Goal: Task Accomplishment & Management: Use online tool/utility

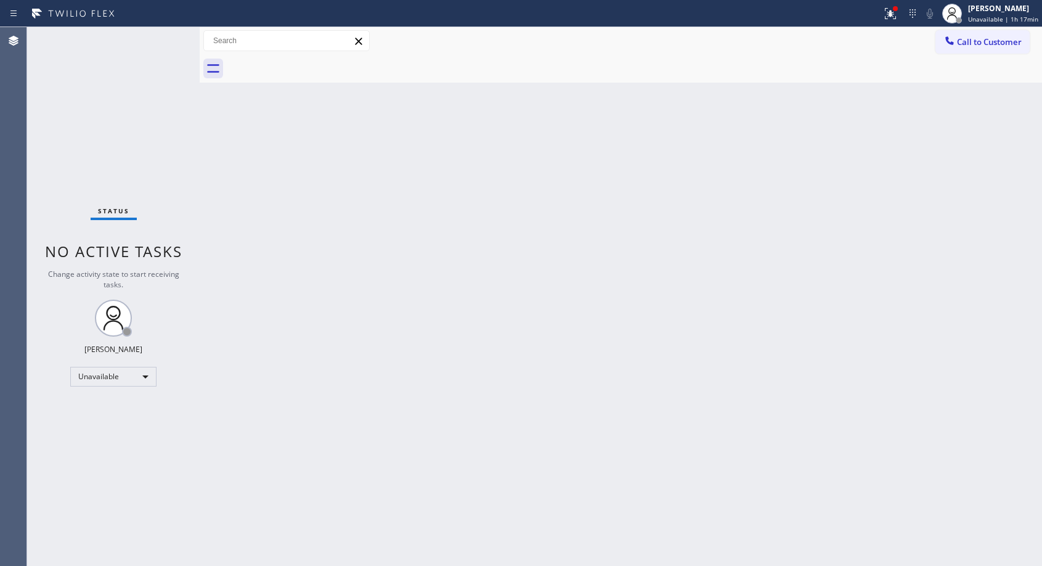
click at [983, 42] on span "Call to Customer" at bounding box center [989, 41] width 65 height 11
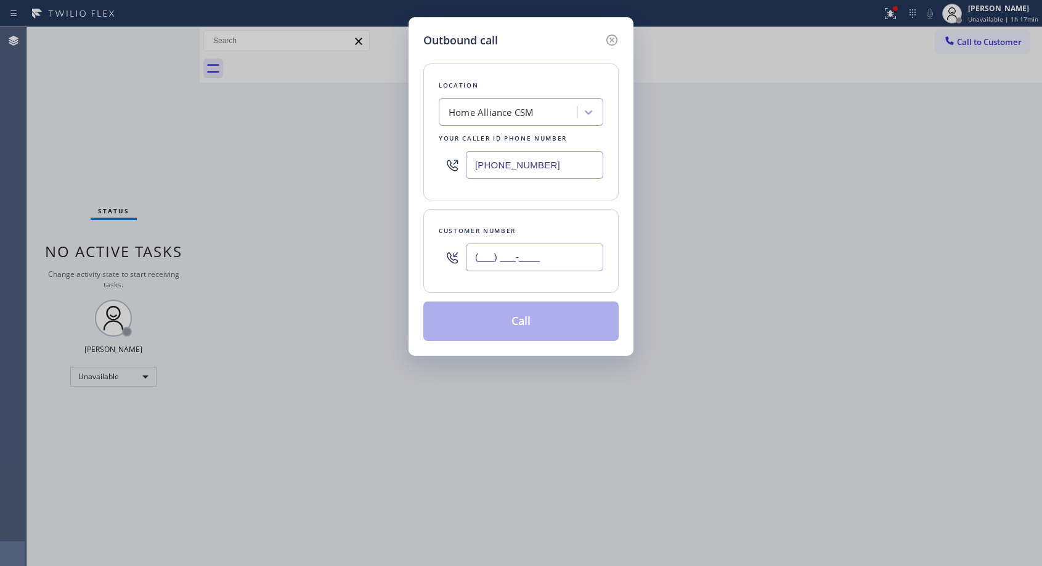
click at [545, 254] on input "(___) ___-____" at bounding box center [534, 257] width 137 height 28
paste input "646) 574-4367"
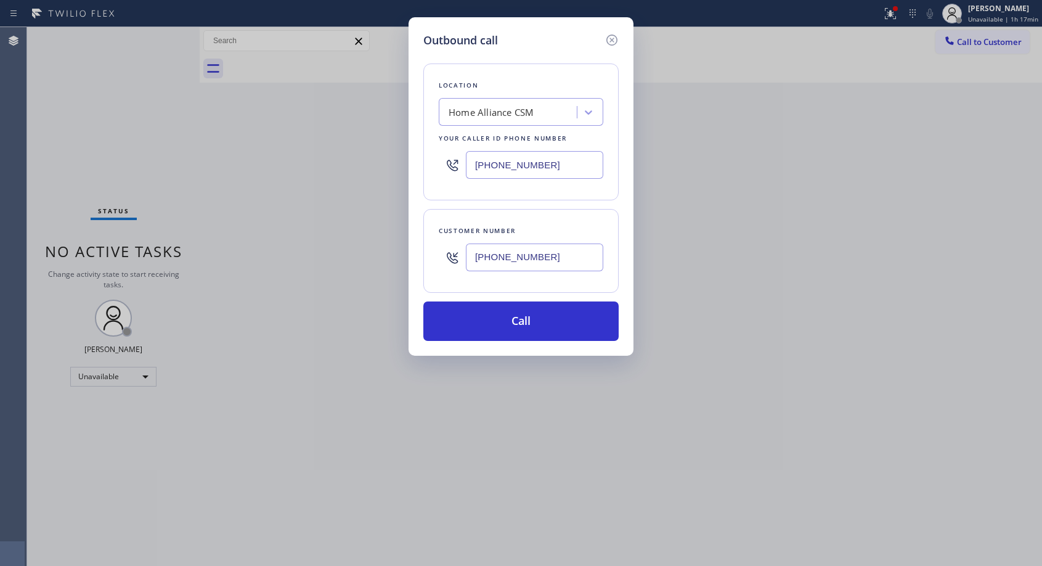
type input "[PHONE_NUMBER]"
click at [498, 331] on button "Call" at bounding box center [520, 320] width 195 height 39
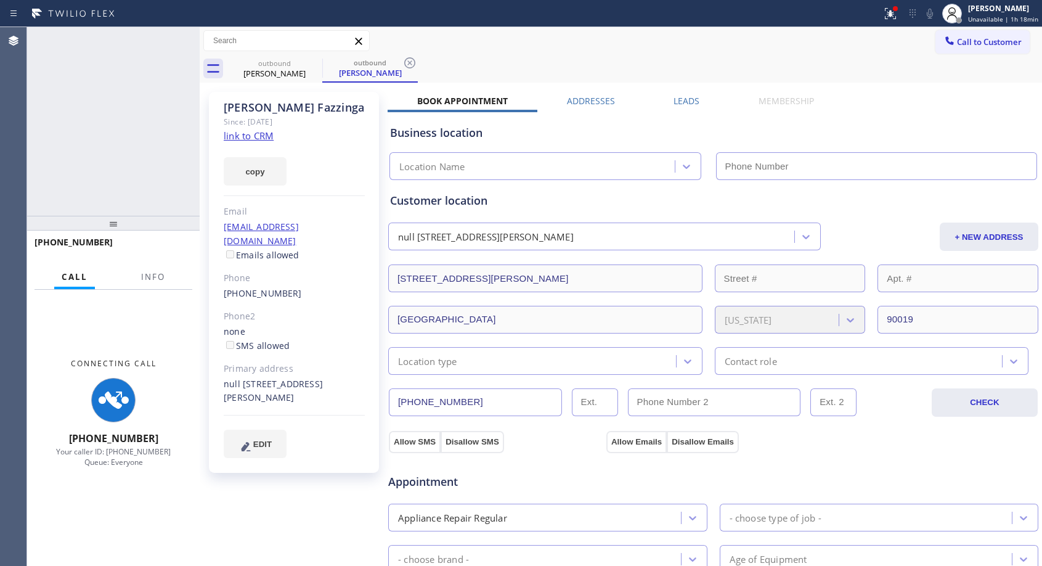
type input "[PHONE_NUMBER]"
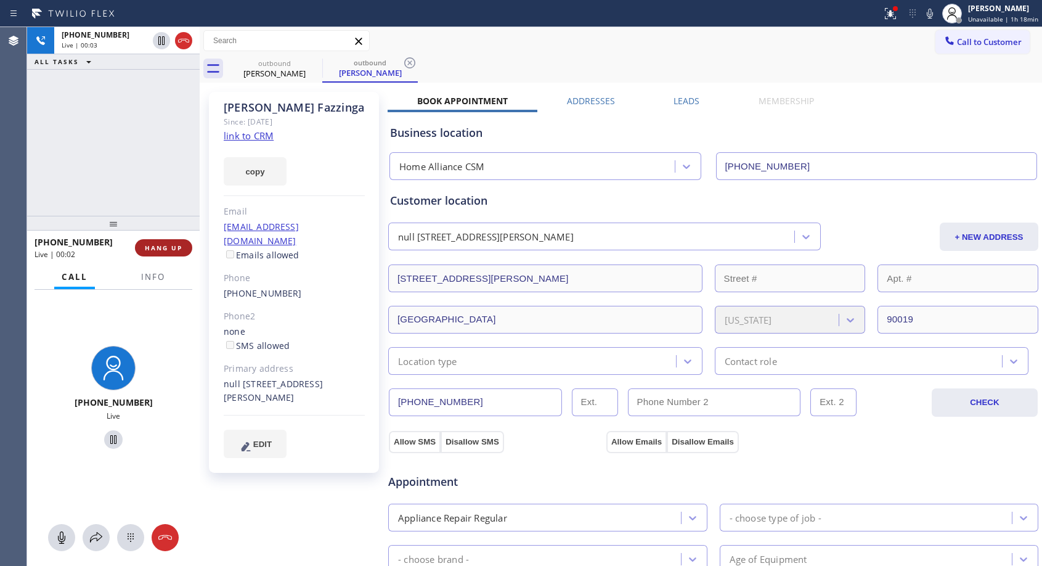
click at [179, 247] on span "HANG UP" at bounding box center [164, 247] width 38 height 9
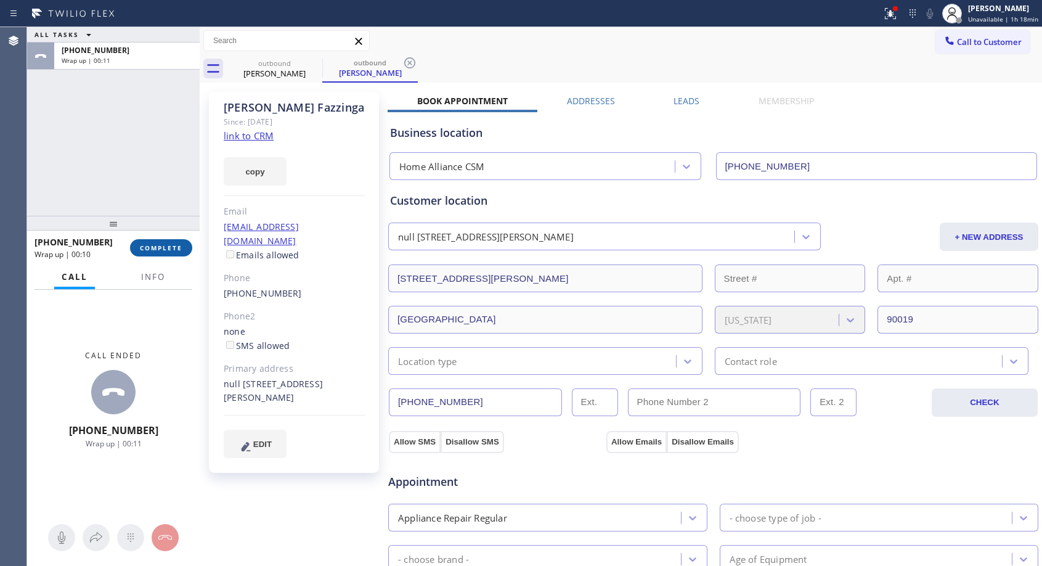
click at [155, 249] on span "COMPLETE" at bounding box center [161, 247] width 43 height 9
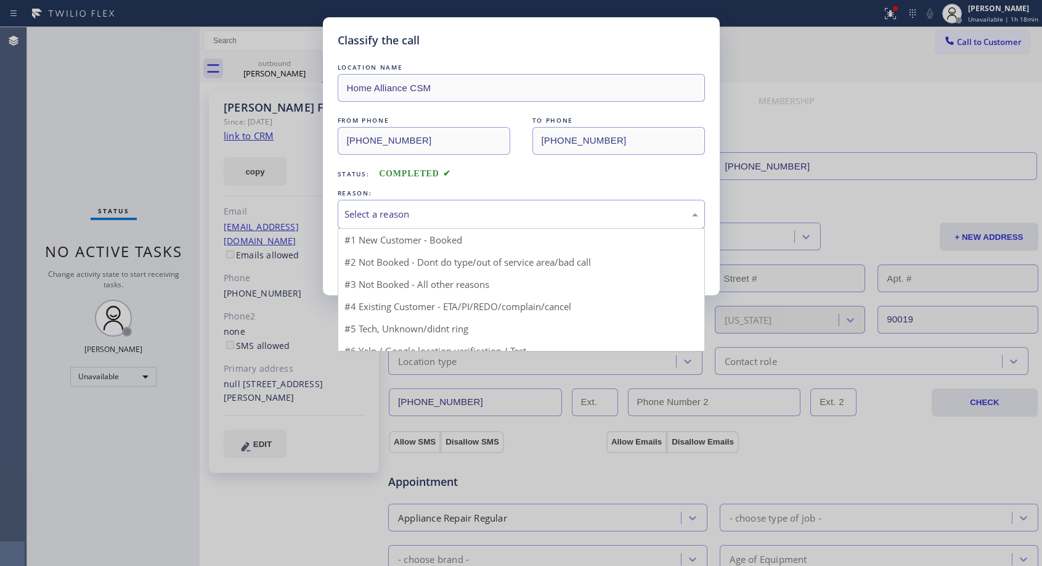
click at [500, 219] on div "Select a reason" at bounding box center [521, 214] width 354 height 14
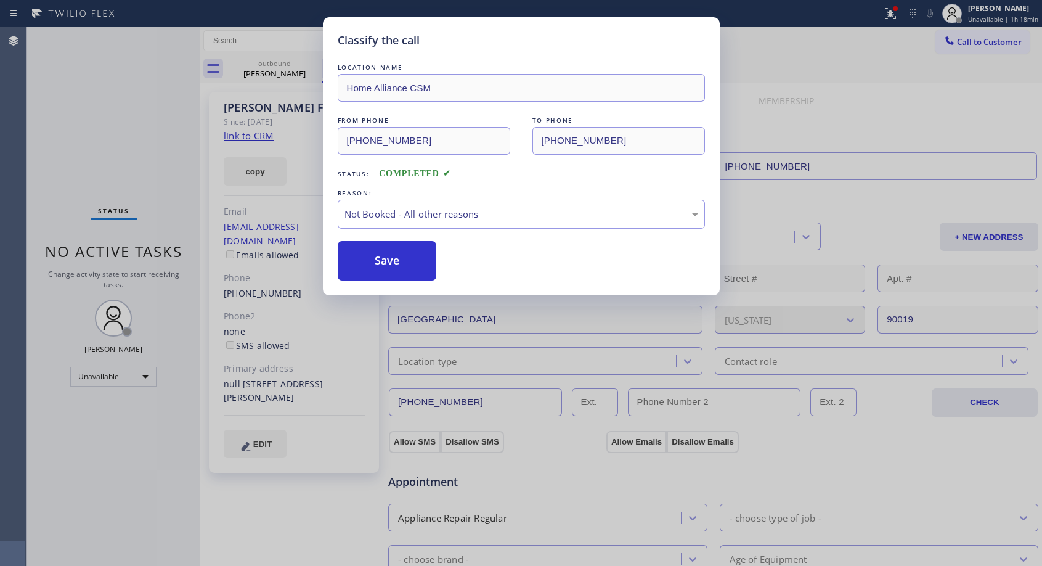
click at [420, 255] on button "Save" at bounding box center [387, 260] width 99 height 39
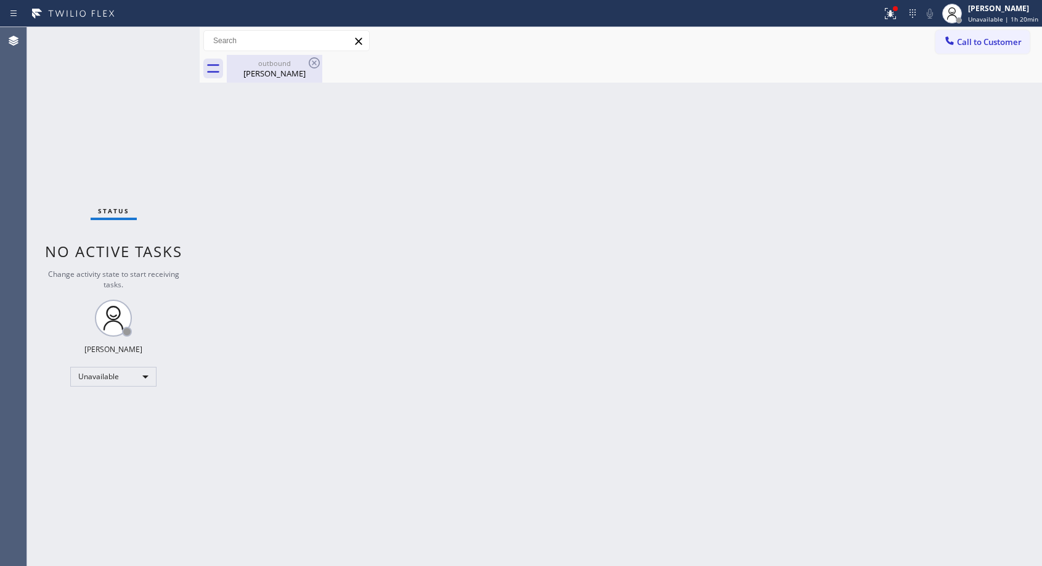
click at [285, 75] on div "[PERSON_NAME]" at bounding box center [274, 73] width 93 height 11
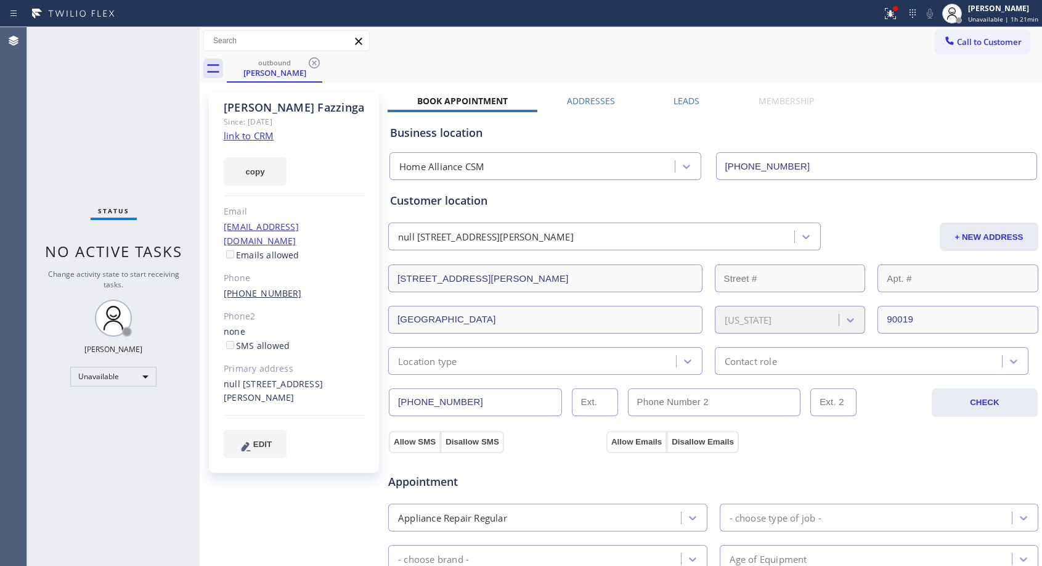
click at [258, 287] on link "[PHONE_NUMBER]" at bounding box center [263, 293] width 78 height 12
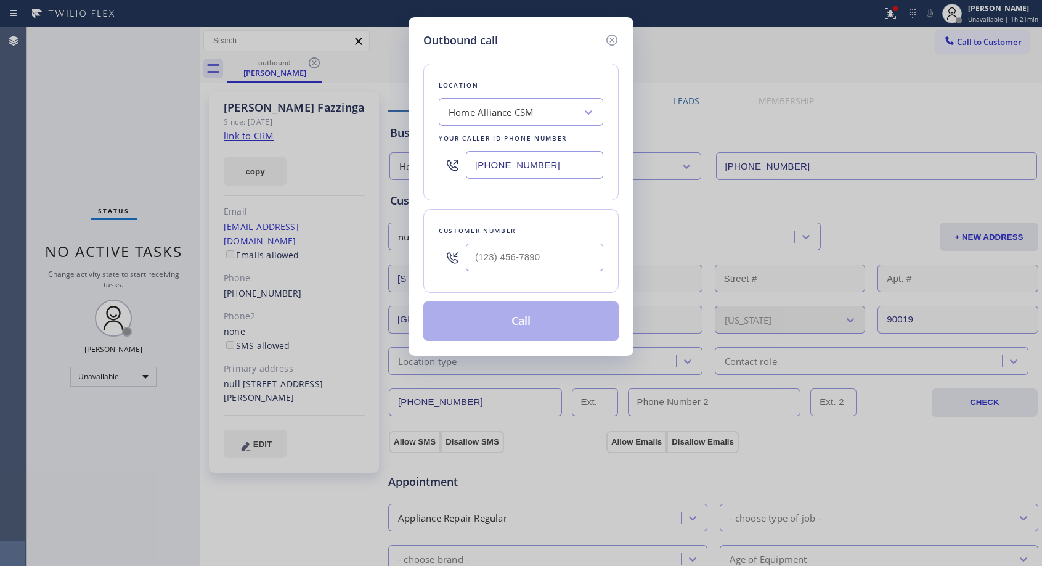
type input "[PHONE_NUMBER]"
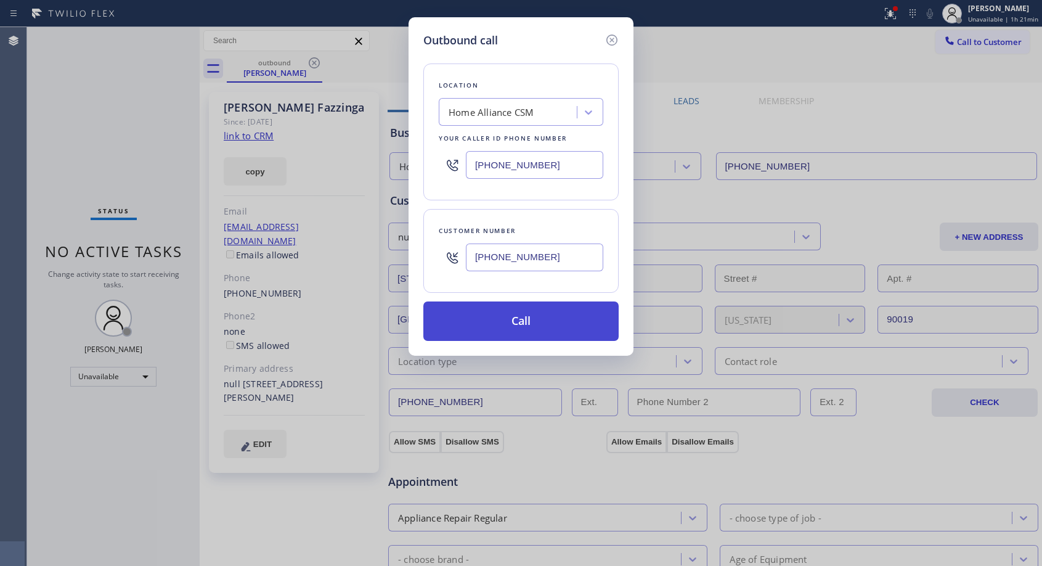
click at [502, 330] on button "Call" at bounding box center [520, 320] width 195 height 39
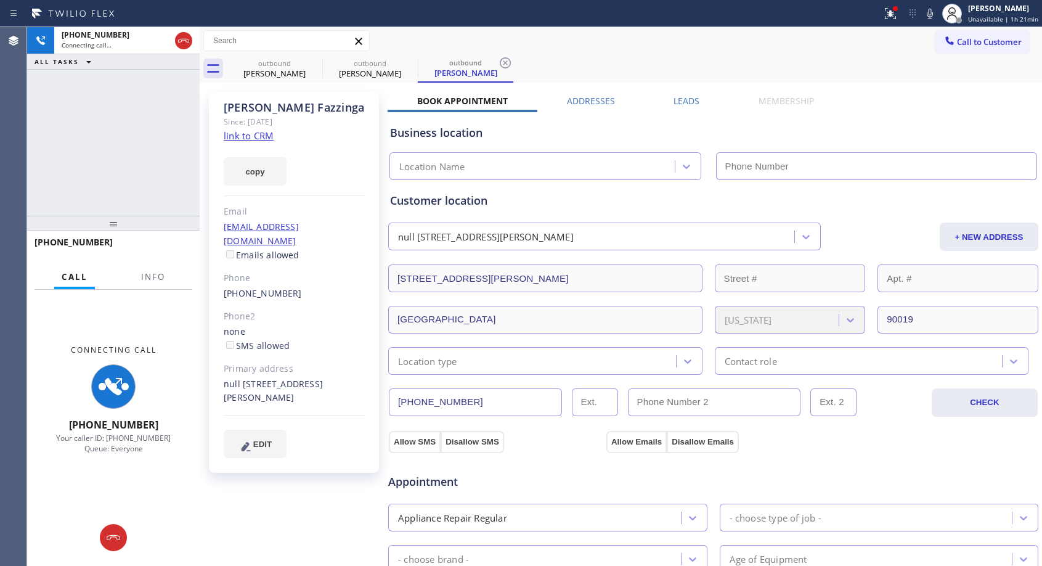
type input "[PHONE_NUMBER]"
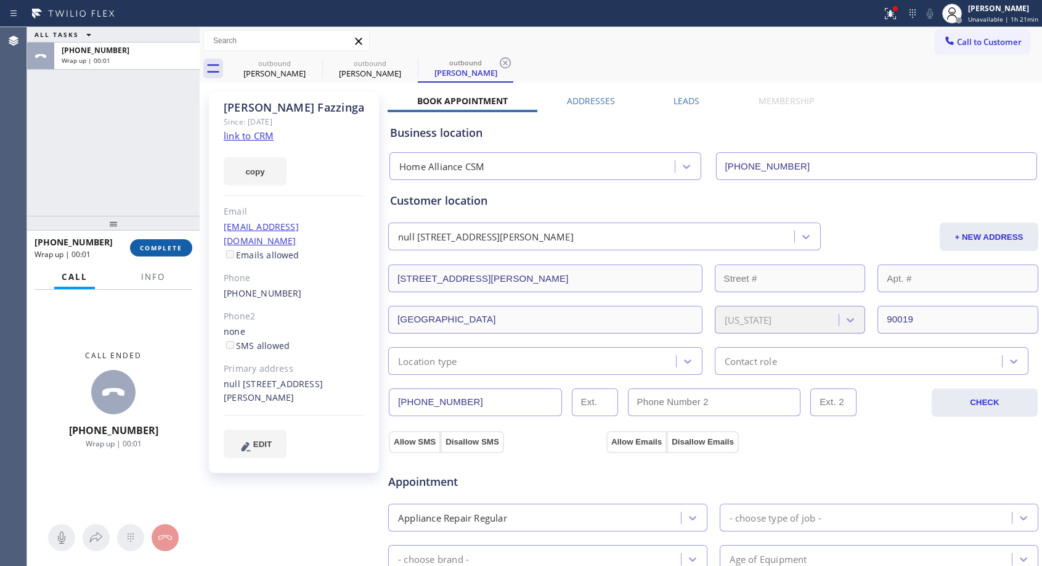
click at [163, 248] on span "COMPLETE" at bounding box center [161, 247] width 43 height 9
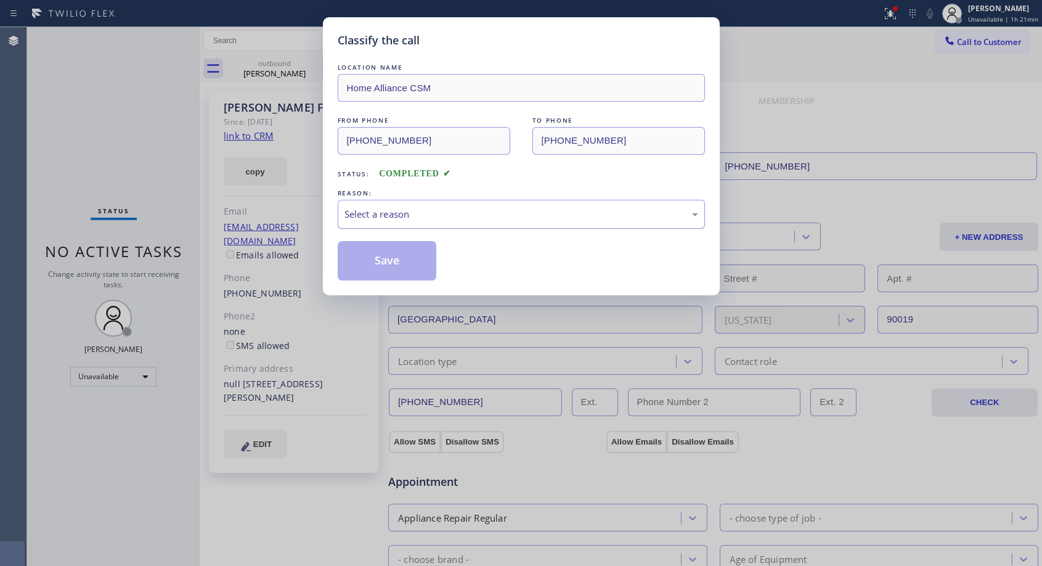
click at [404, 211] on div "Select a reason" at bounding box center [521, 214] width 354 height 14
click at [397, 267] on button "Save" at bounding box center [387, 260] width 99 height 39
click at [398, 258] on button "Save" at bounding box center [387, 260] width 99 height 39
click at [390, 260] on button "Save" at bounding box center [387, 260] width 99 height 39
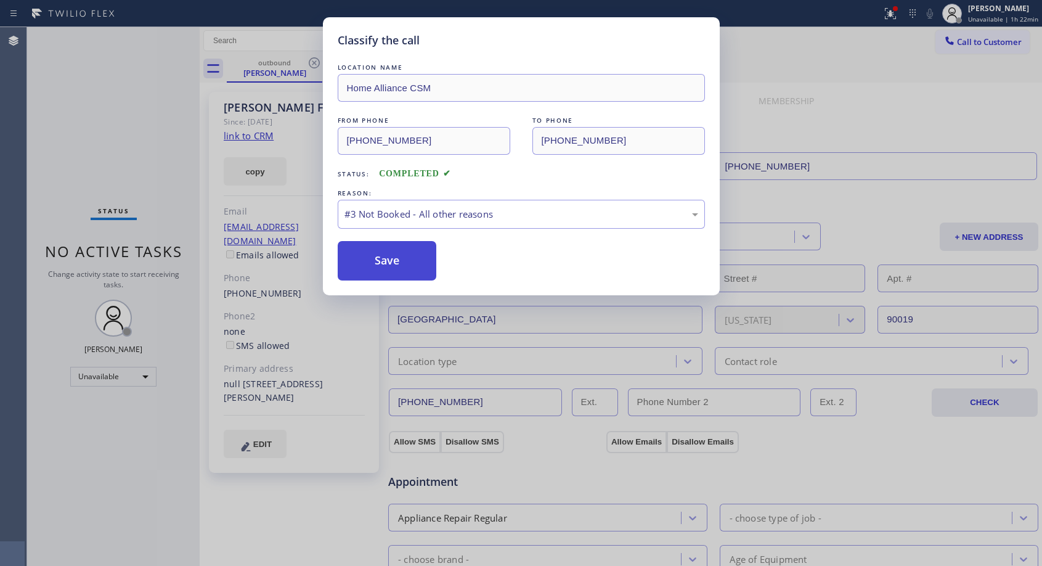
click at [393, 261] on button "Save" at bounding box center [387, 260] width 99 height 39
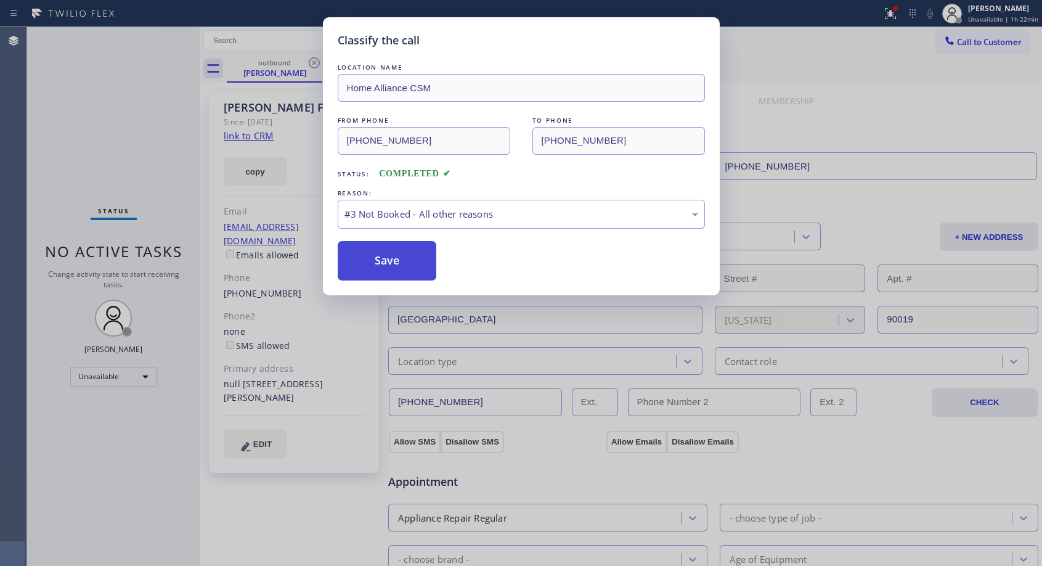
click at [393, 261] on button "Save" at bounding box center [387, 260] width 99 height 39
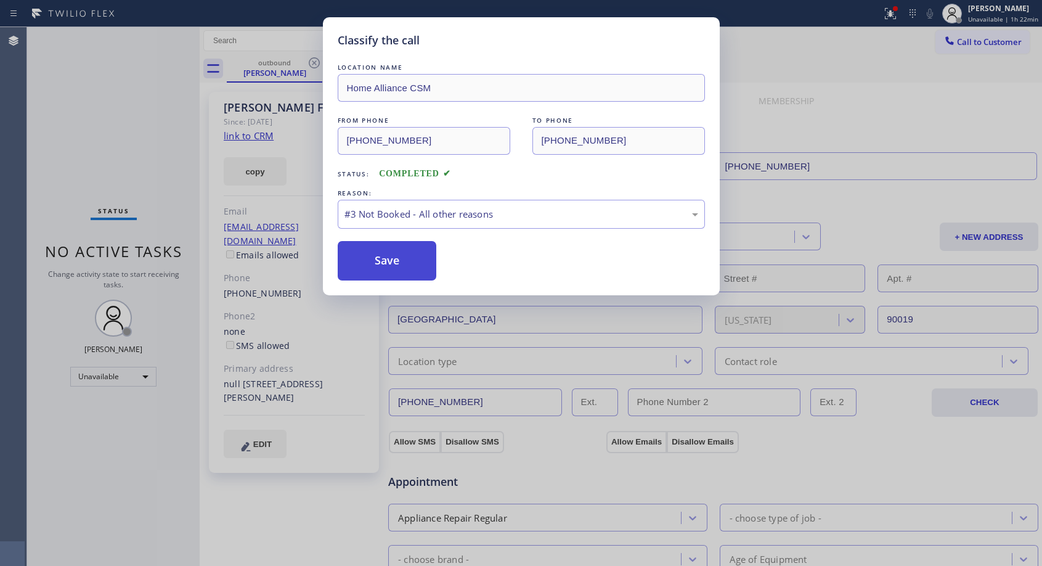
click at [393, 261] on button "Save" at bounding box center [387, 260] width 99 height 39
click at [394, 261] on button "Save" at bounding box center [387, 260] width 99 height 39
drag, startPoint x: 394, startPoint y: 261, endPoint x: 508, endPoint y: 145, distance: 162.5
click at [394, 261] on button "Save" at bounding box center [387, 260] width 99 height 39
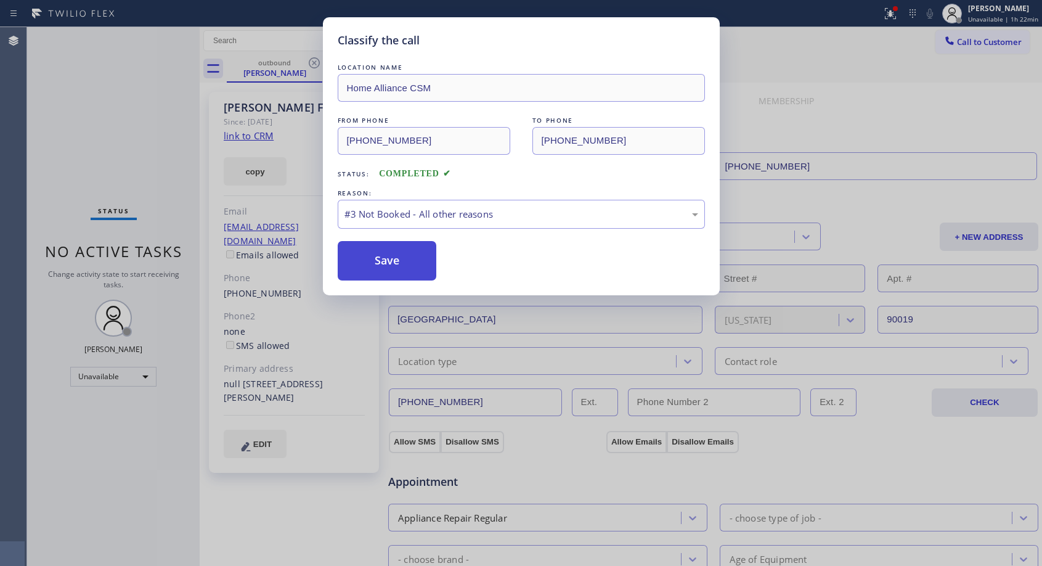
click at [420, 261] on button "Save" at bounding box center [387, 260] width 99 height 39
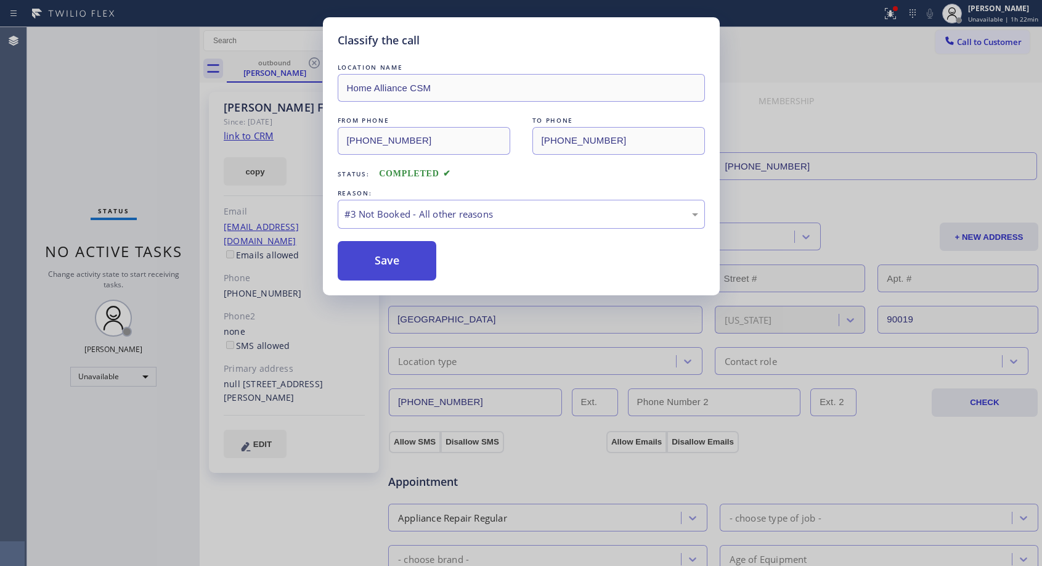
click at [392, 263] on button "Save" at bounding box center [387, 260] width 99 height 39
click at [786, 50] on div "Classify the call LOCATION NAME Home Alliance CSM FROM PHONE (818) 614-5337 TO …" at bounding box center [521, 283] width 1042 height 566
click at [291, 26] on div "Classify the call LOCATION NAME Home Alliance CSM FROM PHONE (818) 614-5337 TO …" at bounding box center [521, 283] width 1042 height 566
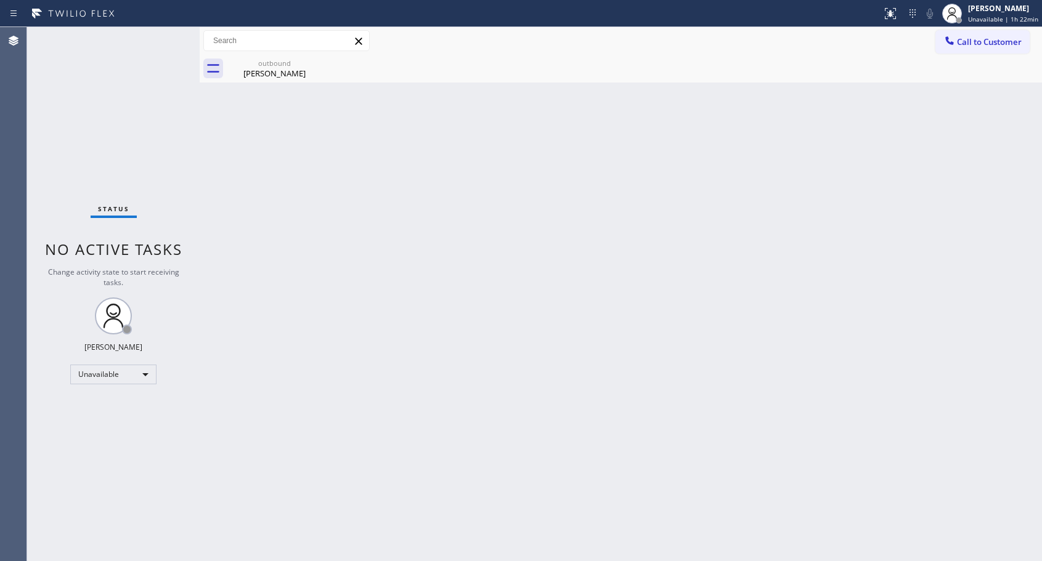
type input "[PHONE_NUMBER]"
click at [263, 72] on div "[PERSON_NAME]" at bounding box center [274, 73] width 93 height 11
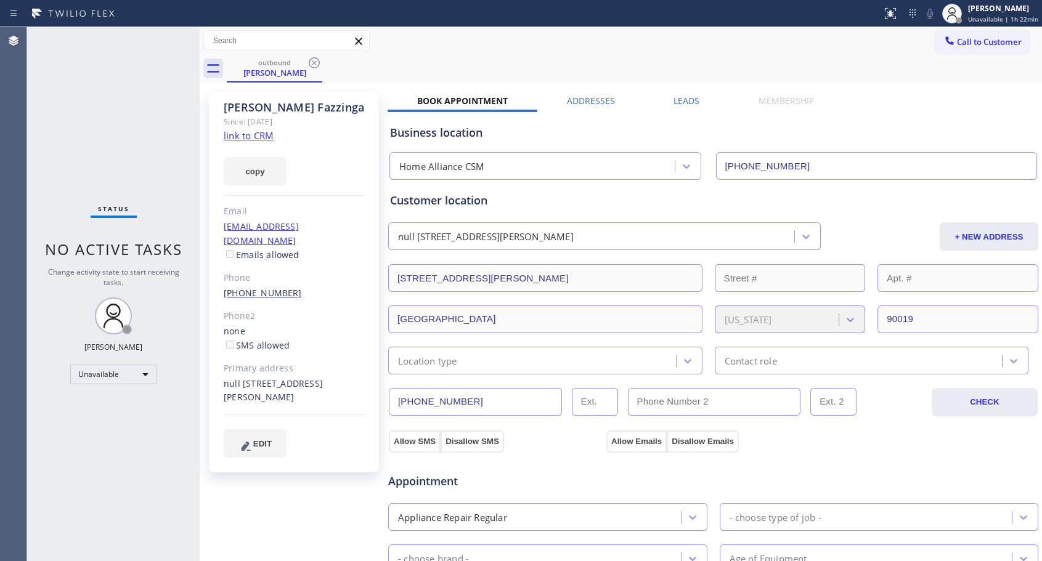
click at [258, 287] on link "[PHONE_NUMBER]" at bounding box center [263, 293] width 78 height 12
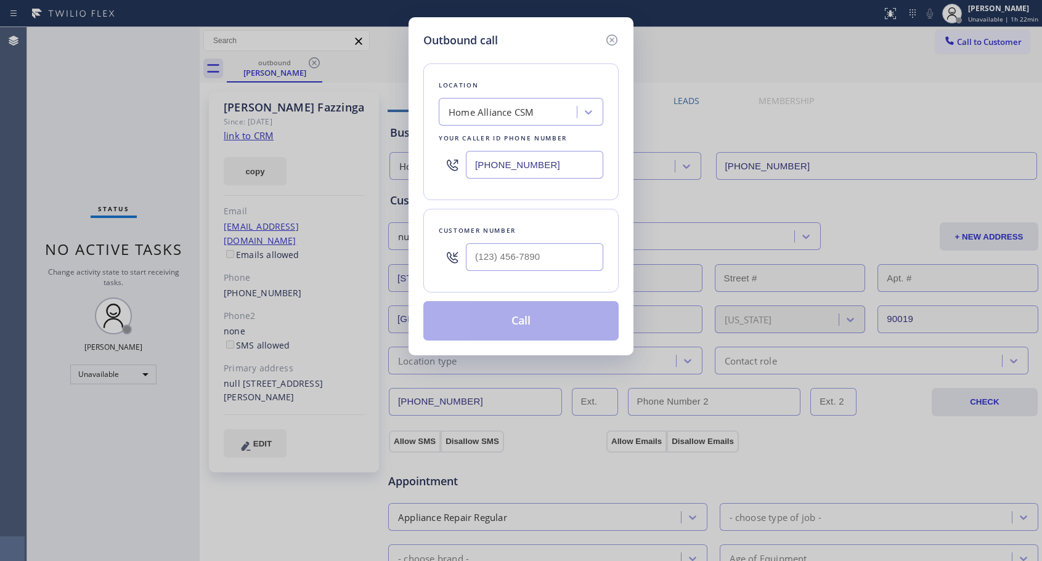
type input "[PHONE_NUMBER]"
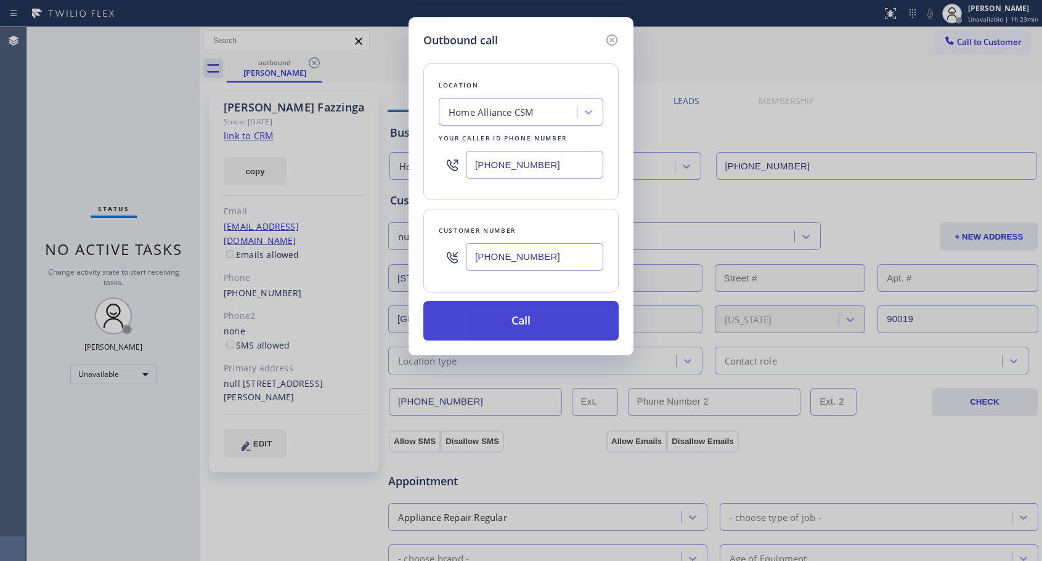
click at [513, 311] on button "Call" at bounding box center [520, 320] width 195 height 39
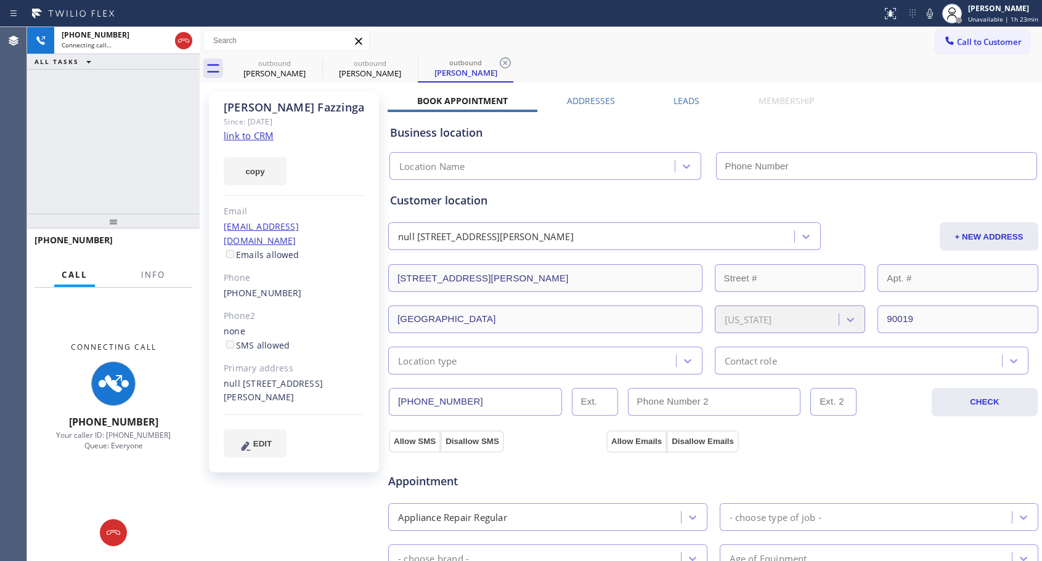
type input "[PHONE_NUMBER]"
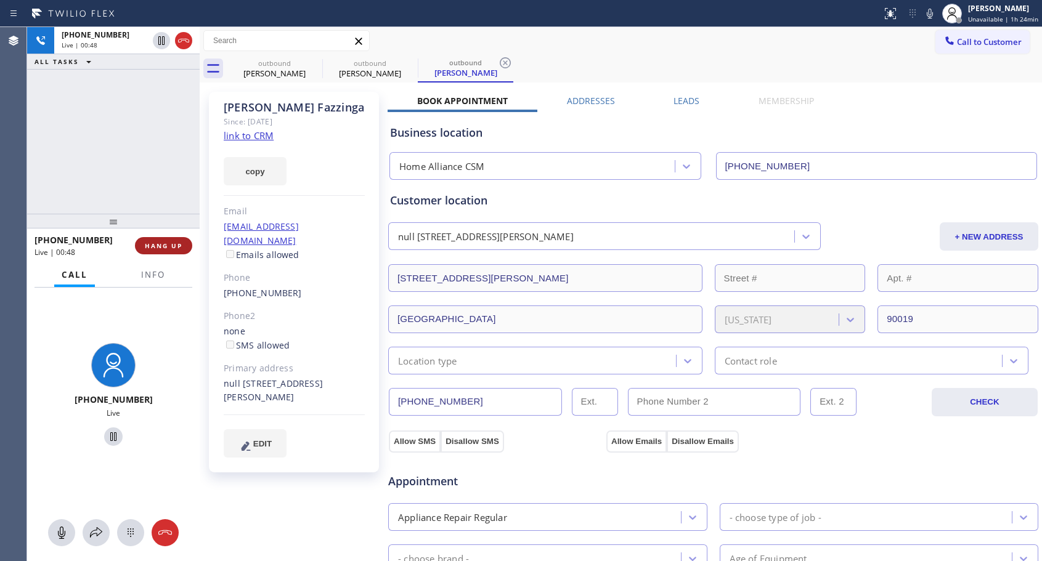
click at [180, 245] on span "HANG UP" at bounding box center [164, 246] width 38 height 9
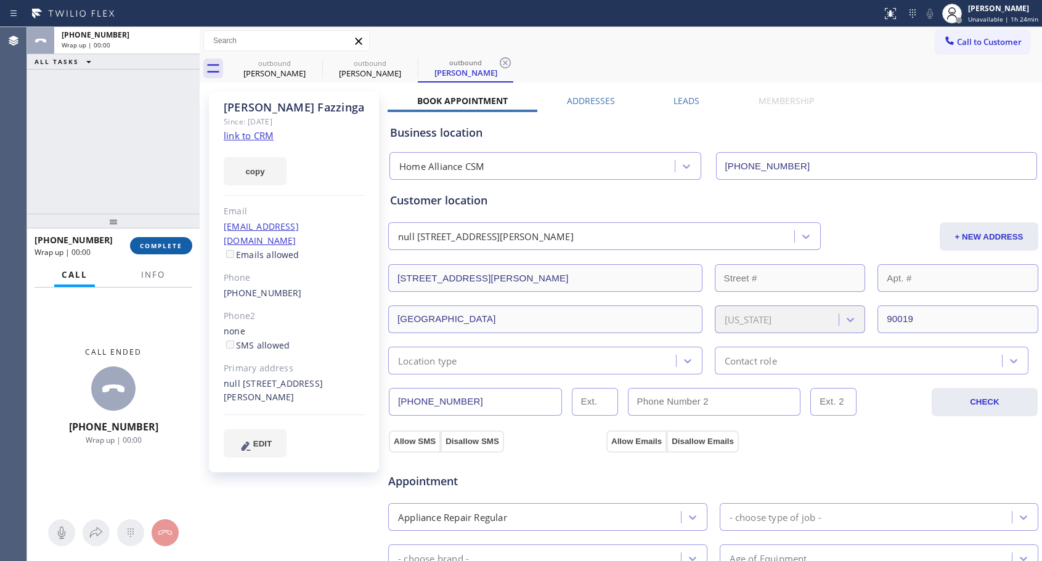
click at [180, 245] on span "COMPLETE" at bounding box center [161, 246] width 43 height 9
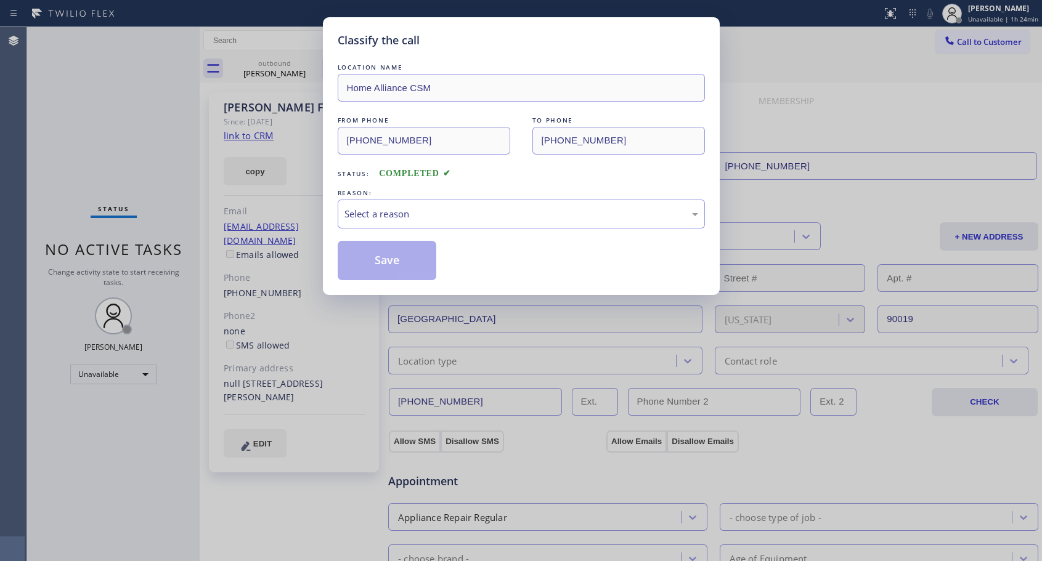
click at [441, 209] on div "Select a reason" at bounding box center [521, 214] width 354 height 14
click at [380, 262] on button "Save" at bounding box center [387, 260] width 99 height 39
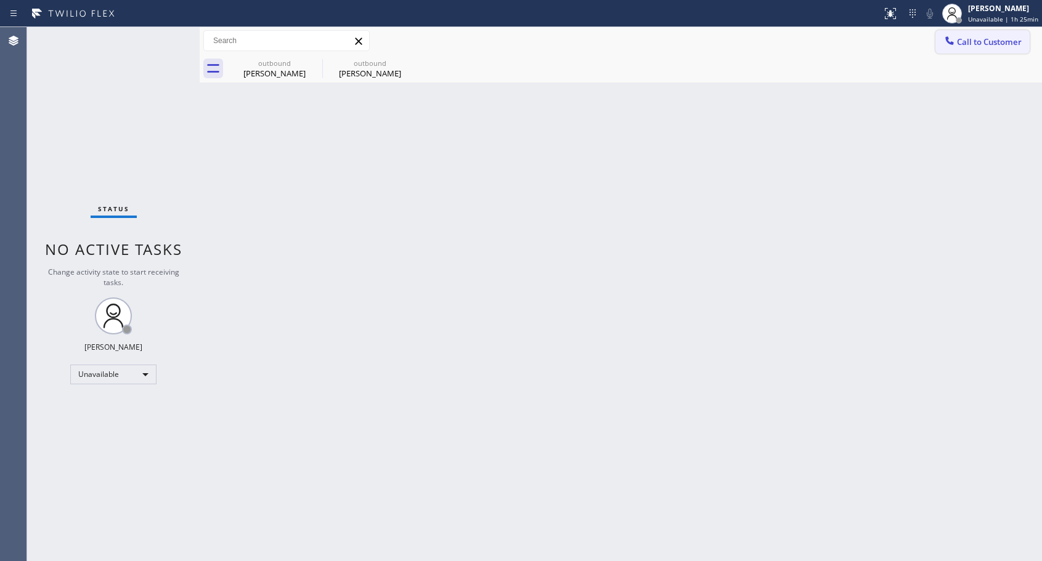
click at [967, 40] on span "Call to Customer" at bounding box center [989, 41] width 65 height 11
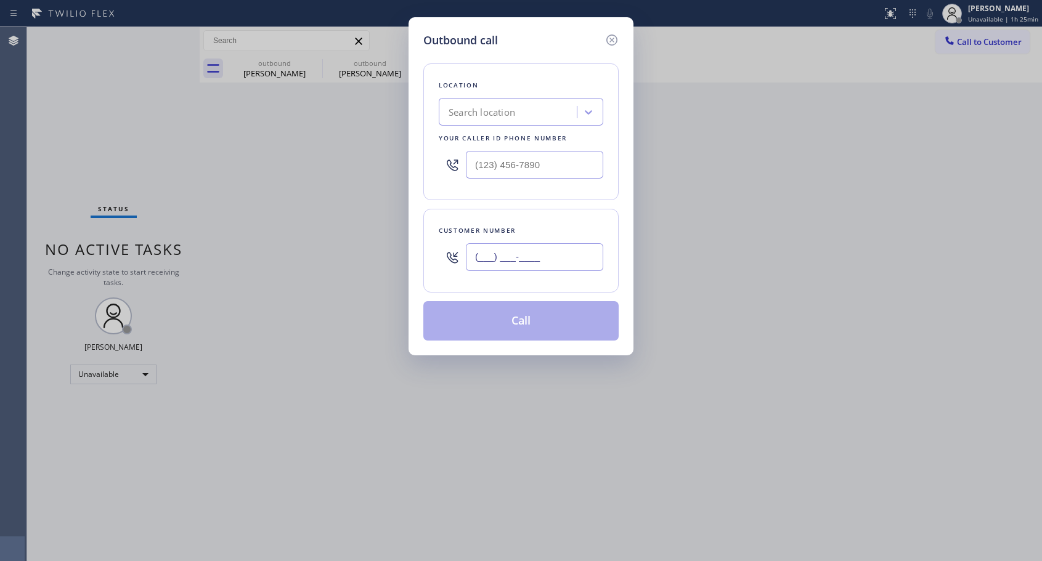
click at [508, 266] on input "(___) ___-____" at bounding box center [534, 257] width 137 height 28
paste input "310) 925-6760"
type input "[PHONE_NUMBER]"
click at [475, 160] on input "(___) ___-____" at bounding box center [534, 165] width 137 height 28
paste input "818) 614-5337"
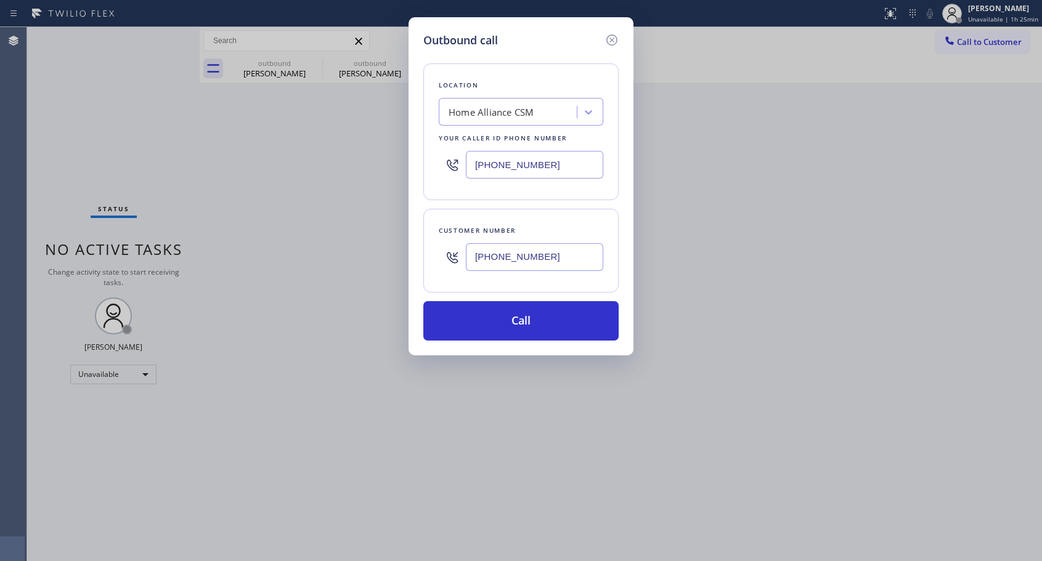
type input "[PHONE_NUMBER]"
click at [500, 312] on button "Call" at bounding box center [520, 320] width 195 height 39
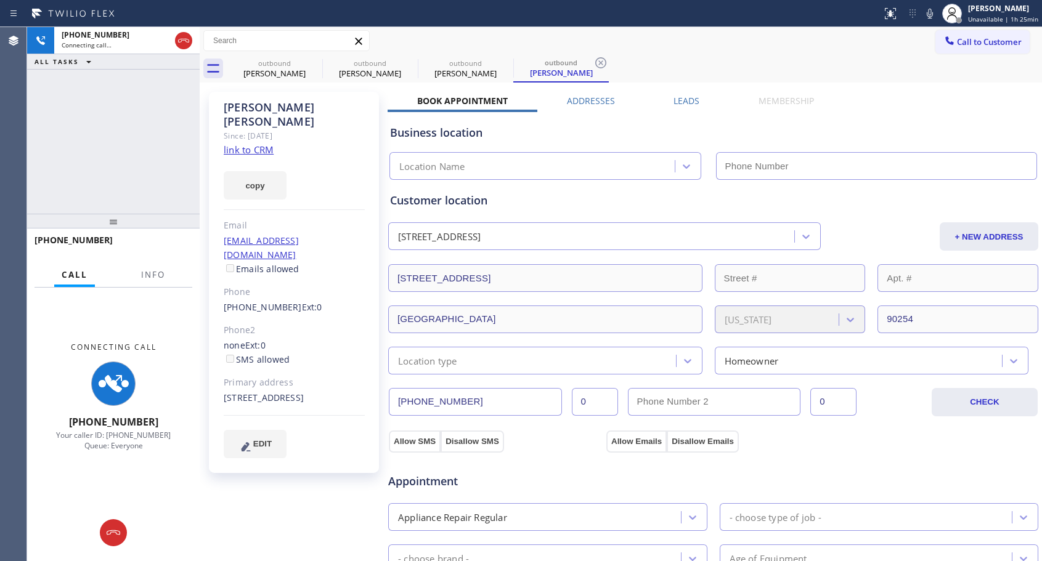
type input "[PHONE_NUMBER]"
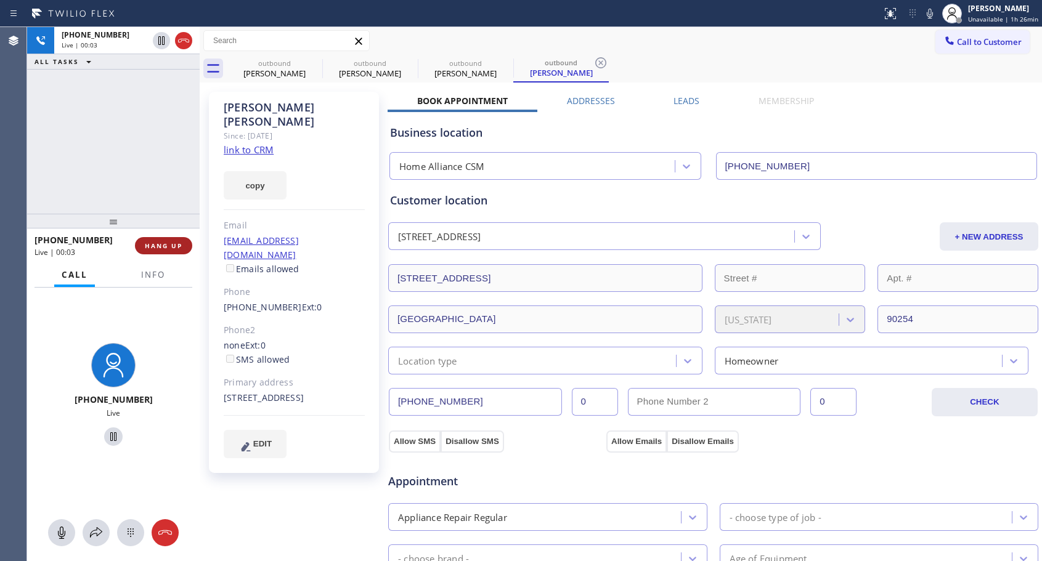
click at [174, 246] on span "HANG UP" at bounding box center [164, 246] width 38 height 9
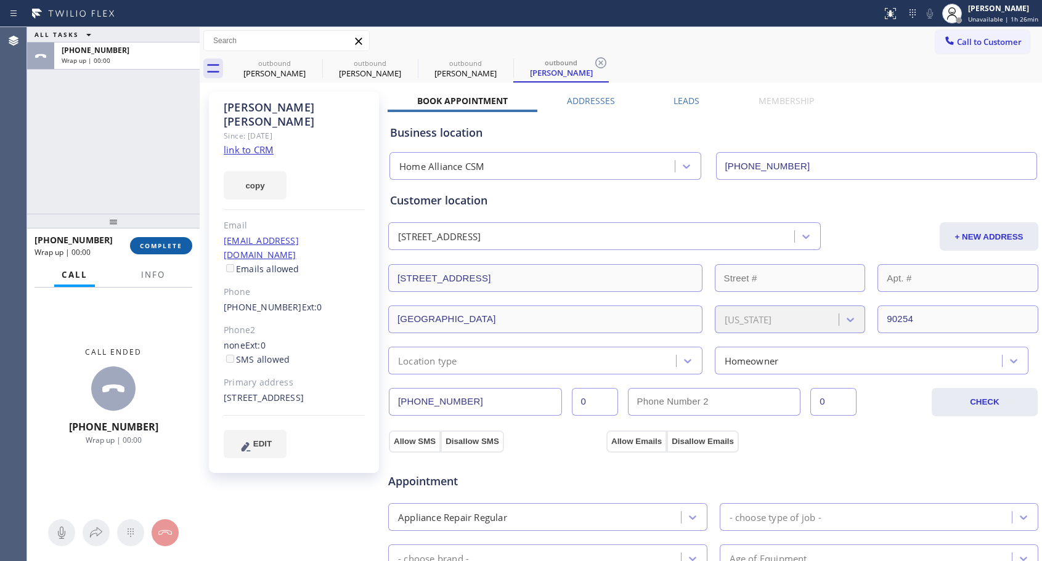
click at [174, 246] on span "COMPLETE" at bounding box center [161, 246] width 43 height 9
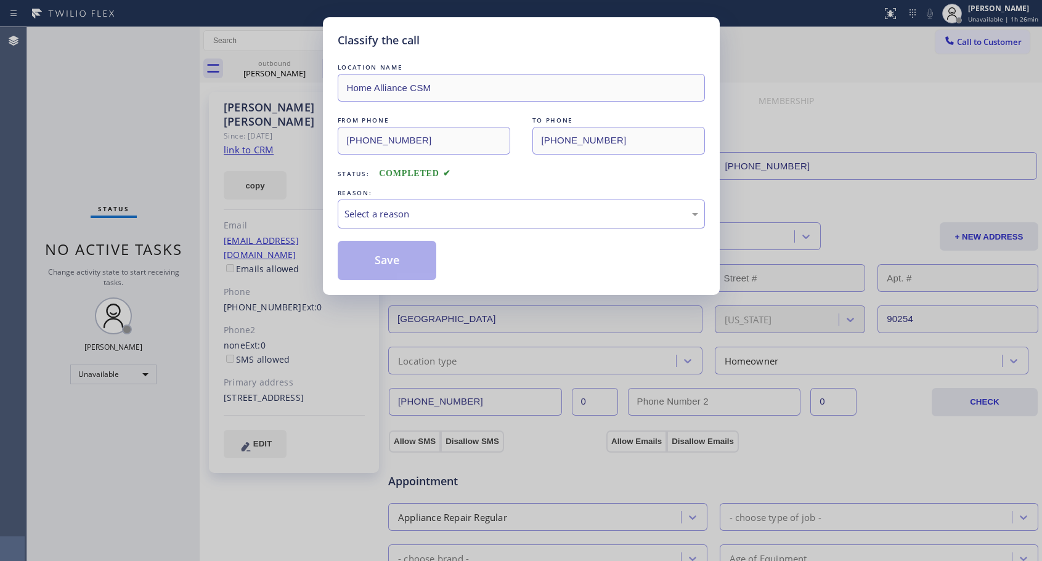
click at [473, 214] on div "Select a reason" at bounding box center [521, 214] width 354 height 14
click at [377, 262] on button "Save" at bounding box center [387, 260] width 99 height 39
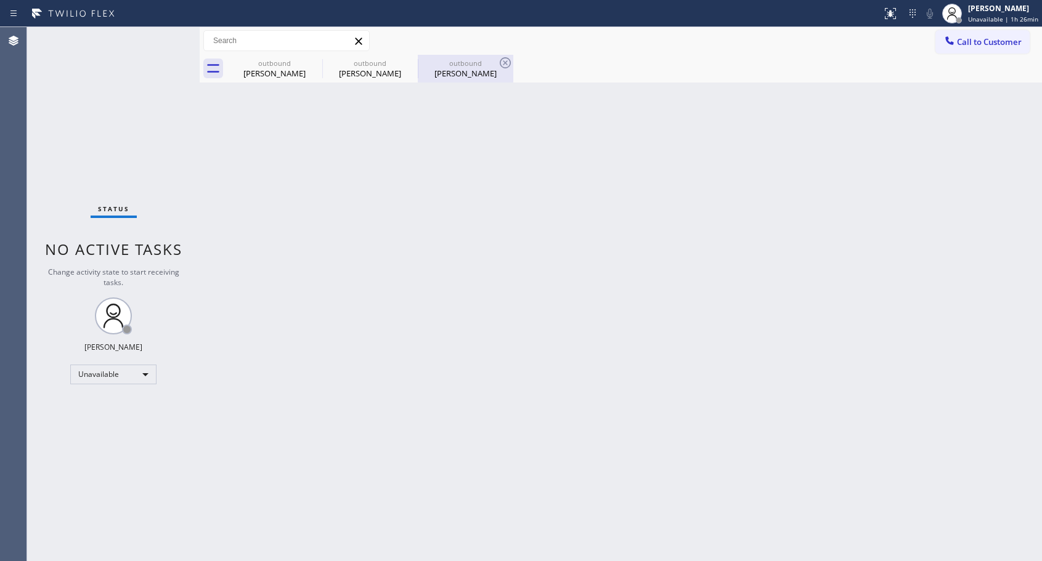
click at [474, 62] on div "outbound" at bounding box center [465, 63] width 93 height 9
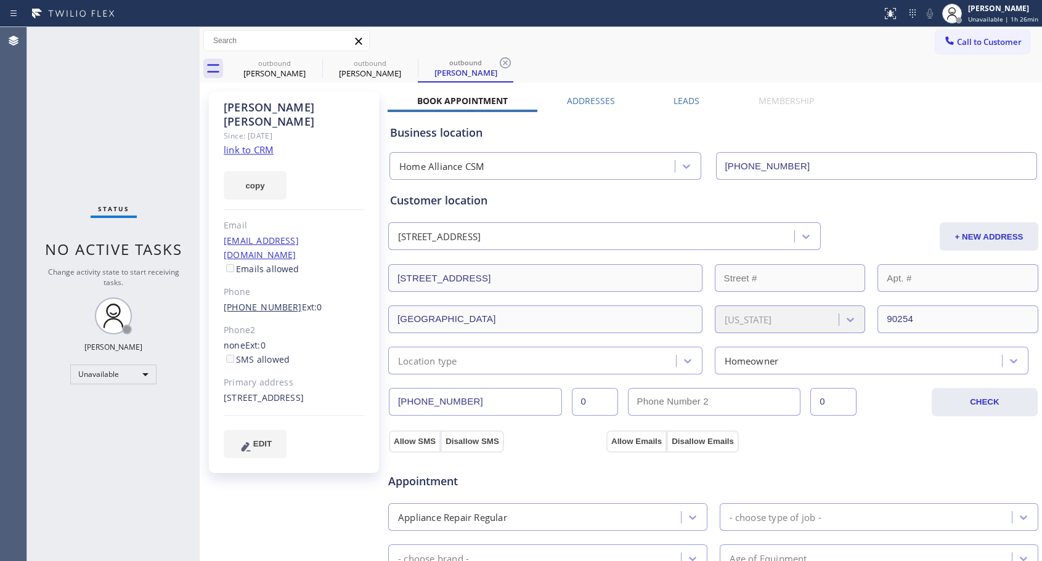
click at [256, 301] on link "[PHONE_NUMBER]" at bounding box center [263, 307] width 78 height 12
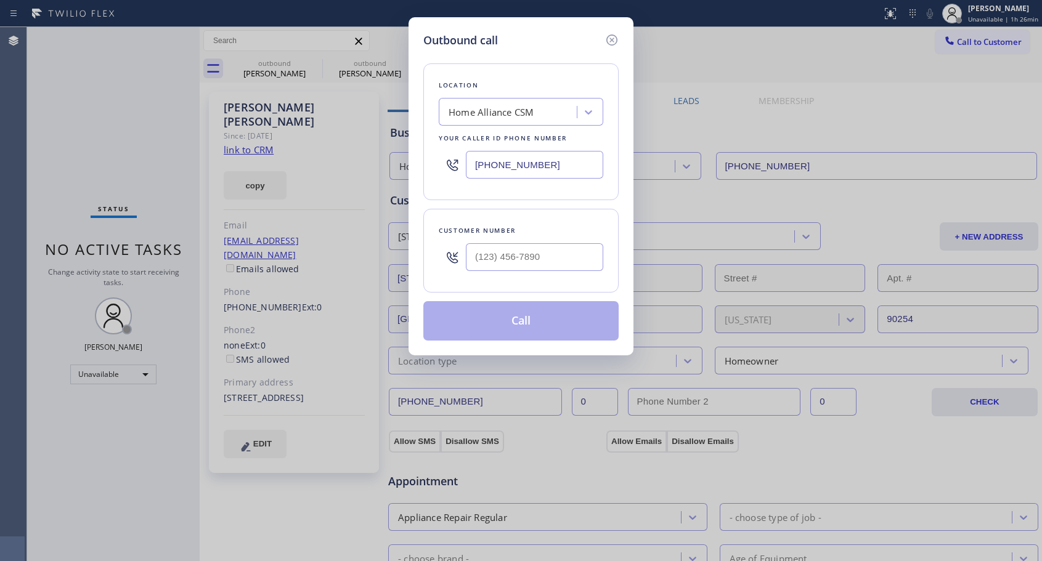
type input "[PHONE_NUMBER]"
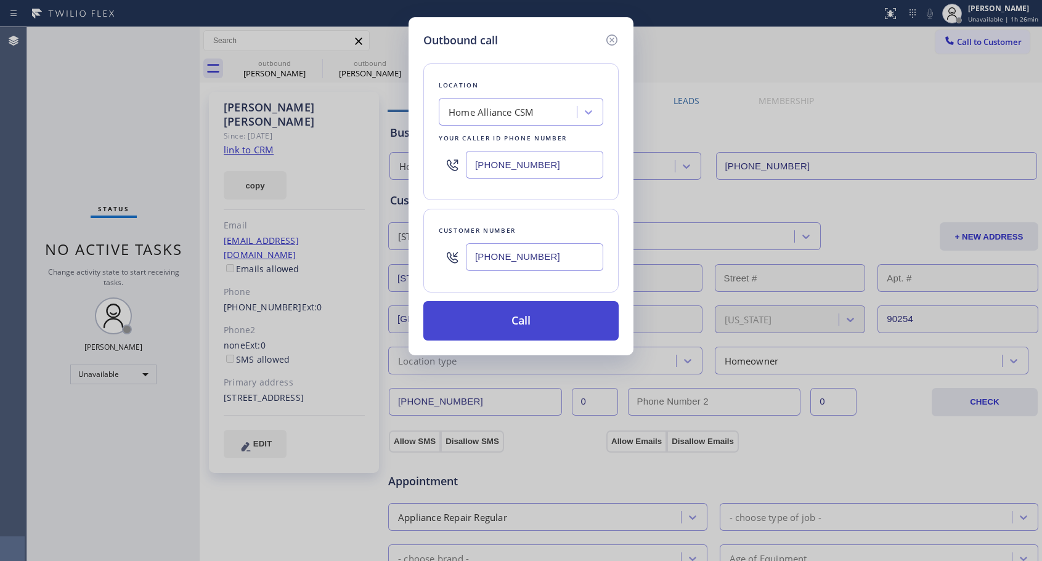
click at [542, 320] on button "Call" at bounding box center [520, 320] width 195 height 39
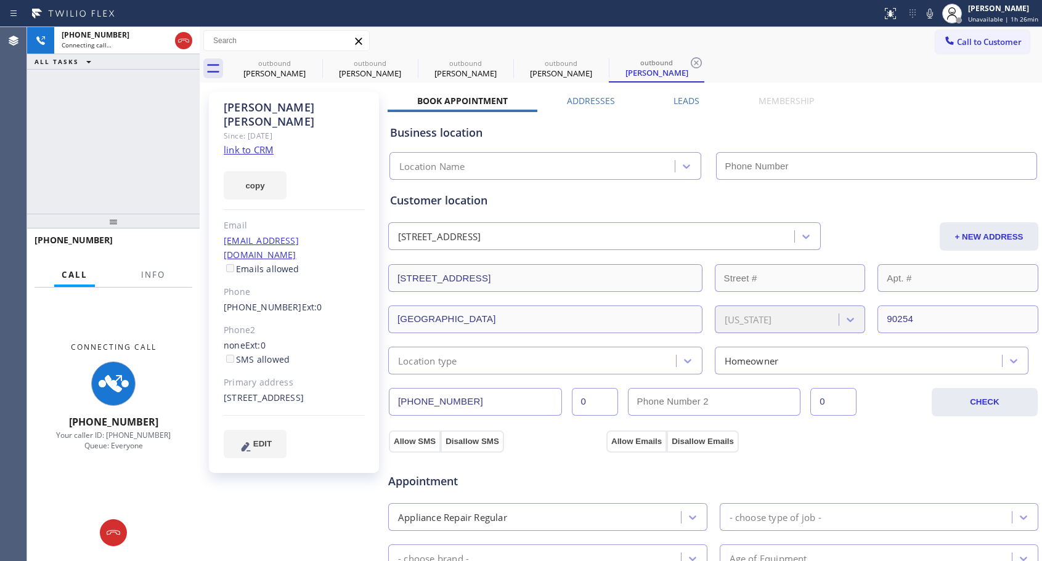
type input "[PHONE_NUMBER]"
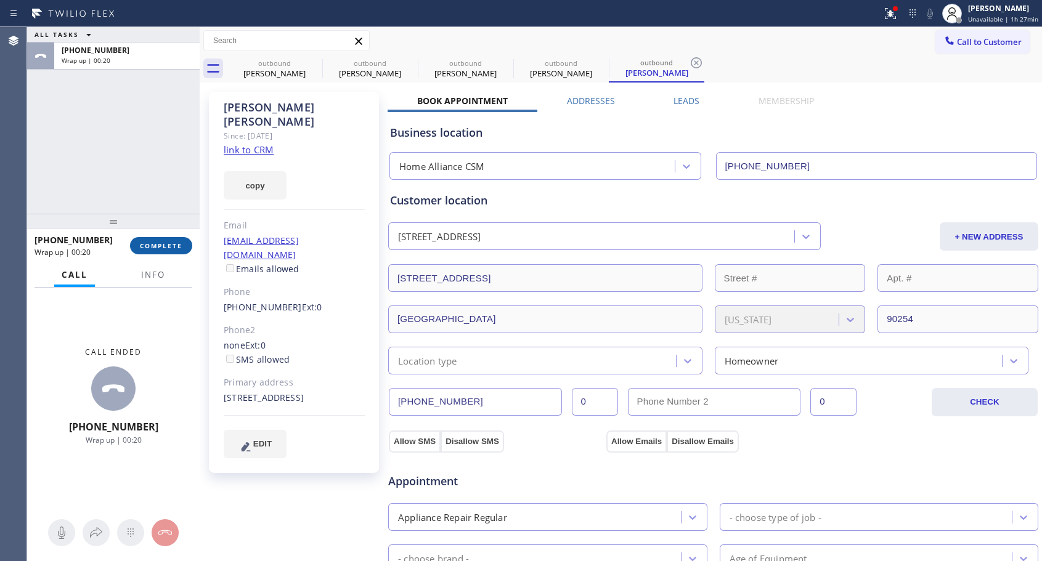
click at [157, 251] on button "COMPLETE" at bounding box center [161, 245] width 62 height 17
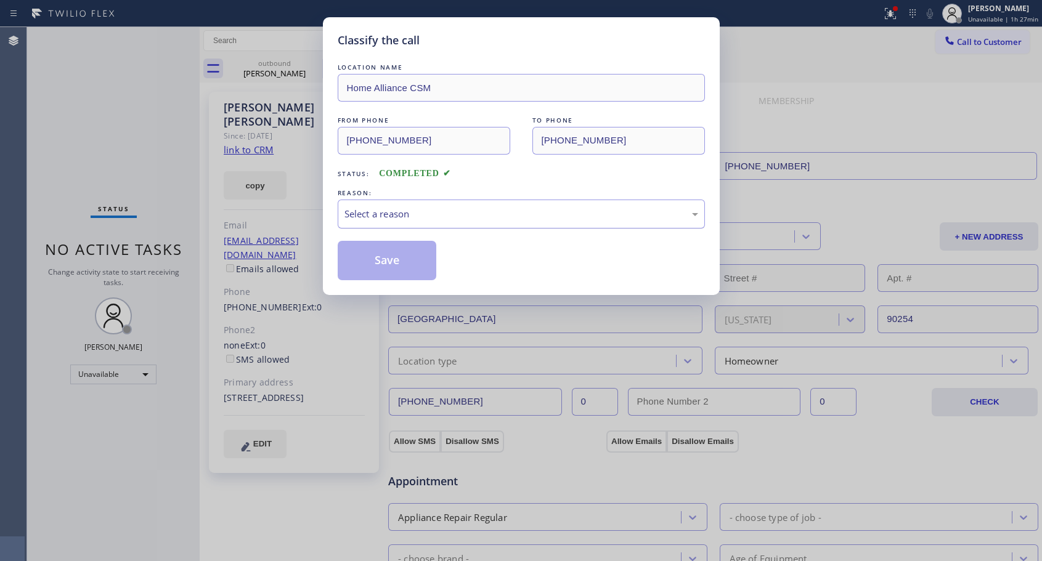
click at [408, 220] on div "Select a reason" at bounding box center [521, 214] width 354 height 14
click at [373, 262] on button "Save" at bounding box center [387, 260] width 99 height 39
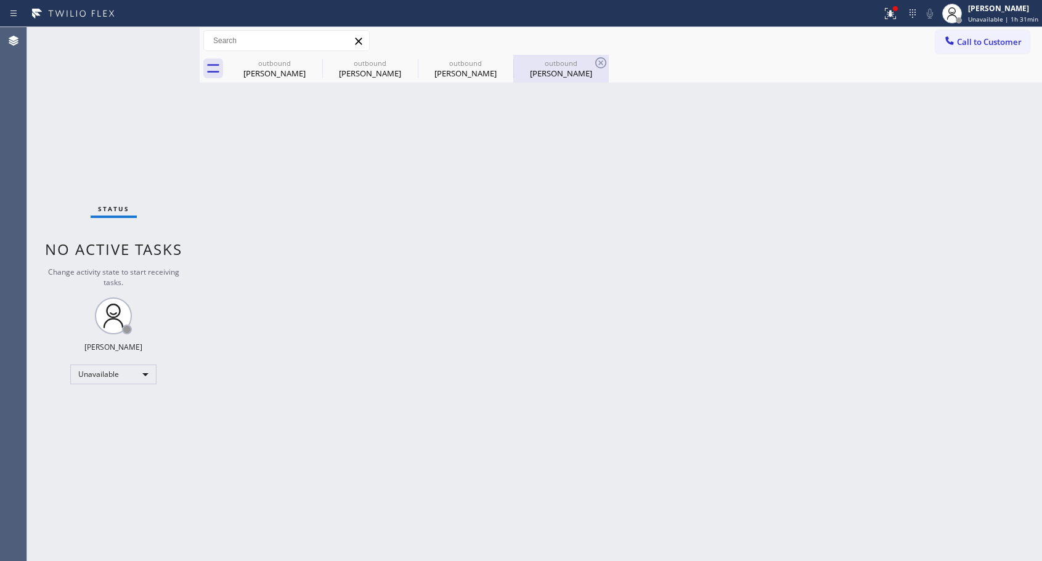
click at [558, 75] on div "[PERSON_NAME]" at bounding box center [560, 73] width 93 height 11
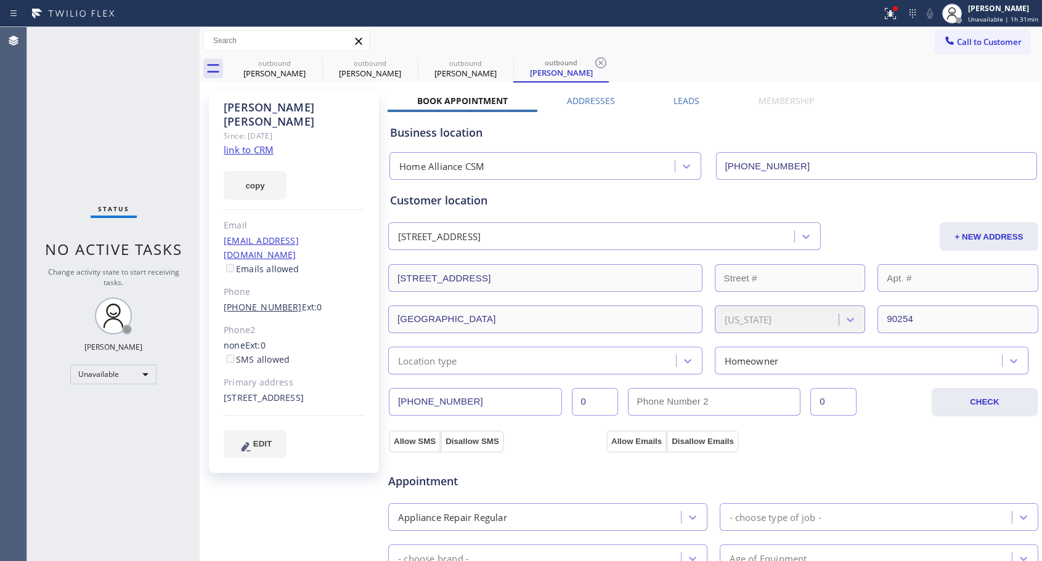
click at [274, 301] on link "[PHONE_NUMBER]" at bounding box center [263, 307] width 78 height 12
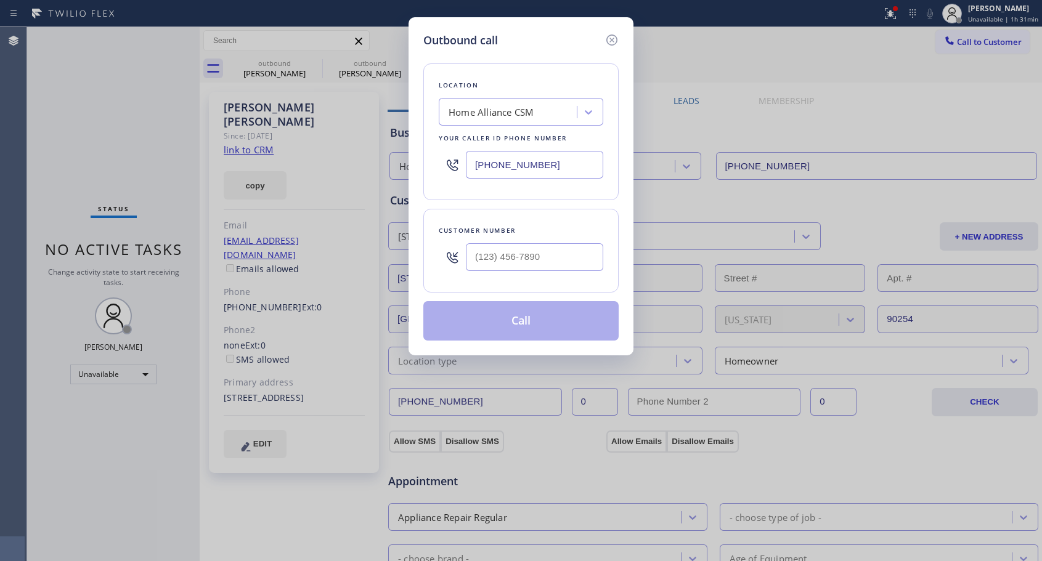
type input "[PHONE_NUMBER]"
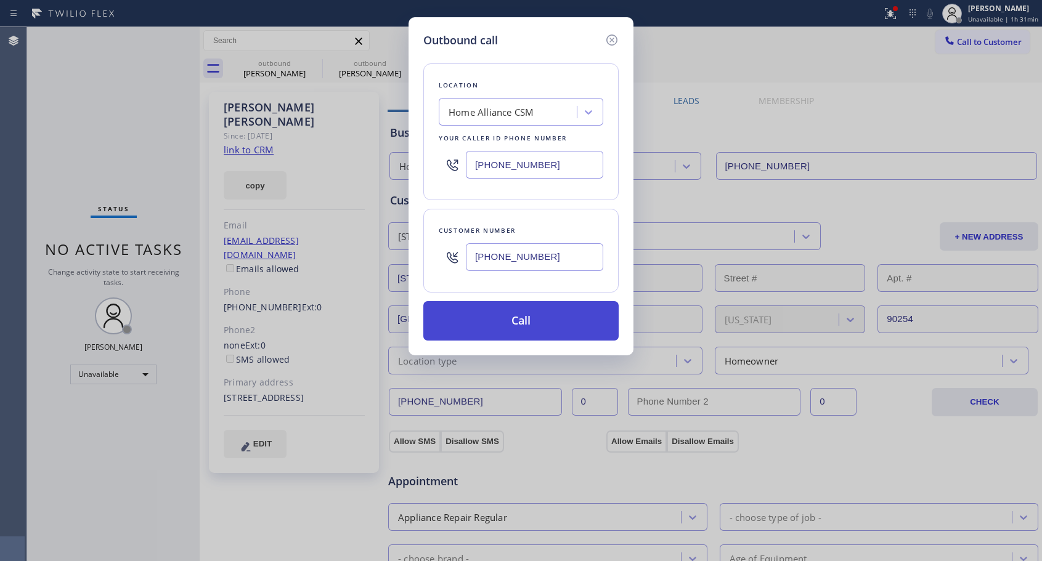
click at [517, 315] on button "Call" at bounding box center [520, 320] width 195 height 39
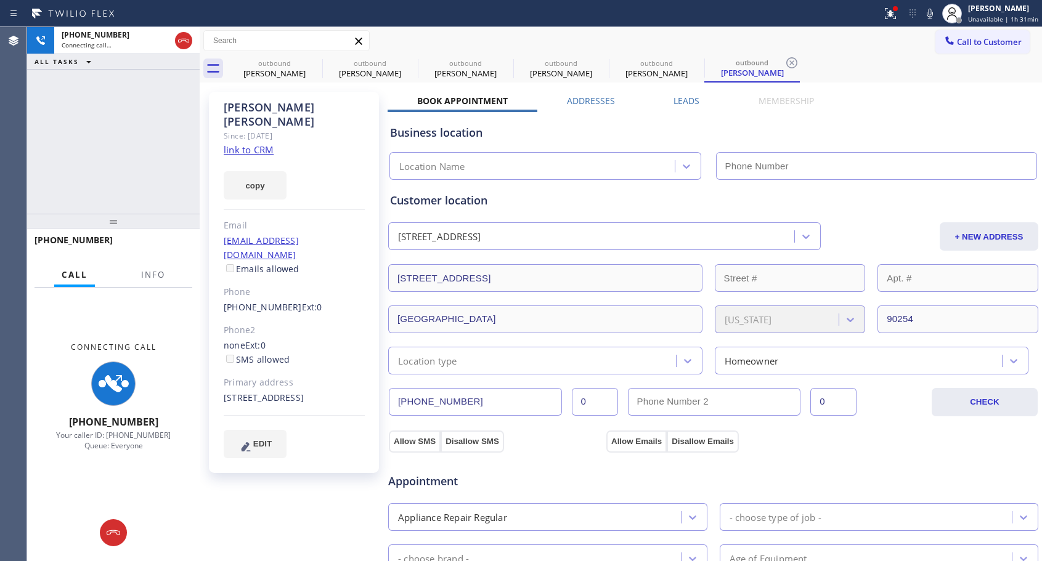
type input "[PHONE_NUMBER]"
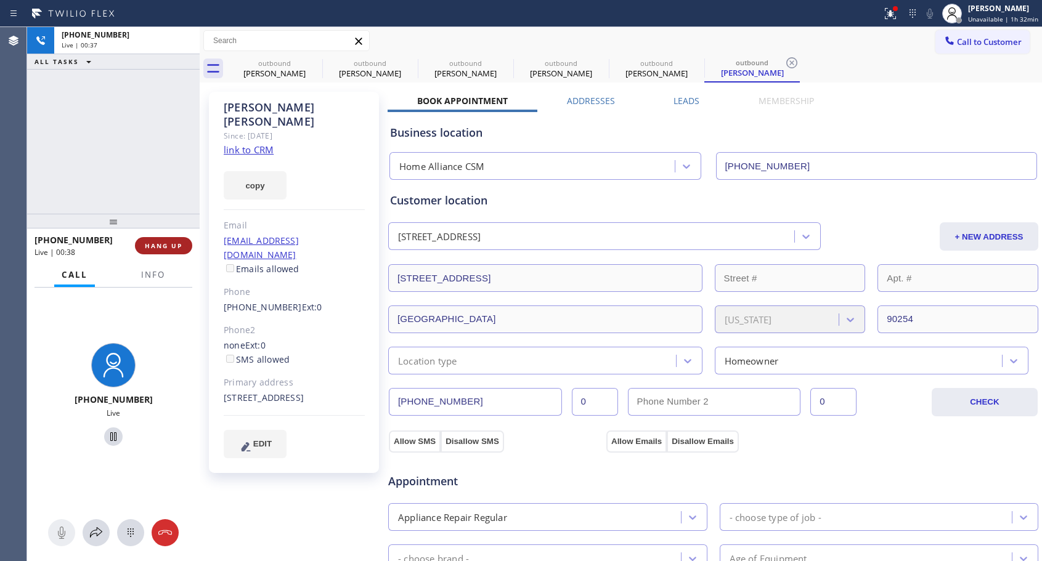
click at [158, 245] on span "HANG UP" at bounding box center [164, 246] width 38 height 9
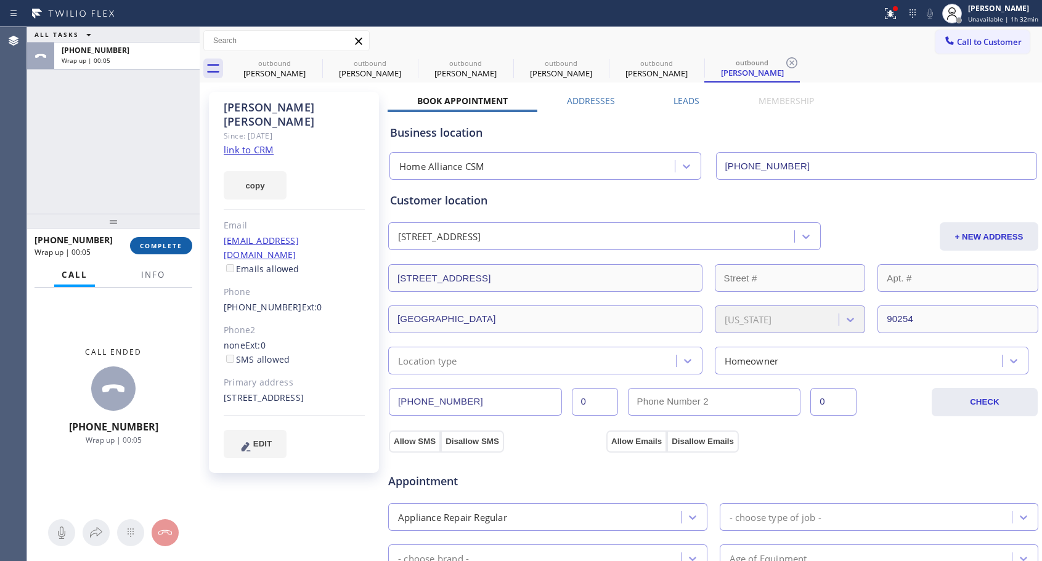
click at [176, 246] on span "COMPLETE" at bounding box center [161, 246] width 43 height 9
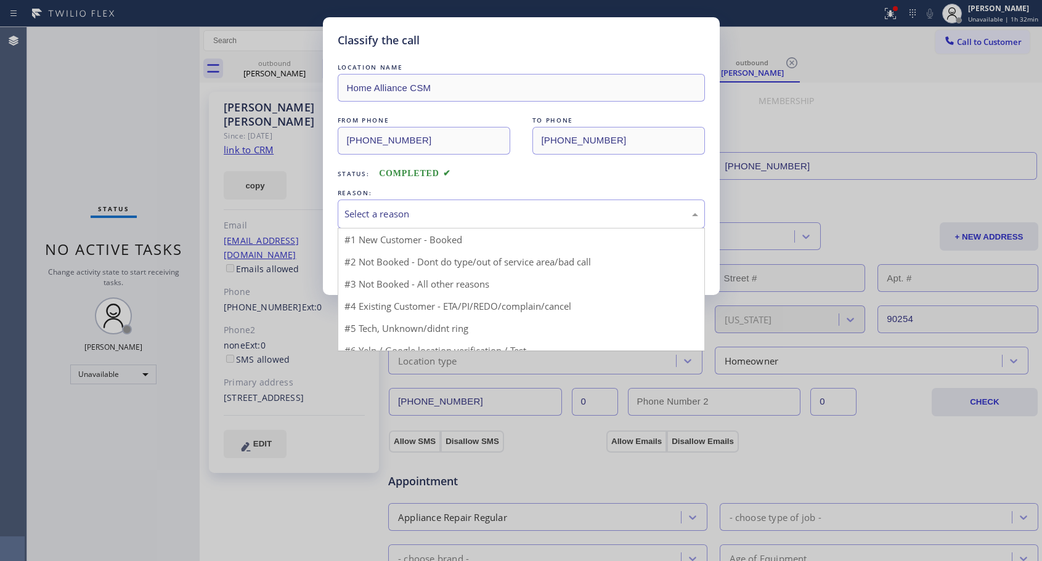
click at [408, 215] on div "Select a reason" at bounding box center [521, 214] width 354 height 14
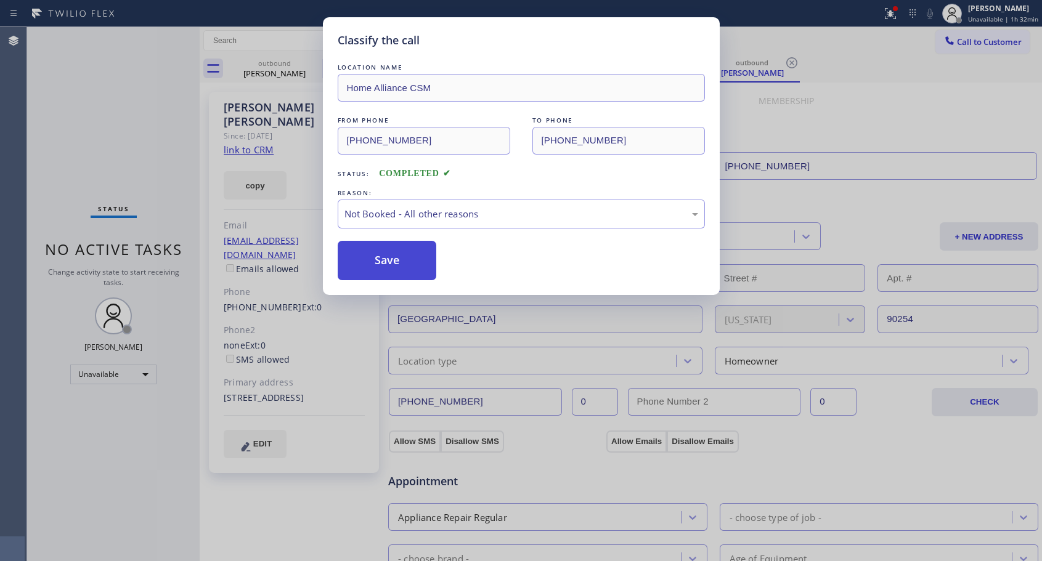
click at [394, 254] on button "Save" at bounding box center [387, 260] width 99 height 39
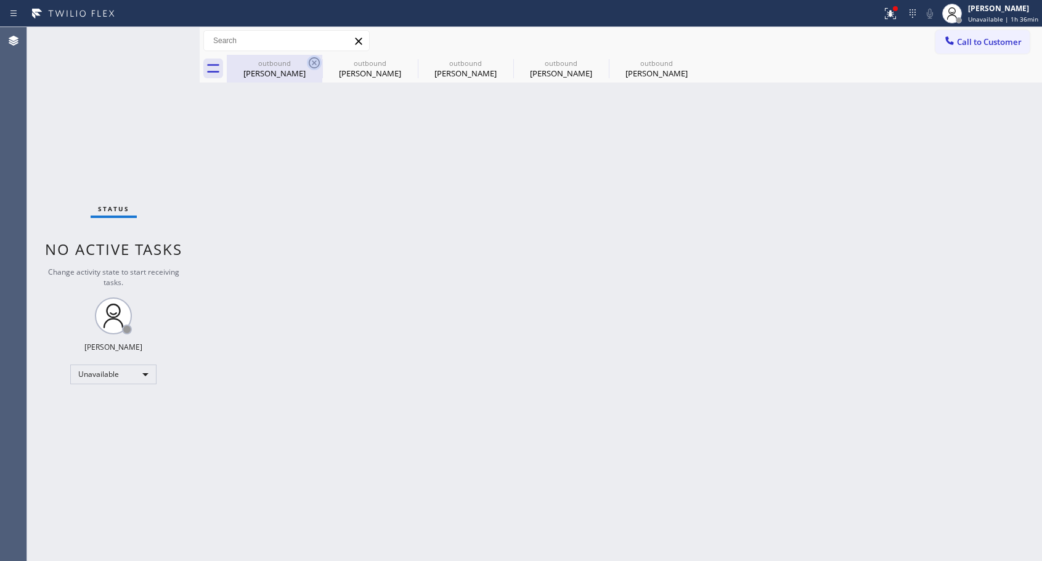
click at [314, 60] on icon at bounding box center [314, 62] width 15 height 15
click at [0, 0] on icon at bounding box center [0, 0] width 0 height 0
click at [498, 60] on icon at bounding box center [505, 62] width 15 height 15
click at [0, 0] on icon at bounding box center [0, 0] width 0 height 0
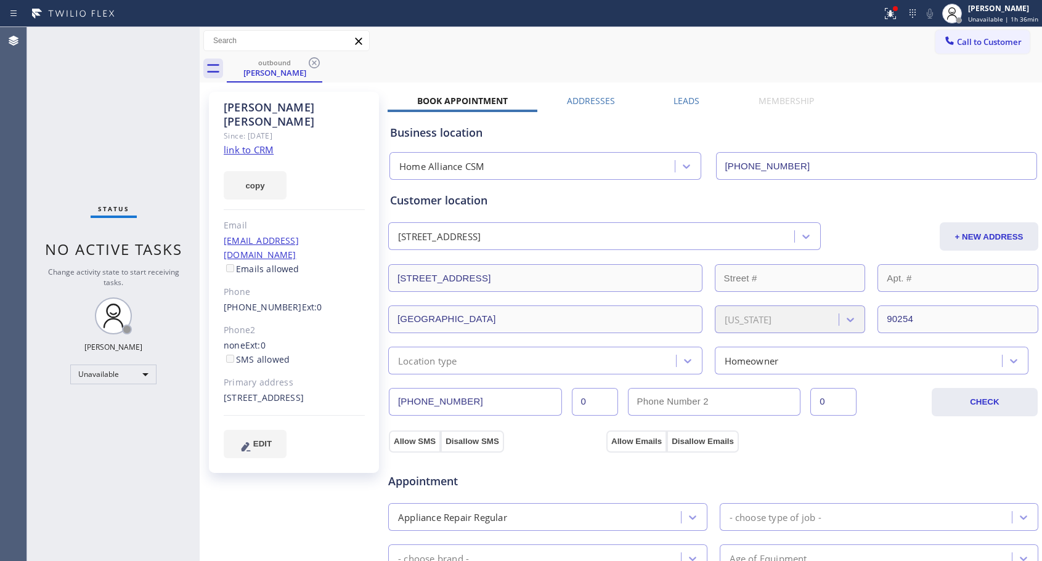
click at [314, 60] on icon at bounding box center [314, 62] width 15 height 15
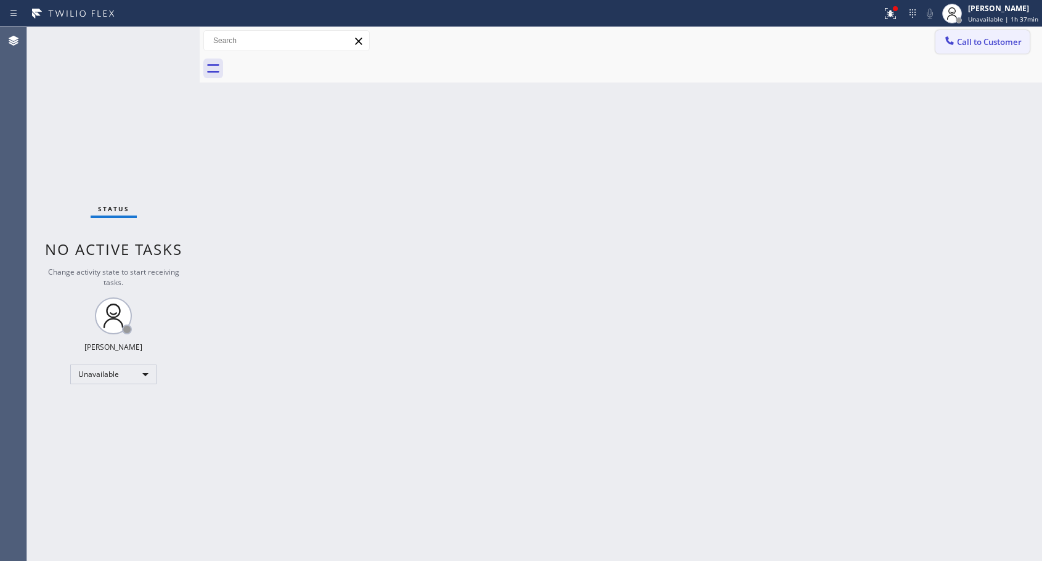
click at [967, 41] on span "Call to Customer" at bounding box center [989, 41] width 65 height 11
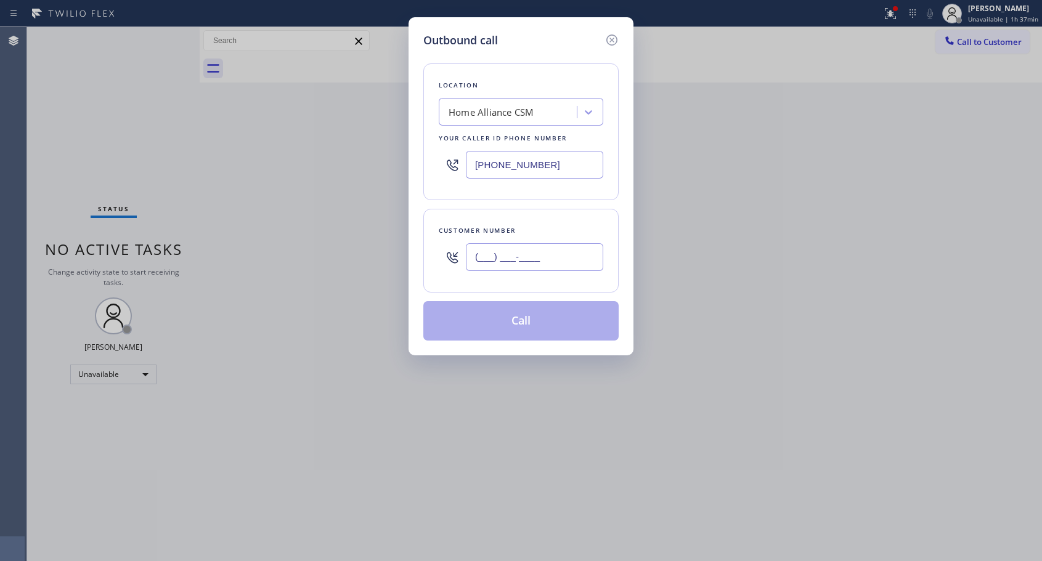
click at [516, 257] on input "(___) ___-____" at bounding box center [534, 257] width 137 height 28
paste input "646) 574-4367"
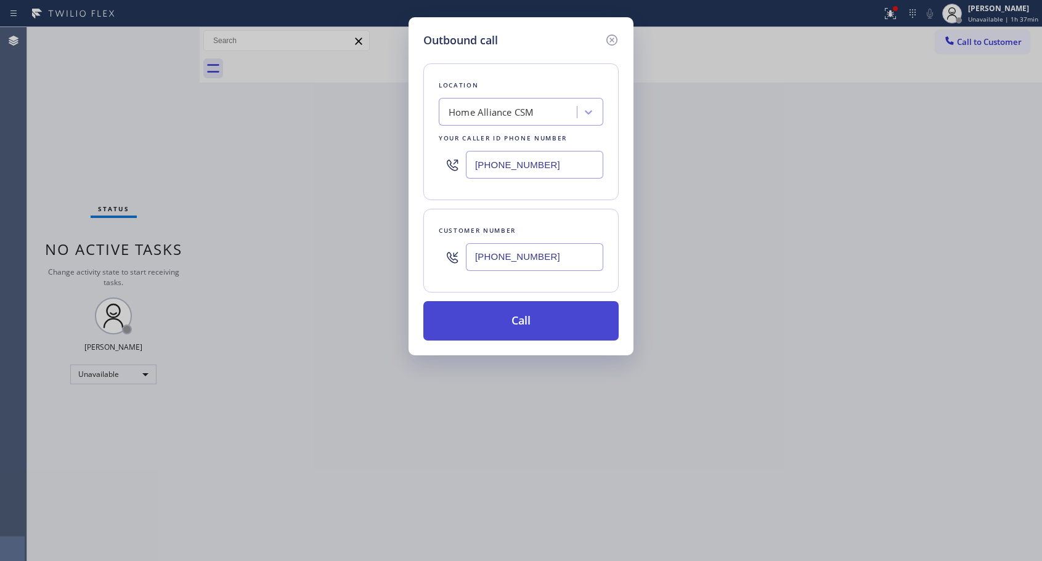
type input "[PHONE_NUMBER]"
click at [538, 319] on button "Call" at bounding box center [520, 320] width 195 height 39
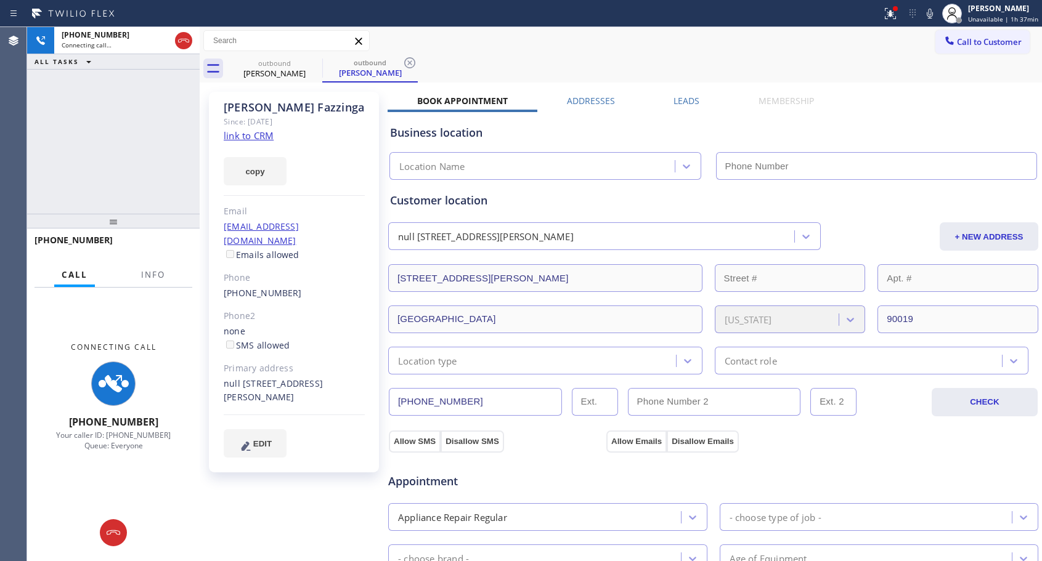
type input "[PHONE_NUMBER]"
click at [181, 38] on icon at bounding box center [183, 40] width 15 height 15
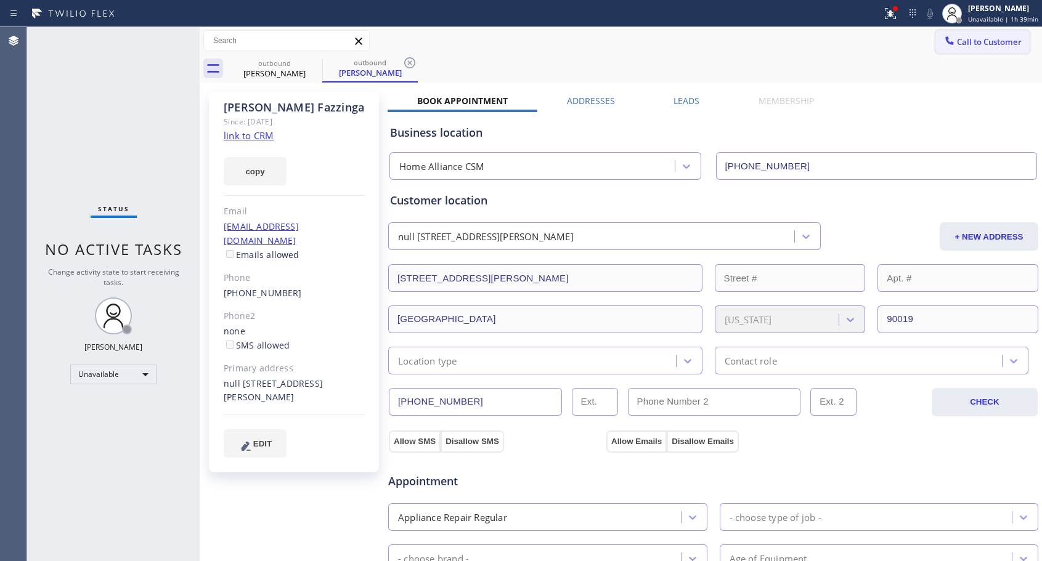
click at [997, 42] on span "Call to Customer" at bounding box center [989, 41] width 65 height 11
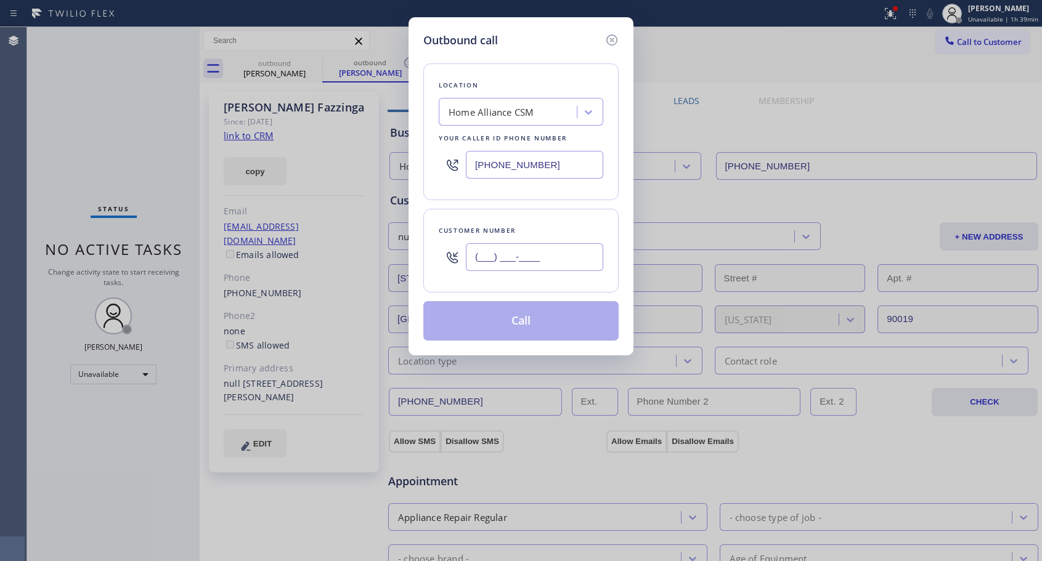
click at [475, 258] on input "(___) ___-____" at bounding box center [534, 257] width 137 height 28
paste input "310) 446-1991"
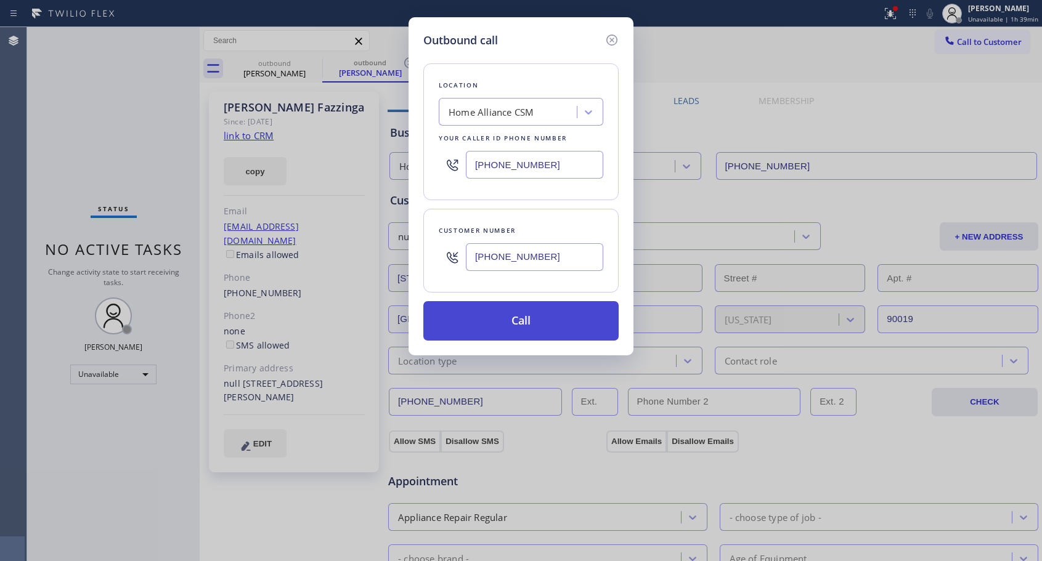
type input "[PHONE_NUMBER]"
drag, startPoint x: 520, startPoint y: 322, endPoint x: 488, endPoint y: 132, distance: 193.1
click at [520, 321] on button "Call" at bounding box center [520, 320] width 195 height 39
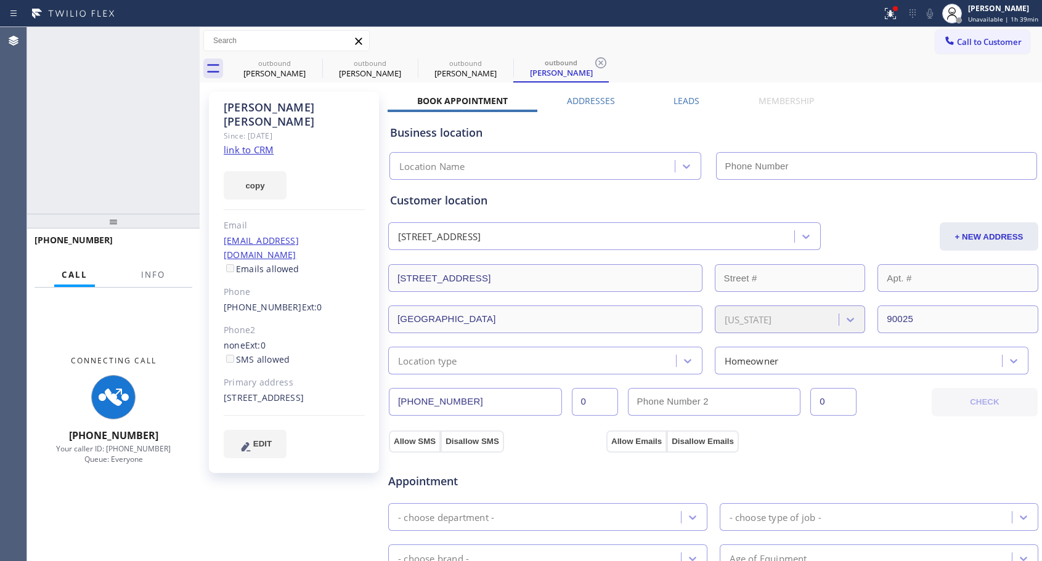
type input "[PHONE_NUMBER]"
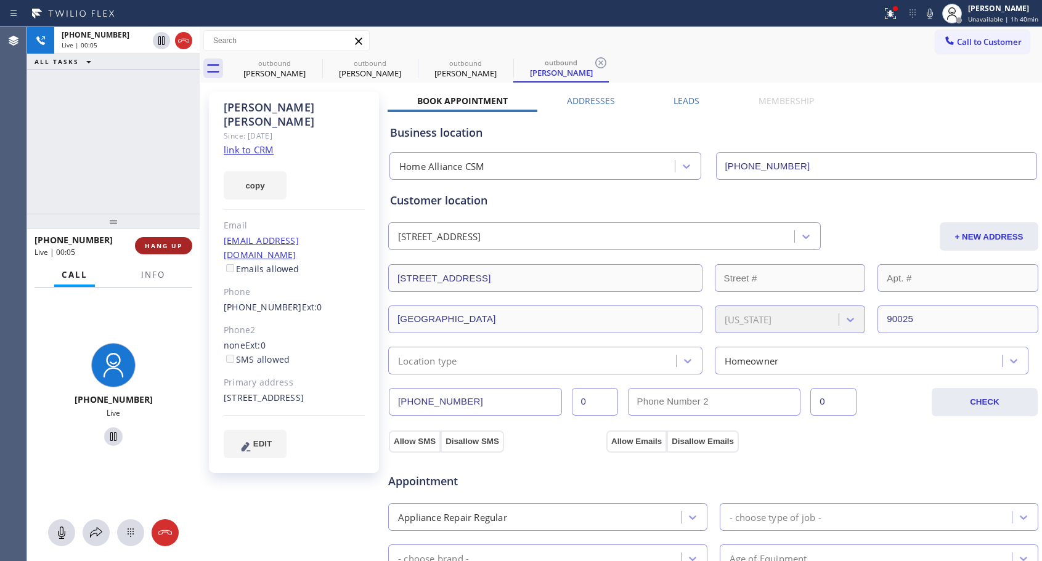
click at [182, 246] on button "HANG UP" at bounding box center [163, 245] width 57 height 17
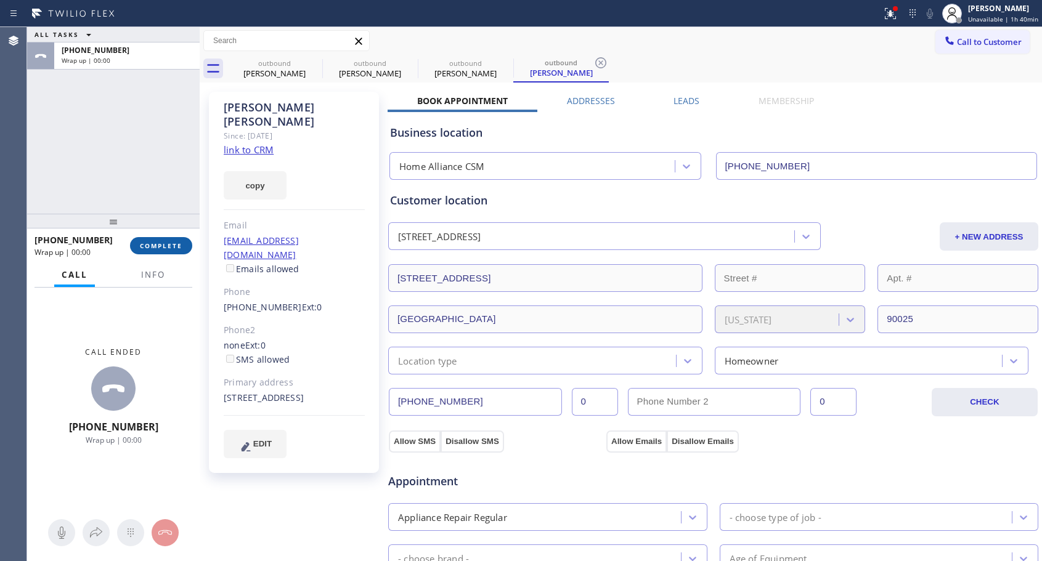
click at [182, 246] on button "COMPLETE" at bounding box center [161, 245] width 62 height 17
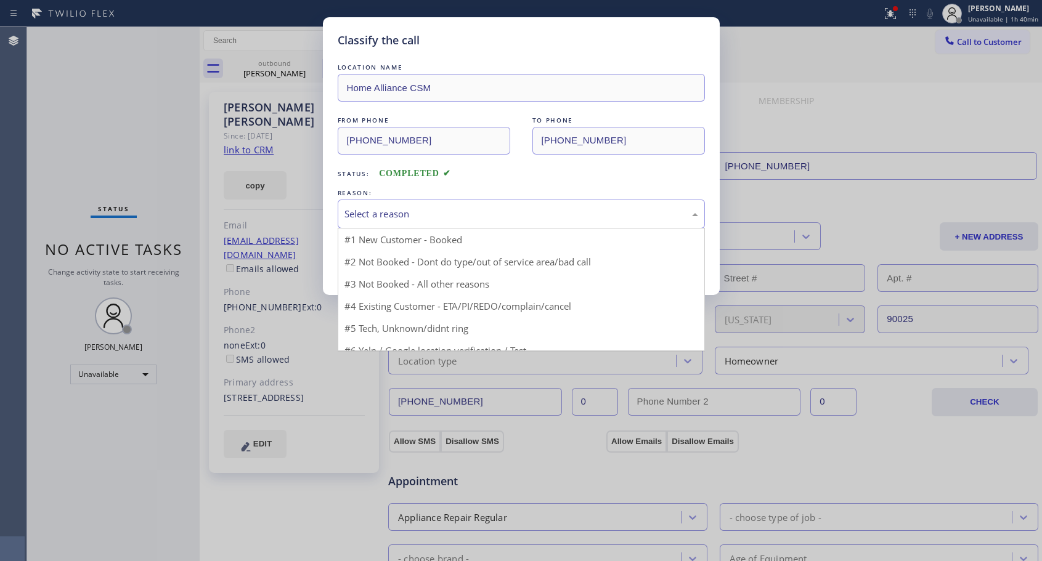
click at [365, 206] on div "Select a reason" at bounding box center [521, 214] width 367 height 29
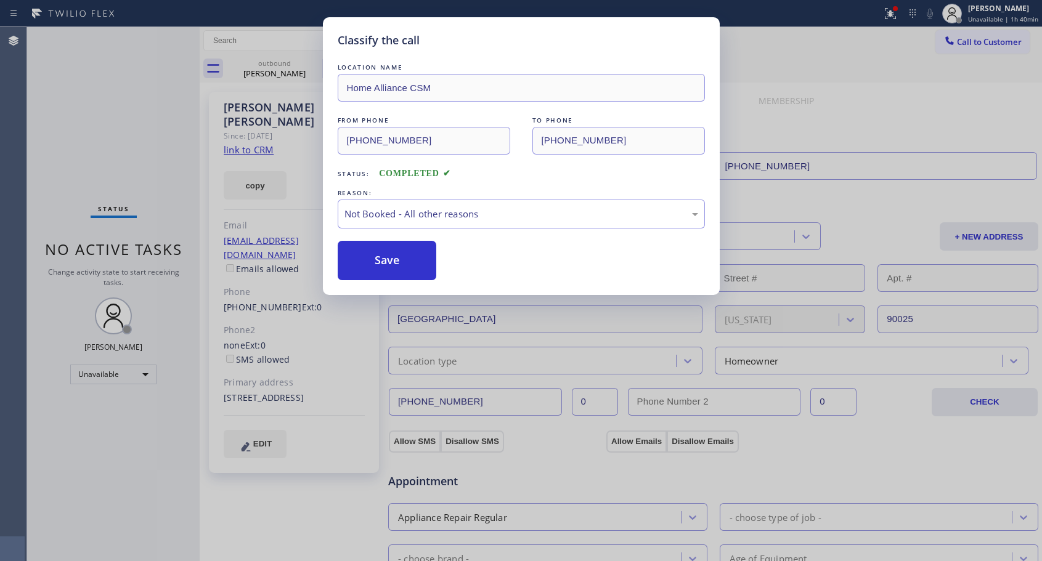
click at [357, 262] on button "Save" at bounding box center [387, 260] width 99 height 39
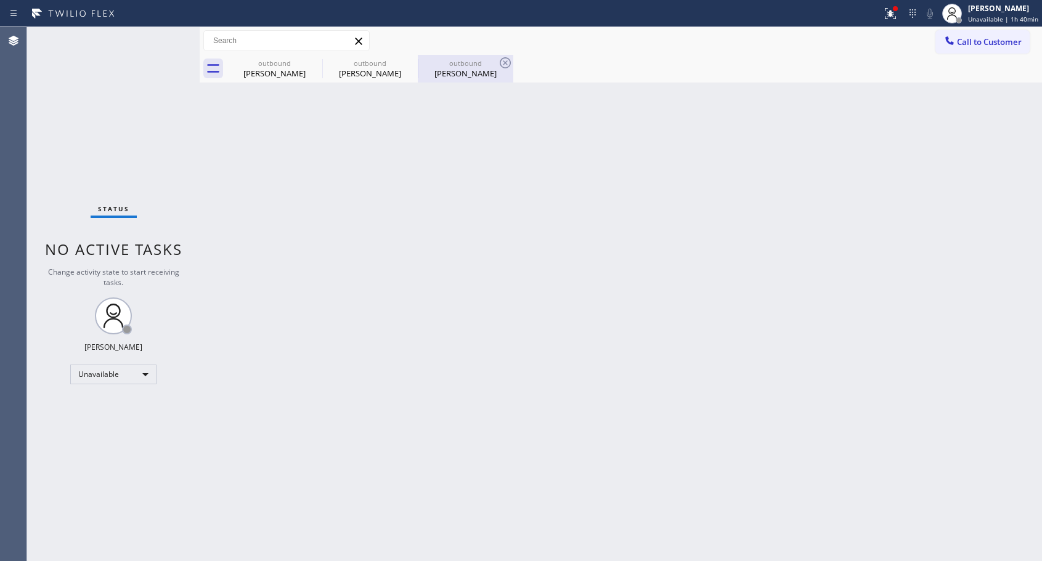
click at [450, 68] on div "[PERSON_NAME]" at bounding box center [465, 73] width 93 height 11
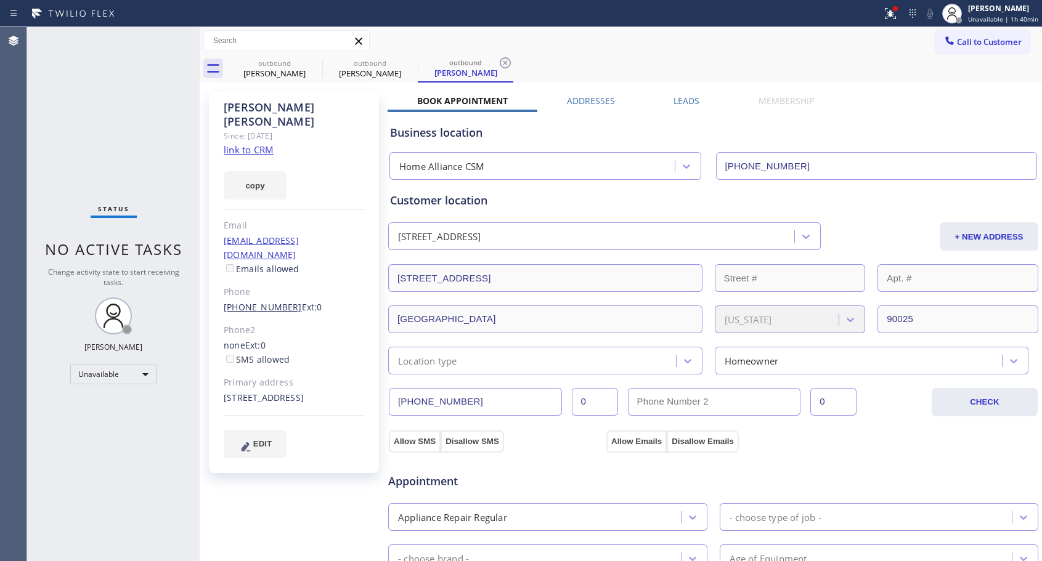
click at [252, 301] on link "[PHONE_NUMBER]" at bounding box center [263, 307] width 78 height 12
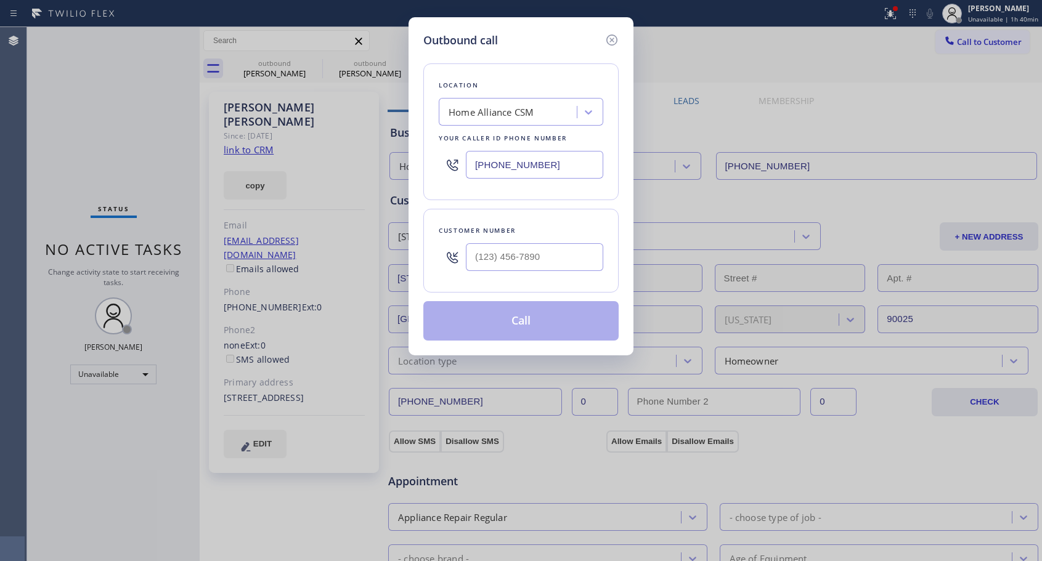
type input "[PHONE_NUMBER]"
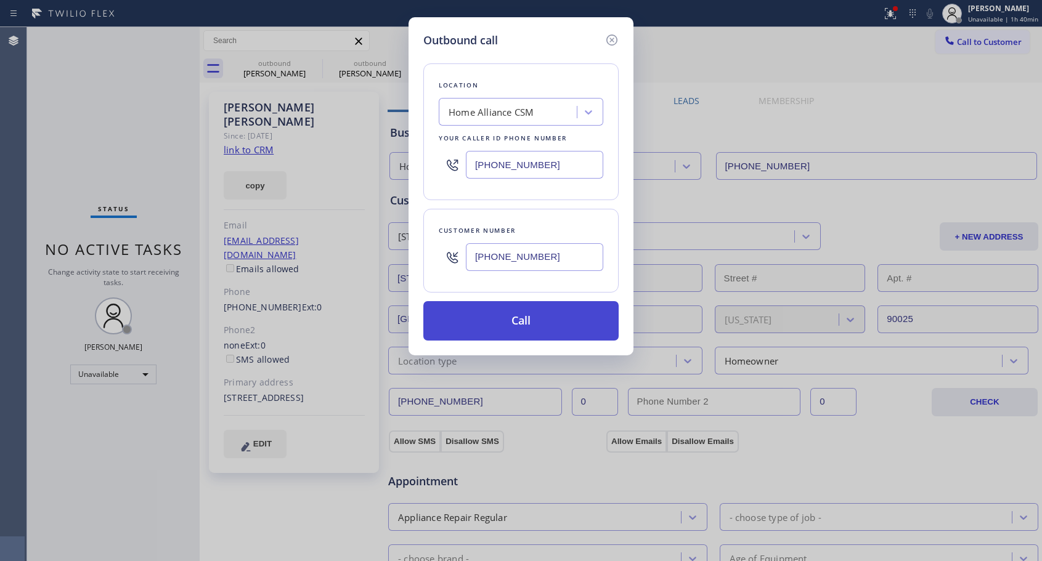
click at [526, 313] on button "Call" at bounding box center [520, 320] width 195 height 39
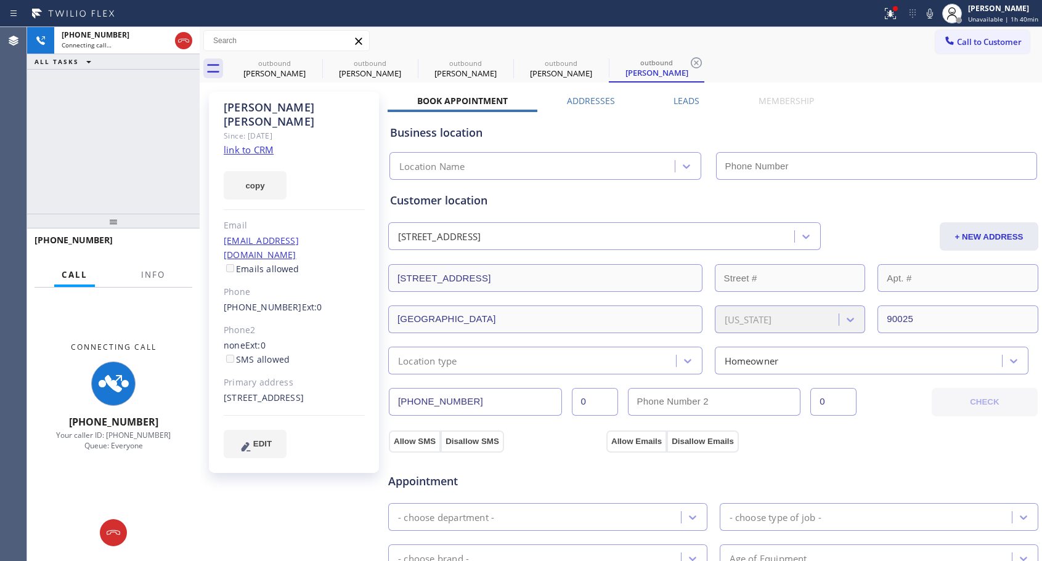
type input "[PHONE_NUMBER]"
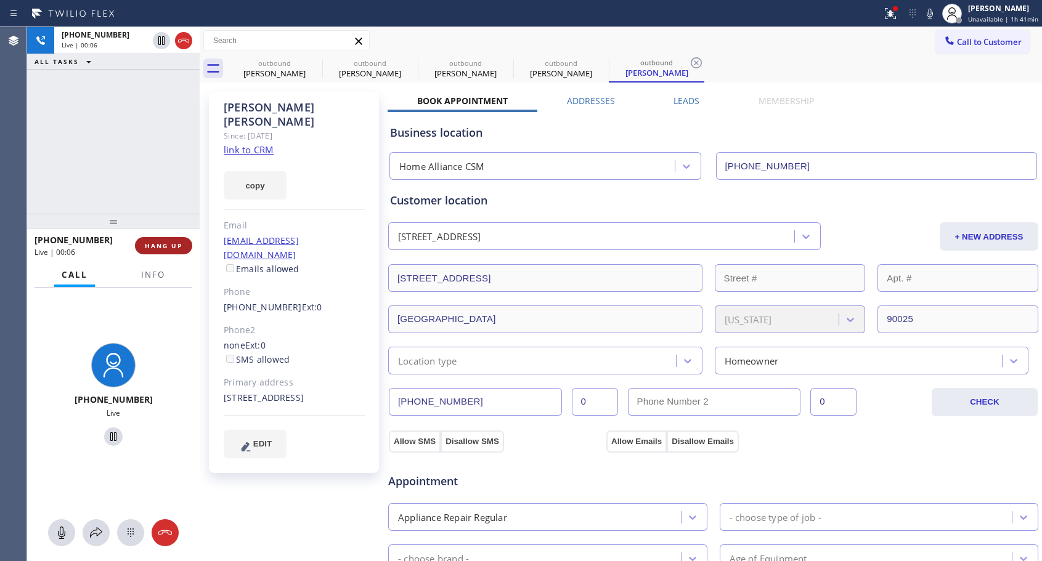
click at [173, 245] on span "HANG UP" at bounding box center [164, 246] width 38 height 9
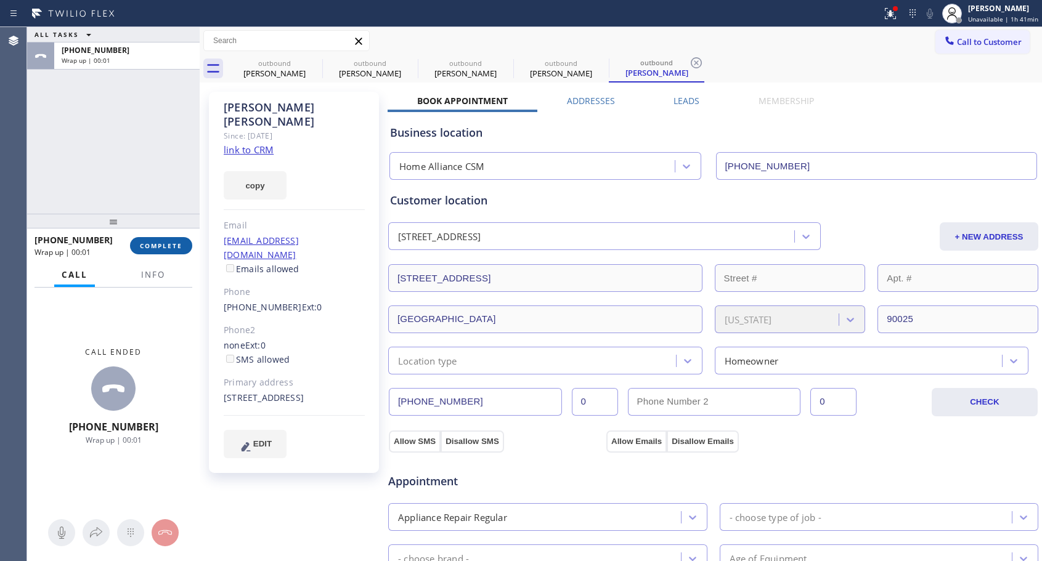
click at [173, 245] on span "COMPLETE" at bounding box center [161, 246] width 43 height 9
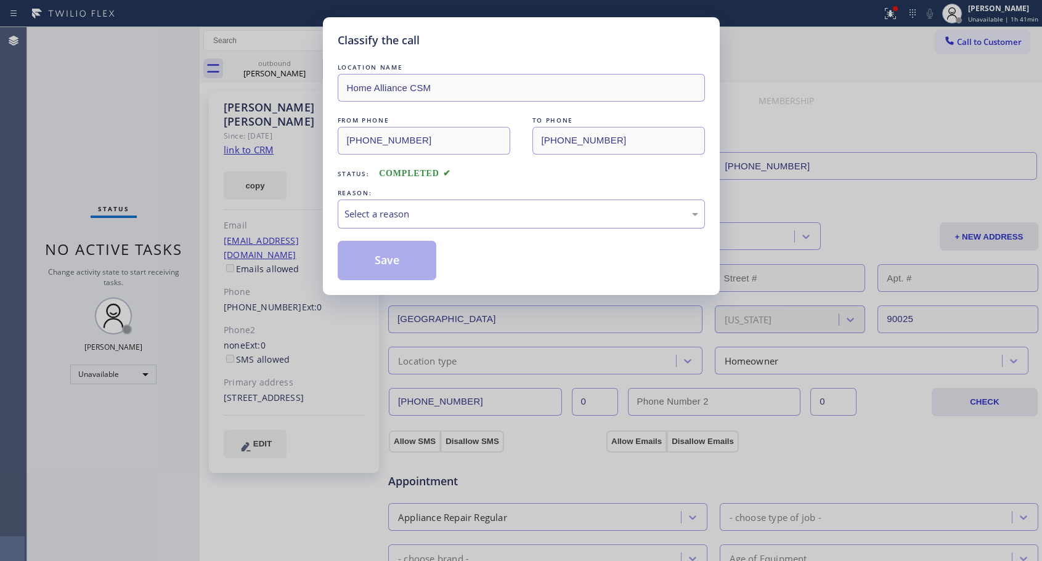
click at [441, 209] on div "Select a reason" at bounding box center [521, 214] width 354 height 14
click at [379, 257] on button "Save" at bounding box center [387, 260] width 99 height 39
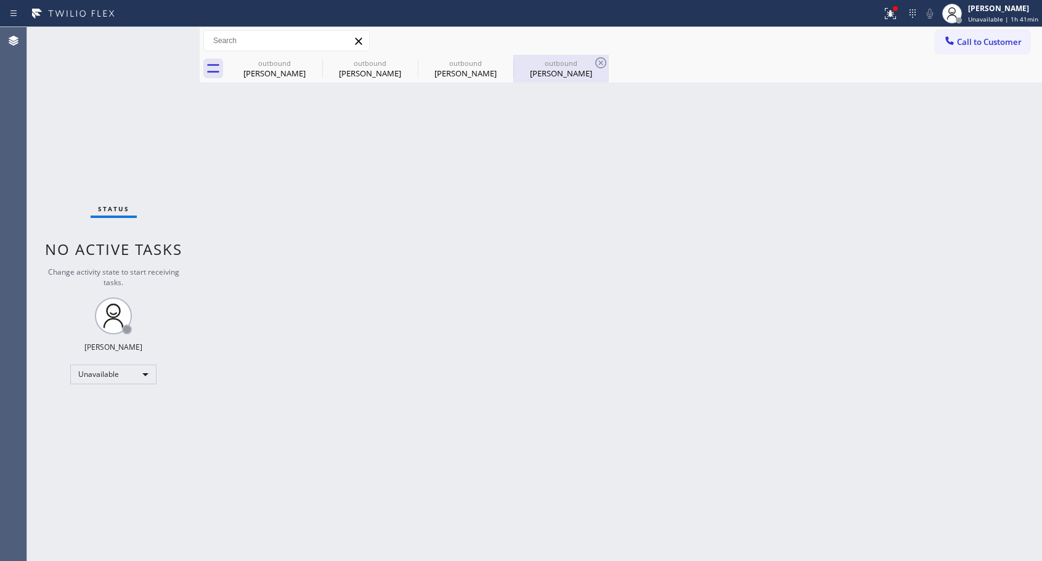
click at [577, 65] on div "outbound" at bounding box center [560, 63] width 93 height 9
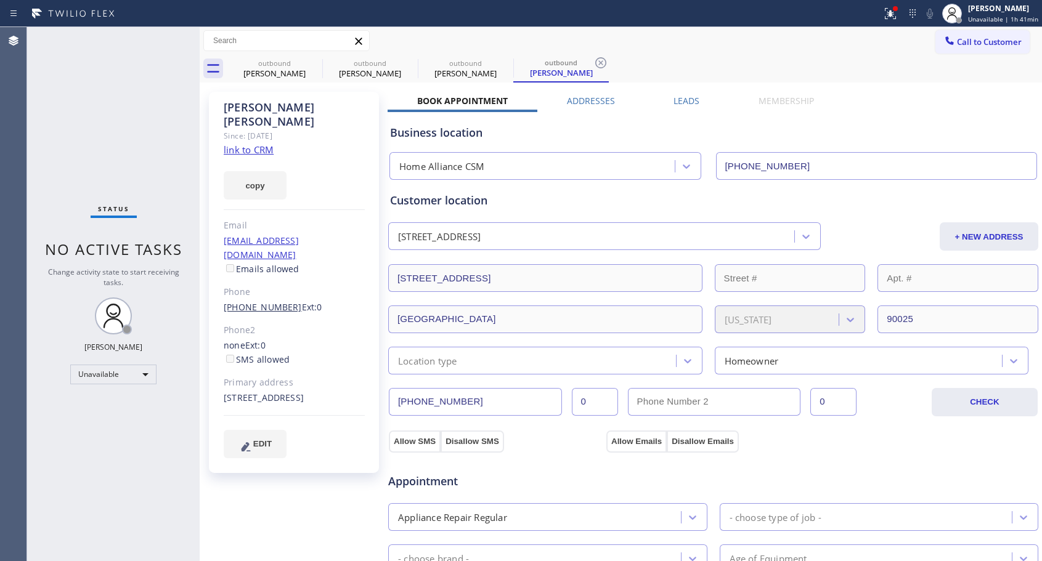
click at [281, 301] on link "[PHONE_NUMBER]" at bounding box center [263, 307] width 78 height 12
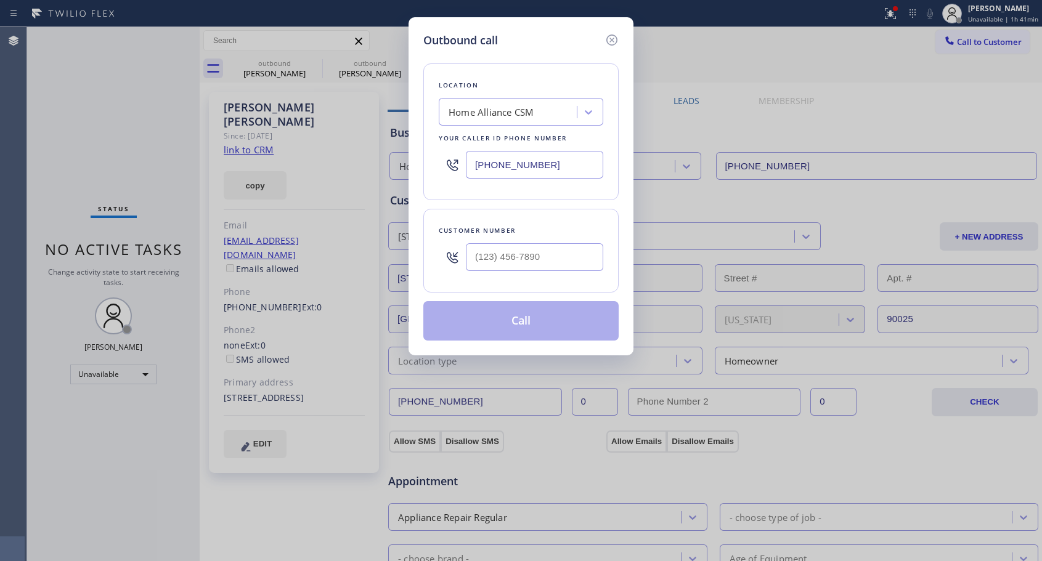
type input "[PHONE_NUMBER]"
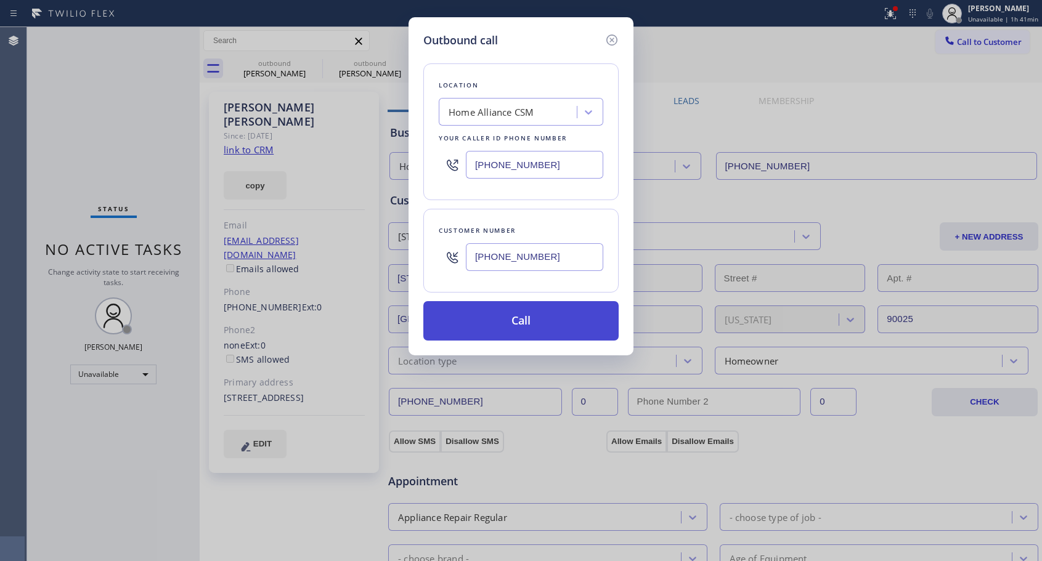
click at [495, 320] on button "Call" at bounding box center [520, 320] width 195 height 39
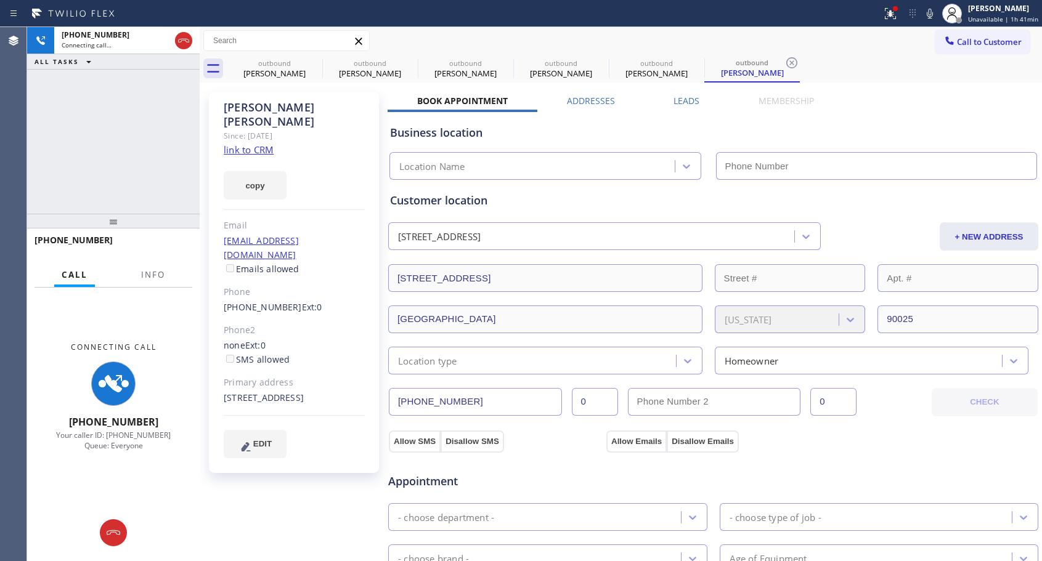
type input "[PHONE_NUMBER]"
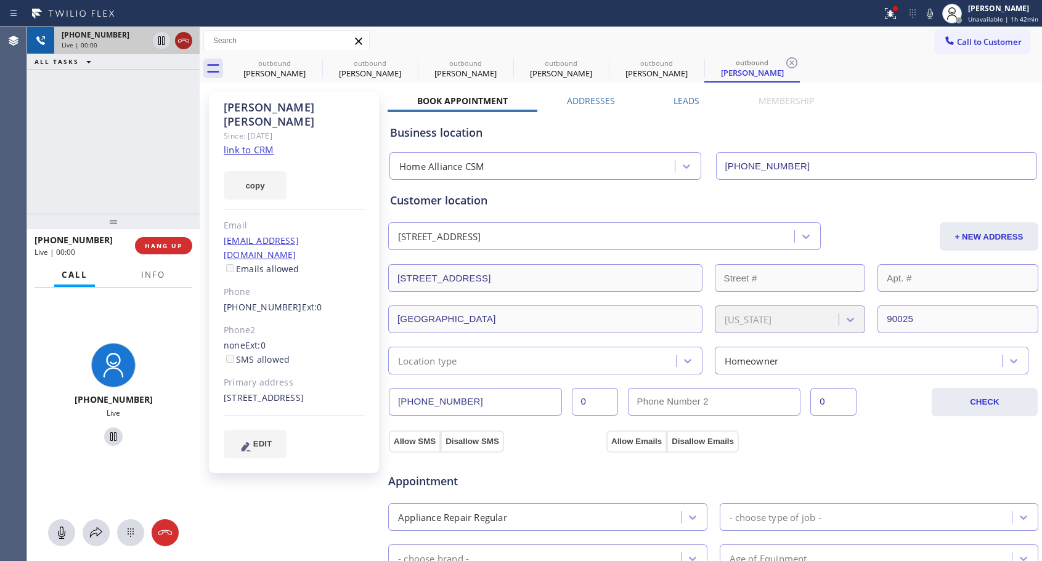
click at [180, 44] on icon at bounding box center [183, 40] width 15 height 15
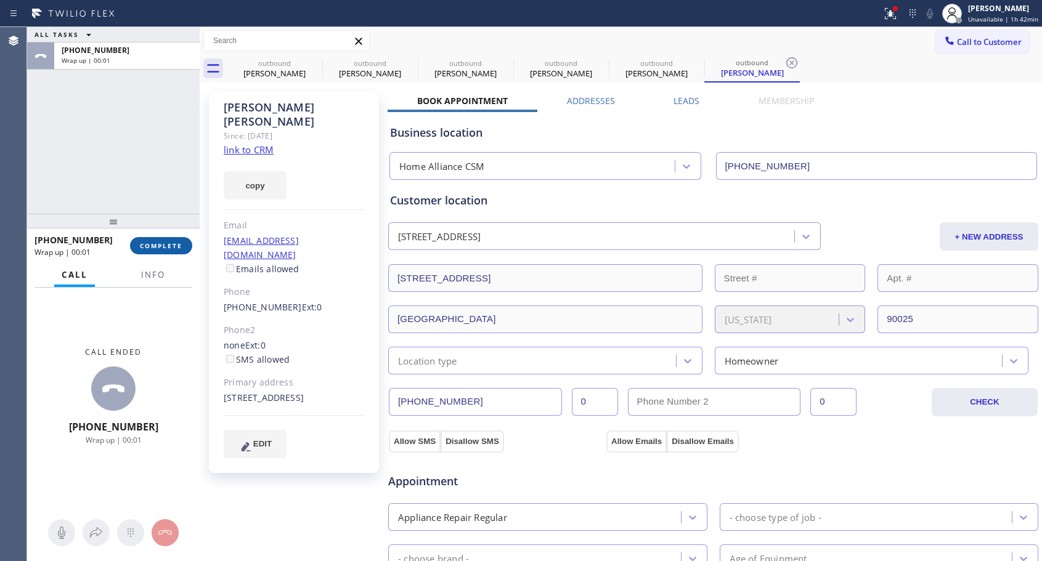
click at [176, 245] on span "COMPLETE" at bounding box center [161, 246] width 43 height 9
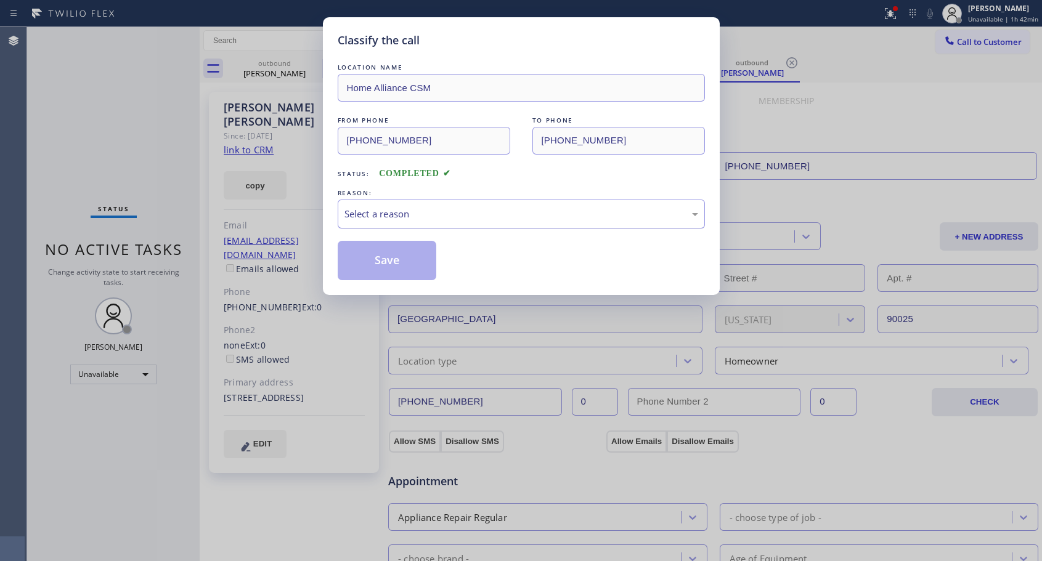
click at [420, 220] on div "Select a reason" at bounding box center [521, 214] width 354 height 14
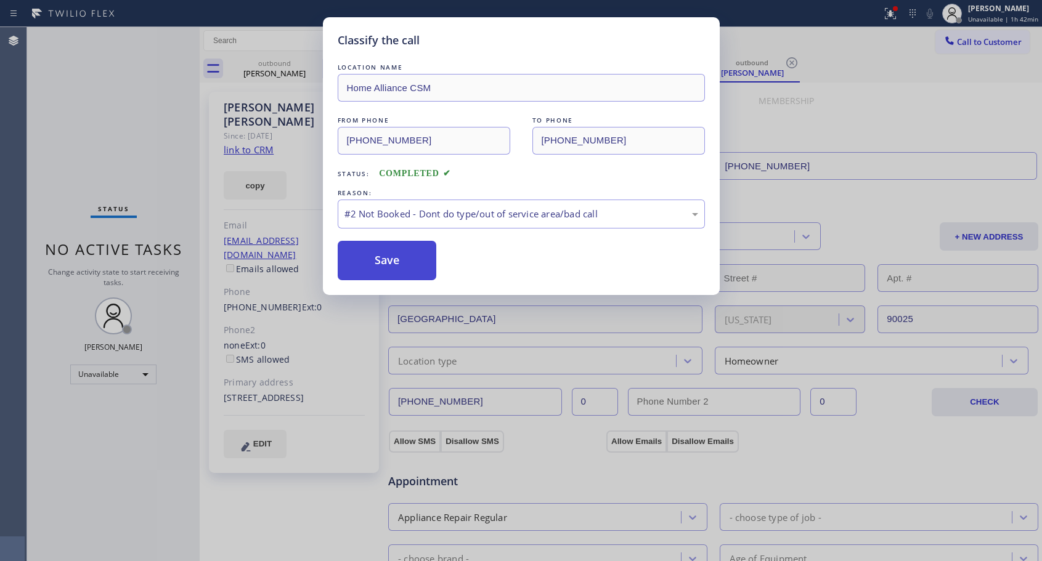
click at [376, 256] on button "Save" at bounding box center [387, 260] width 99 height 39
drag, startPoint x: 376, startPoint y: 256, endPoint x: 615, endPoint y: 229, distance: 240.5
click at [615, 229] on div "LOCATION NAME Home Alliance CSM FROM PHONE [PHONE_NUMBER] TO PHONE [PHONE_NUMBE…" at bounding box center [521, 170] width 367 height 219
click at [619, 215] on div "#2 Not Booked - Dont do type/out of service area/bad call" at bounding box center [521, 214] width 354 height 14
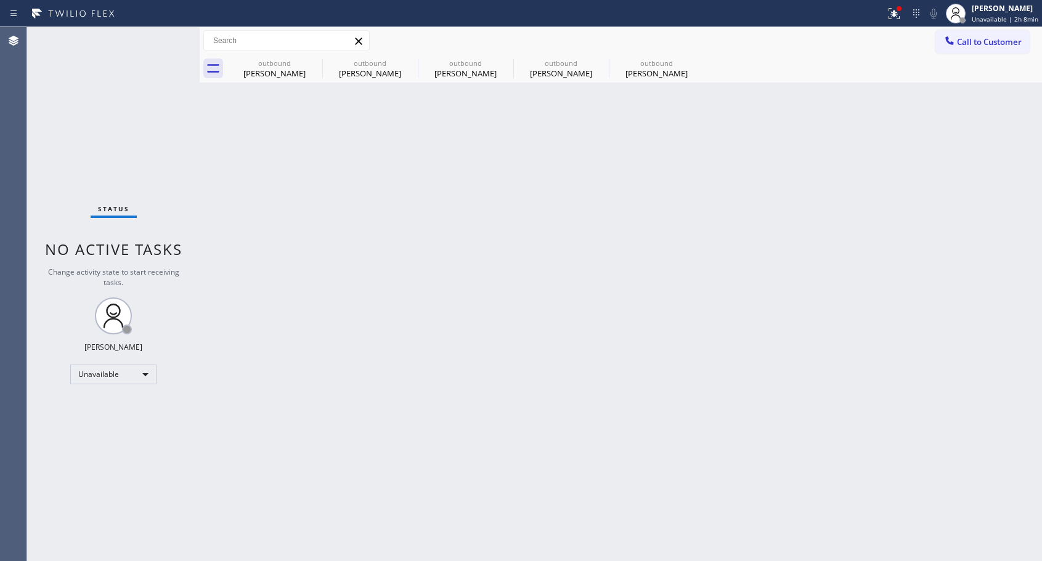
drag, startPoint x: 647, startPoint y: 75, endPoint x: 328, endPoint y: 315, distance: 399.5
click at [648, 75] on div "[PERSON_NAME]" at bounding box center [656, 73] width 93 height 11
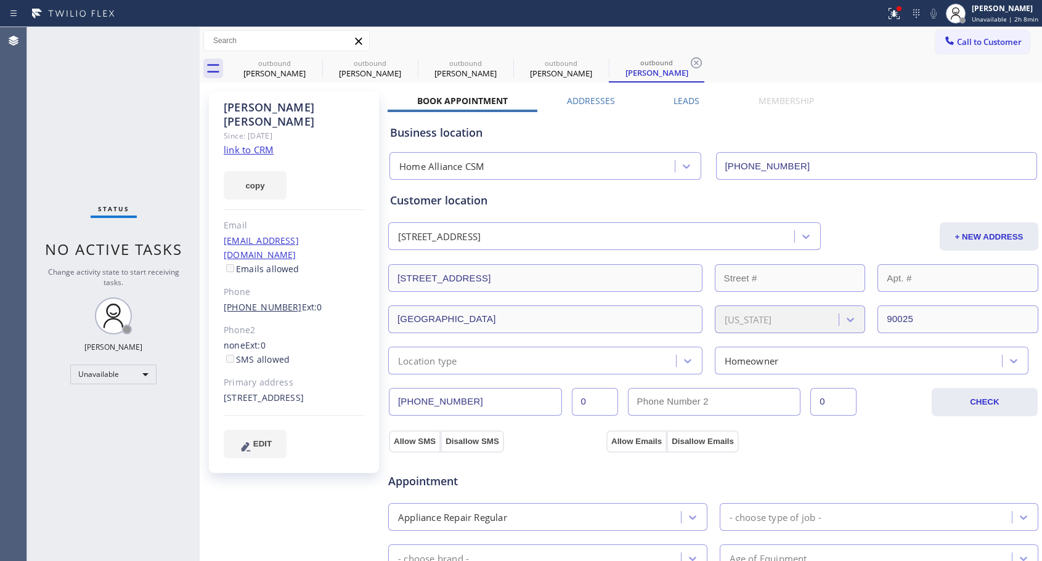
click at [267, 301] on link "[PHONE_NUMBER]" at bounding box center [263, 307] width 78 height 12
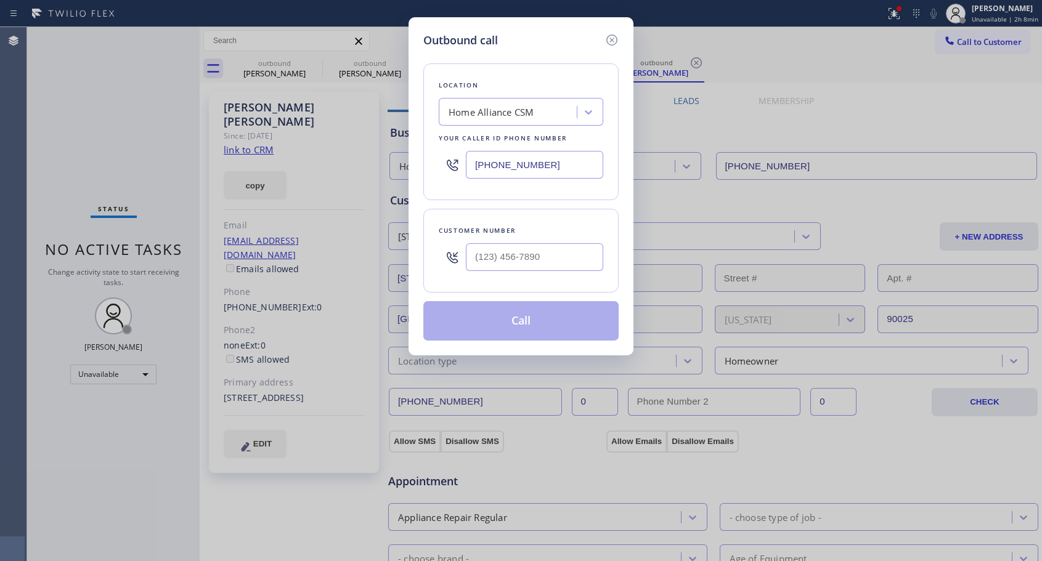
type input "[PHONE_NUMBER]"
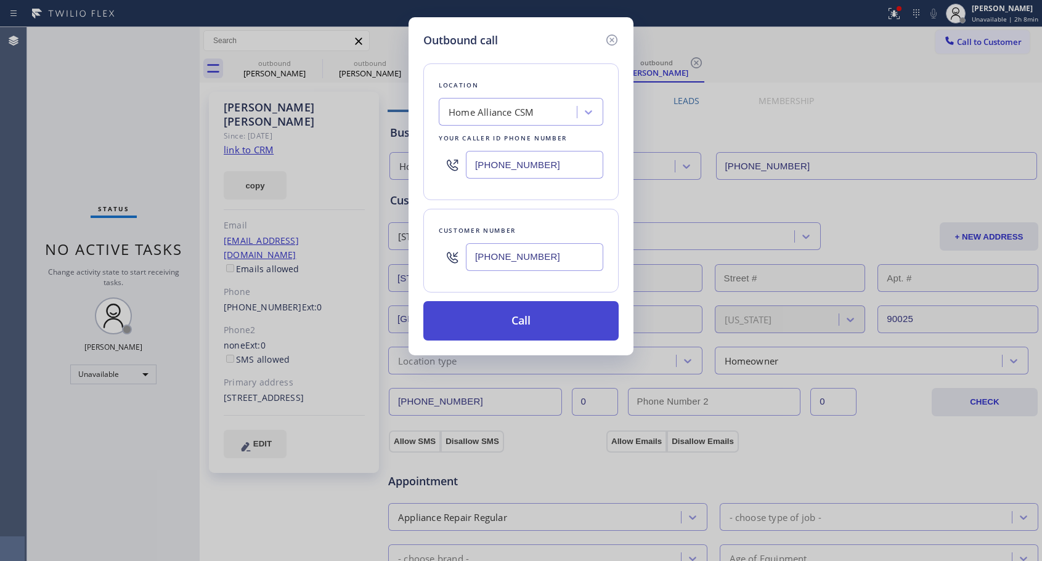
click at [475, 325] on button "Call" at bounding box center [520, 320] width 195 height 39
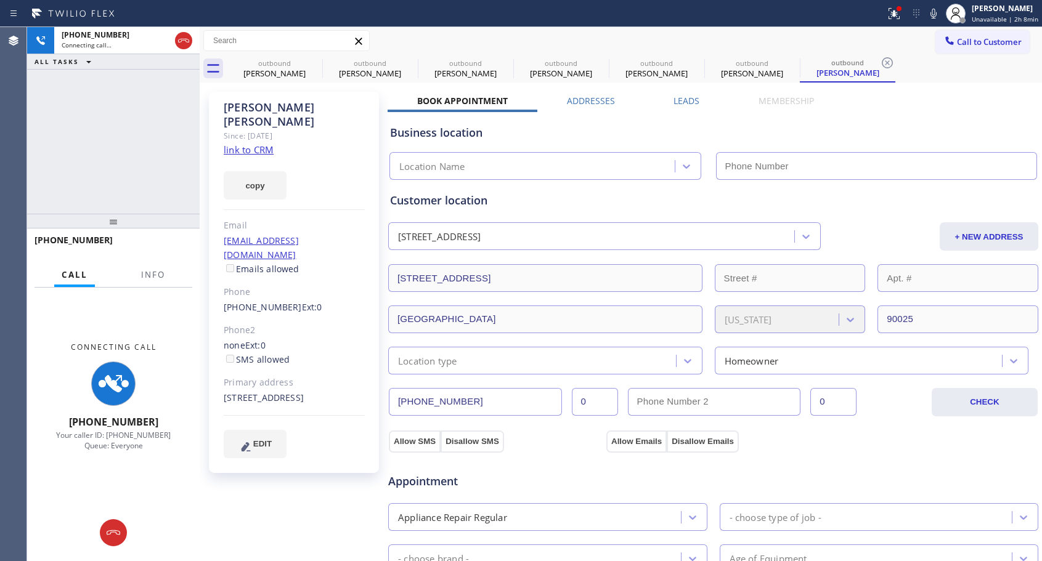
type input "[PHONE_NUMBER]"
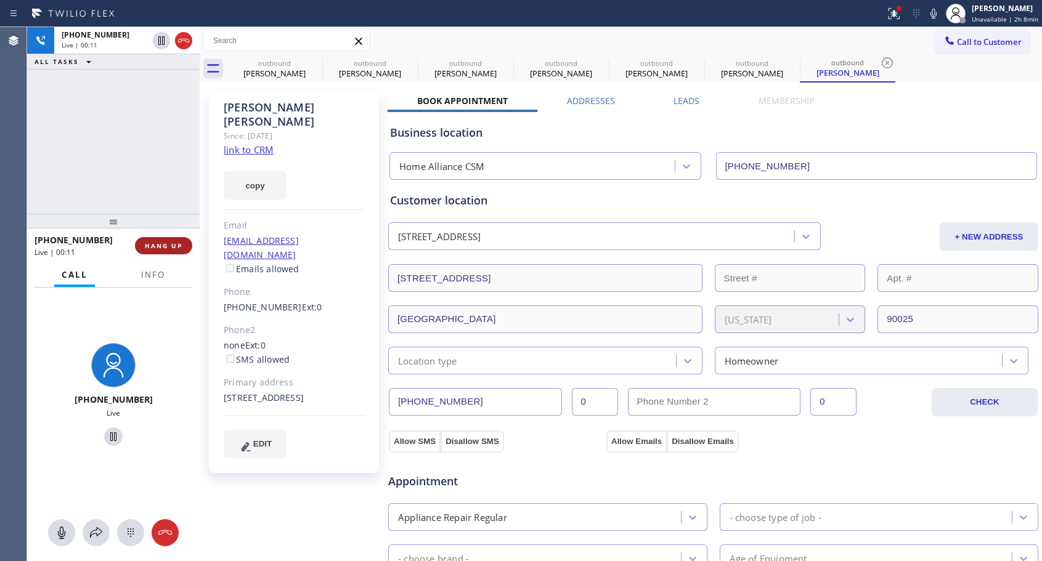
click at [179, 243] on span "HANG UP" at bounding box center [164, 246] width 38 height 9
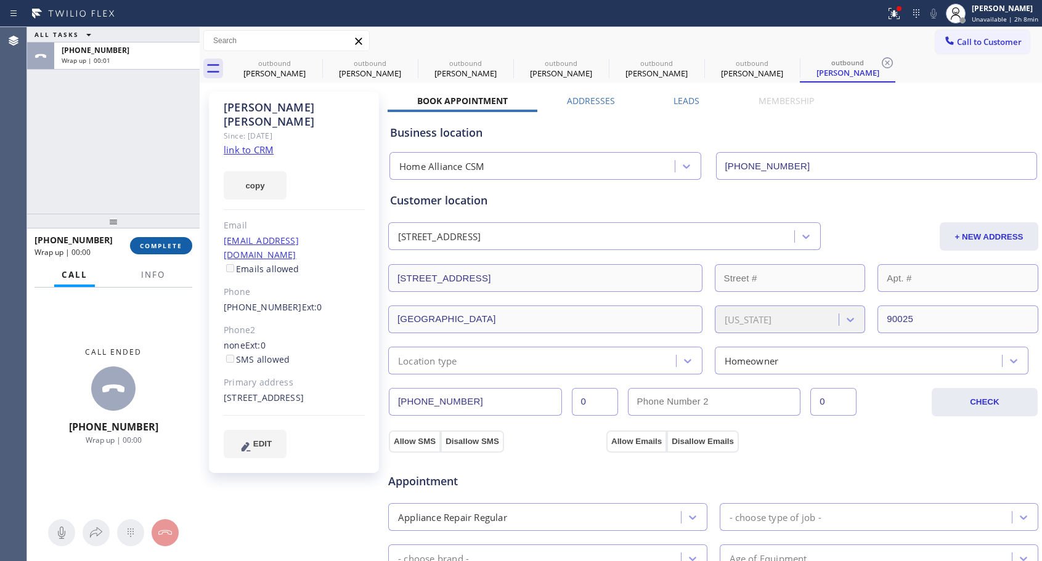
click at [179, 243] on span "COMPLETE" at bounding box center [161, 246] width 43 height 9
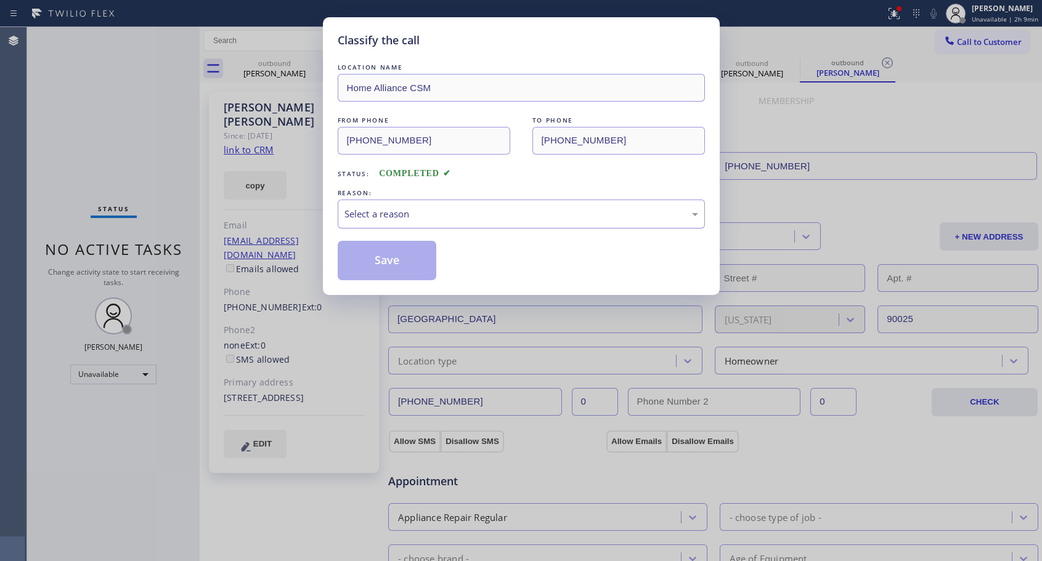
click at [492, 210] on div "Select a reason" at bounding box center [521, 214] width 354 height 14
drag, startPoint x: 400, startPoint y: 255, endPoint x: 434, endPoint y: 22, distance: 235.3
click at [401, 254] on button "Save" at bounding box center [387, 260] width 99 height 39
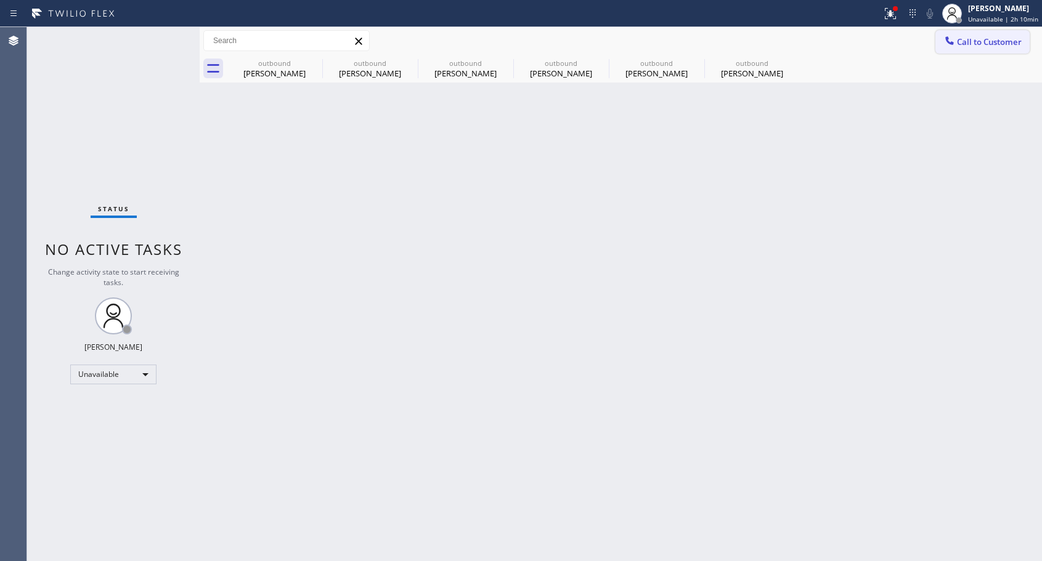
click at [959, 46] on span "Call to Customer" at bounding box center [989, 41] width 65 height 11
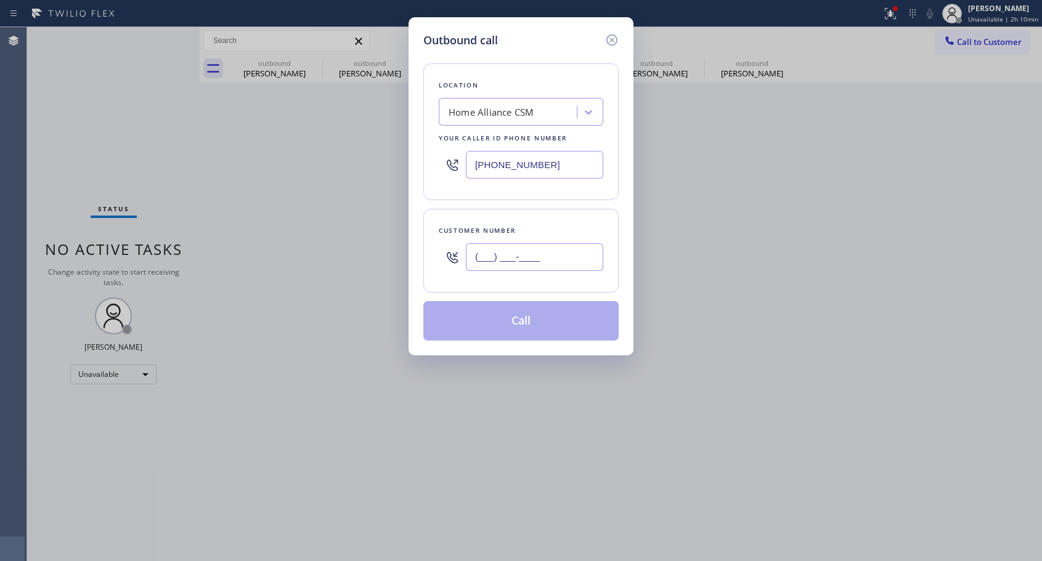
click at [559, 264] on input "(___) ___-____" at bounding box center [534, 257] width 137 height 28
paste input "760) 567-9560"
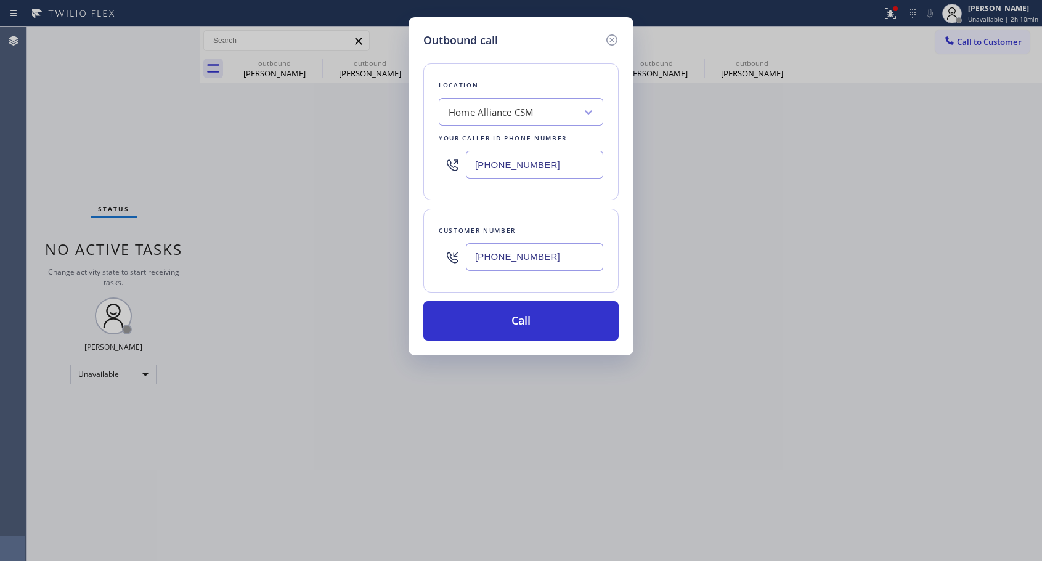
type input "[PHONE_NUMBER]"
click at [556, 317] on button "Call" at bounding box center [520, 320] width 195 height 39
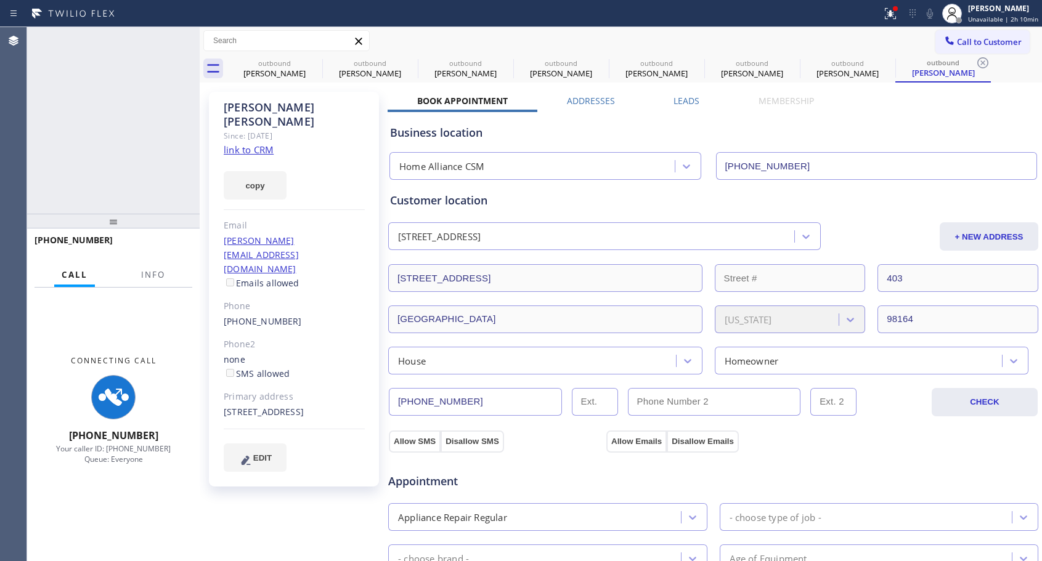
type input "[PHONE_NUMBER]"
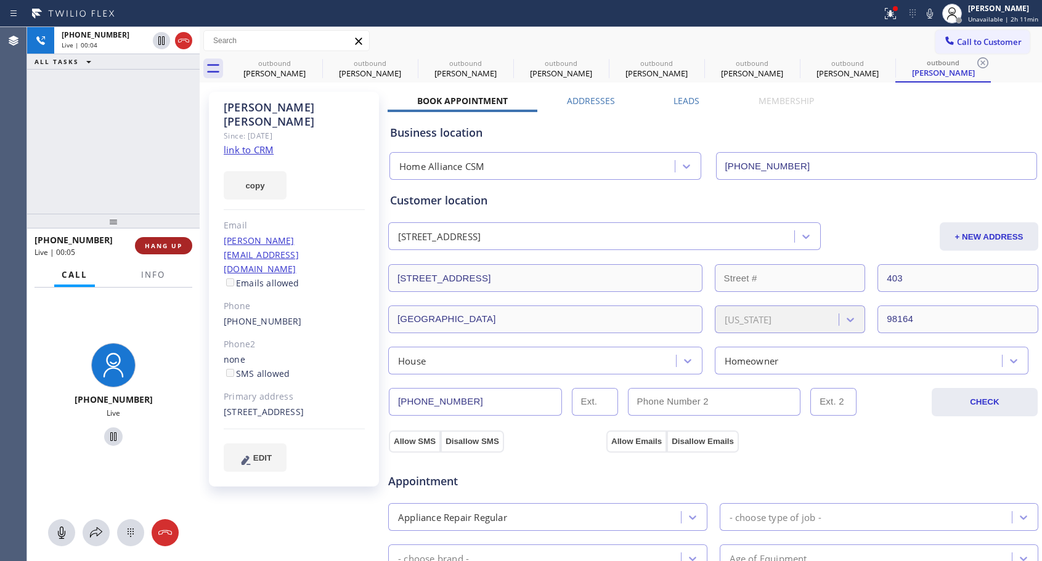
click at [158, 242] on span "HANG UP" at bounding box center [164, 246] width 38 height 9
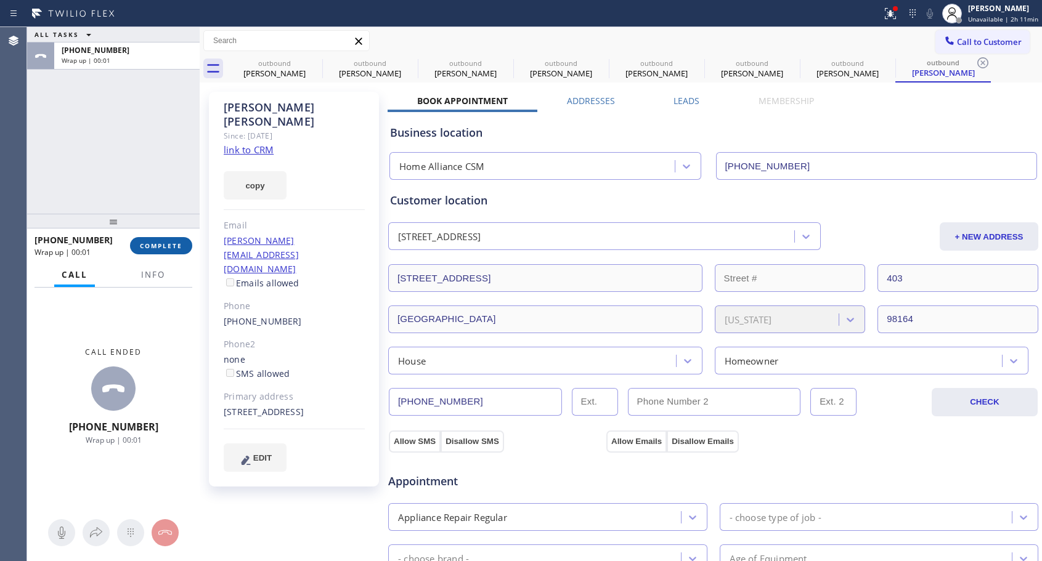
click at [174, 248] on span "COMPLETE" at bounding box center [161, 246] width 43 height 9
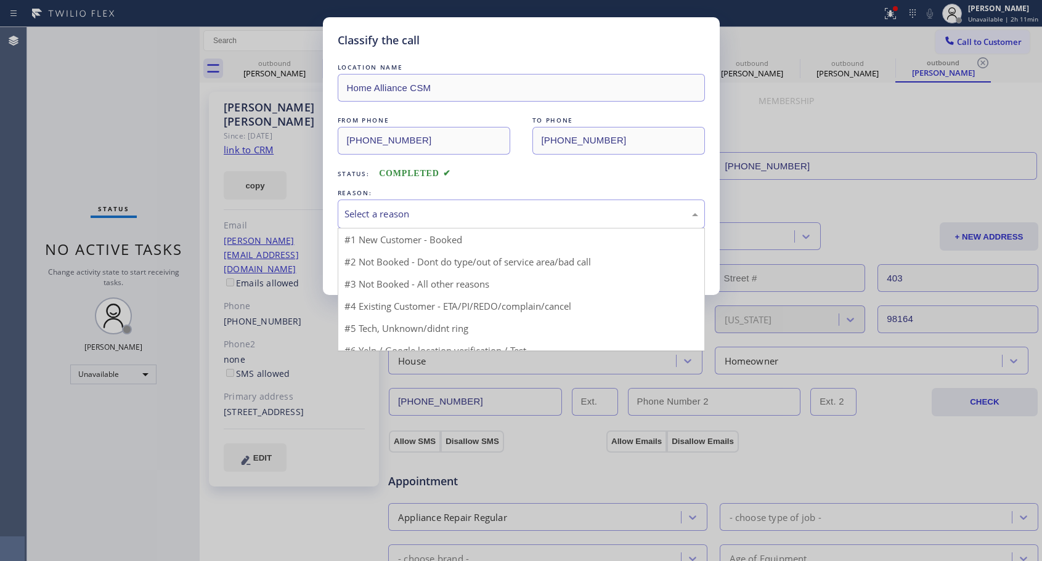
click at [519, 207] on div "Select a reason" at bounding box center [521, 214] width 354 height 14
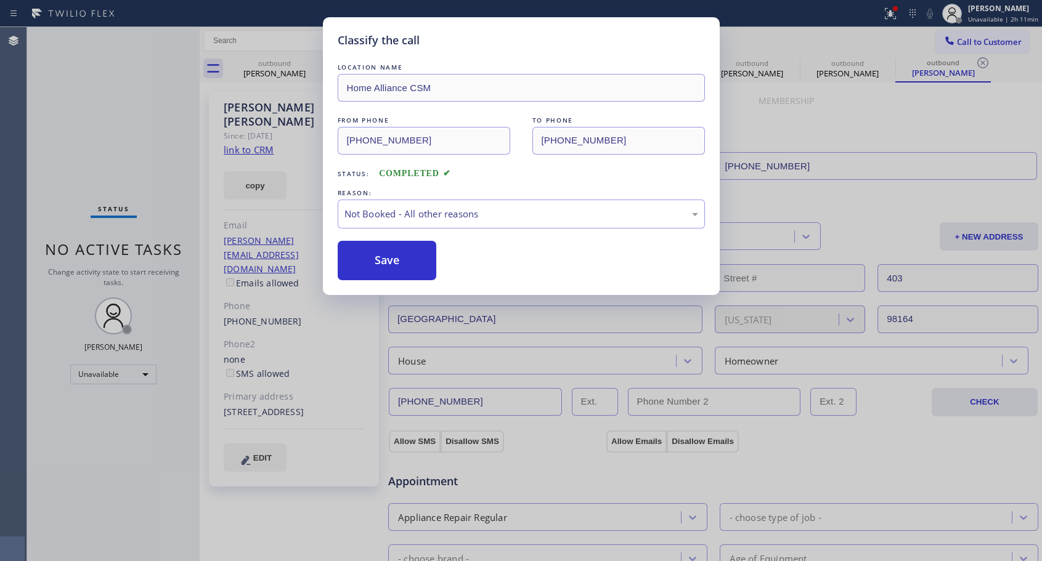
click at [395, 258] on button "Save" at bounding box center [387, 260] width 99 height 39
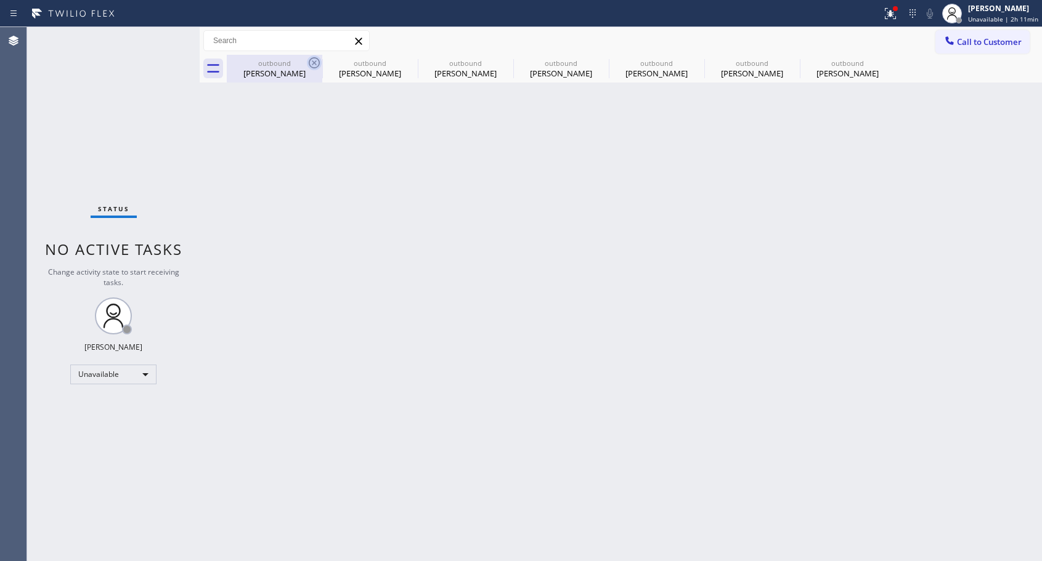
click at [313, 62] on icon at bounding box center [314, 62] width 11 height 11
click at [0, 0] on icon at bounding box center [0, 0] width 0 height 0
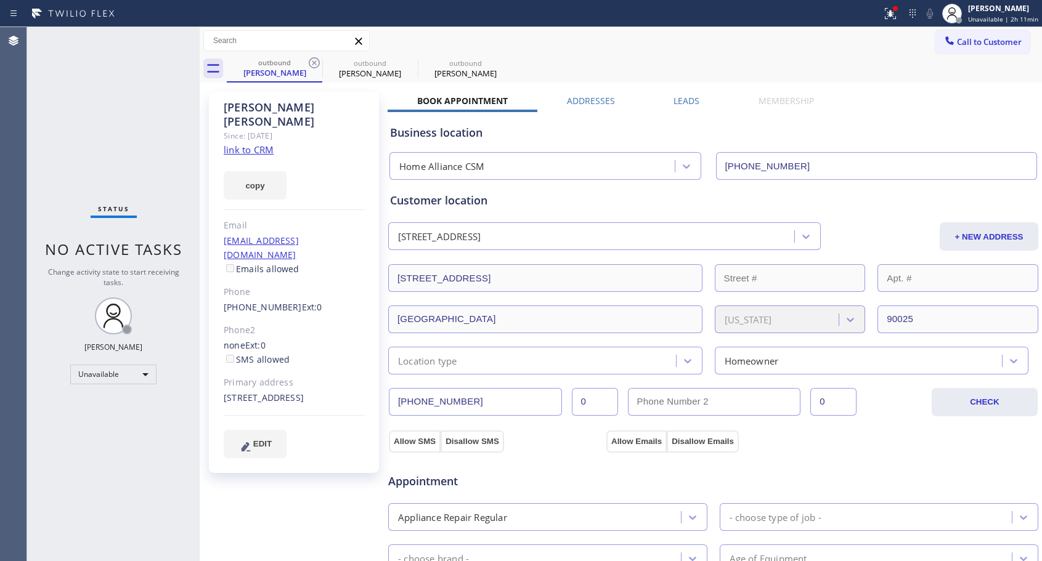
click at [313, 62] on icon at bounding box center [314, 62] width 11 height 11
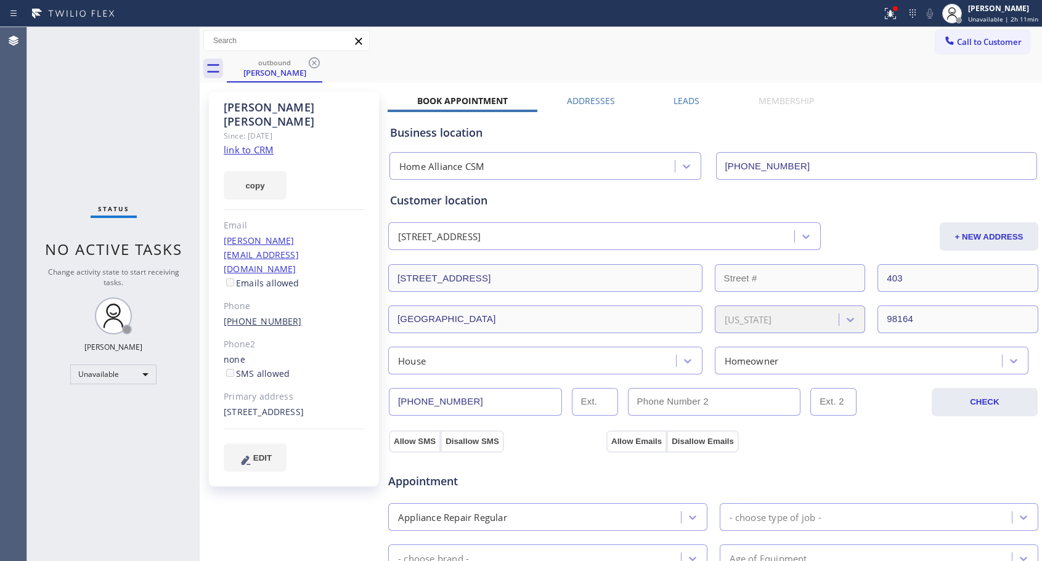
click at [277, 315] on link "[PHONE_NUMBER]" at bounding box center [263, 321] width 78 height 12
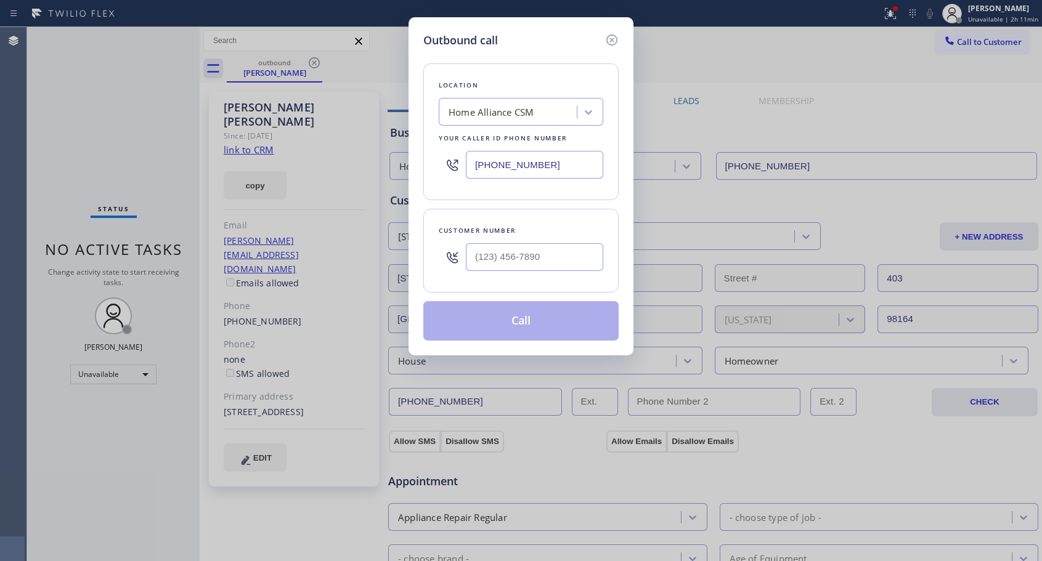
type input "[PHONE_NUMBER]"
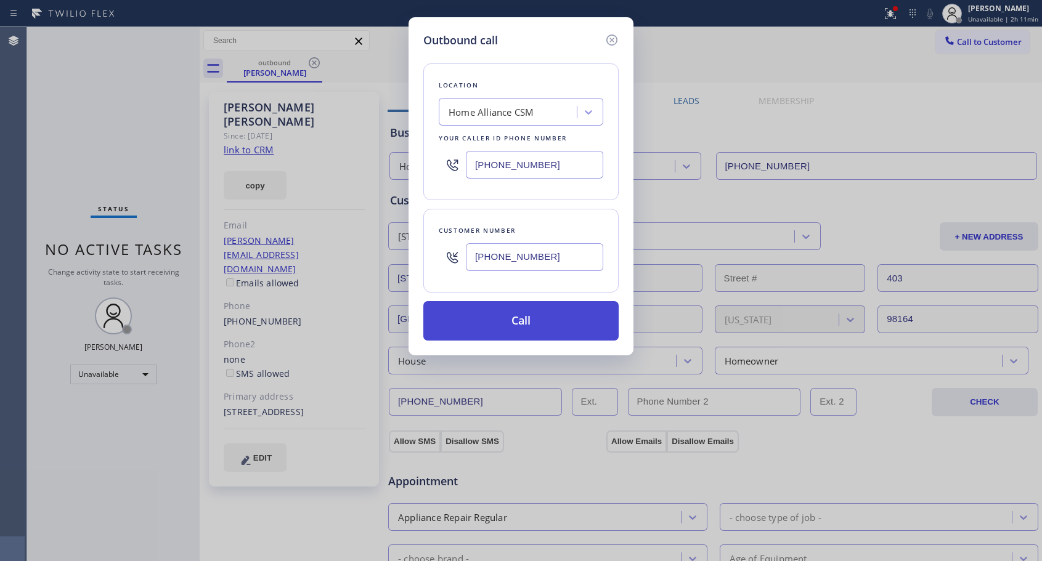
click at [514, 328] on button "Call" at bounding box center [520, 320] width 195 height 39
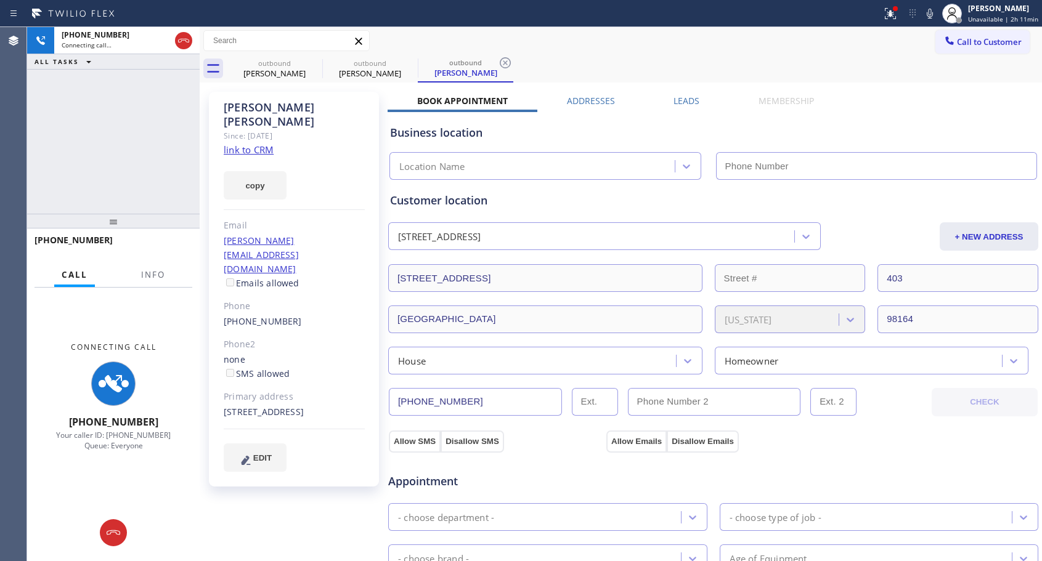
type input "[PHONE_NUMBER]"
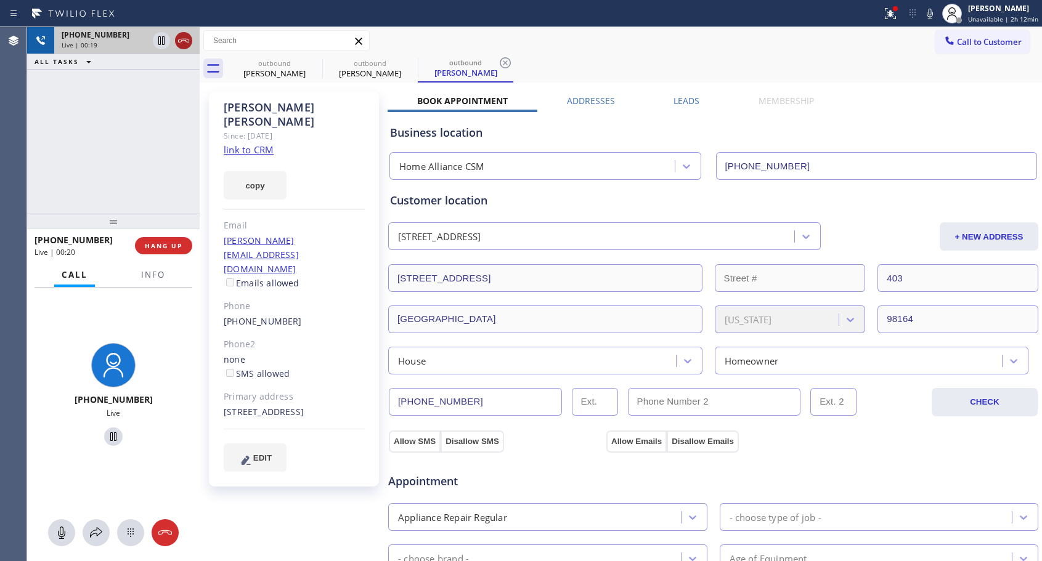
click at [189, 36] on icon at bounding box center [183, 40] width 15 height 15
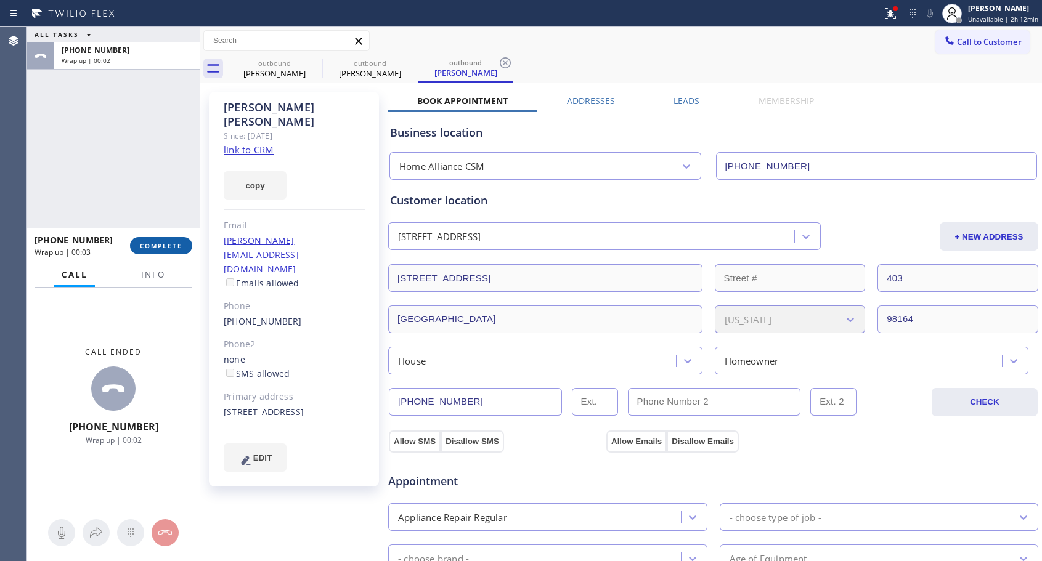
click at [164, 245] on span "COMPLETE" at bounding box center [161, 246] width 43 height 9
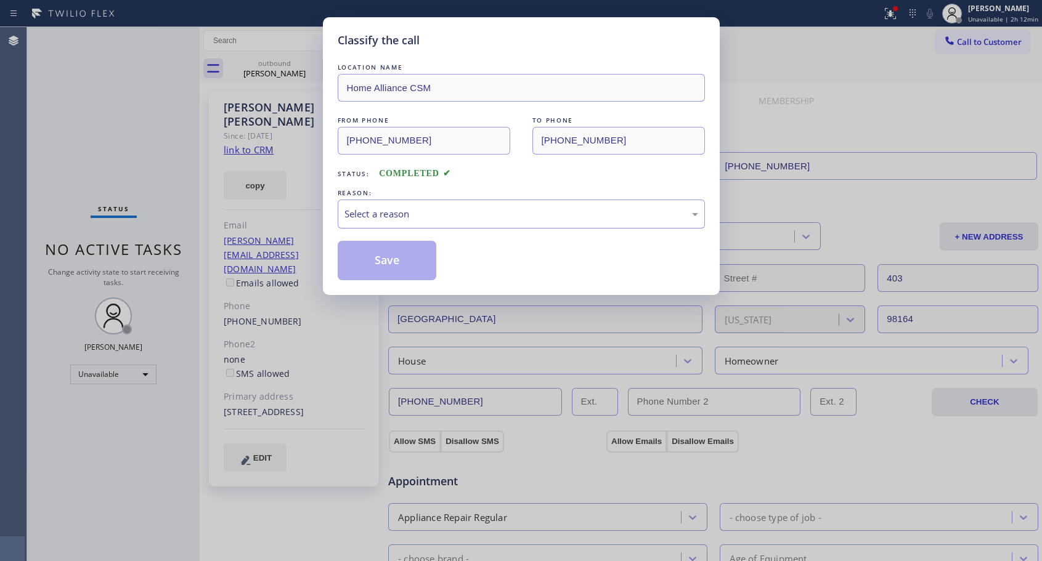
click at [590, 217] on div "Select a reason" at bounding box center [521, 214] width 354 height 14
click at [422, 258] on button "Save" at bounding box center [387, 260] width 99 height 39
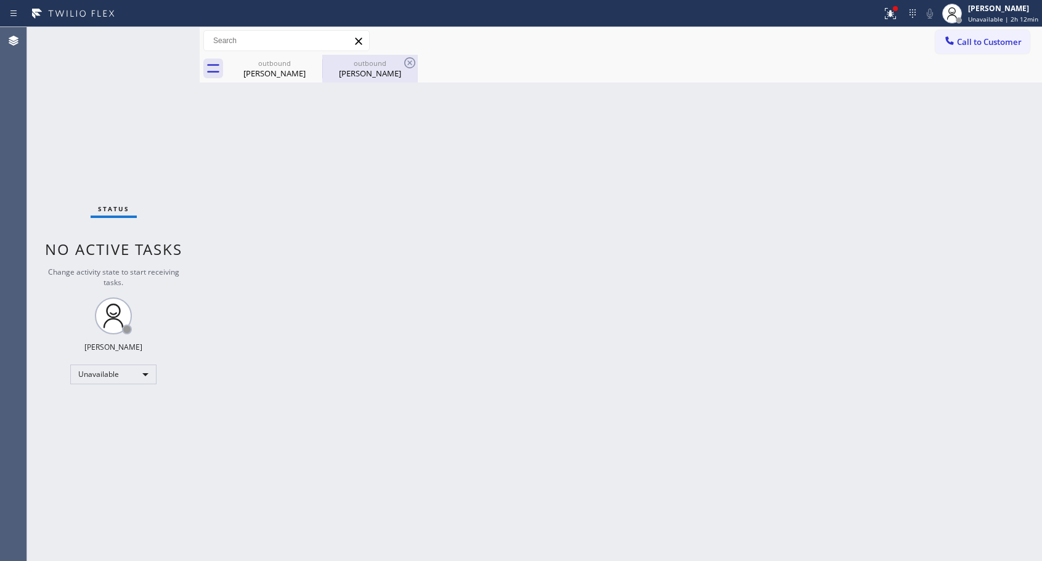
click at [366, 73] on div "[PERSON_NAME]" at bounding box center [369, 73] width 93 height 11
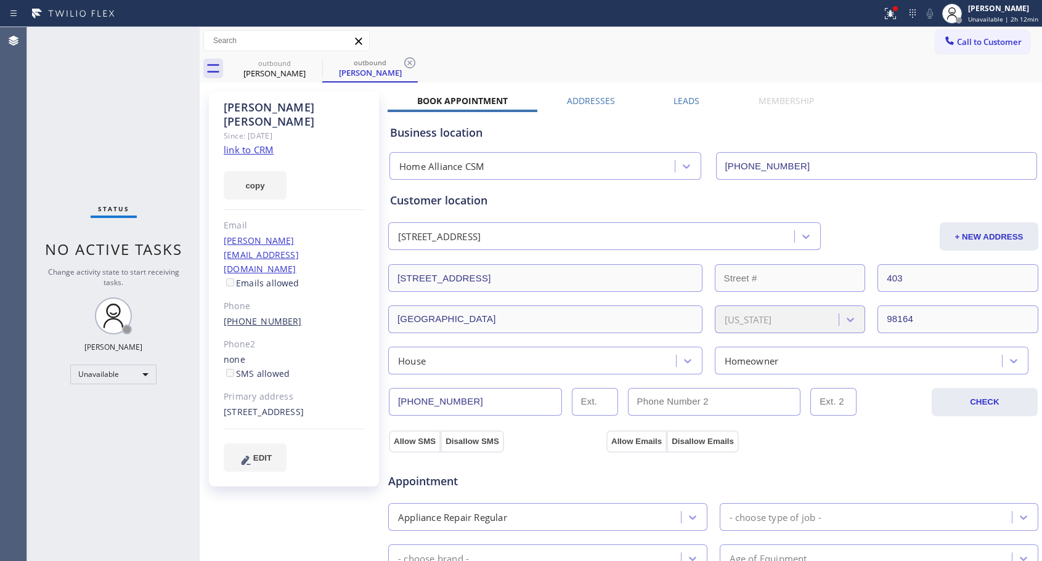
click at [254, 315] on link "[PHONE_NUMBER]" at bounding box center [263, 321] width 78 height 12
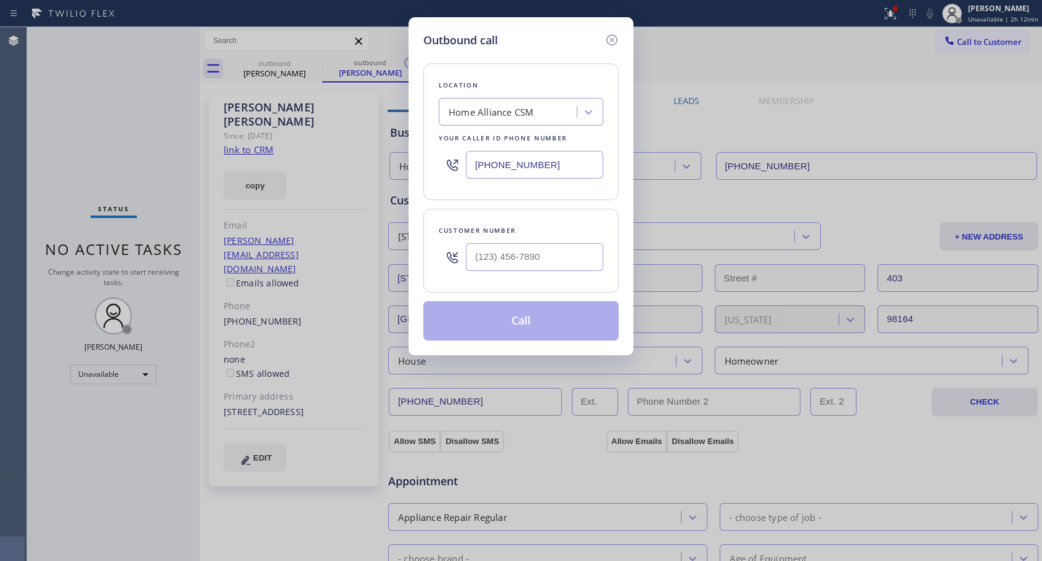
type input "[PHONE_NUMBER]"
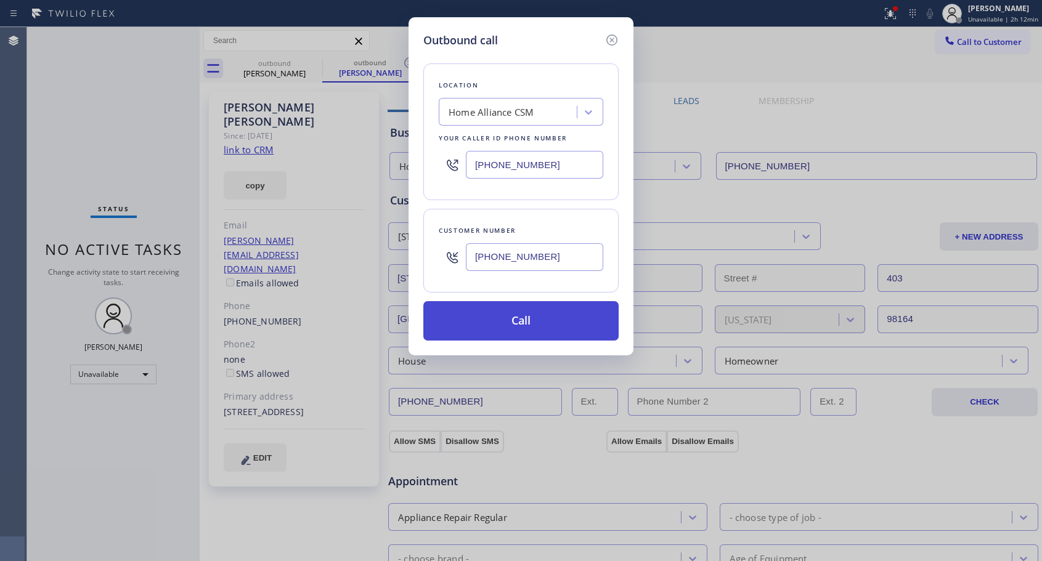
click at [492, 322] on button "Call" at bounding box center [520, 320] width 195 height 39
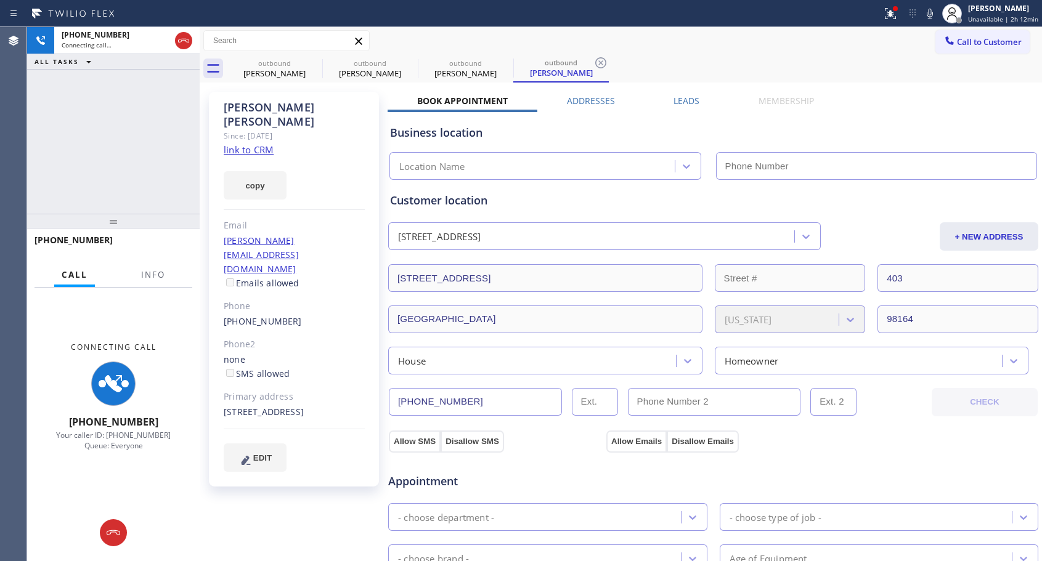
type input "[PHONE_NUMBER]"
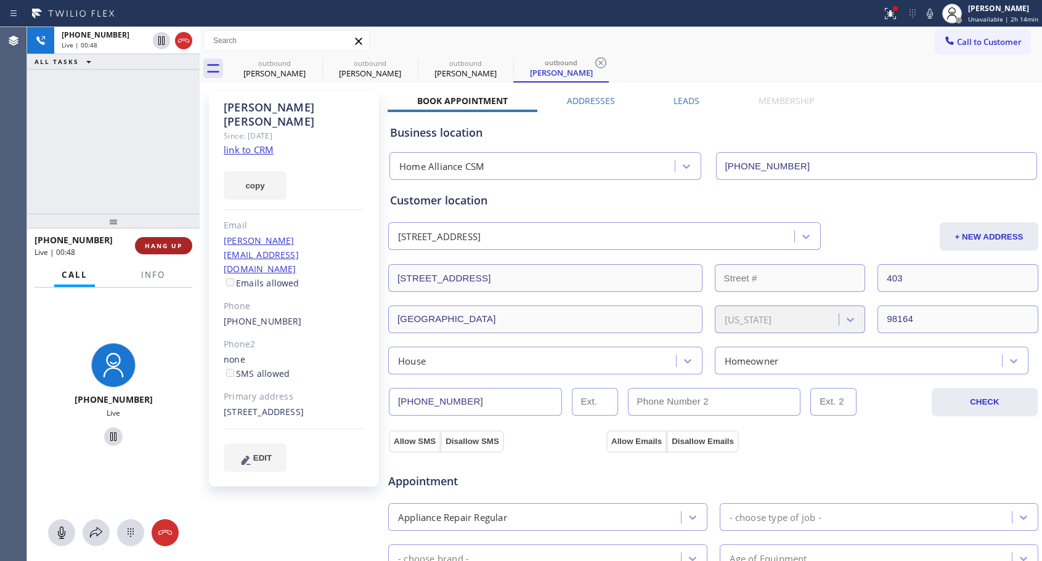
click at [162, 244] on span "HANG UP" at bounding box center [164, 246] width 38 height 9
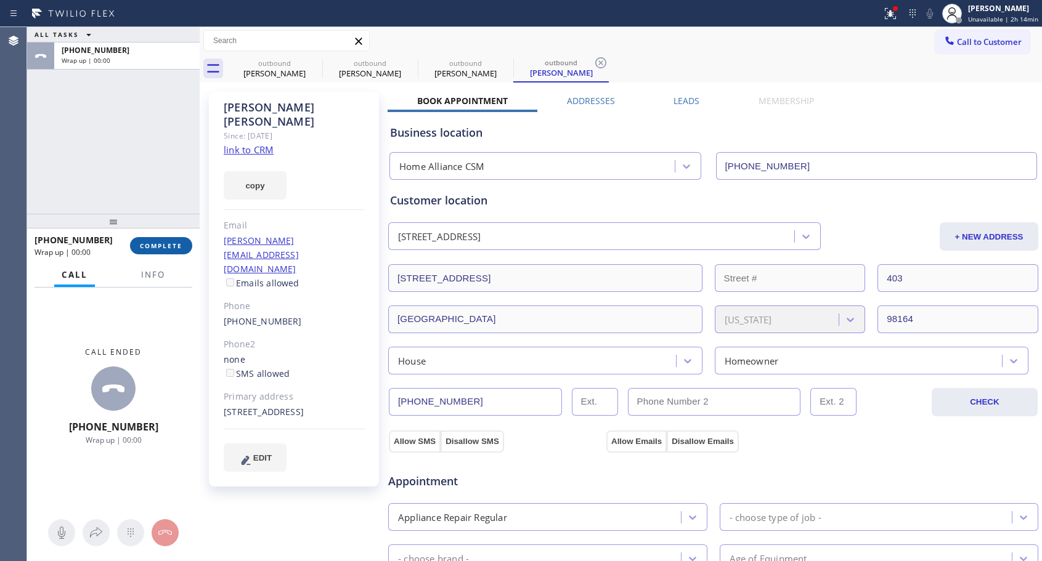
click at [163, 245] on span "COMPLETE" at bounding box center [161, 246] width 43 height 9
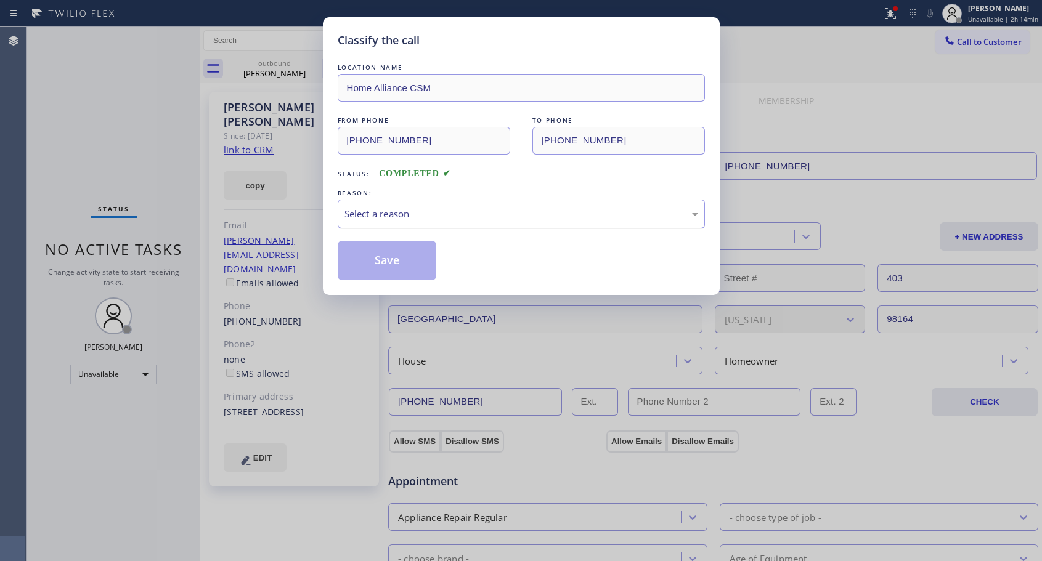
click at [405, 214] on div "Select a reason" at bounding box center [521, 214] width 354 height 14
click at [384, 259] on button "Save" at bounding box center [387, 260] width 99 height 39
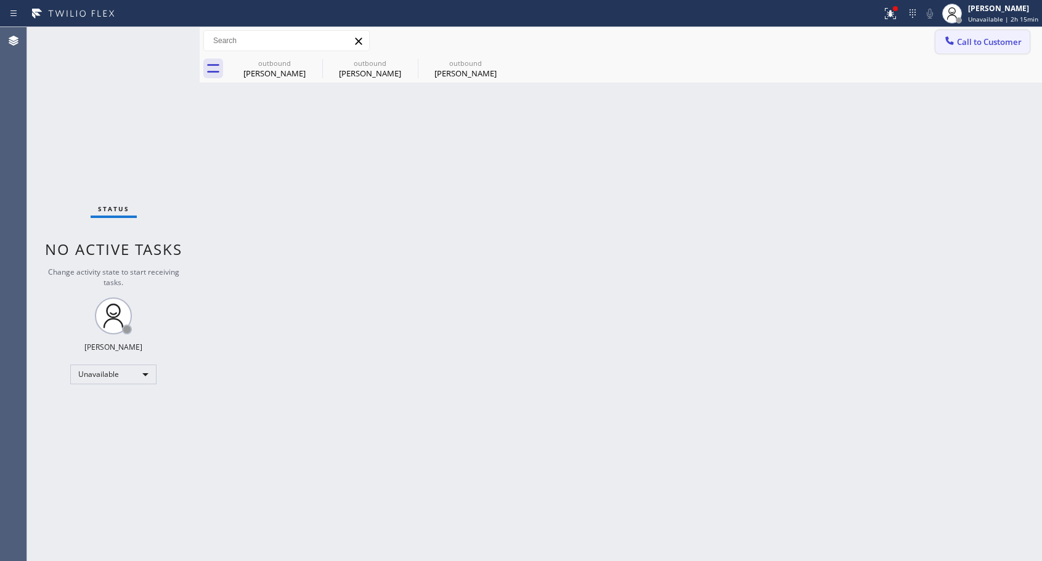
click at [963, 42] on span "Call to Customer" at bounding box center [989, 41] width 65 height 11
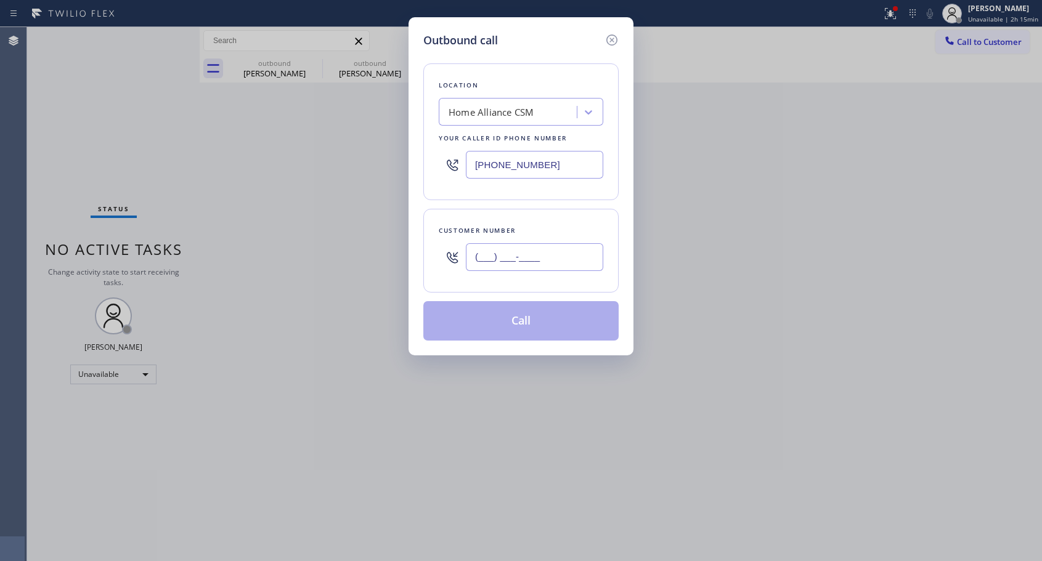
click at [481, 250] on input "(___) ___-____" at bounding box center [534, 257] width 137 height 28
paste input "310) 933-2533"
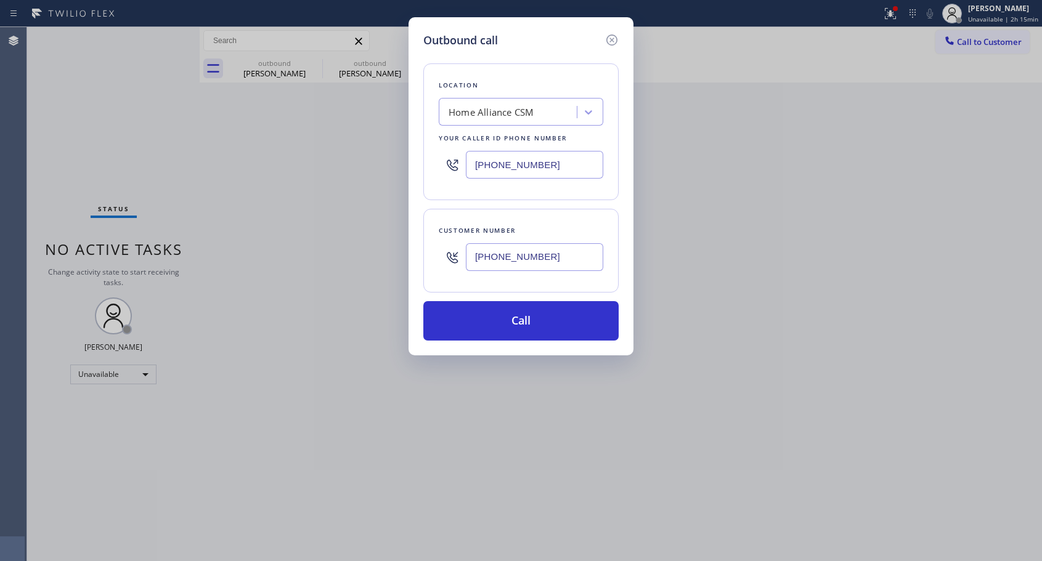
type input "[PHONE_NUMBER]"
click at [515, 319] on button "Call" at bounding box center [520, 320] width 195 height 39
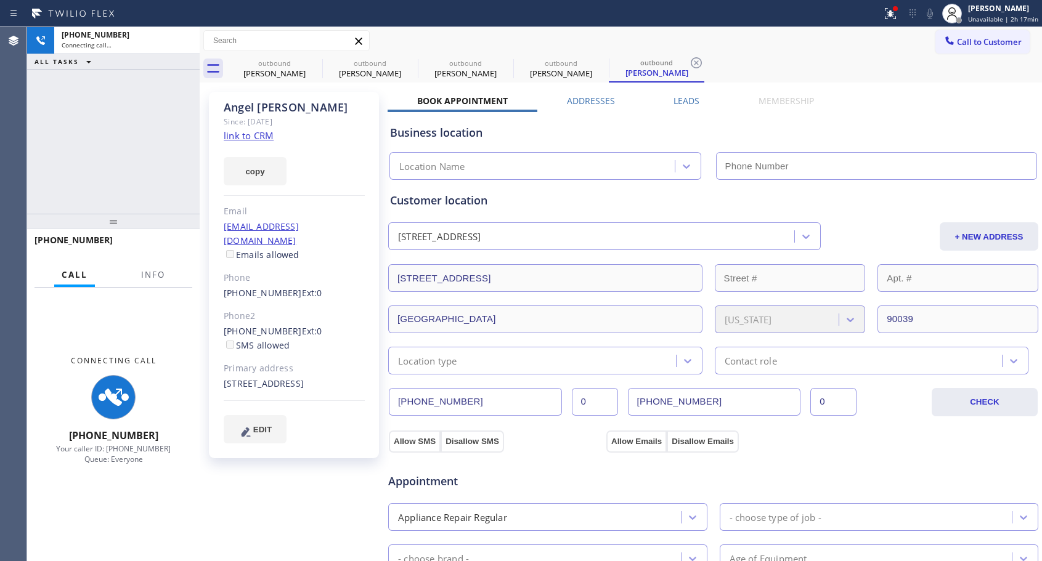
type input "[PHONE_NUMBER]"
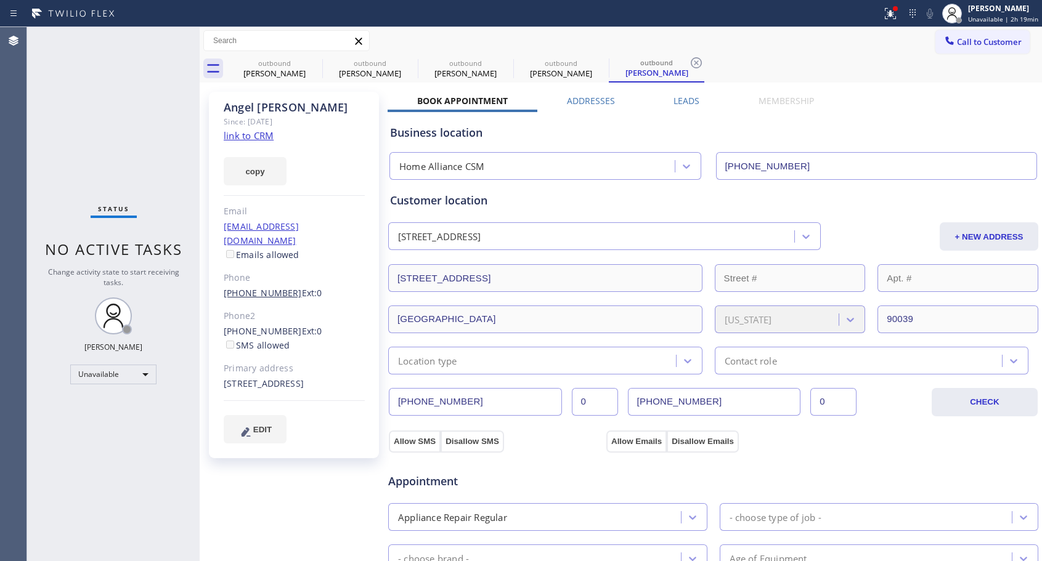
click at [269, 287] on link "[PHONE_NUMBER]" at bounding box center [263, 293] width 78 height 12
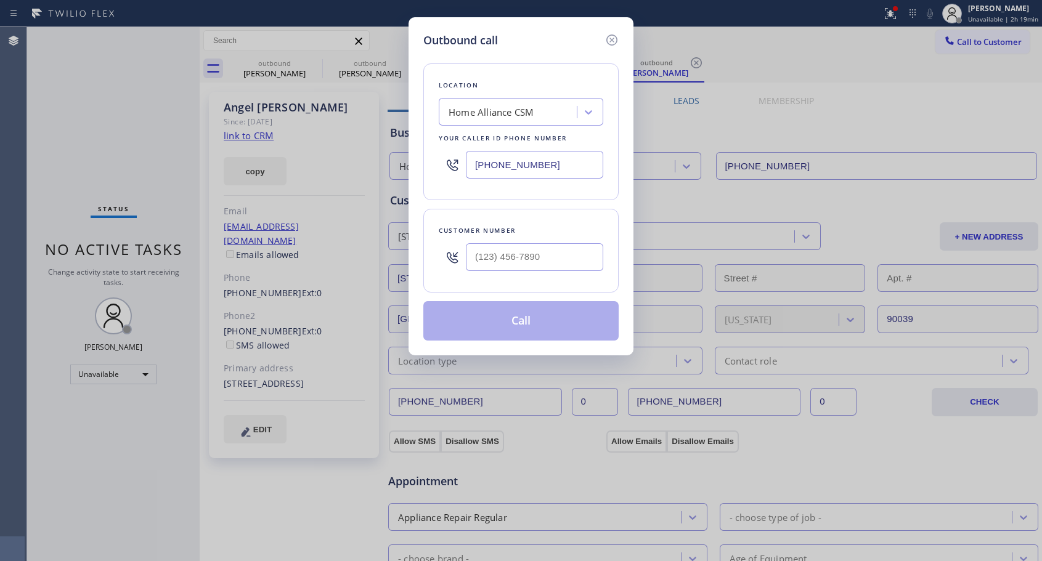
type input "[PHONE_NUMBER]"
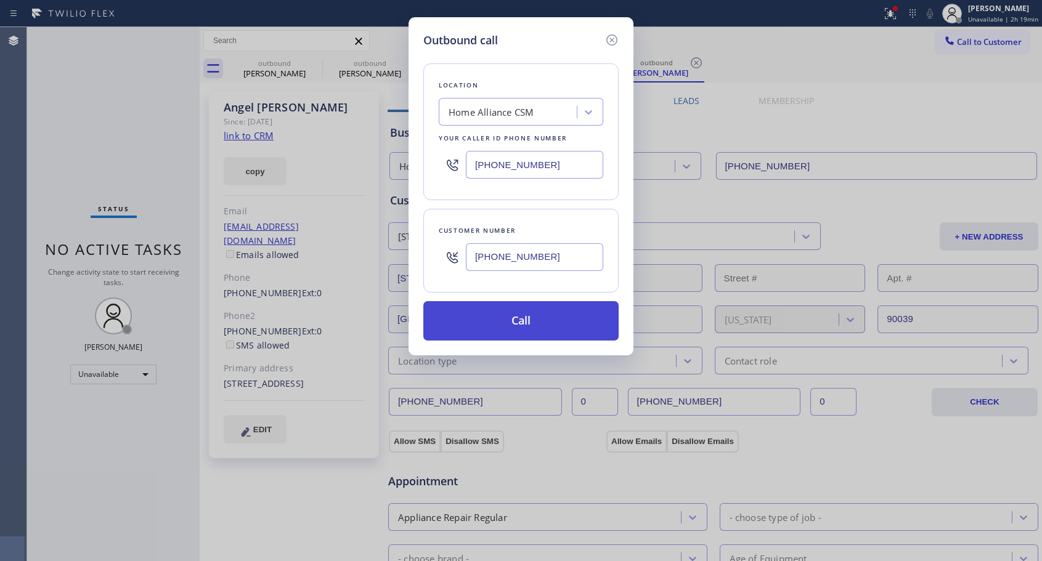
click at [538, 328] on button "Call" at bounding box center [520, 320] width 195 height 39
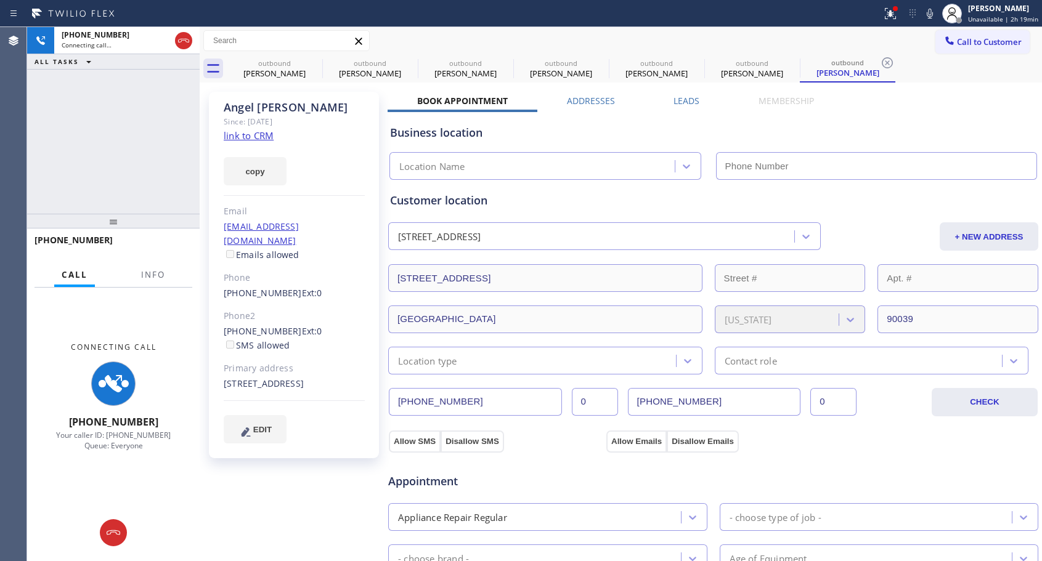
type input "[PHONE_NUMBER]"
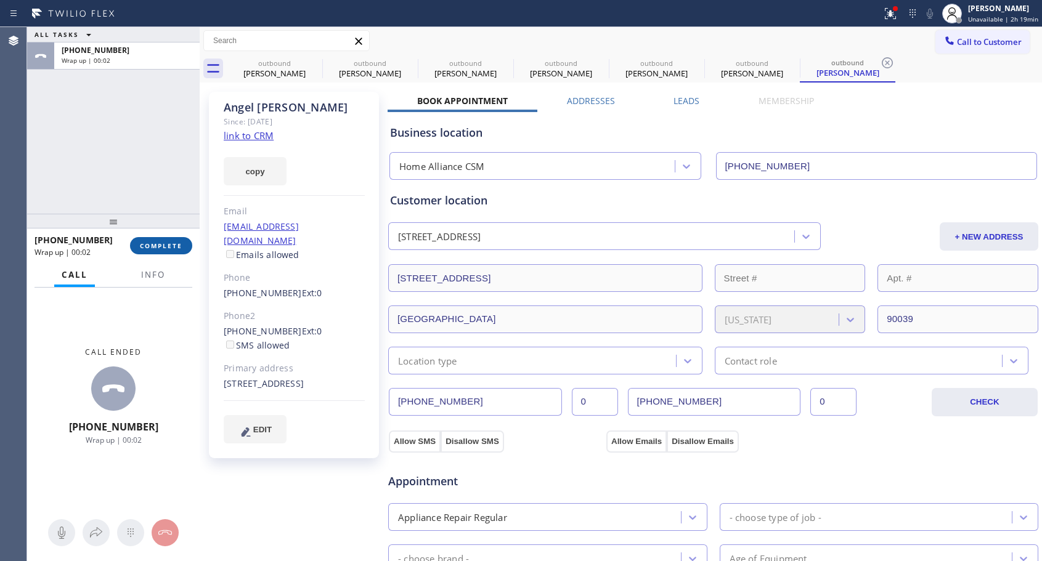
click at [152, 249] on span "COMPLETE" at bounding box center [161, 246] width 43 height 9
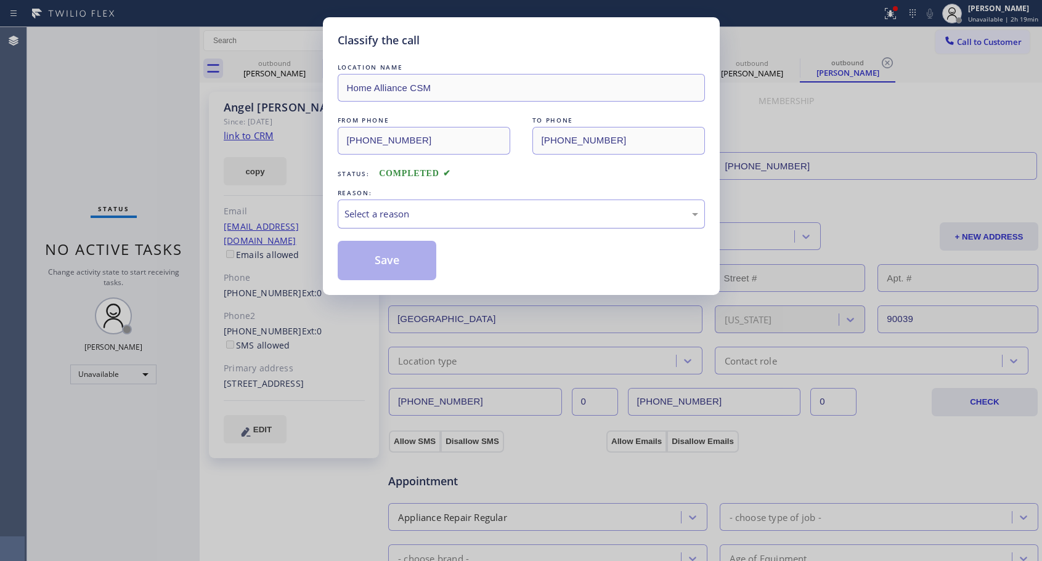
click at [424, 209] on div "Select a reason" at bounding box center [521, 214] width 354 height 14
click at [396, 259] on button "Save" at bounding box center [387, 260] width 99 height 39
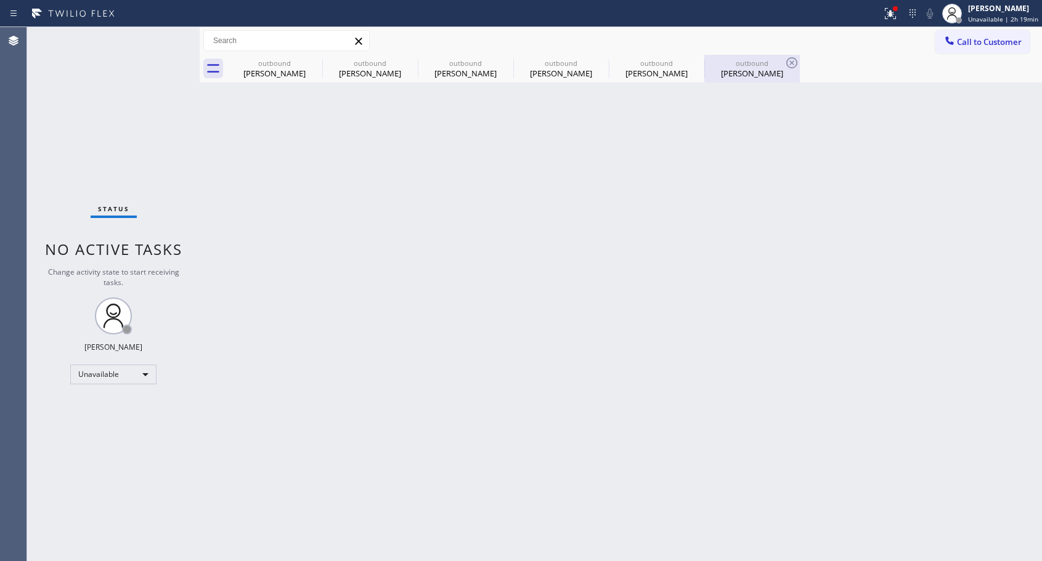
click at [753, 67] on div "outbound" at bounding box center [751, 63] width 93 height 9
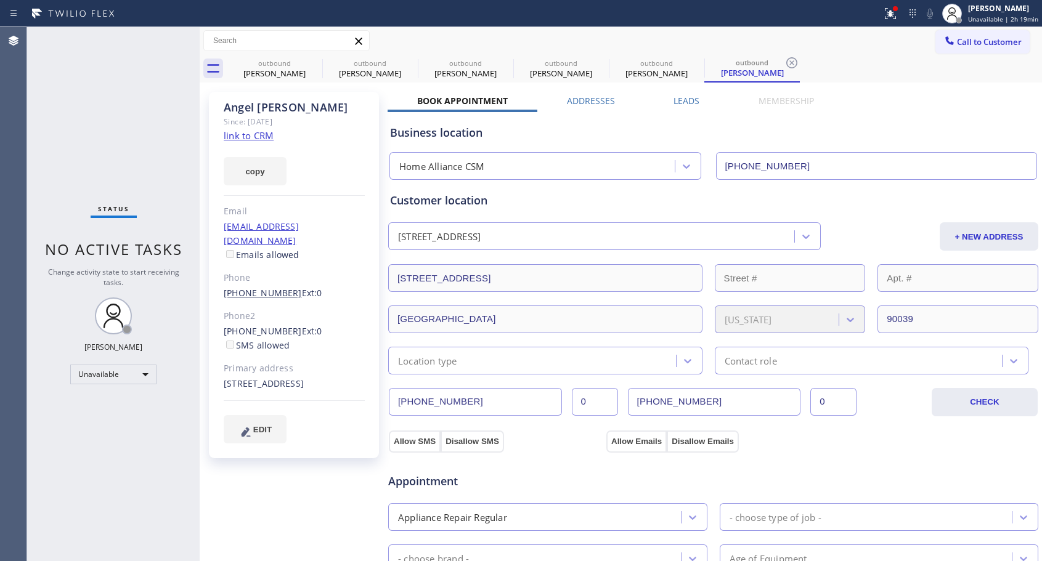
click at [269, 287] on link "[PHONE_NUMBER]" at bounding box center [263, 293] width 78 height 12
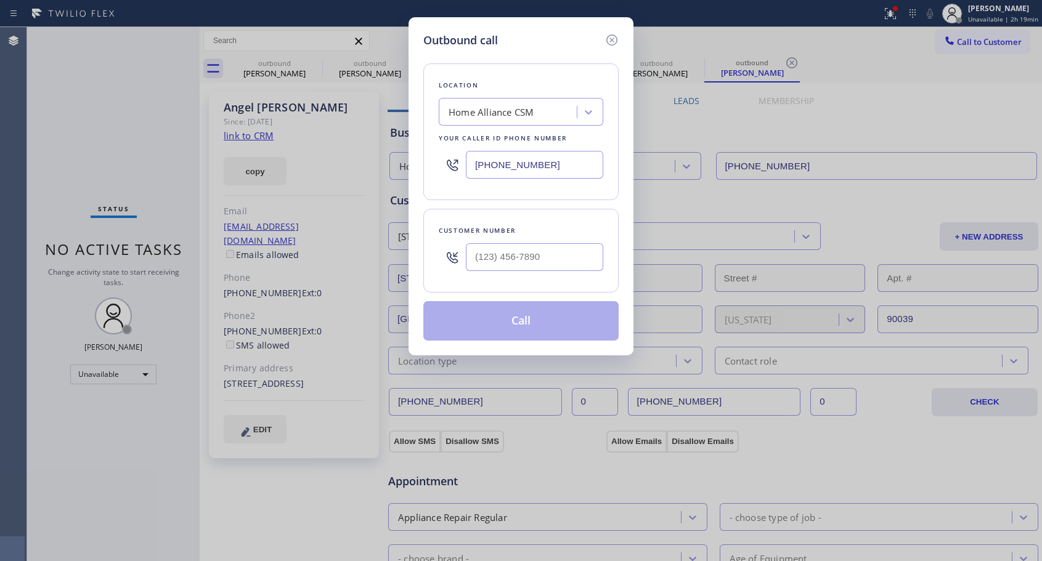
type input "[PHONE_NUMBER]"
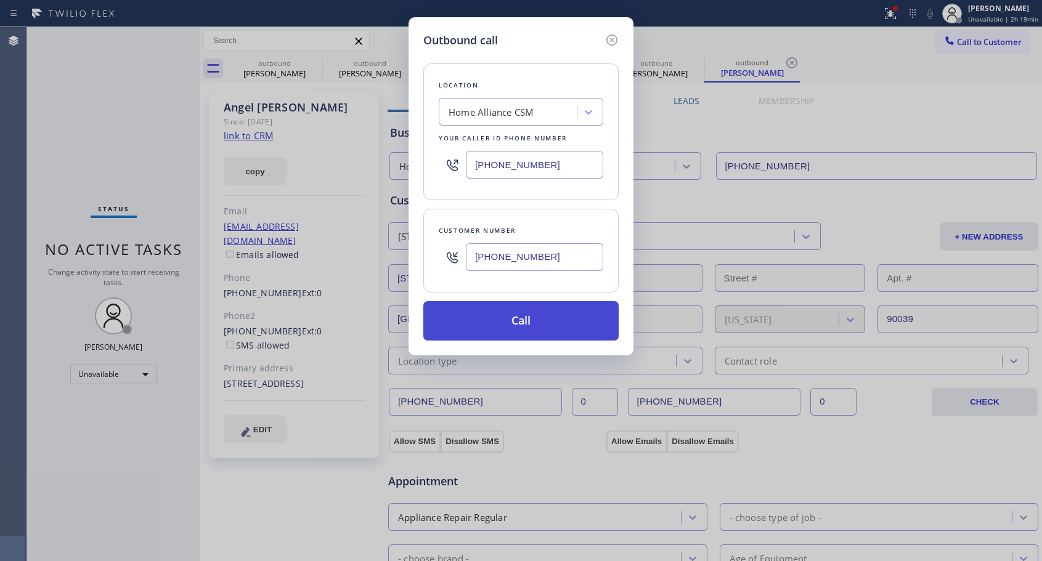
click at [528, 314] on button "Call" at bounding box center [520, 320] width 195 height 39
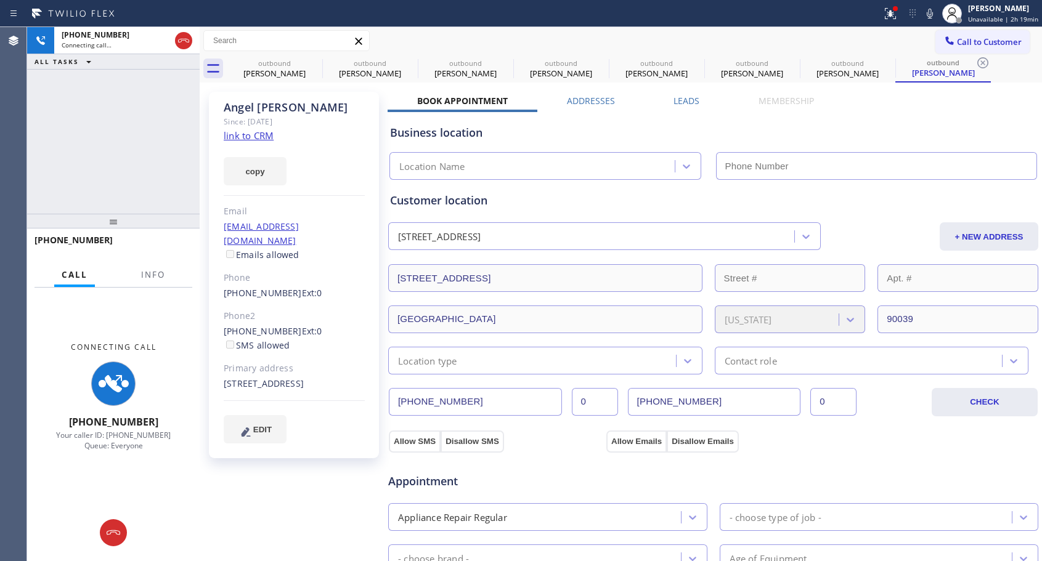
type input "[PHONE_NUMBER]"
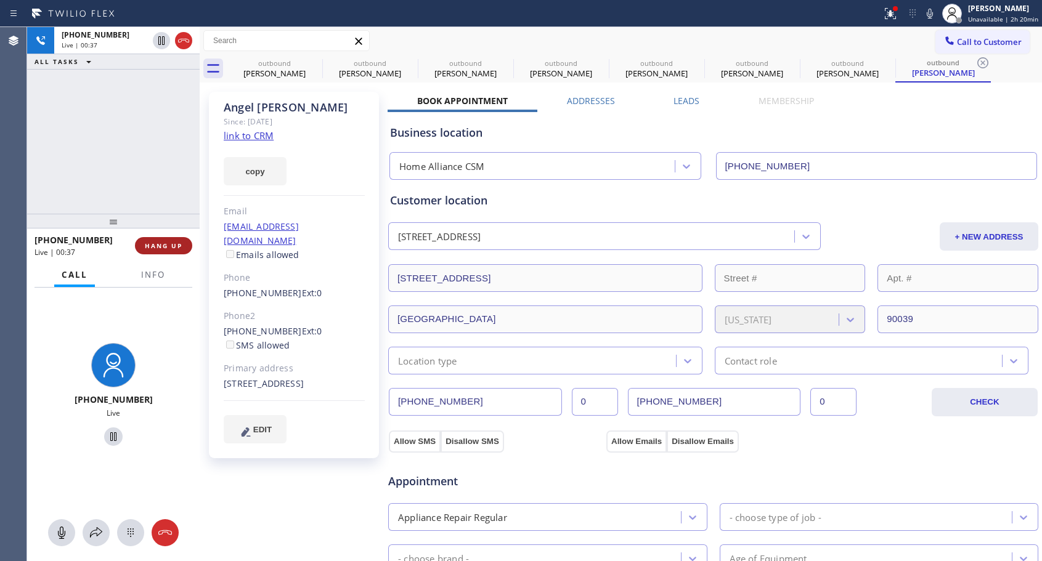
click at [166, 245] on span "HANG UP" at bounding box center [164, 246] width 38 height 9
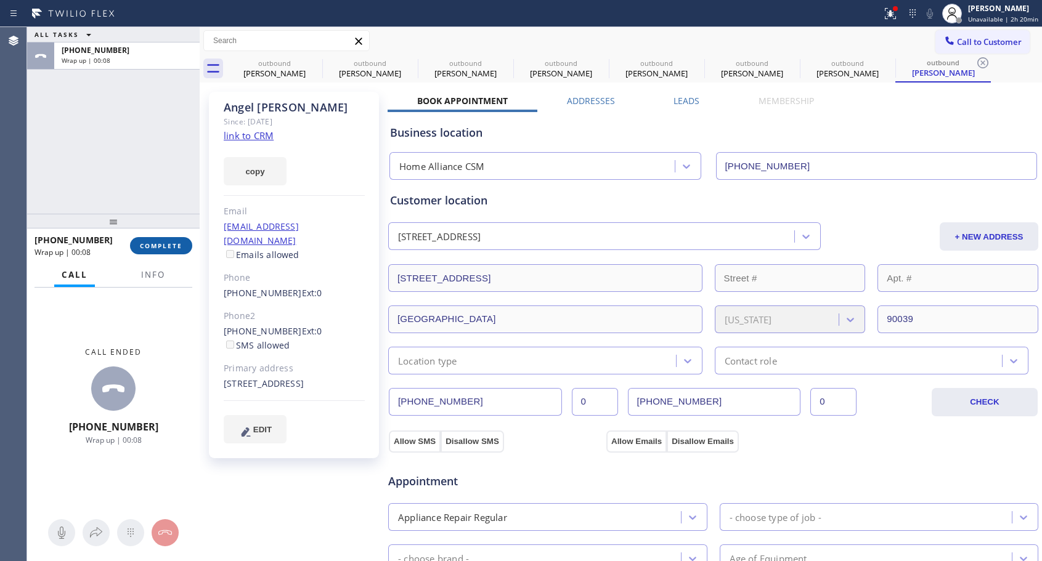
click at [158, 246] on span "COMPLETE" at bounding box center [161, 246] width 43 height 9
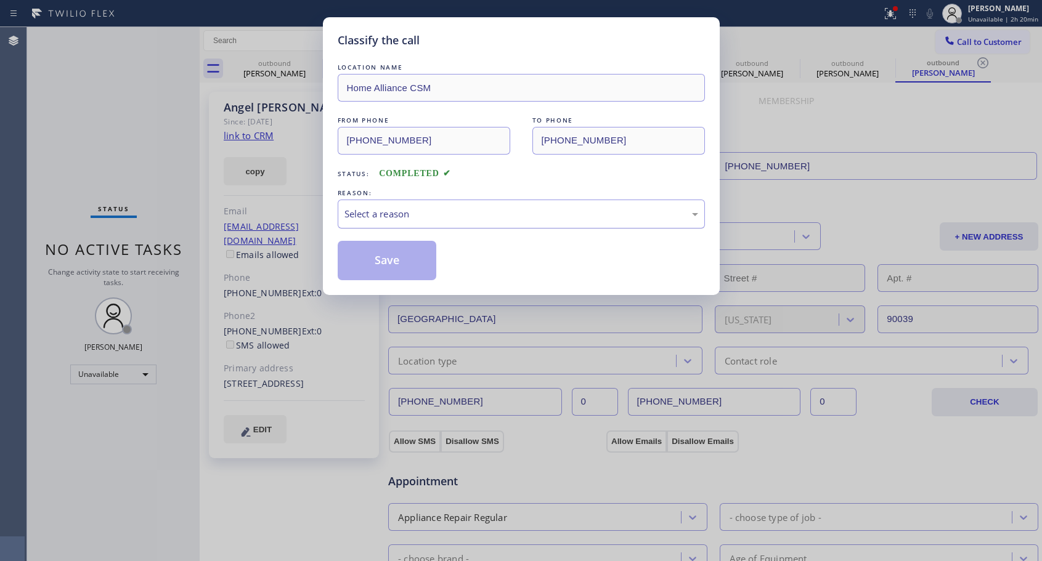
click at [434, 214] on div "Select a reason" at bounding box center [521, 214] width 354 height 14
drag, startPoint x: 387, startPoint y: 265, endPoint x: 3, endPoint y: 251, distance: 384.1
click at [372, 265] on button "Save" at bounding box center [387, 260] width 99 height 39
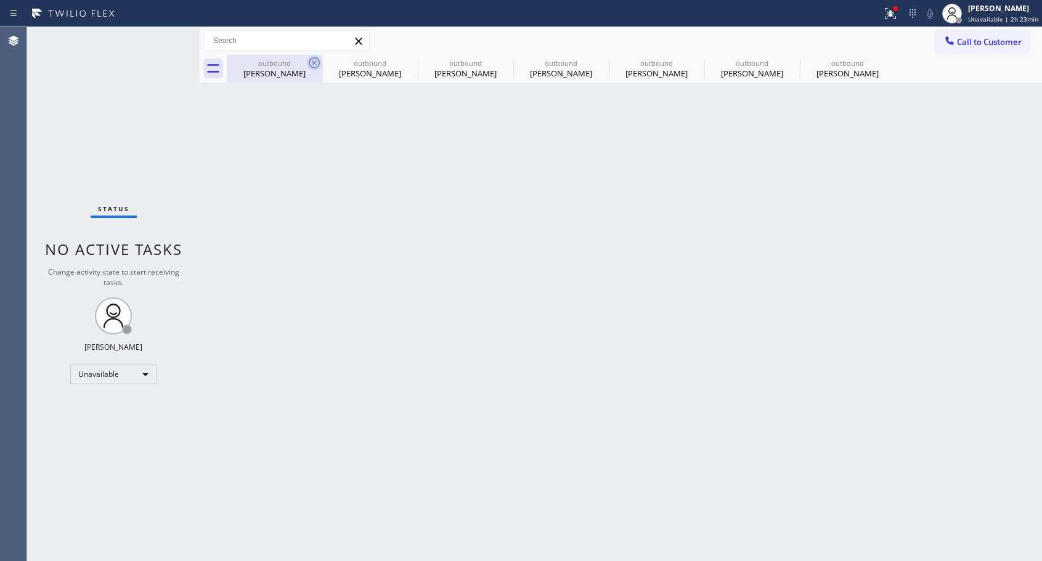
click at [315, 63] on icon at bounding box center [314, 62] width 11 height 11
click at [0, 0] on icon at bounding box center [0, 0] width 0 height 0
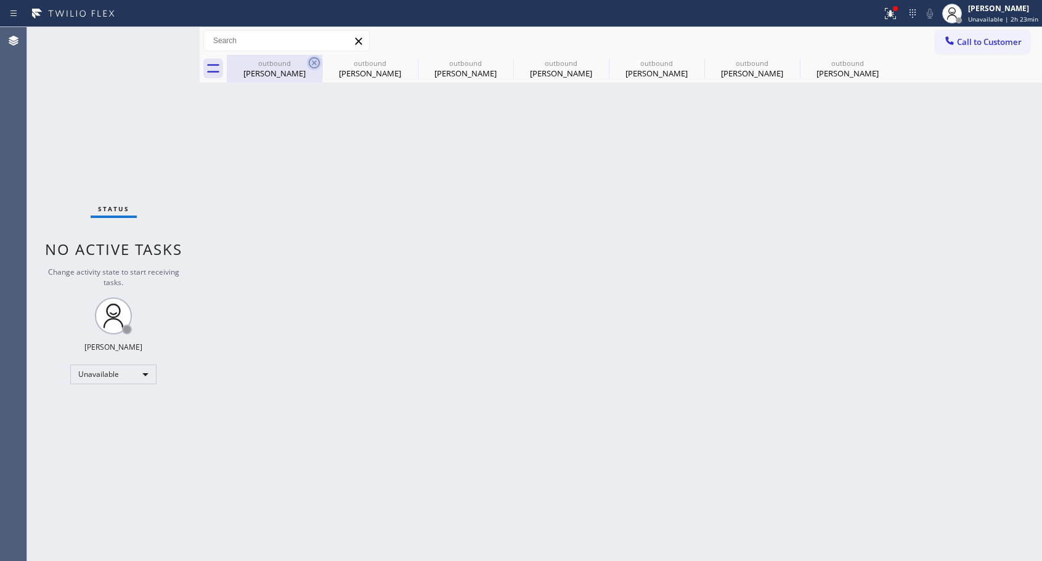
click at [0, 0] on icon at bounding box center [0, 0] width 0 height 0
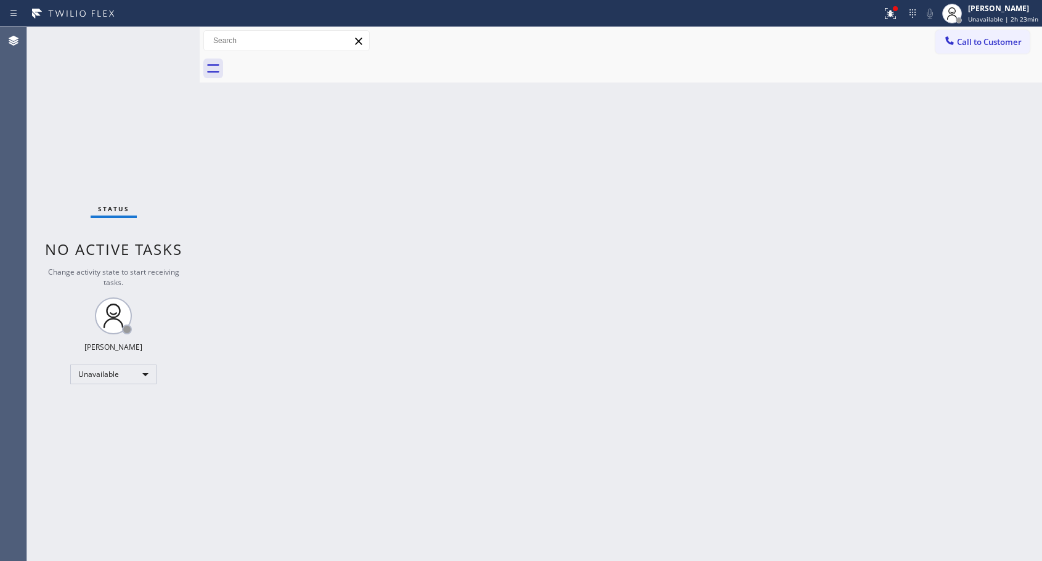
click at [315, 63] on div at bounding box center [634, 69] width 815 height 28
click at [976, 41] on span "Call to Customer" at bounding box center [989, 41] width 65 height 11
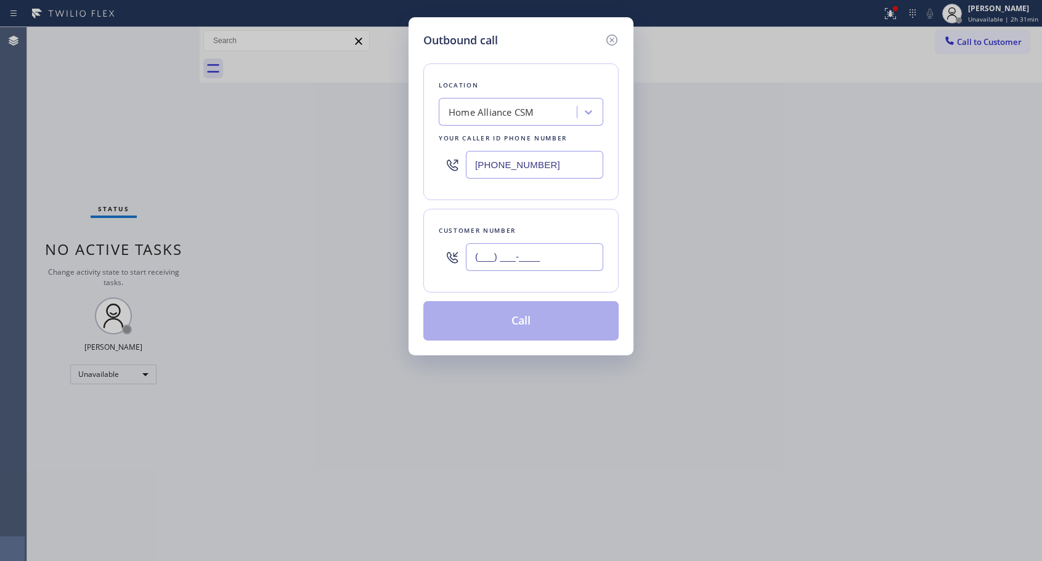
click at [511, 256] on input "(___) ___-____" at bounding box center [534, 257] width 137 height 28
paste input "714) 417-4439"
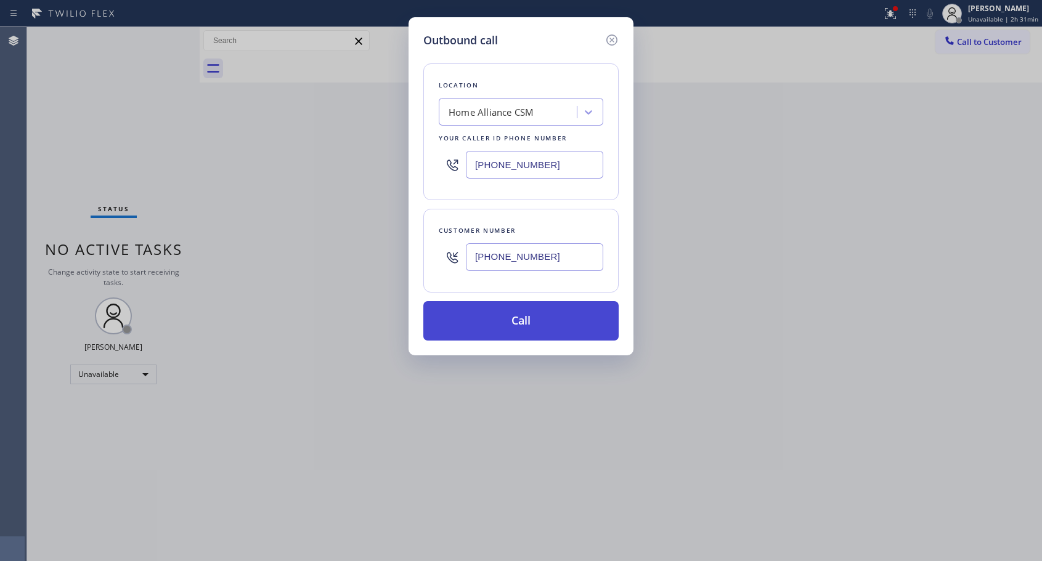
type input "[PHONE_NUMBER]"
click at [559, 319] on button "Call" at bounding box center [520, 320] width 195 height 39
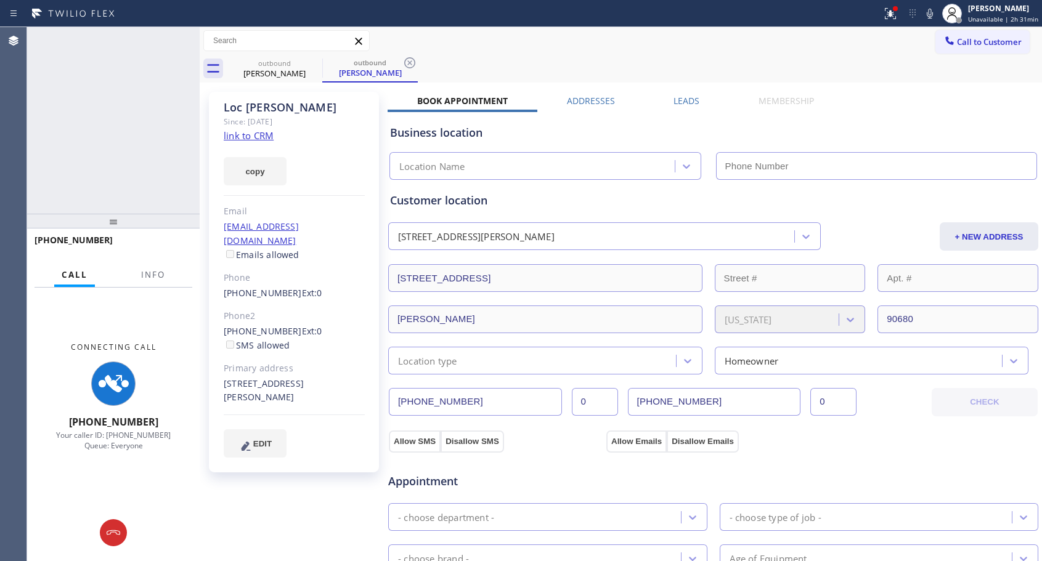
type input "[PHONE_NUMBER]"
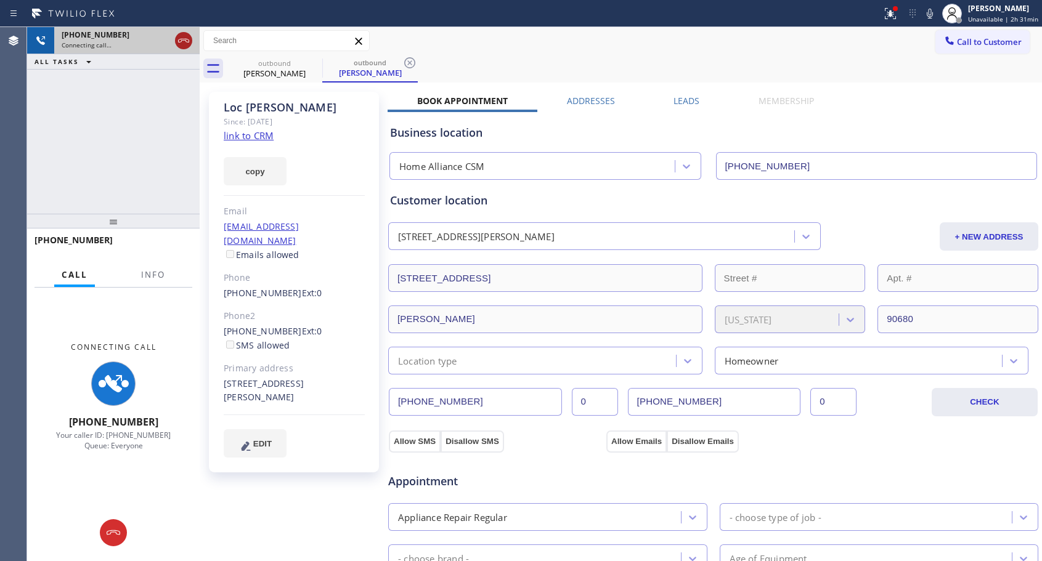
click at [180, 39] on icon at bounding box center [183, 40] width 15 height 15
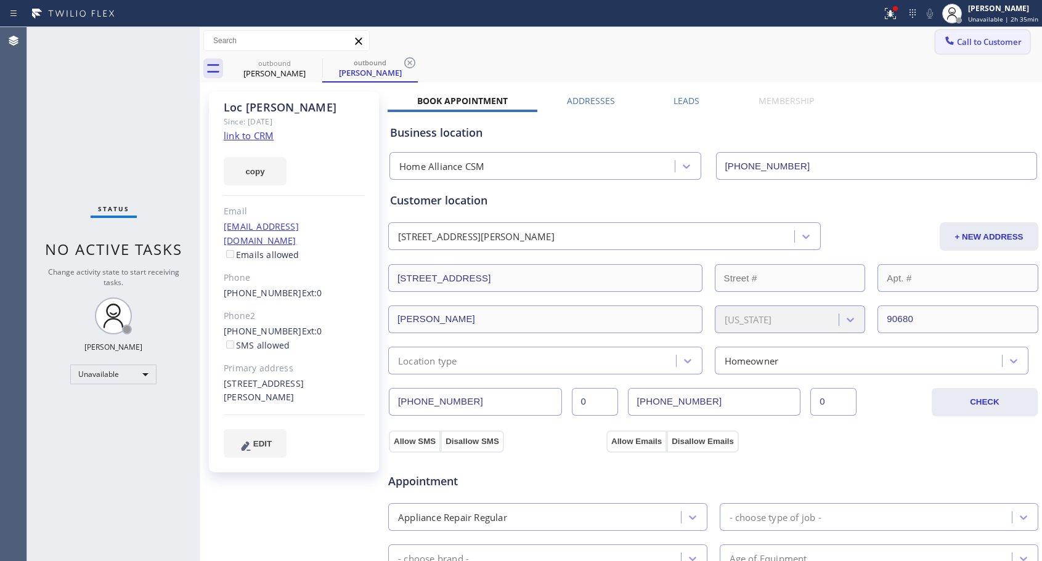
click at [966, 44] on span "Call to Customer" at bounding box center [989, 41] width 65 height 11
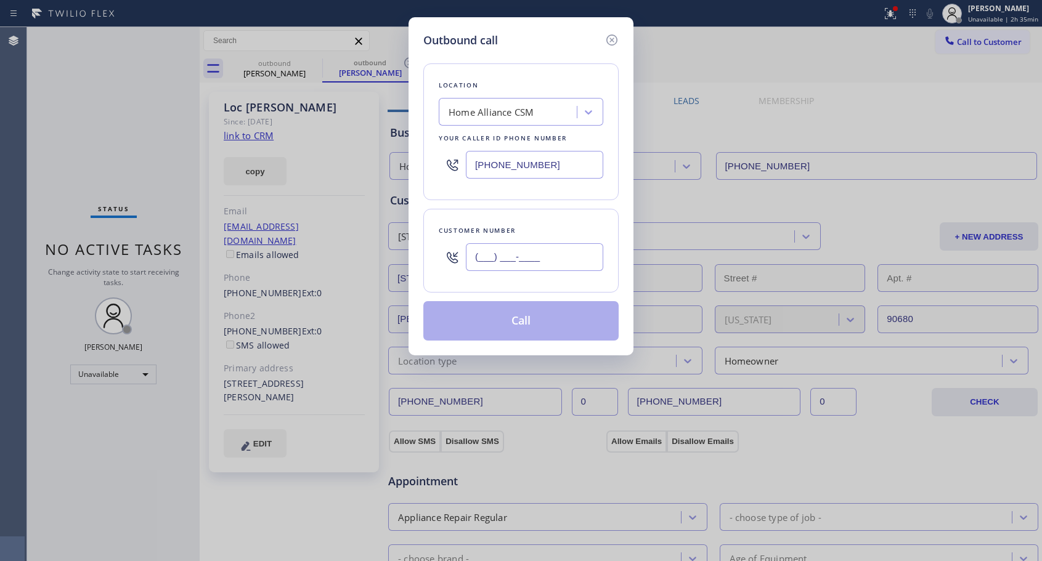
click at [530, 253] on input "(___) ___-____" at bounding box center [534, 257] width 137 height 28
paste input "714) 417-4439"
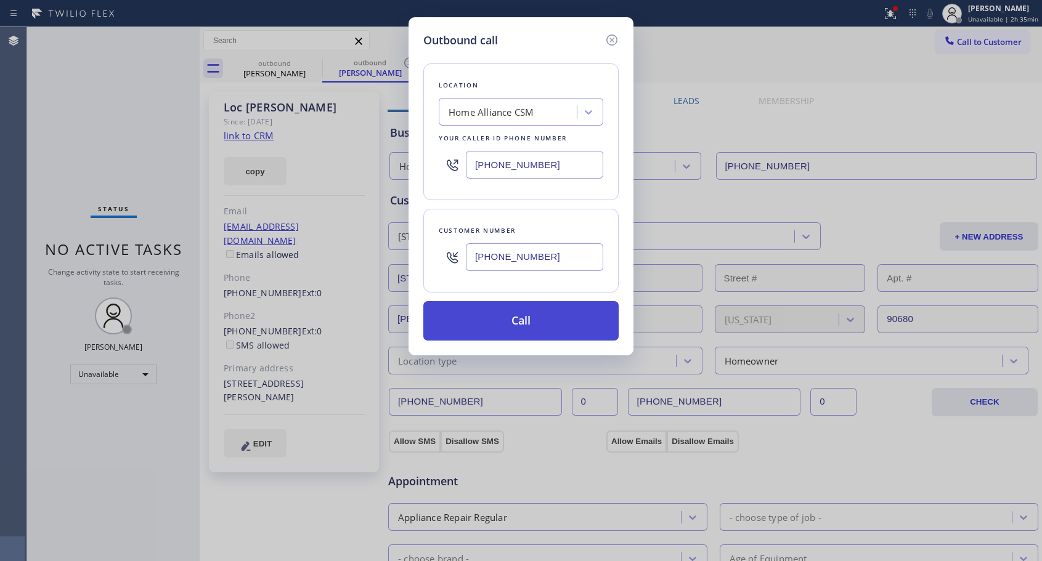
type input "[PHONE_NUMBER]"
click at [534, 325] on button "Call" at bounding box center [520, 320] width 195 height 39
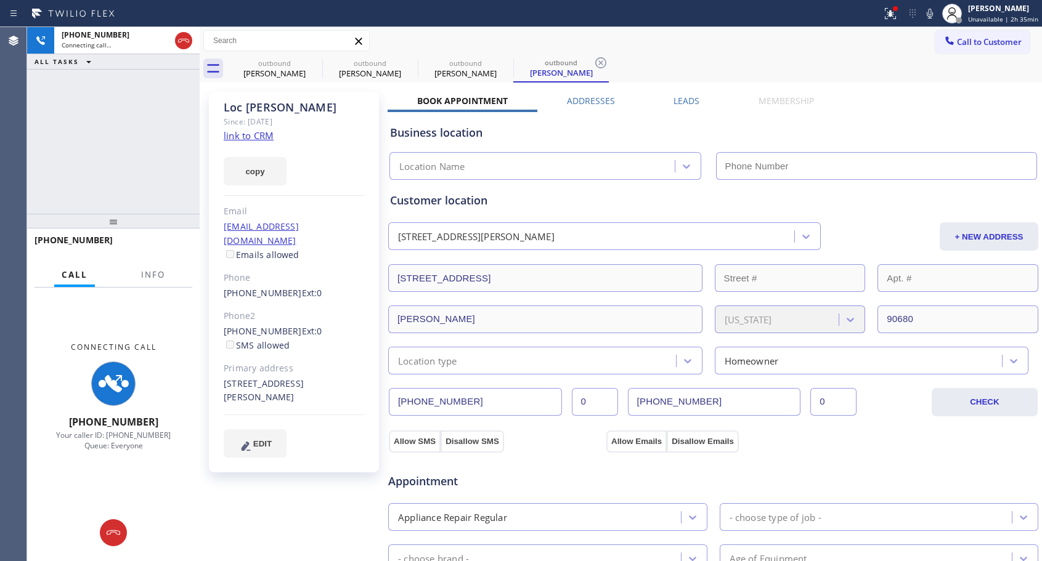
type input "[PHONE_NUMBER]"
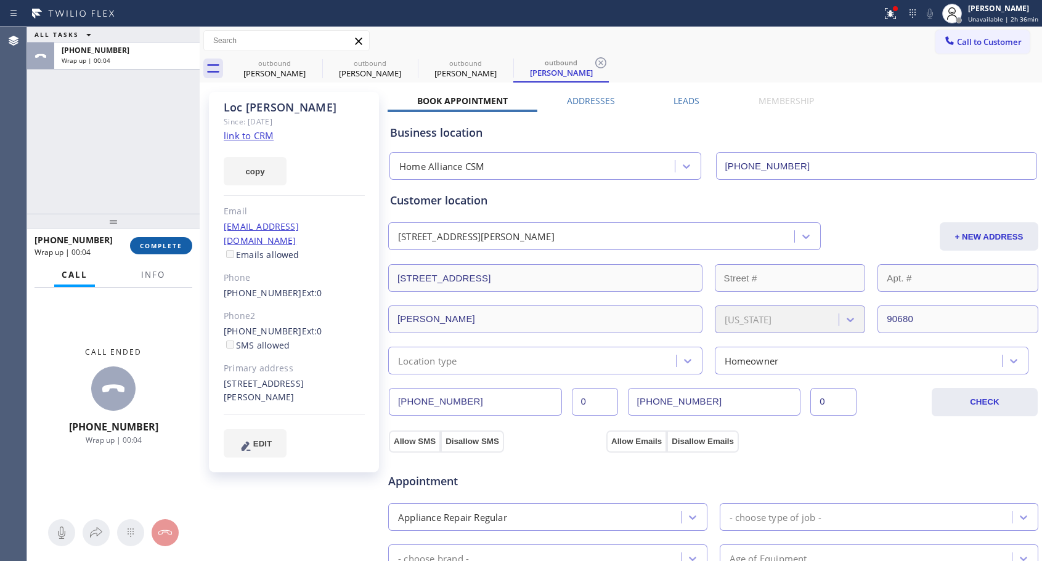
click at [171, 246] on span "COMPLETE" at bounding box center [161, 246] width 43 height 9
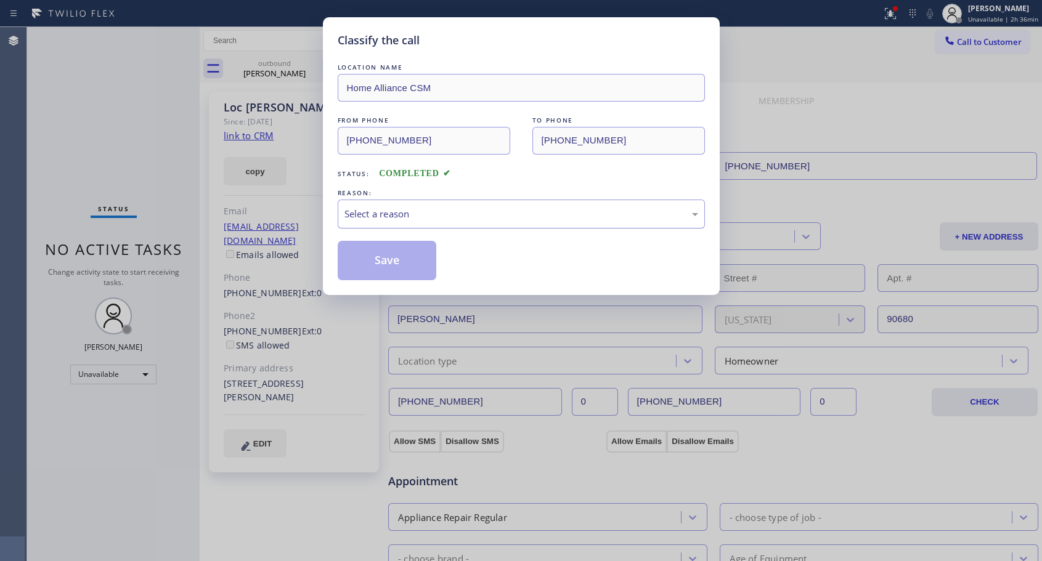
click at [437, 217] on div "Select a reason" at bounding box center [521, 214] width 354 height 14
click at [389, 258] on button "Save" at bounding box center [387, 260] width 99 height 39
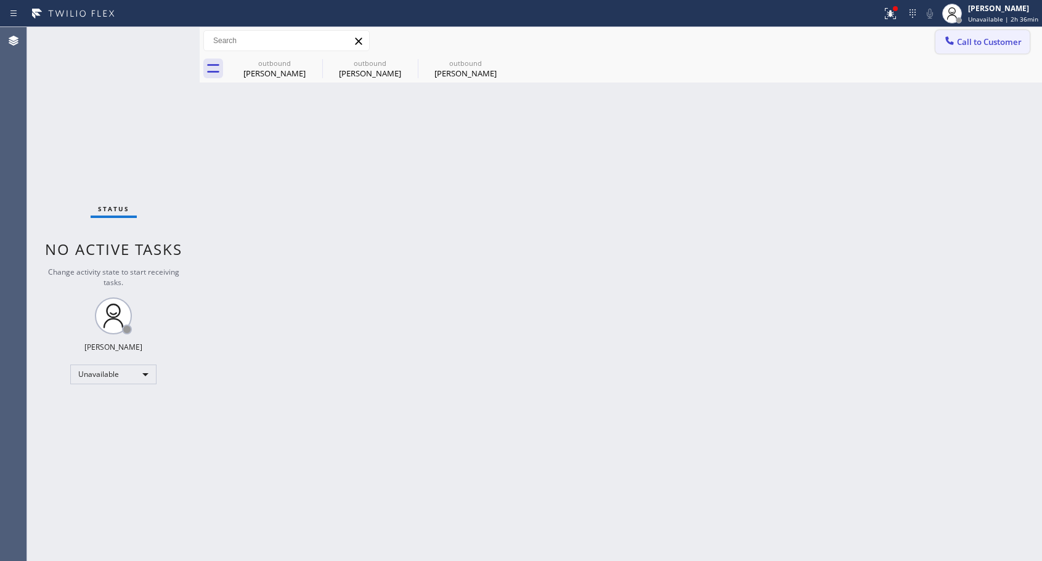
click at [957, 41] on span "Call to Customer" at bounding box center [989, 41] width 65 height 11
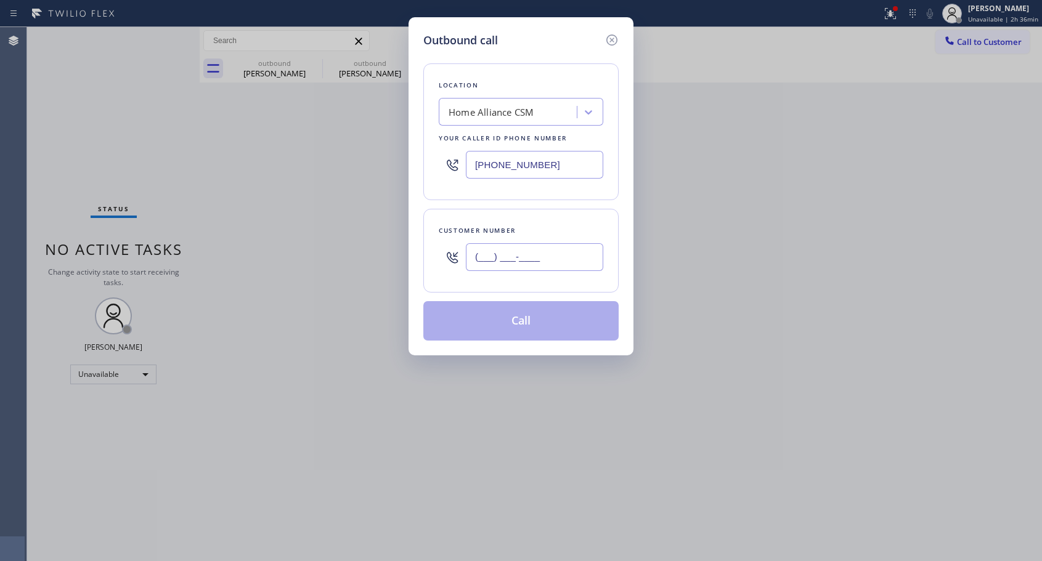
click at [514, 258] on input "(___) ___-____" at bounding box center [534, 257] width 137 height 28
paste input "714) 417-4439"
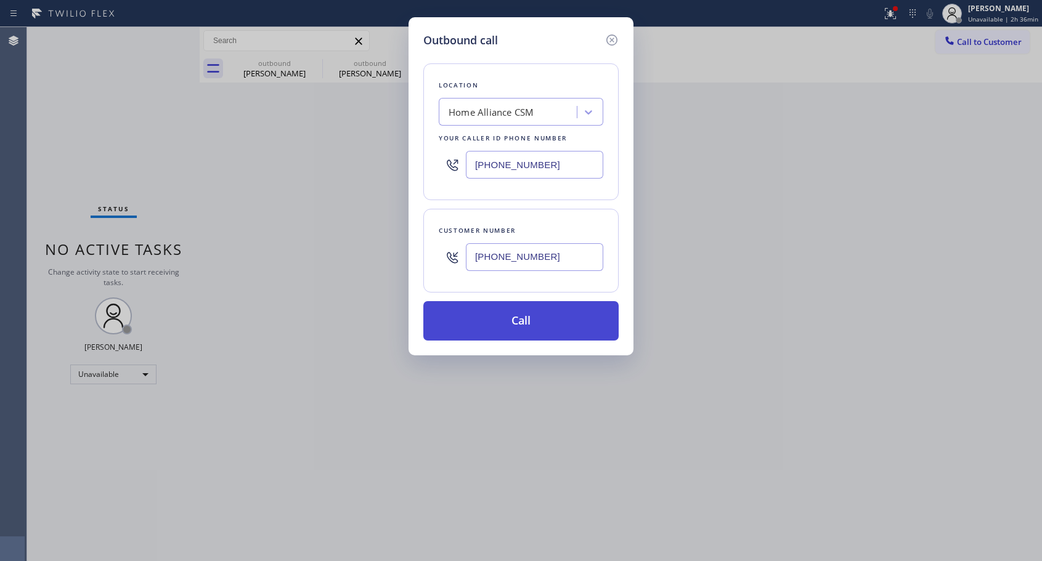
type input "[PHONE_NUMBER]"
click at [520, 325] on button "Call" at bounding box center [520, 320] width 195 height 39
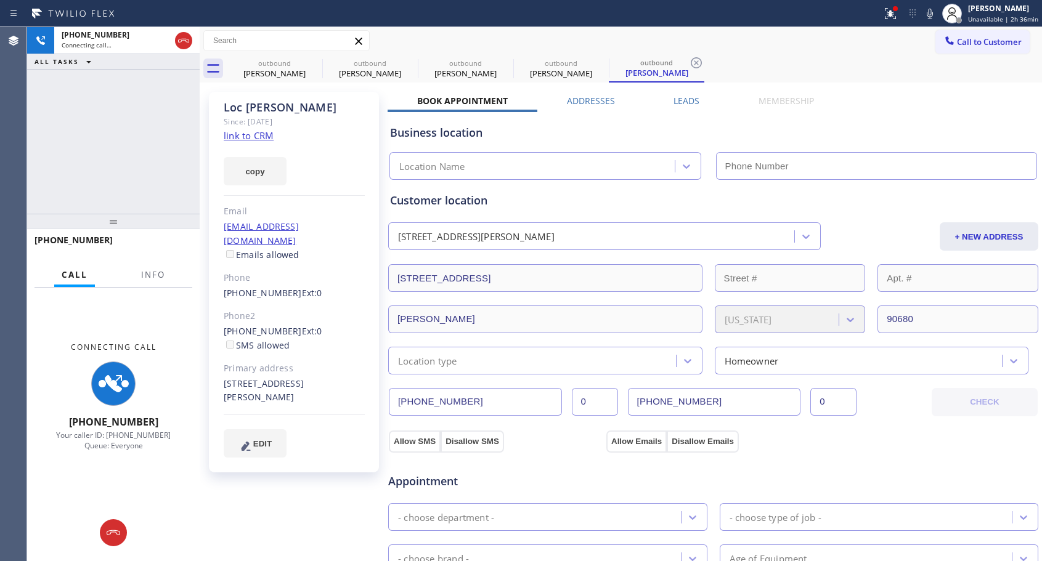
type input "[PHONE_NUMBER]"
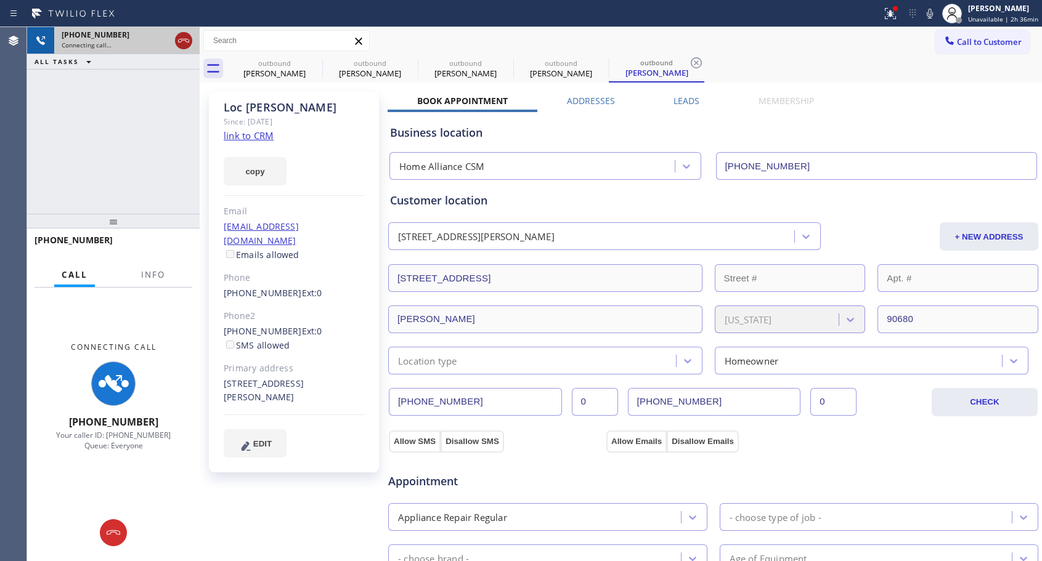
click at [179, 44] on icon at bounding box center [183, 40] width 15 height 15
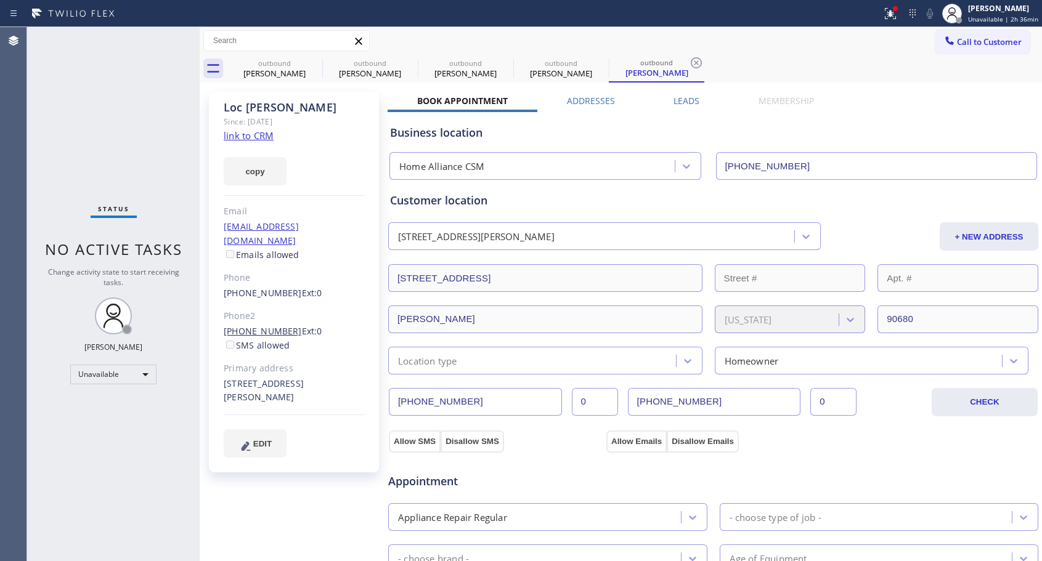
click at [252, 325] on link "[PHONE_NUMBER]" at bounding box center [263, 331] width 78 height 12
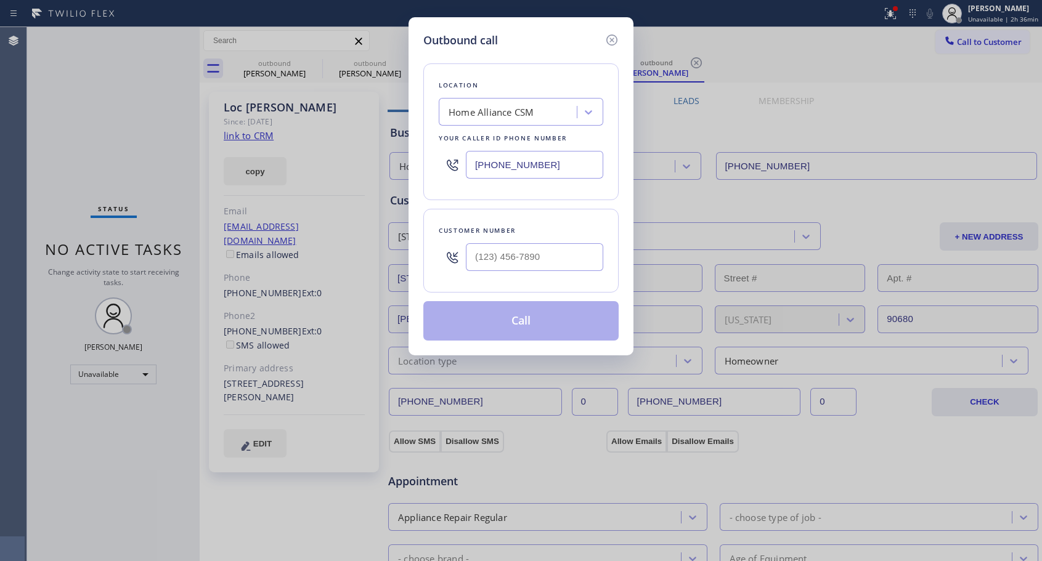
type input "[PHONE_NUMBER]"
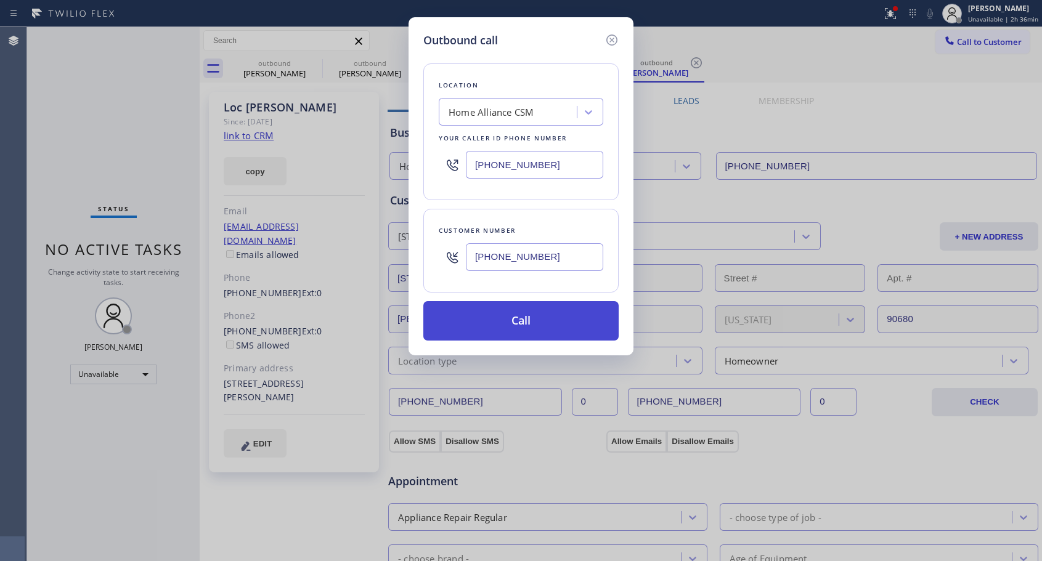
click at [542, 317] on button "Call" at bounding box center [520, 320] width 195 height 39
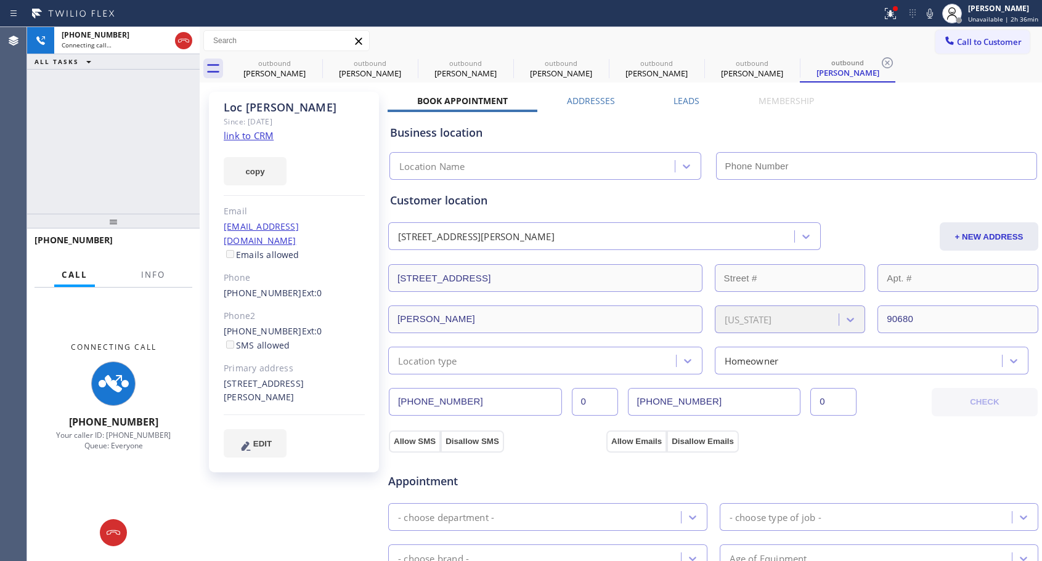
type input "[PHONE_NUMBER]"
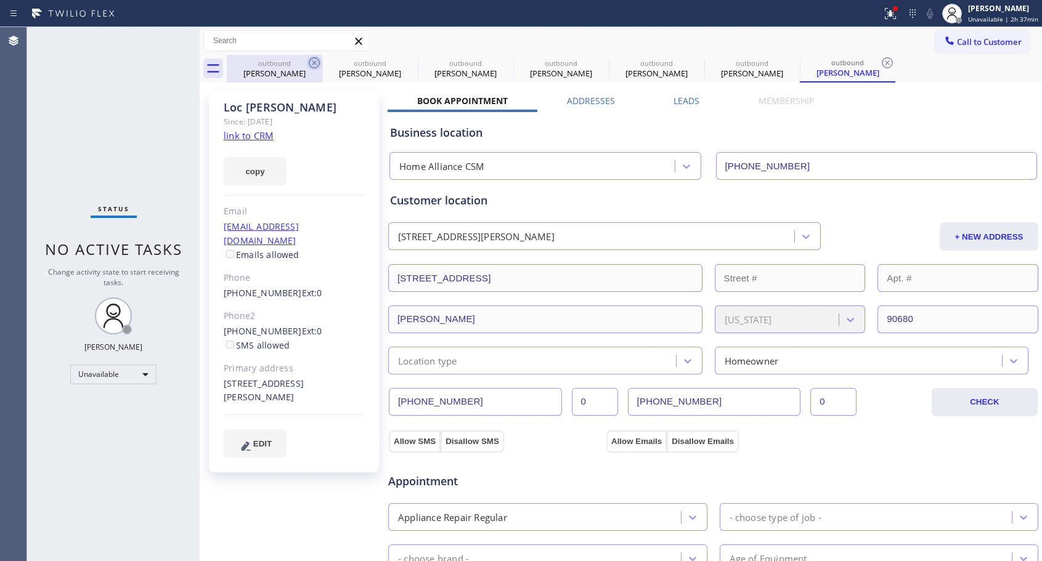
click at [314, 60] on icon at bounding box center [314, 62] width 15 height 15
click at [0, 0] on icon at bounding box center [0, 0] width 0 height 0
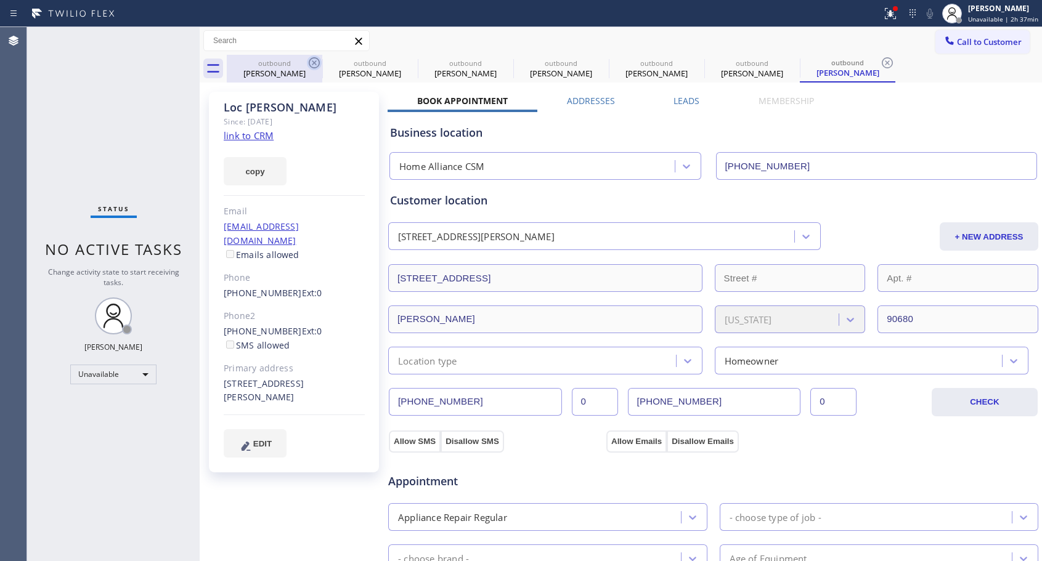
click at [0, 0] on icon at bounding box center [0, 0] width 0 height 0
click at [880, 60] on icon at bounding box center [887, 62] width 15 height 15
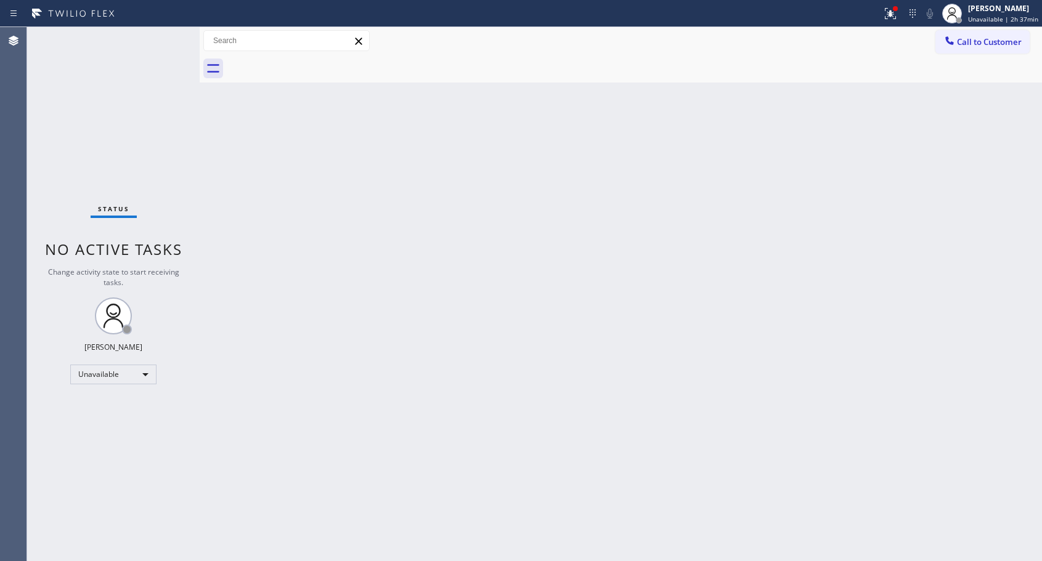
click at [314, 60] on div at bounding box center [634, 69] width 815 height 28
click at [974, 41] on span "Call to Customer" at bounding box center [989, 41] width 65 height 11
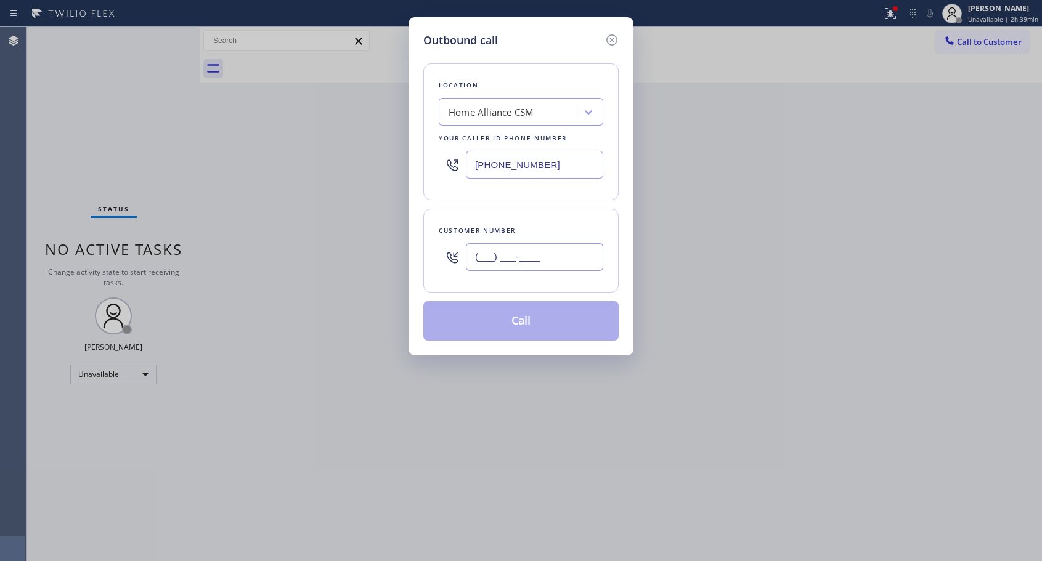
click at [523, 253] on input "(___) ___-____" at bounding box center [534, 257] width 137 height 28
paste input "707) 548-6514"
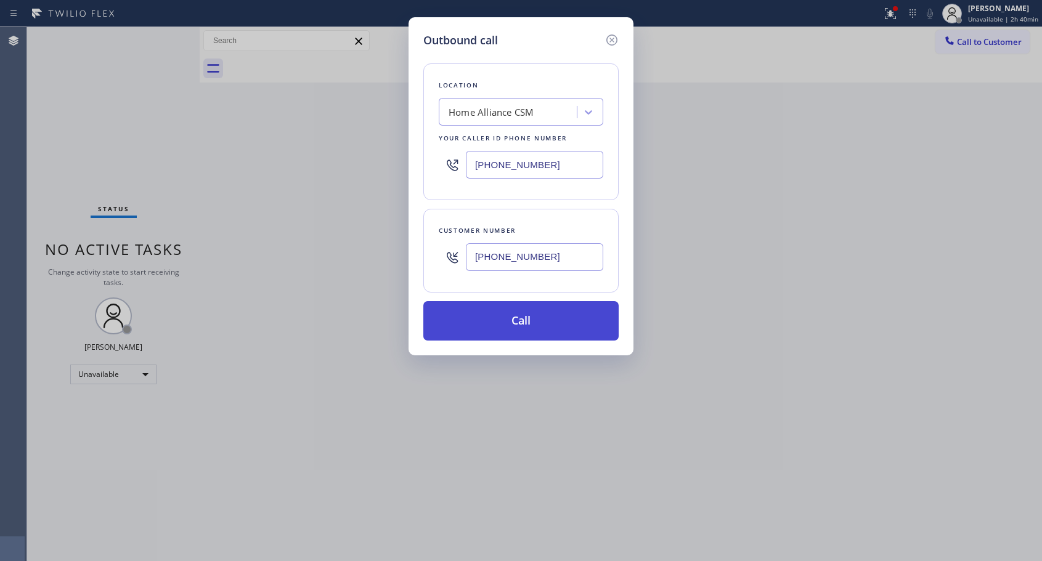
type input "[PHONE_NUMBER]"
click at [527, 319] on button "Call" at bounding box center [520, 320] width 195 height 39
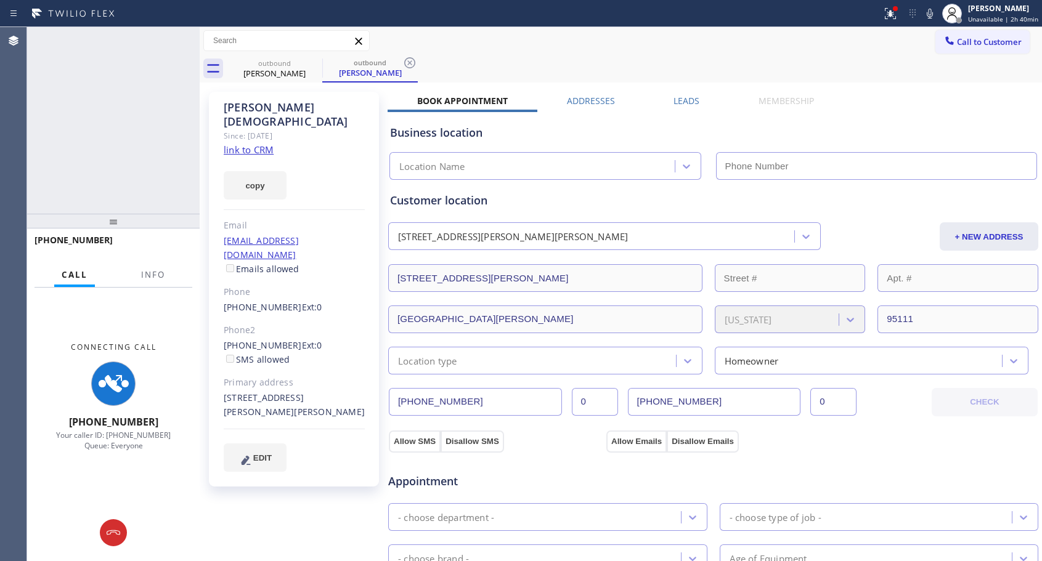
type input "[PHONE_NUMBER]"
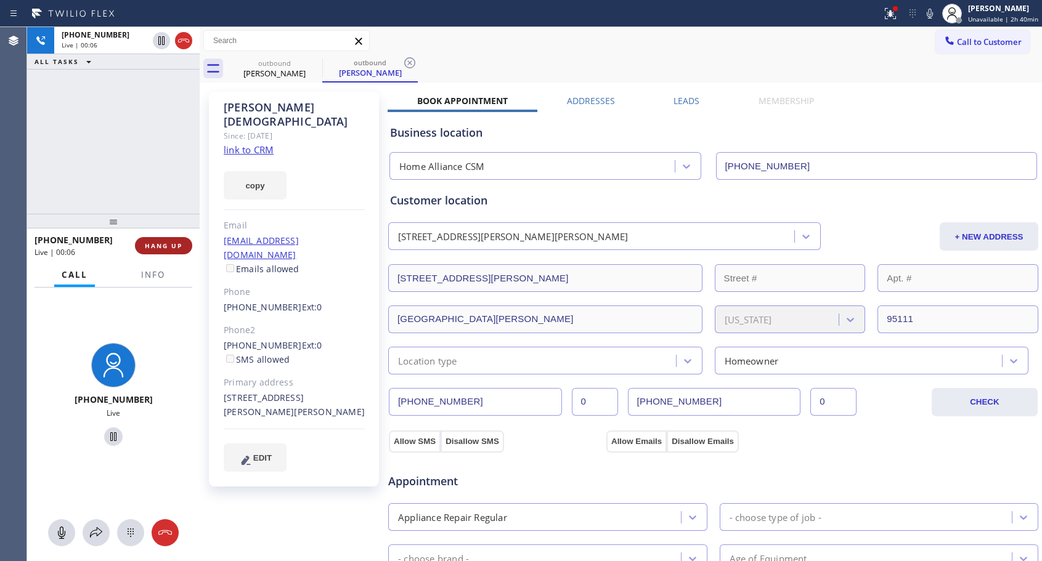
click at [152, 246] on span "HANG UP" at bounding box center [164, 246] width 38 height 9
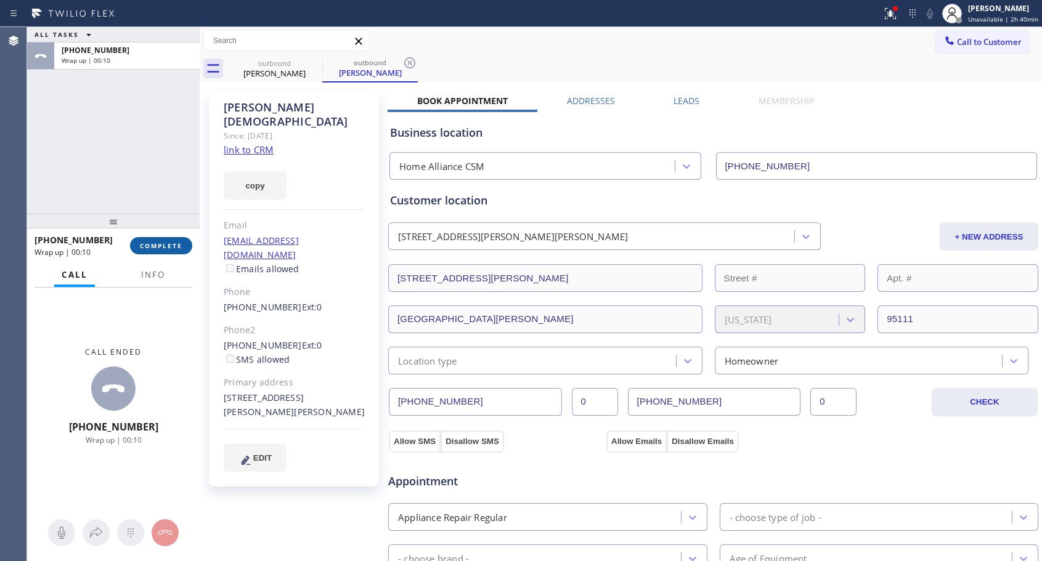
click at [164, 247] on span "COMPLETE" at bounding box center [161, 246] width 43 height 9
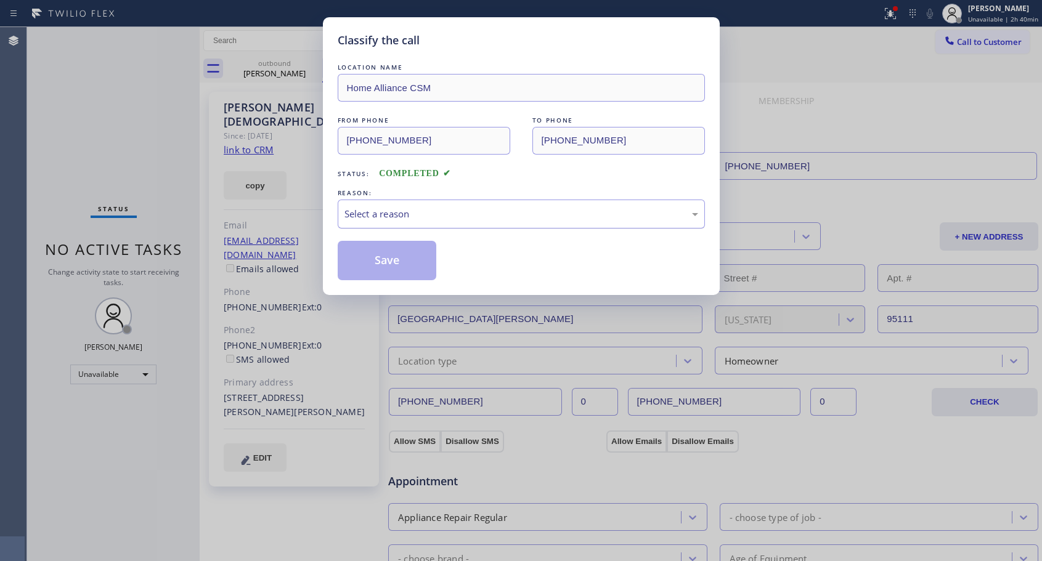
click at [411, 215] on div "Select a reason" at bounding box center [521, 214] width 354 height 14
click at [388, 259] on button "Save" at bounding box center [387, 260] width 99 height 39
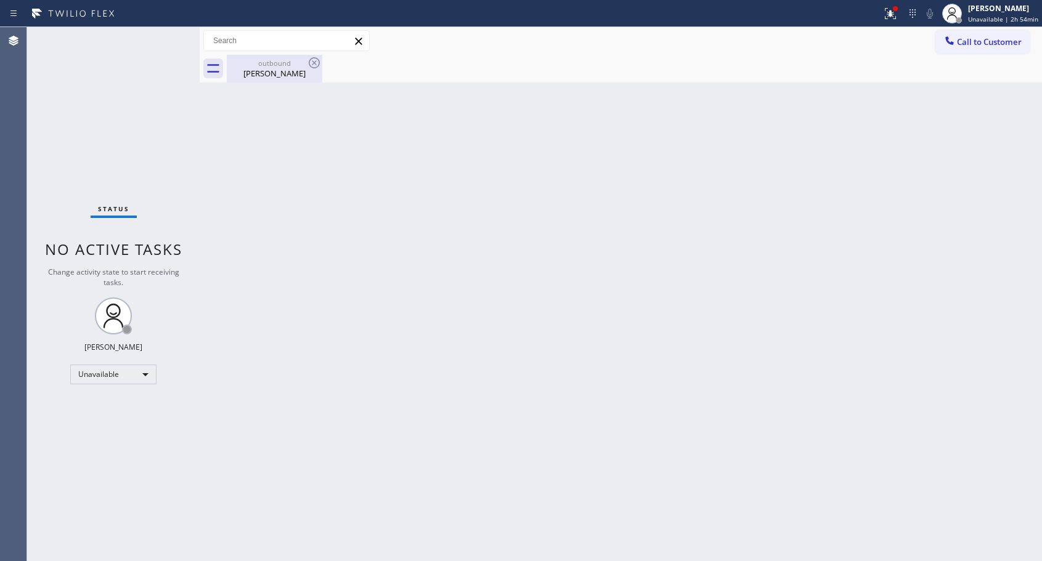
click at [259, 70] on div "[PERSON_NAME]" at bounding box center [274, 73] width 93 height 11
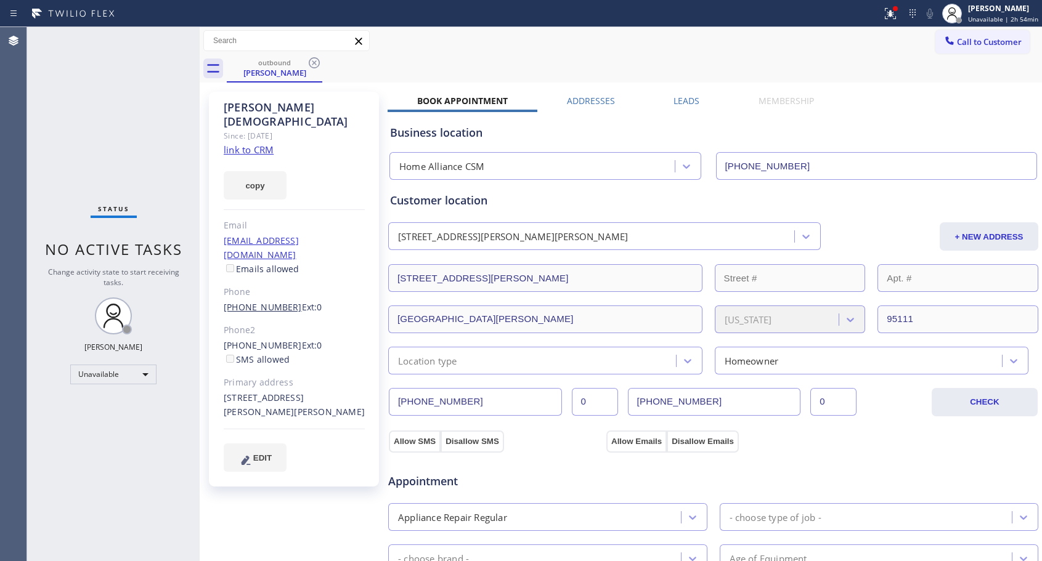
click at [260, 301] on link "[PHONE_NUMBER]" at bounding box center [263, 307] width 78 height 12
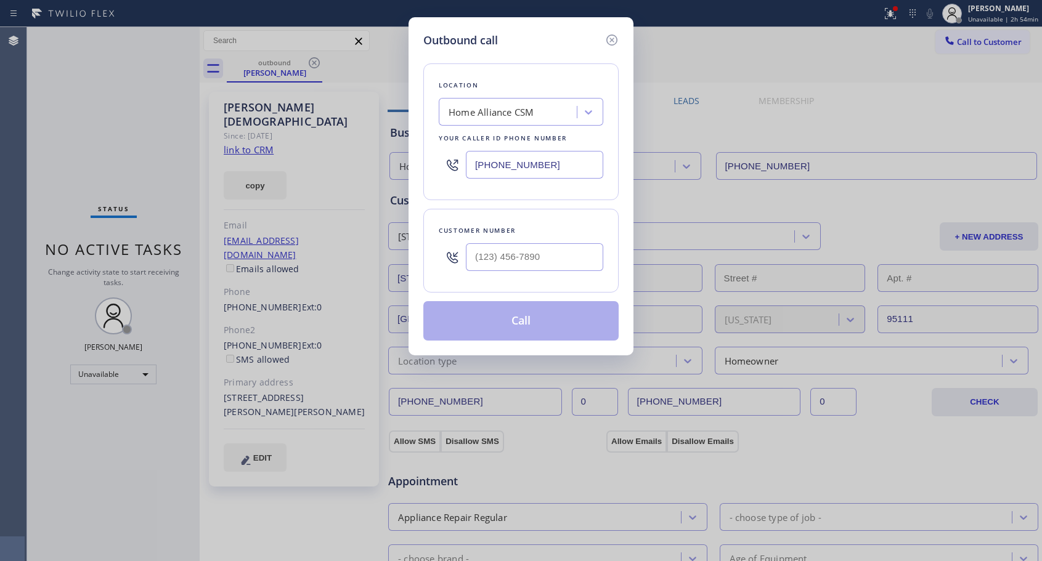
type input "[PHONE_NUMBER]"
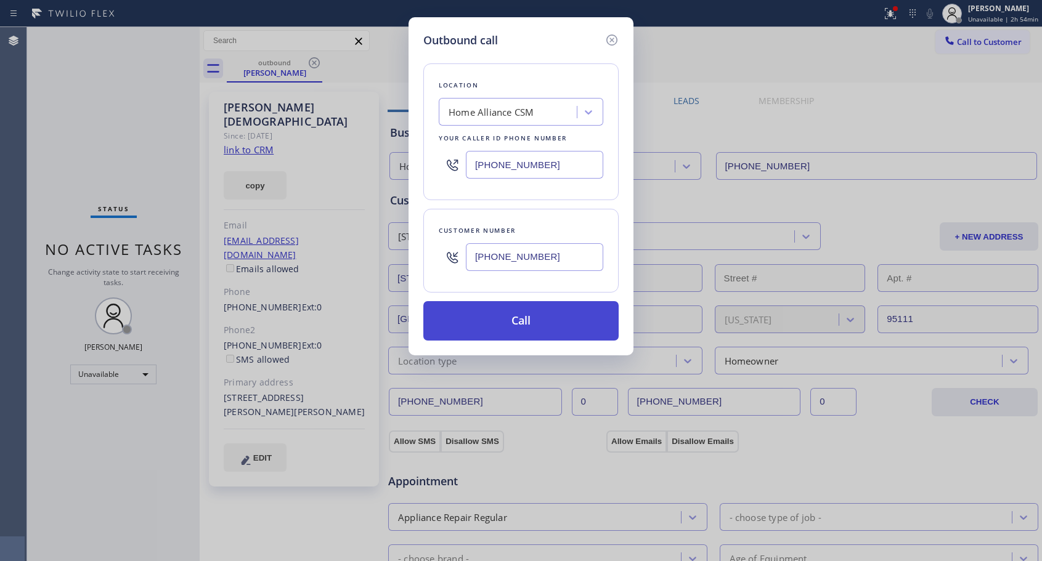
click at [518, 320] on button "Call" at bounding box center [520, 320] width 195 height 39
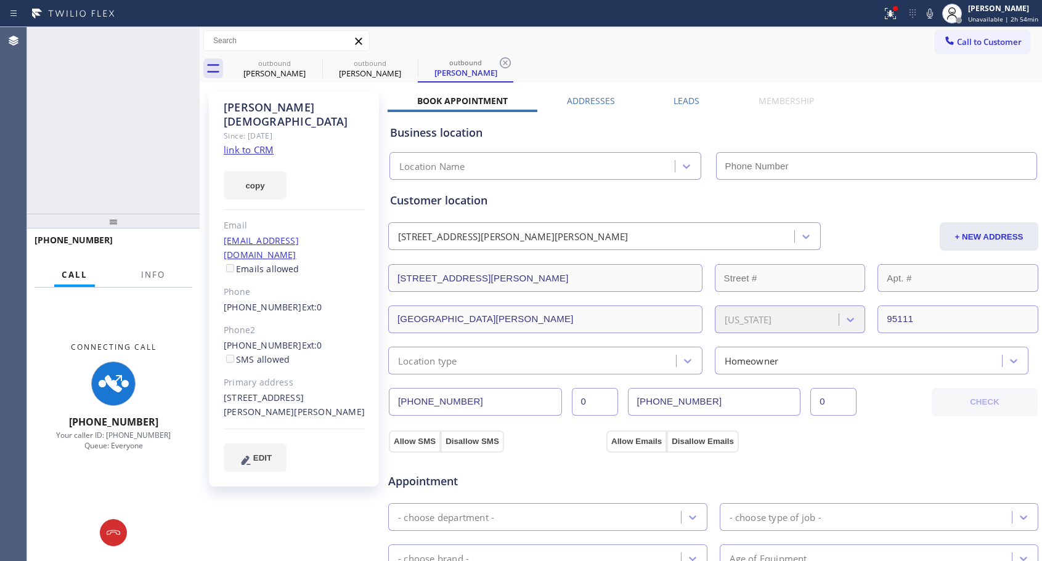
type input "[PHONE_NUMBER]"
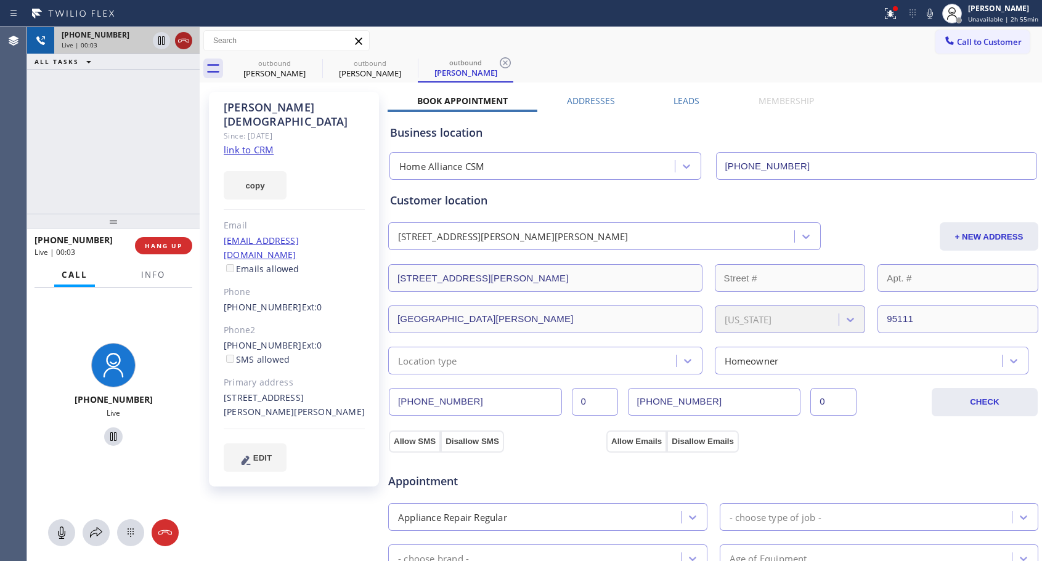
click at [182, 39] on icon at bounding box center [183, 40] width 15 height 15
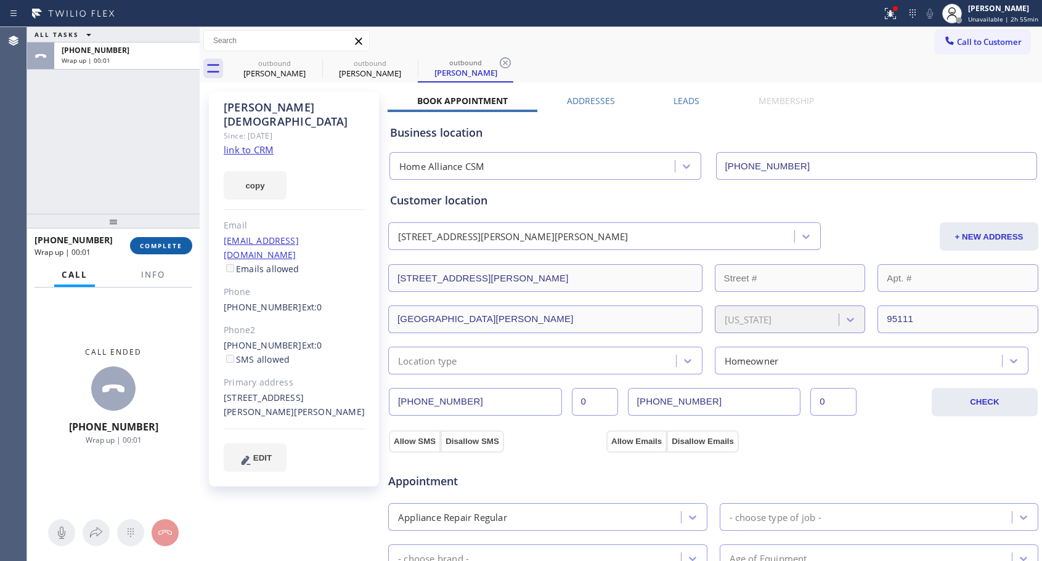
click at [161, 248] on span "COMPLETE" at bounding box center [161, 246] width 43 height 9
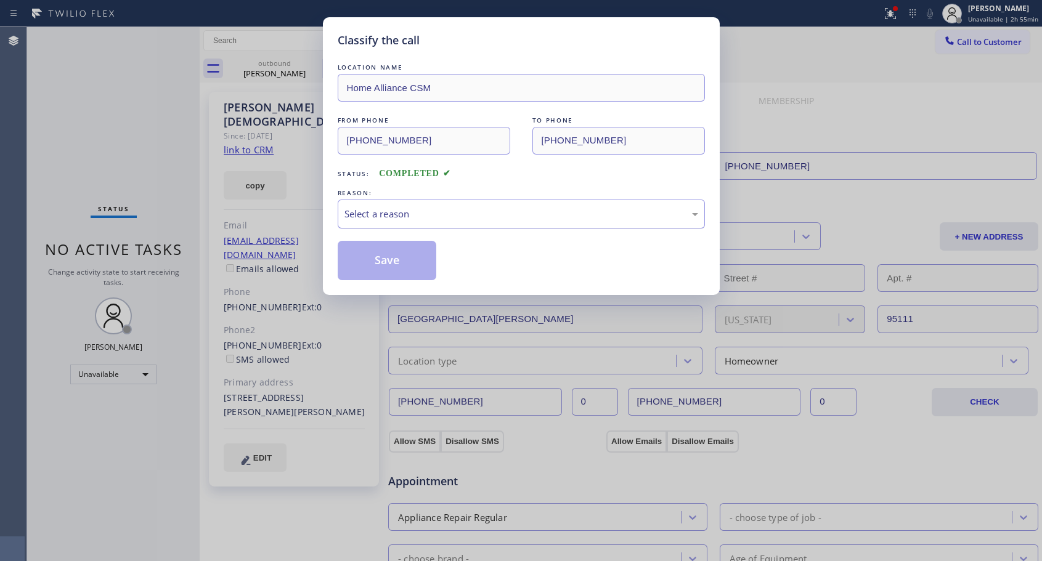
click at [428, 208] on div "Select a reason" at bounding box center [521, 214] width 354 height 14
click at [386, 259] on button "Save" at bounding box center [387, 260] width 99 height 39
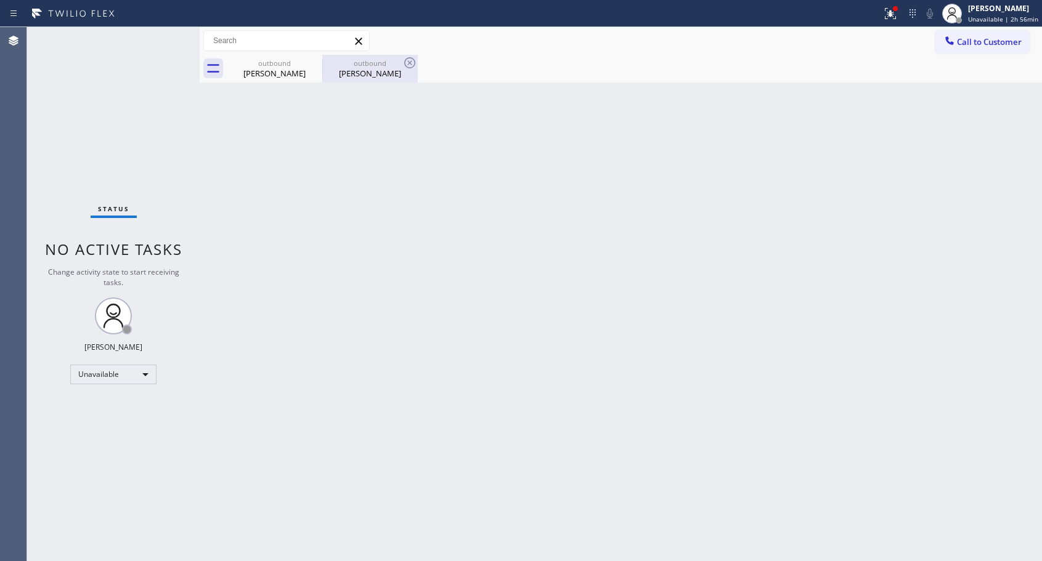
click at [356, 79] on div "outbound [PERSON_NAME]" at bounding box center [369, 69] width 93 height 28
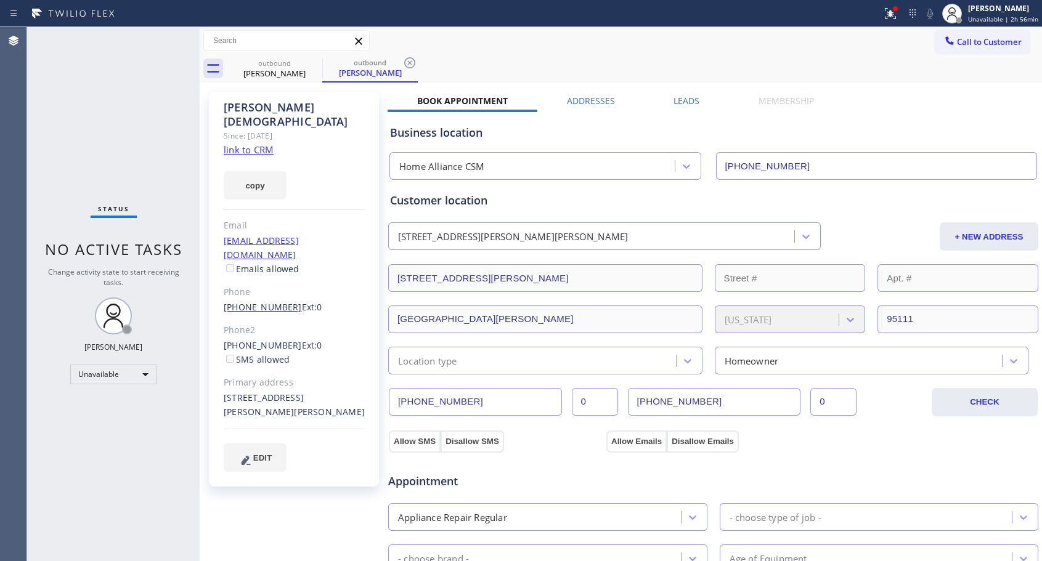
click at [265, 301] on link "[PHONE_NUMBER]" at bounding box center [263, 307] width 78 height 12
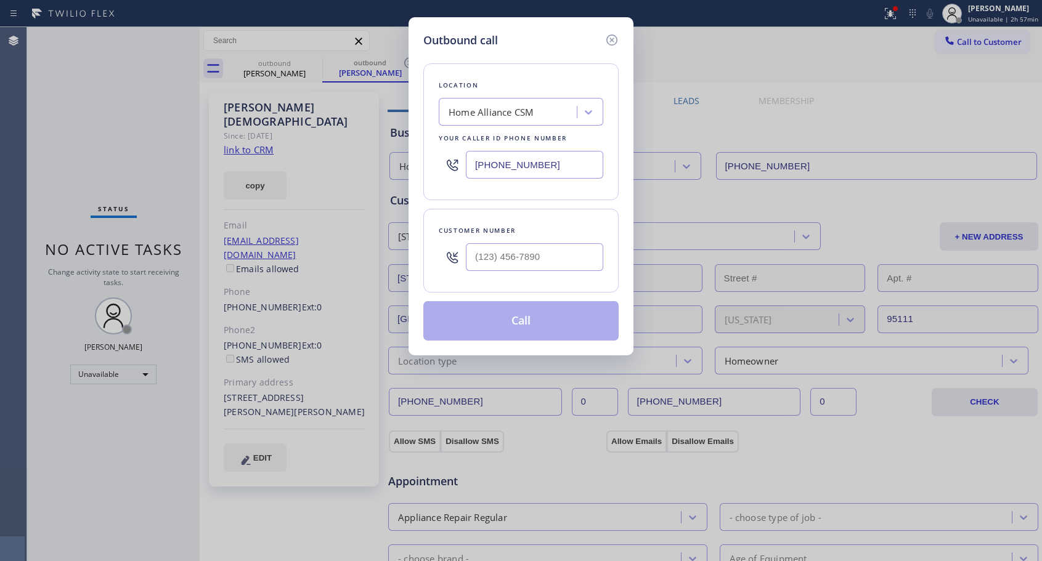
type input "[PHONE_NUMBER]"
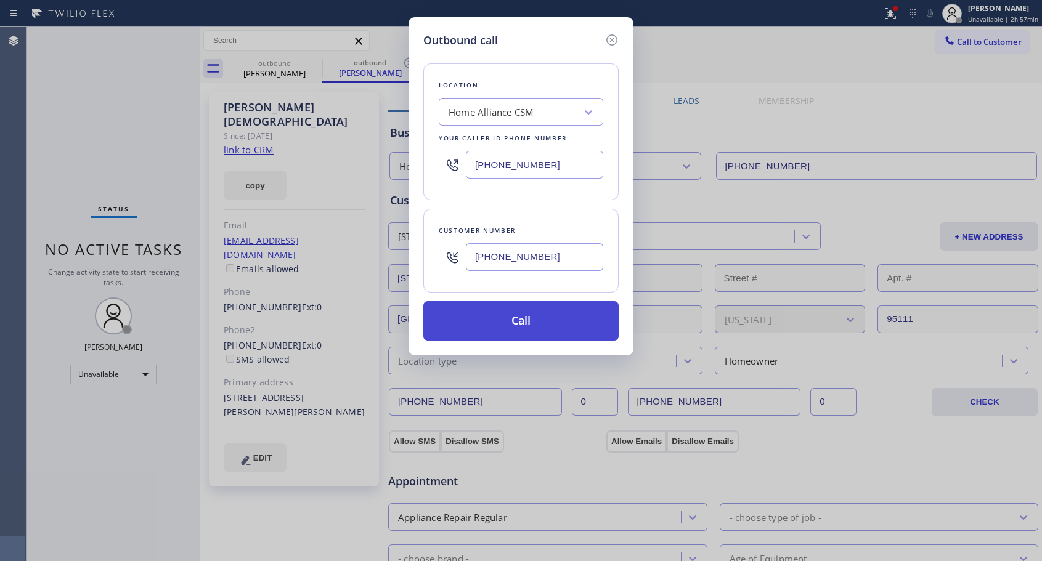
click at [534, 320] on button "Call" at bounding box center [520, 320] width 195 height 39
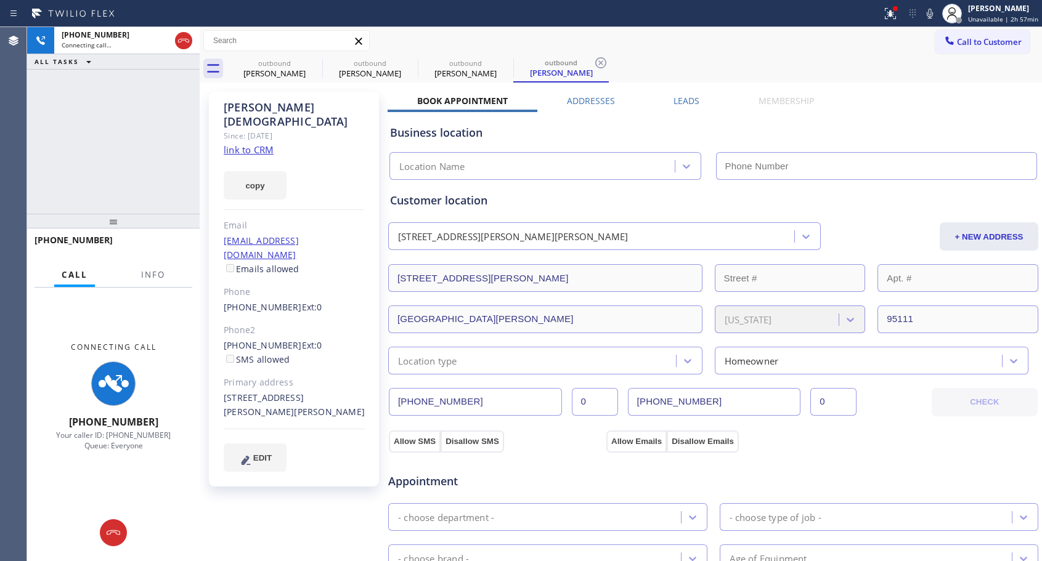
type input "[PHONE_NUMBER]"
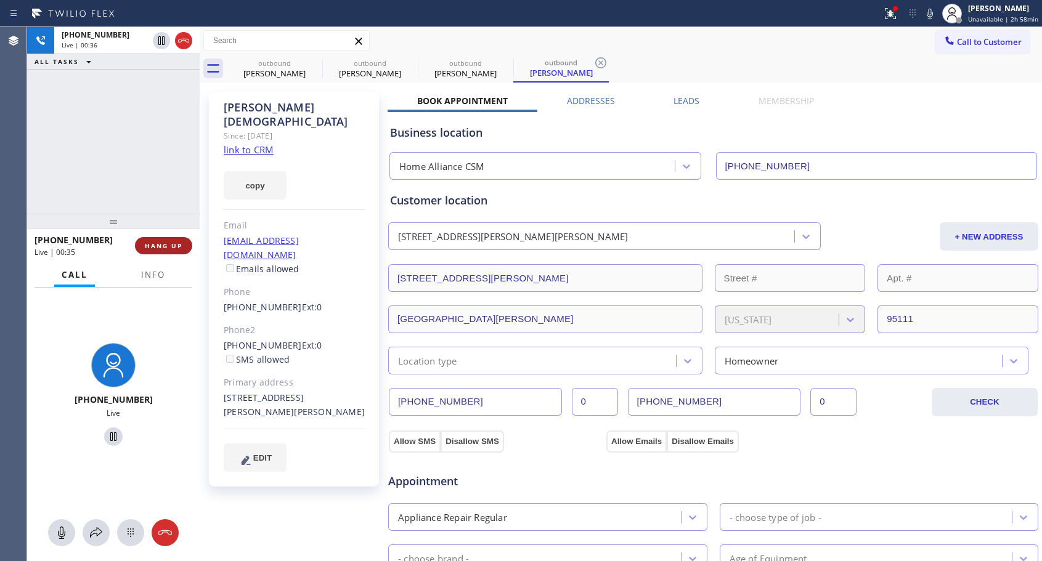
click at [174, 244] on span "HANG UP" at bounding box center [164, 246] width 38 height 9
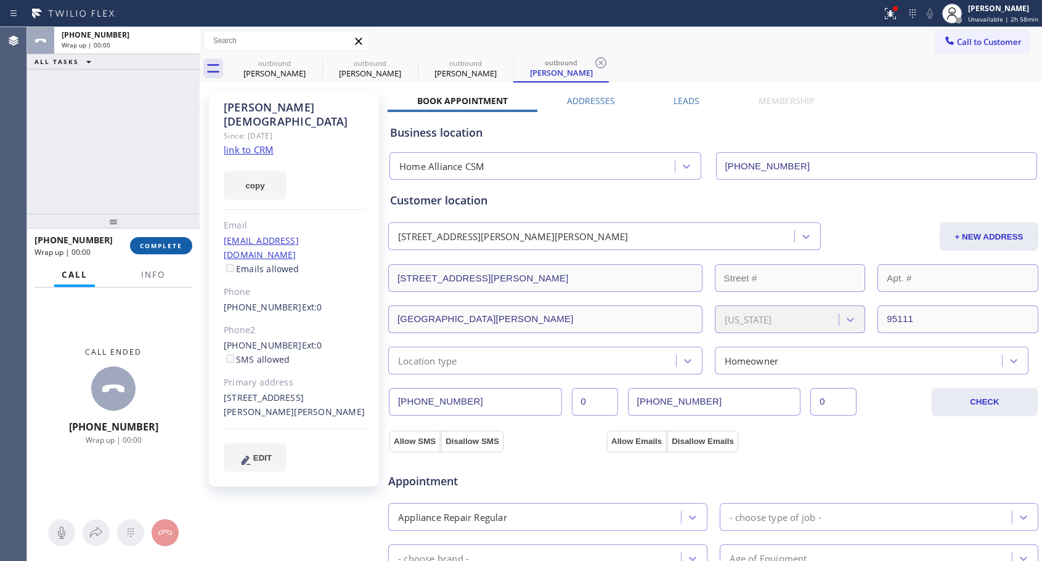
click at [174, 244] on span "COMPLETE" at bounding box center [161, 246] width 43 height 9
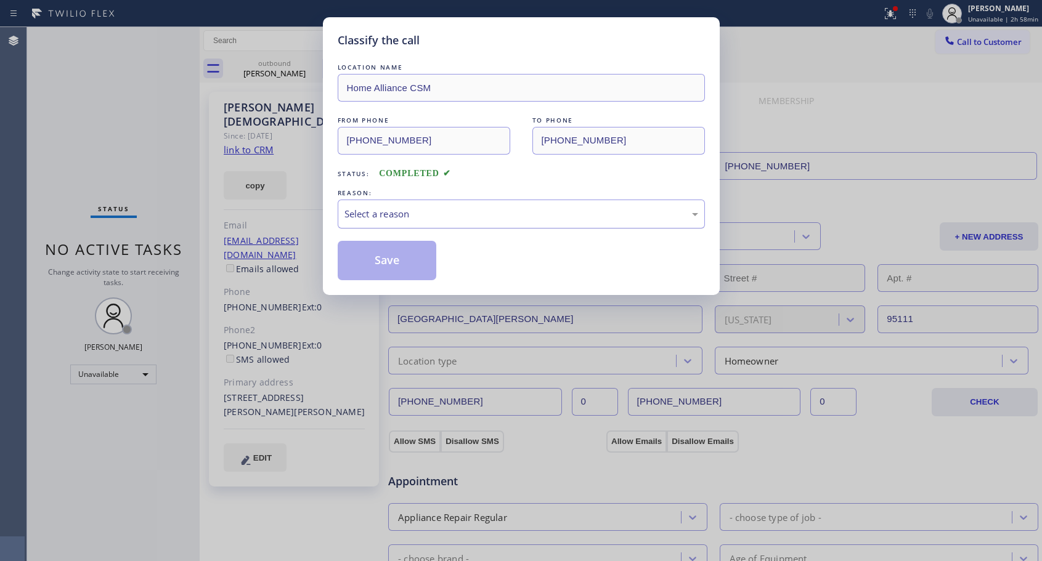
click at [426, 200] on div "Select a reason" at bounding box center [521, 214] width 367 height 29
click at [408, 256] on button "Save" at bounding box center [387, 260] width 99 height 39
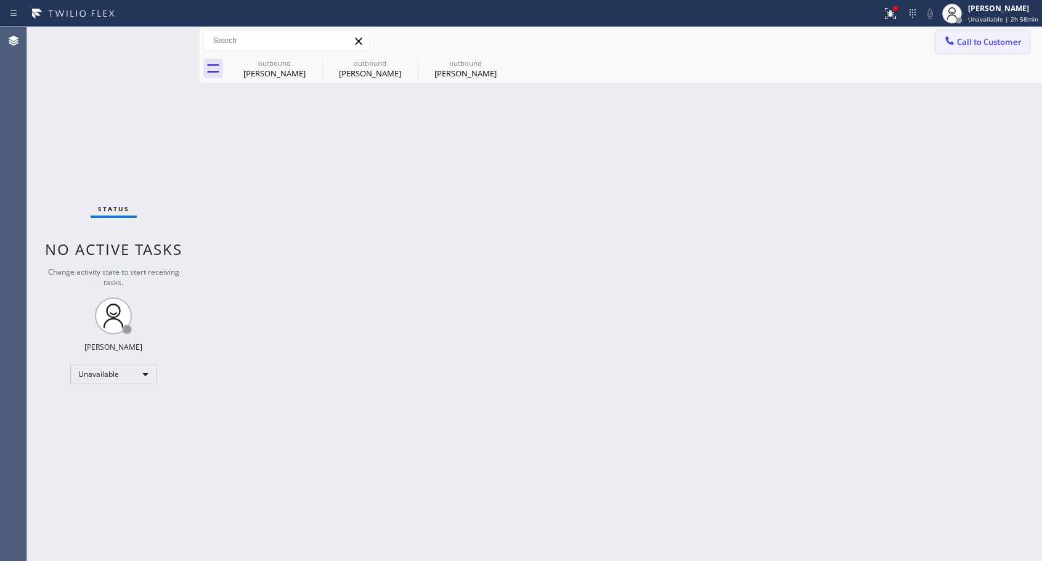
click at [1004, 39] on span "Call to Customer" at bounding box center [989, 41] width 65 height 11
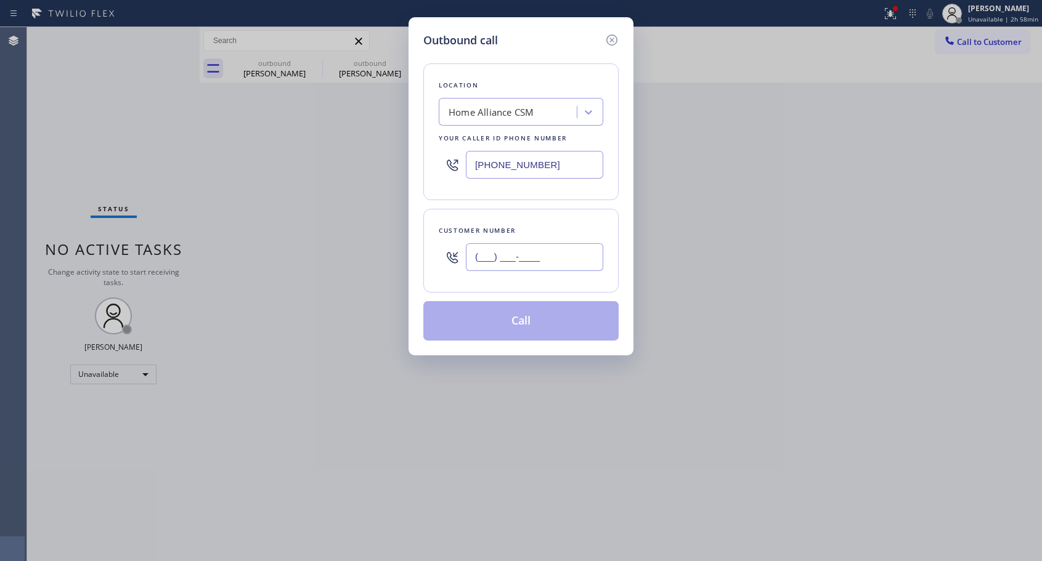
click at [570, 256] on input "(___) ___-____" at bounding box center [534, 257] width 137 height 28
paste input "714) 767-7848"
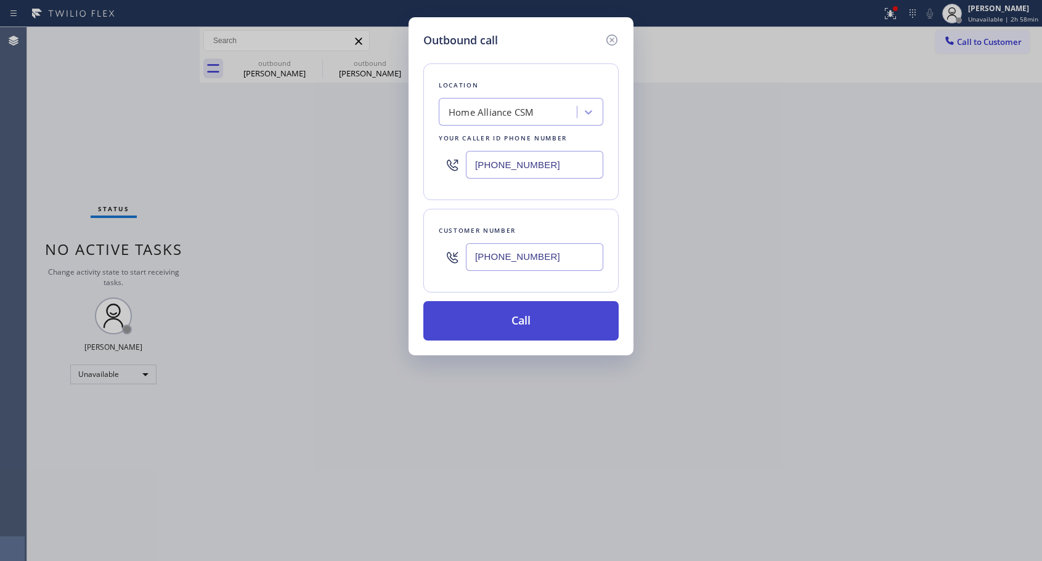
type input "[PHONE_NUMBER]"
drag, startPoint x: 522, startPoint y: 322, endPoint x: 520, endPoint y: 286, distance: 35.2
click at [522, 321] on button "Call" at bounding box center [520, 320] width 195 height 39
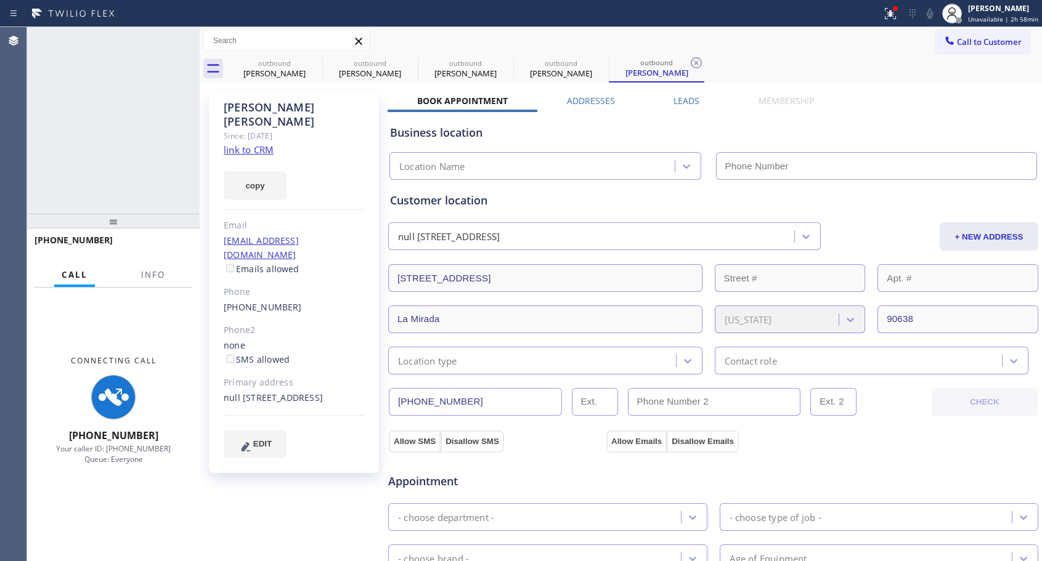
type input "[PHONE_NUMBER]"
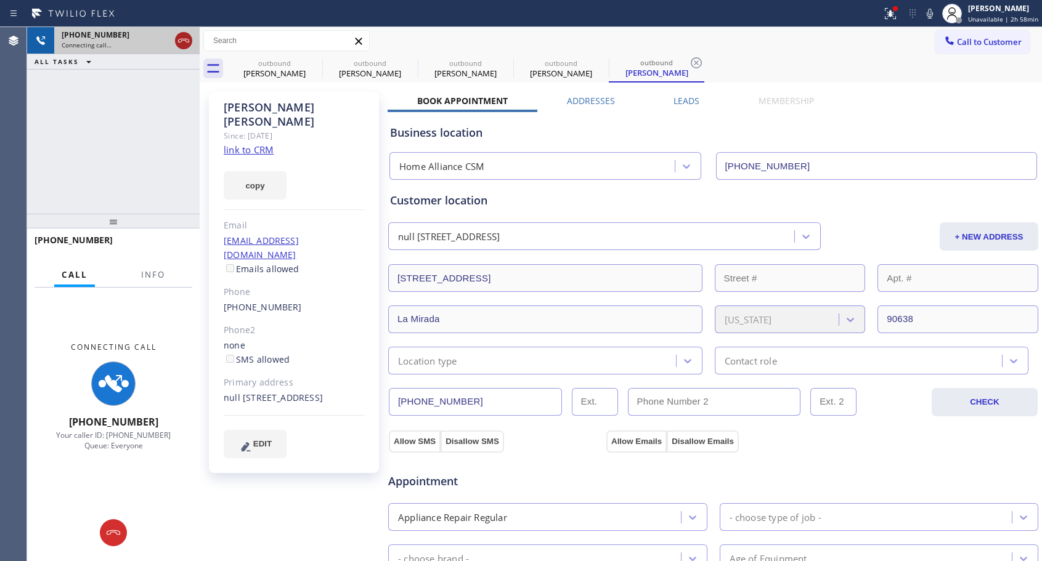
click at [185, 39] on icon at bounding box center [183, 40] width 15 height 15
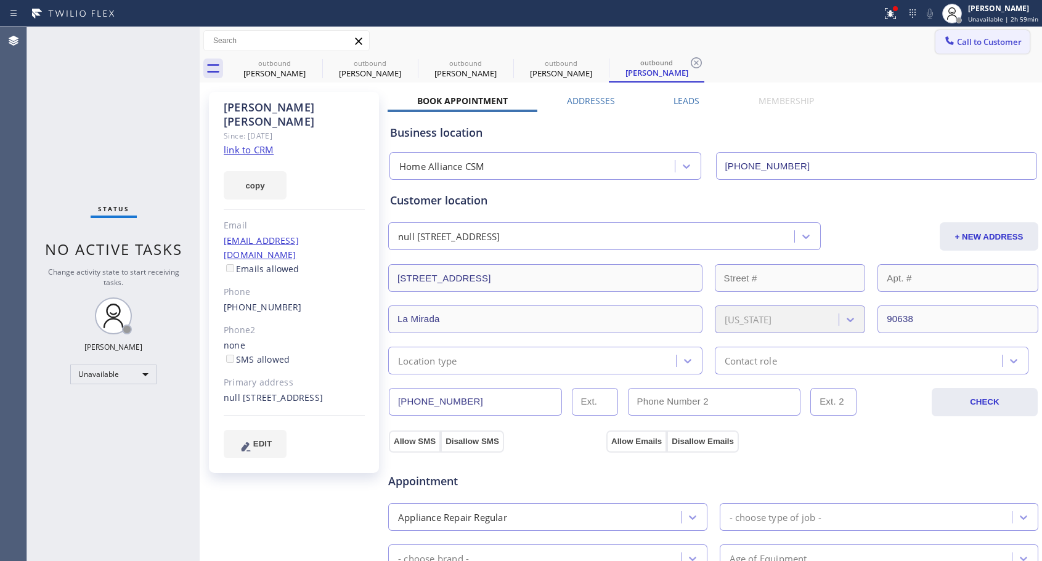
click at [964, 47] on button "Call to Customer" at bounding box center [982, 41] width 94 height 23
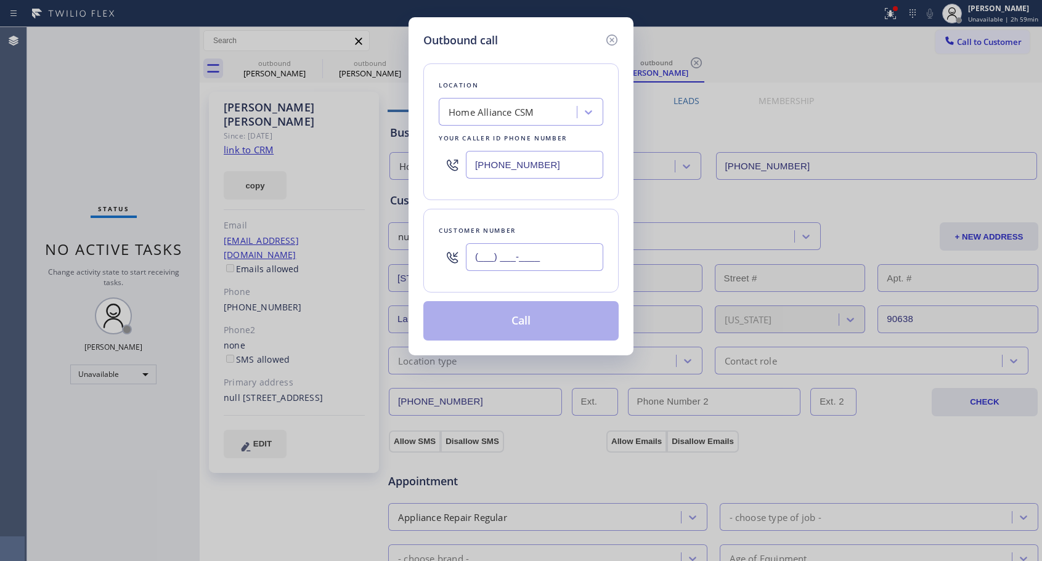
click at [530, 256] on input "(___) ___-____" at bounding box center [534, 257] width 137 height 28
paste input "714) 222-2236"
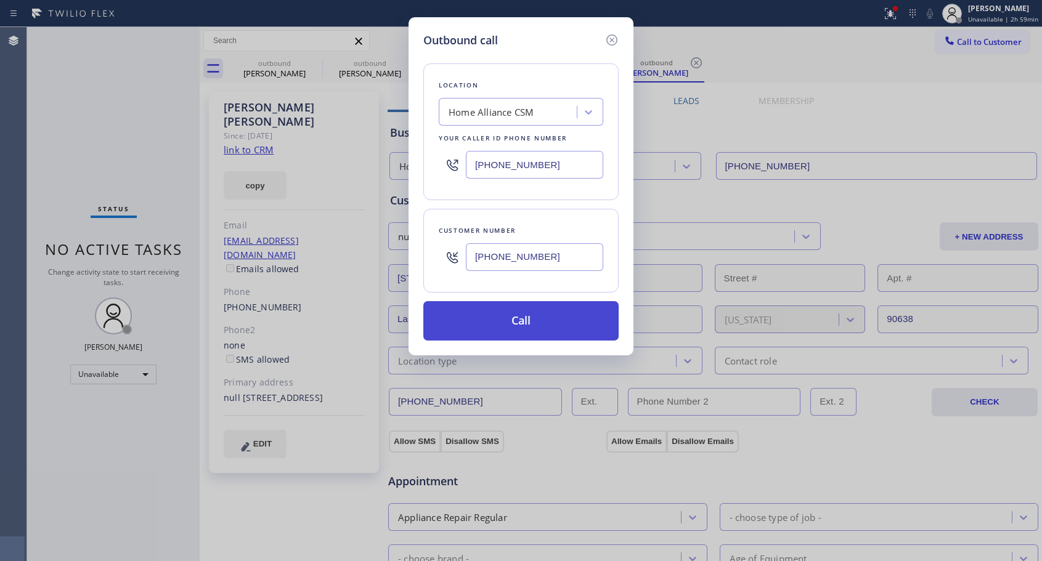
type input "[PHONE_NUMBER]"
click at [510, 325] on button "Call" at bounding box center [520, 320] width 195 height 39
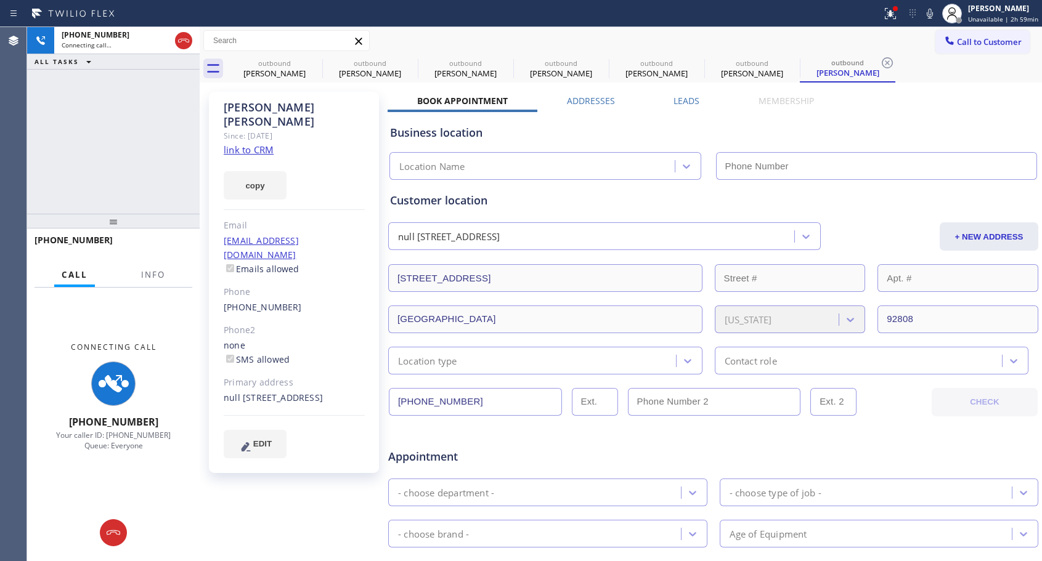
type input "[PHONE_NUMBER]"
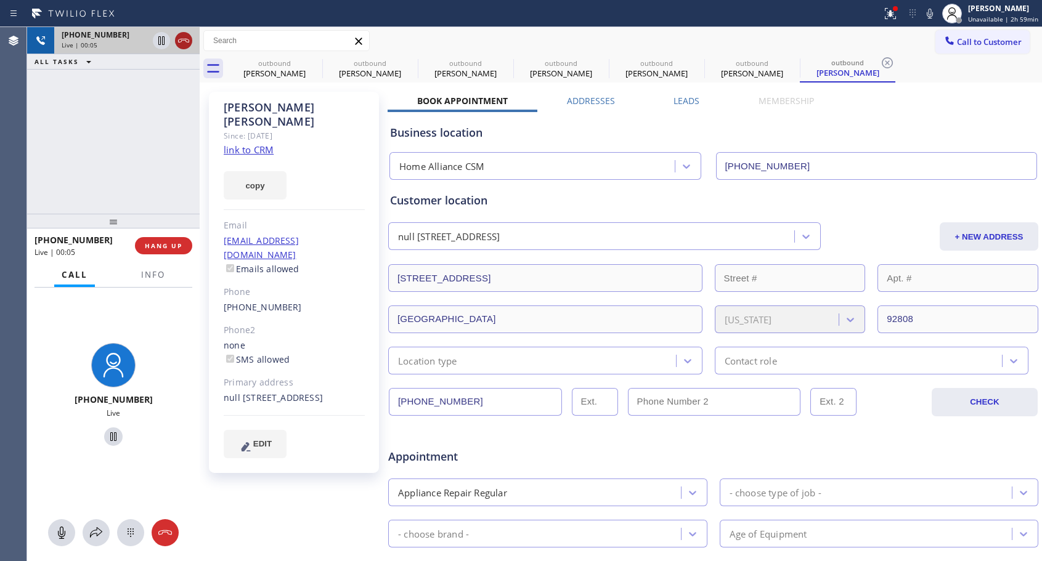
click at [182, 38] on icon at bounding box center [183, 40] width 15 height 15
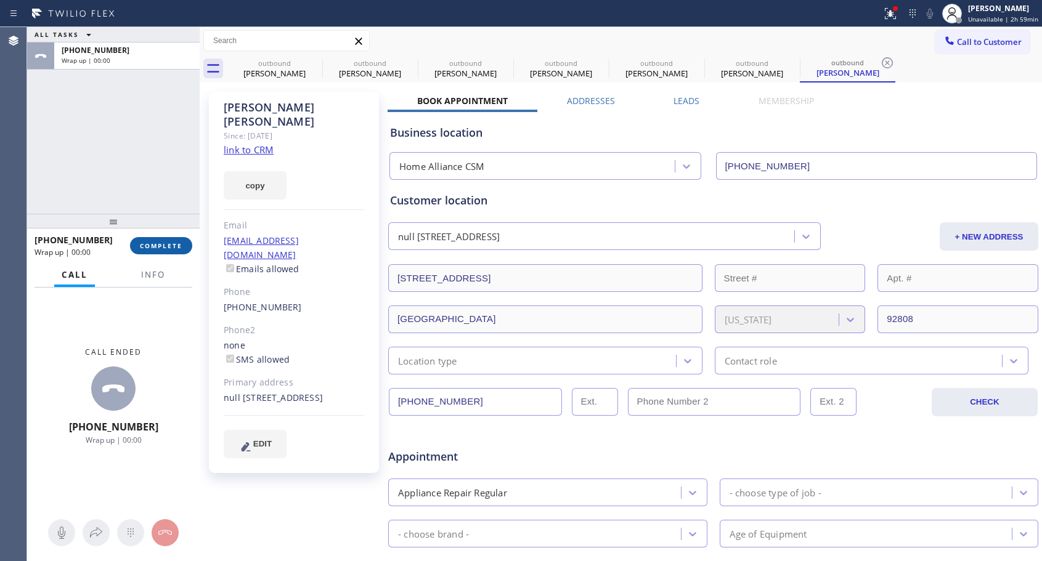
click at [171, 245] on span "COMPLETE" at bounding box center [161, 246] width 43 height 9
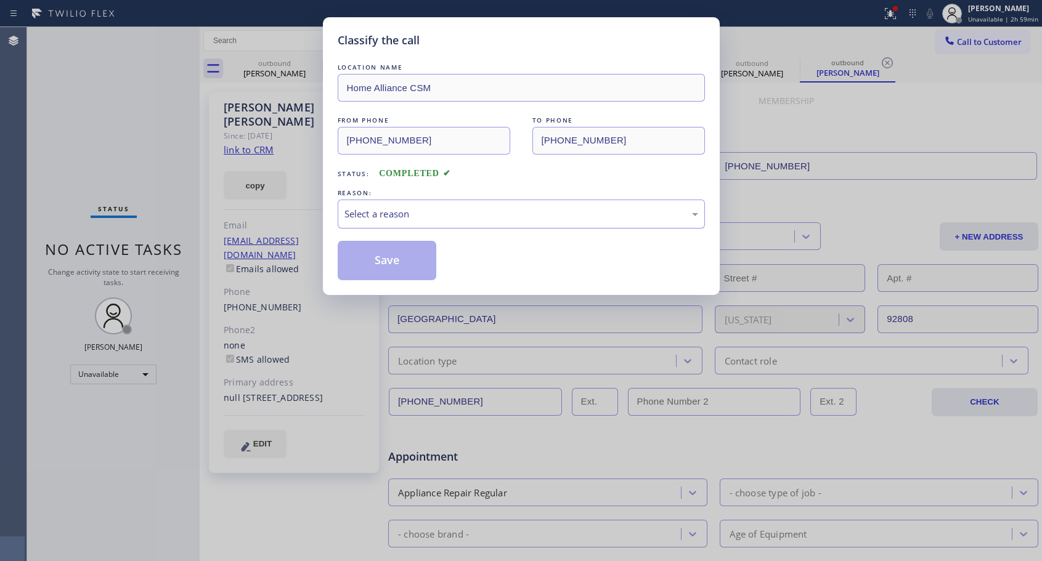
click at [408, 216] on div "Select a reason" at bounding box center [521, 214] width 354 height 14
click at [378, 261] on button "Save" at bounding box center [387, 260] width 99 height 39
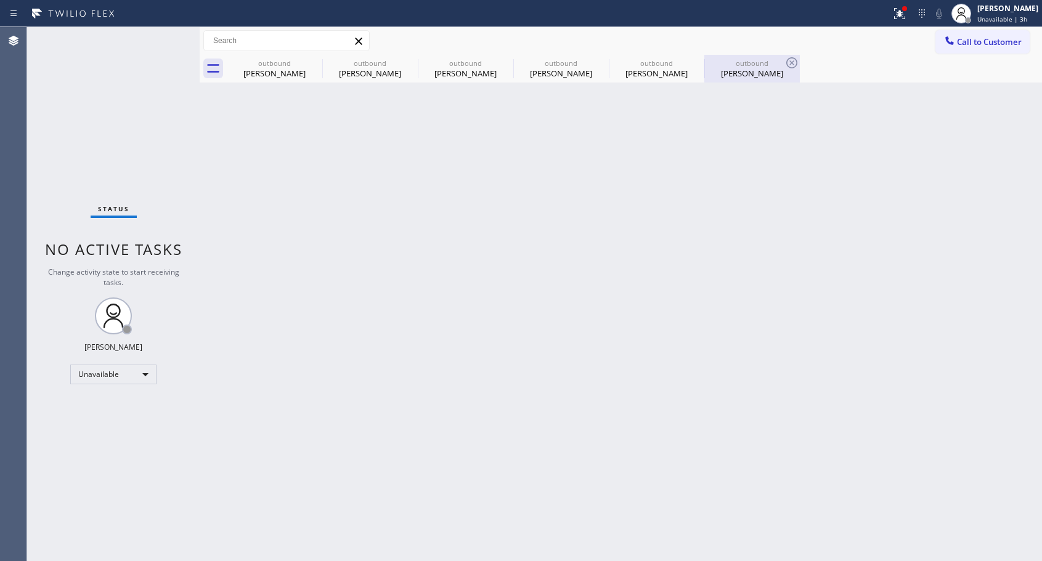
click at [733, 75] on div "[PERSON_NAME]" at bounding box center [751, 73] width 93 height 11
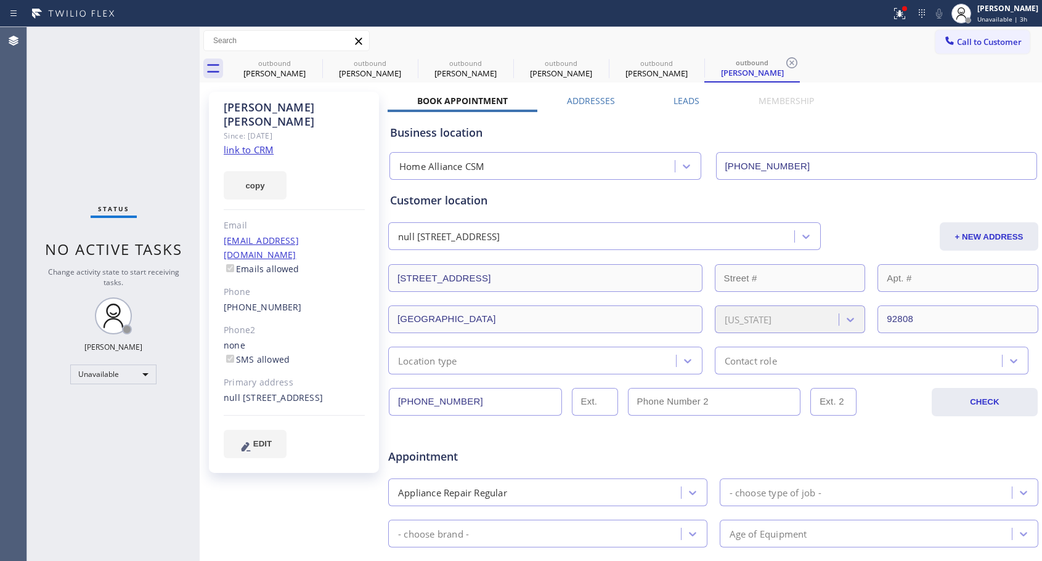
click at [255, 235] on link "[EMAIL_ADDRESS][DOMAIN_NAME]" at bounding box center [261, 248] width 75 height 26
click at [278, 301] on link "[PHONE_NUMBER]" at bounding box center [263, 307] width 78 height 12
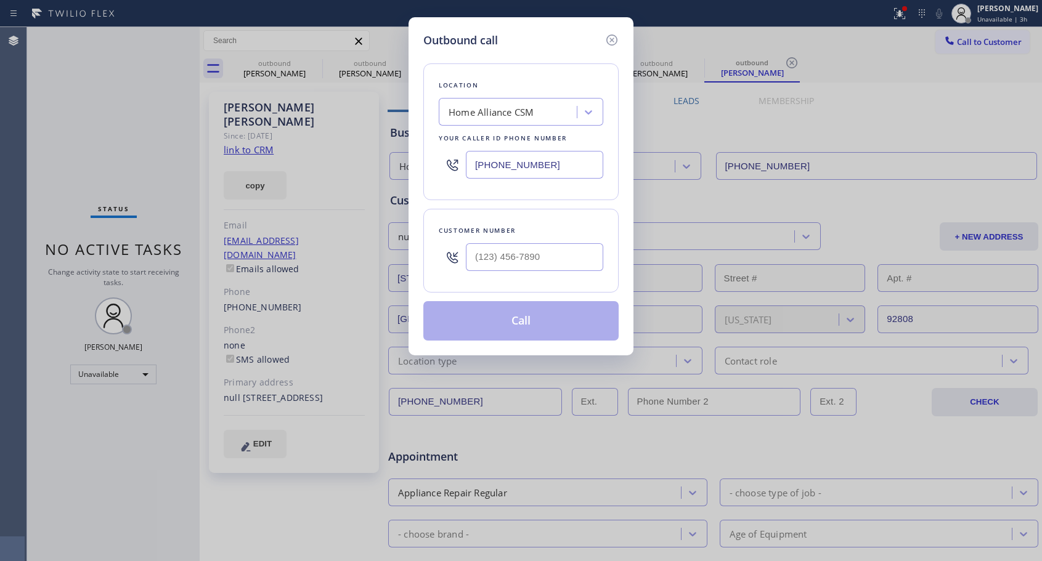
type input "[PHONE_NUMBER]"
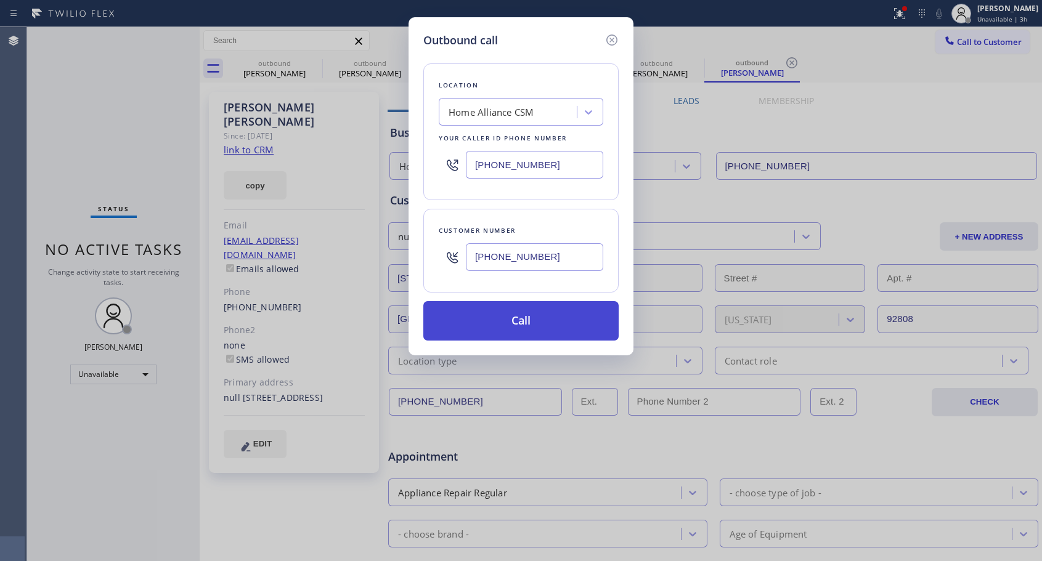
click at [548, 327] on button "Call" at bounding box center [520, 320] width 195 height 39
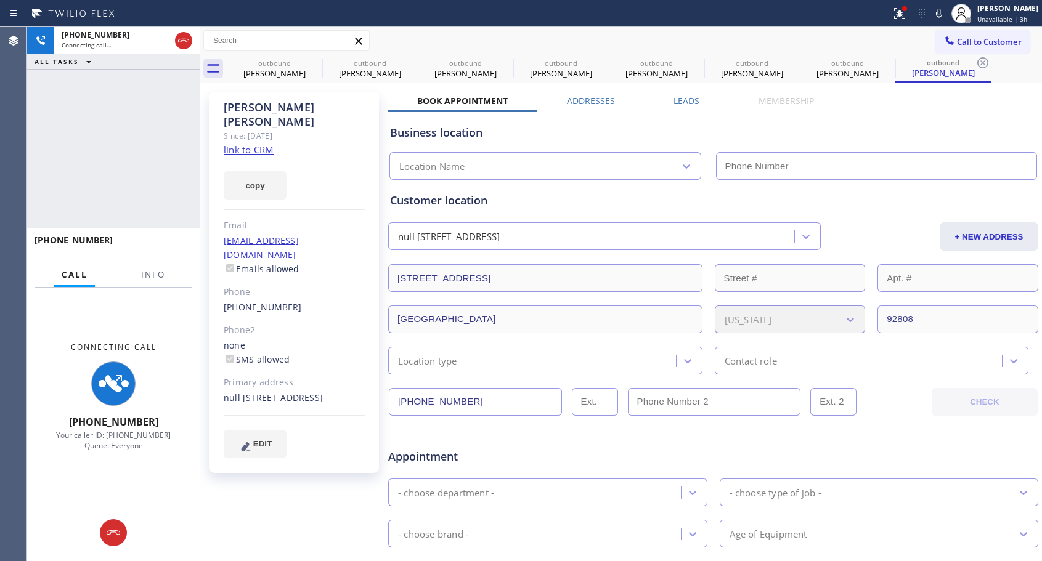
type input "[PHONE_NUMBER]"
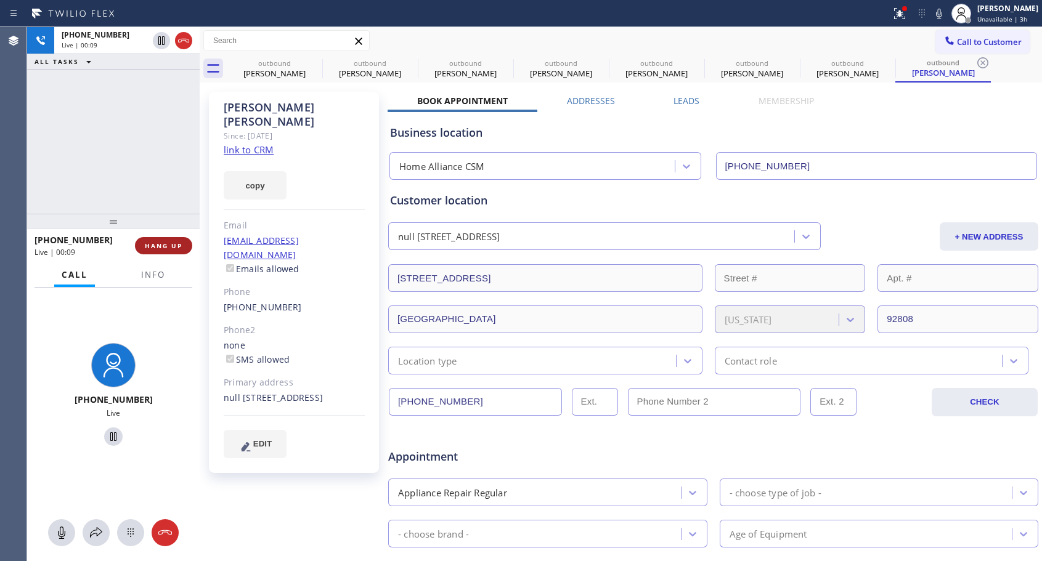
click at [178, 251] on button "HANG UP" at bounding box center [163, 245] width 57 height 17
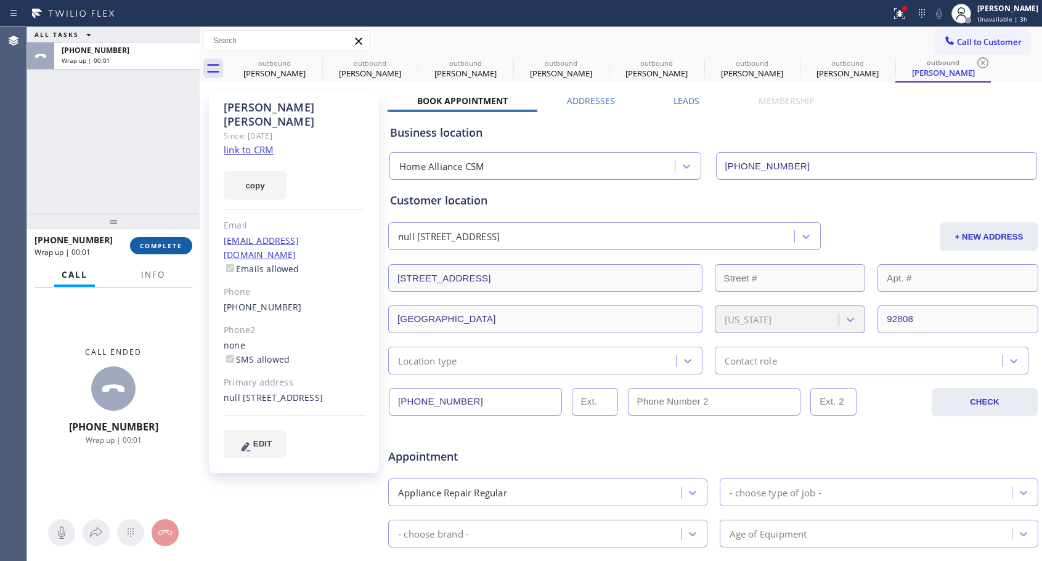
click at [177, 248] on span "COMPLETE" at bounding box center [161, 246] width 43 height 9
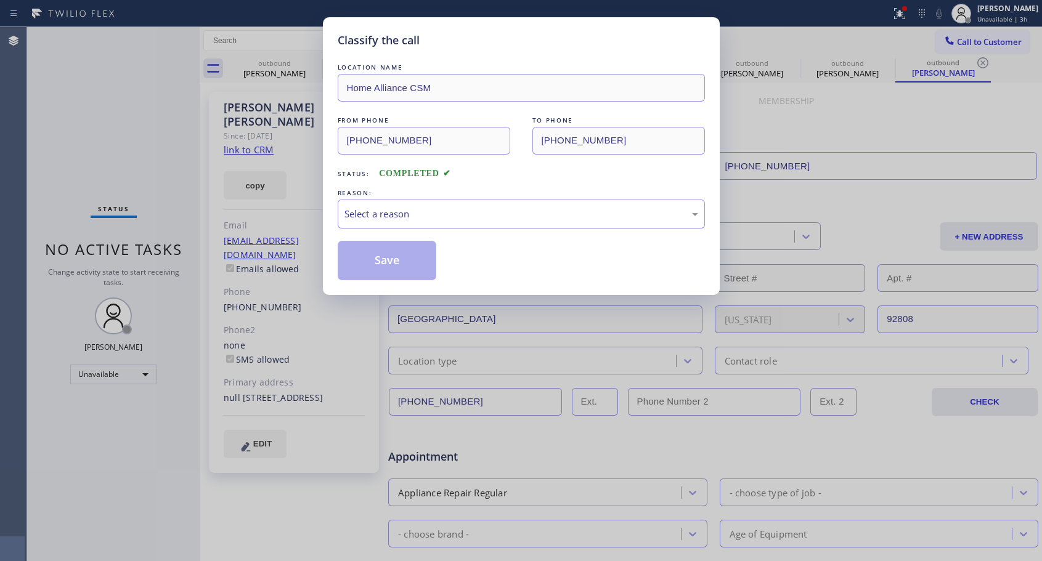
click at [473, 209] on div "Select a reason" at bounding box center [521, 214] width 354 height 14
click at [418, 258] on button "Save" at bounding box center [387, 260] width 99 height 39
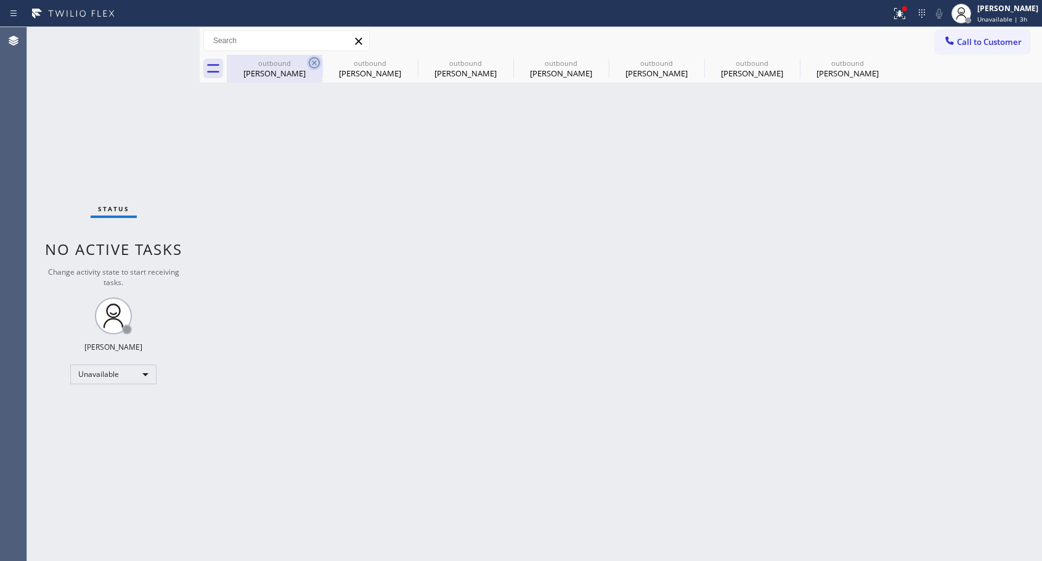
click at [315, 59] on icon at bounding box center [314, 62] width 15 height 15
click at [0, 0] on icon at bounding box center [0, 0] width 0 height 0
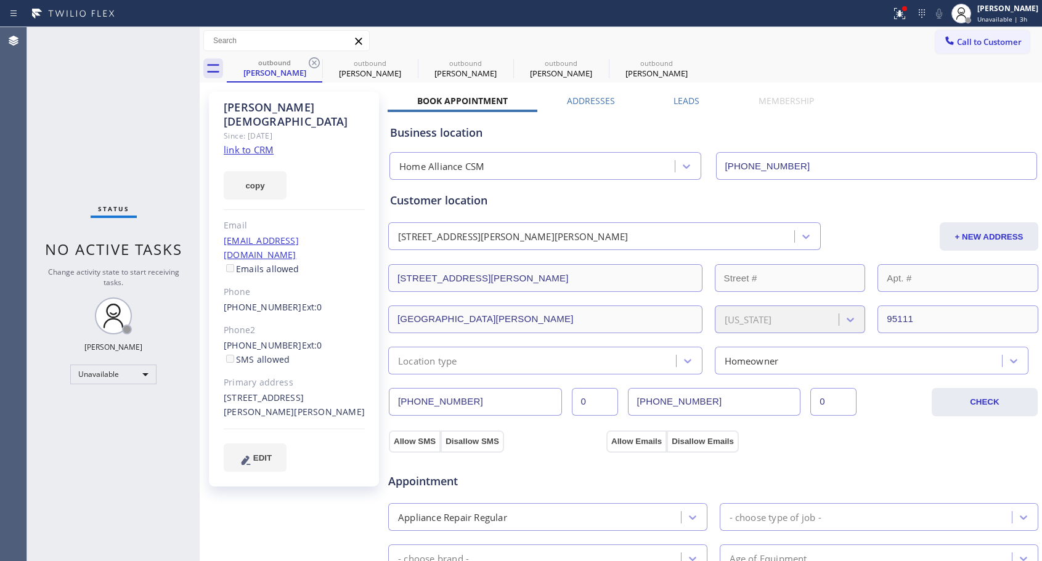
click at [315, 59] on icon at bounding box center [314, 62] width 15 height 15
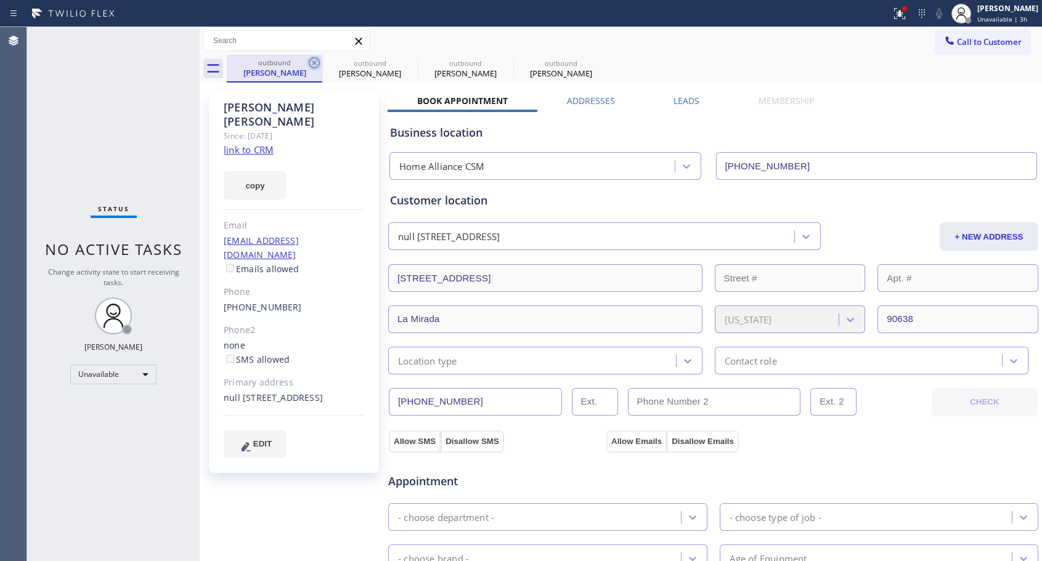
click at [315, 62] on icon at bounding box center [314, 62] width 11 height 11
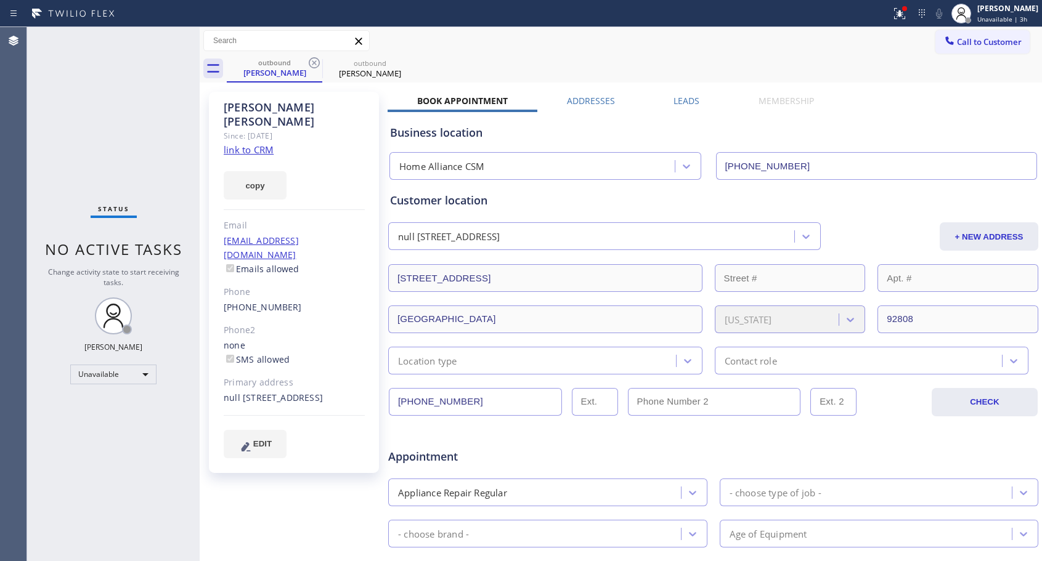
click at [315, 62] on icon at bounding box center [314, 62] width 11 height 11
click at [257, 301] on link "[PHONE_NUMBER]" at bounding box center [263, 307] width 78 height 12
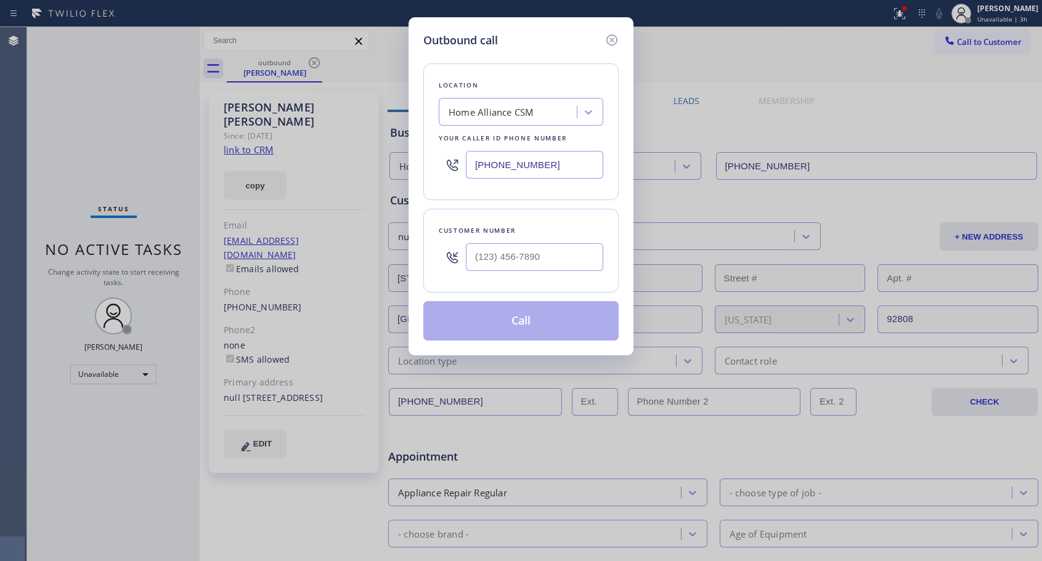
type input "[PHONE_NUMBER]"
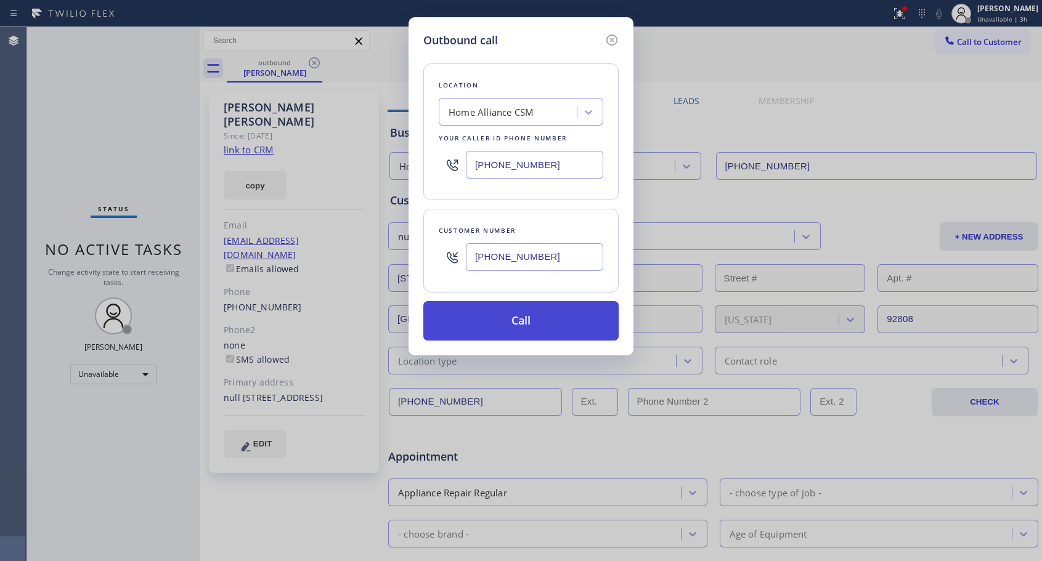
click at [553, 316] on button "Call" at bounding box center [520, 320] width 195 height 39
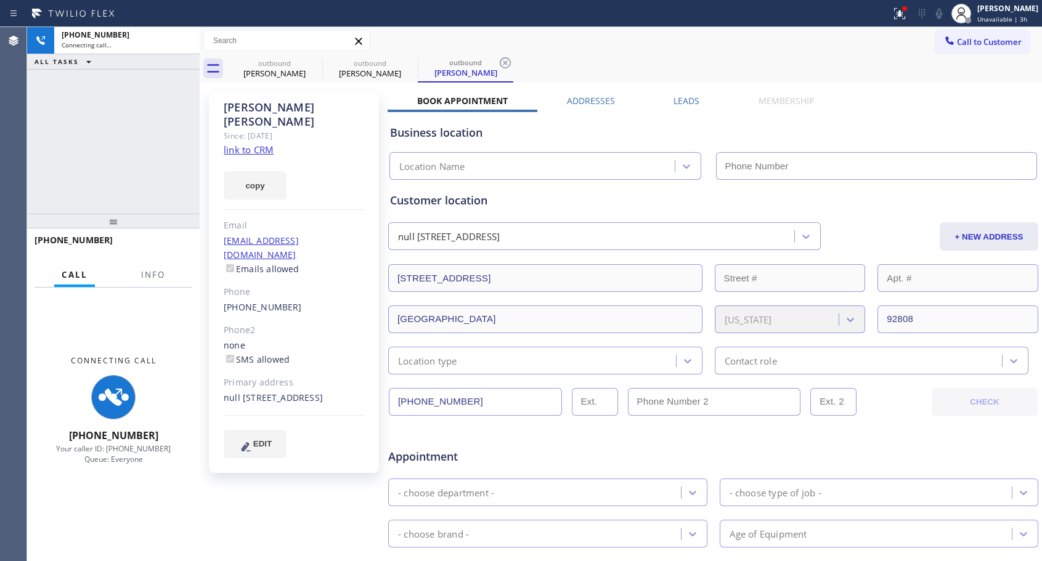
type input "[PHONE_NUMBER]"
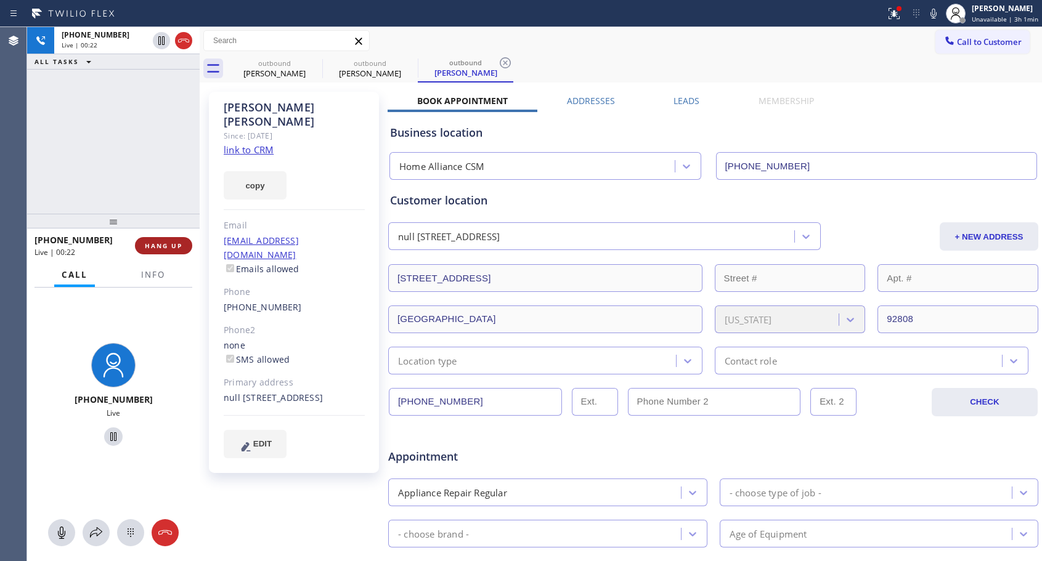
click at [158, 247] on span "HANG UP" at bounding box center [164, 246] width 38 height 9
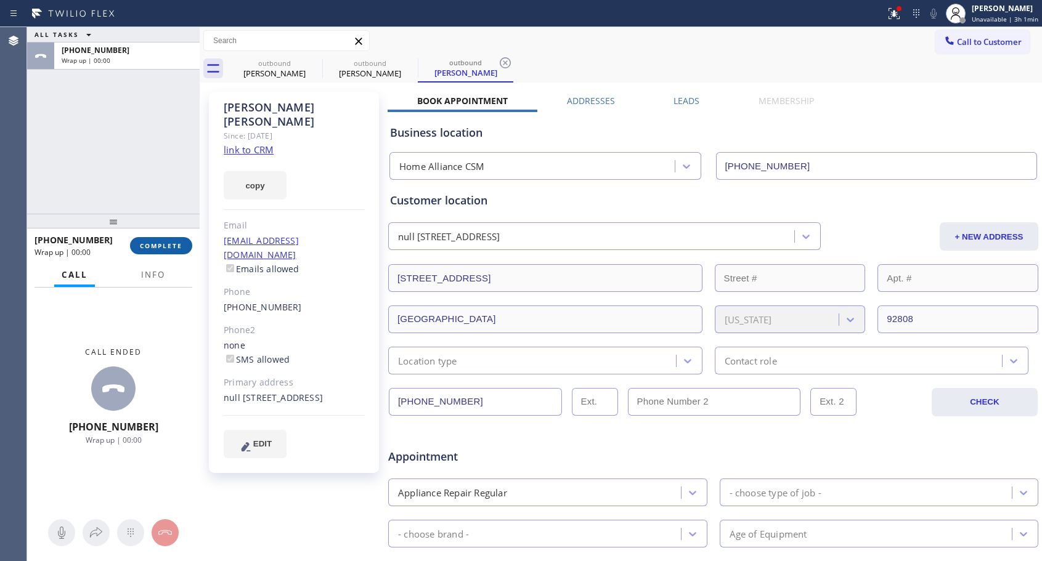
click at [158, 247] on span "COMPLETE" at bounding box center [161, 246] width 43 height 9
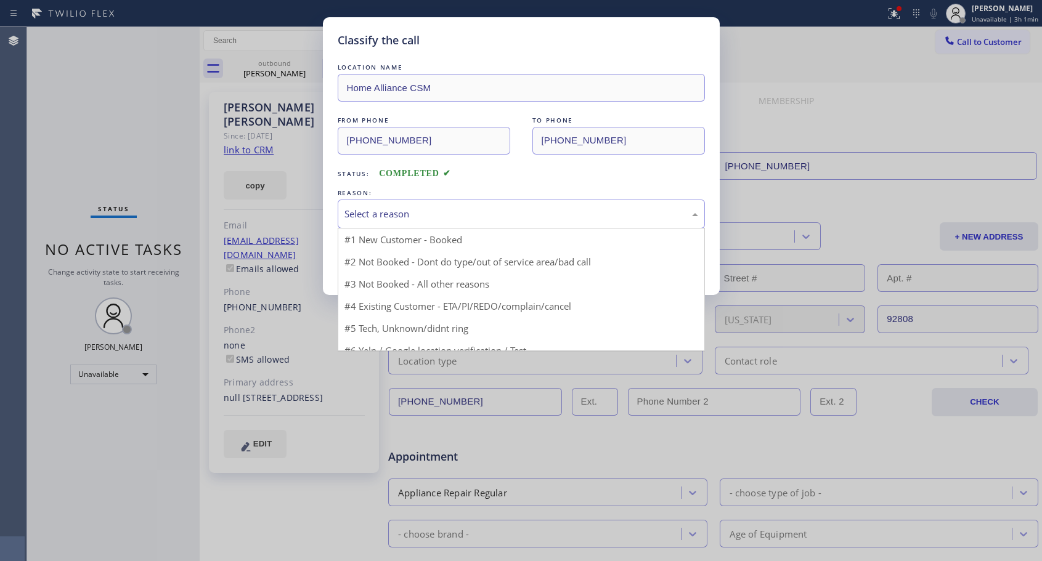
click at [423, 220] on div "Select a reason" at bounding box center [521, 214] width 354 height 14
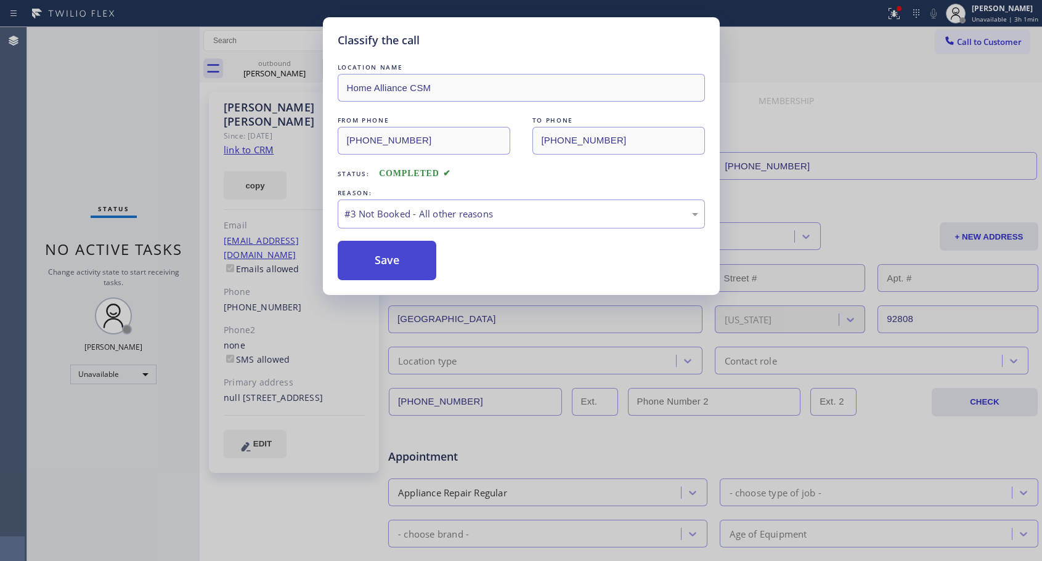
click at [395, 258] on button "Save" at bounding box center [387, 260] width 99 height 39
click at [381, 259] on button "Save" at bounding box center [387, 260] width 99 height 39
click at [399, 263] on button "Save" at bounding box center [387, 260] width 99 height 39
click at [399, 262] on button "Save" at bounding box center [387, 260] width 99 height 39
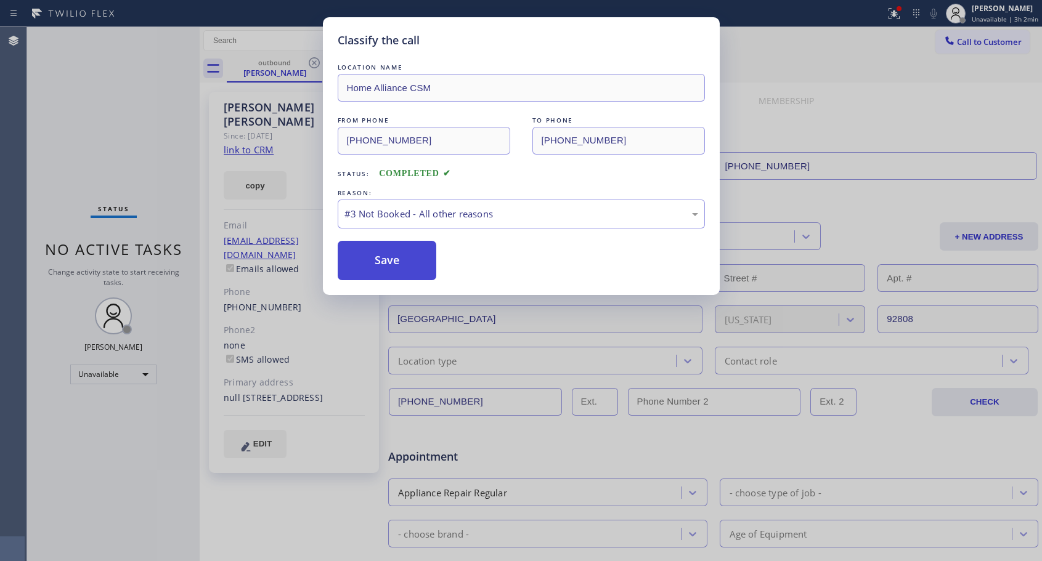
click at [413, 262] on div "Classify the call LOCATION NAME Home Alliance CSM FROM PHONE [PHONE_NUMBER] TO …" at bounding box center [534, 294] width 1015 height 534
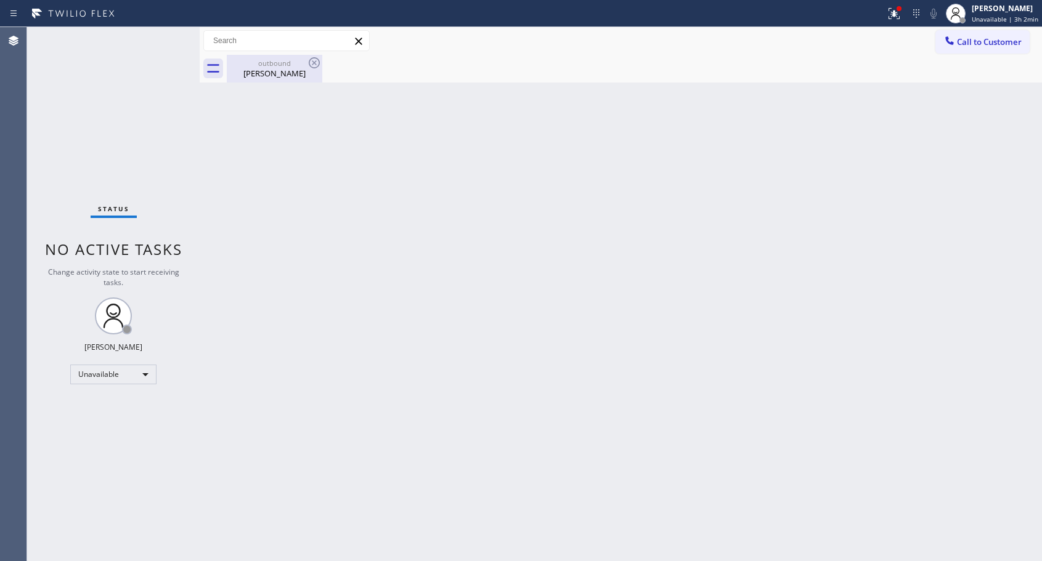
click at [275, 73] on div "[PERSON_NAME]" at bounding box center [274, 73] width 93 height 11
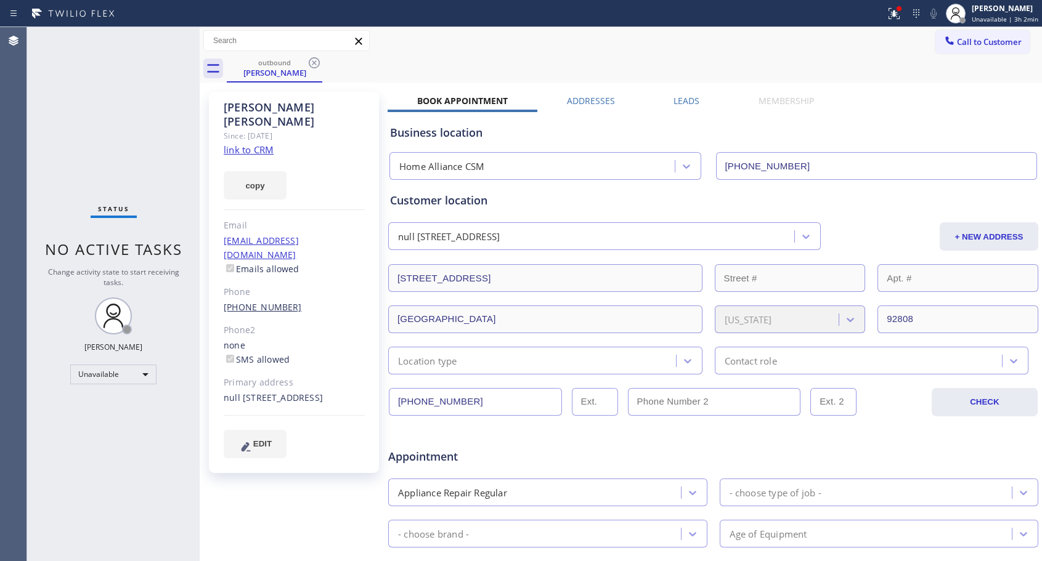
click at [257, 301] on link "[PHONE_NUMBER]" at bounding box center [263, 307] width 78 height 12
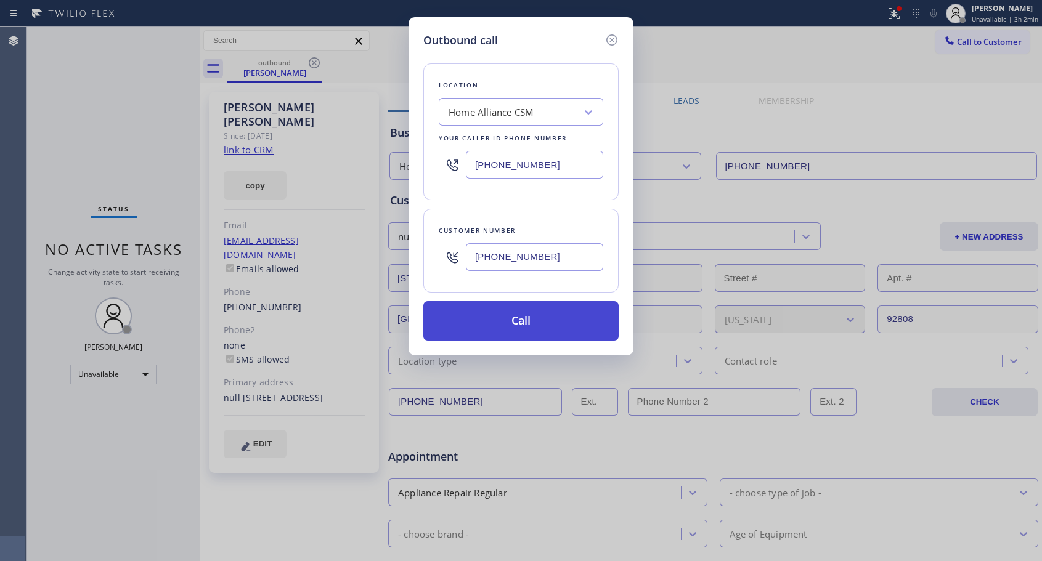
click at [500, 319] on button "Call" at bounding box center [520, 320] width 195 height 39
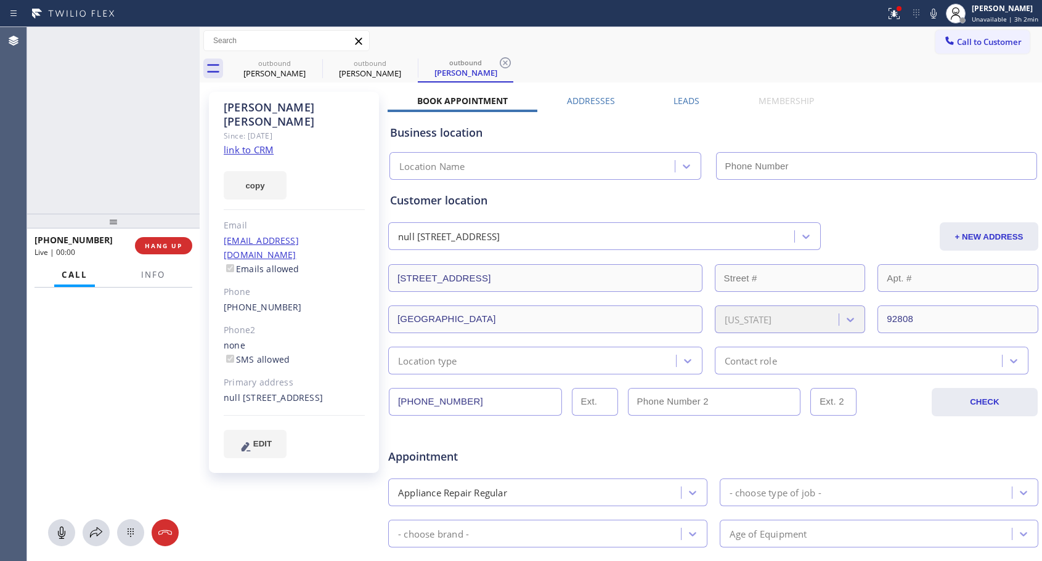
type input "[PHONE_NUMBER]"
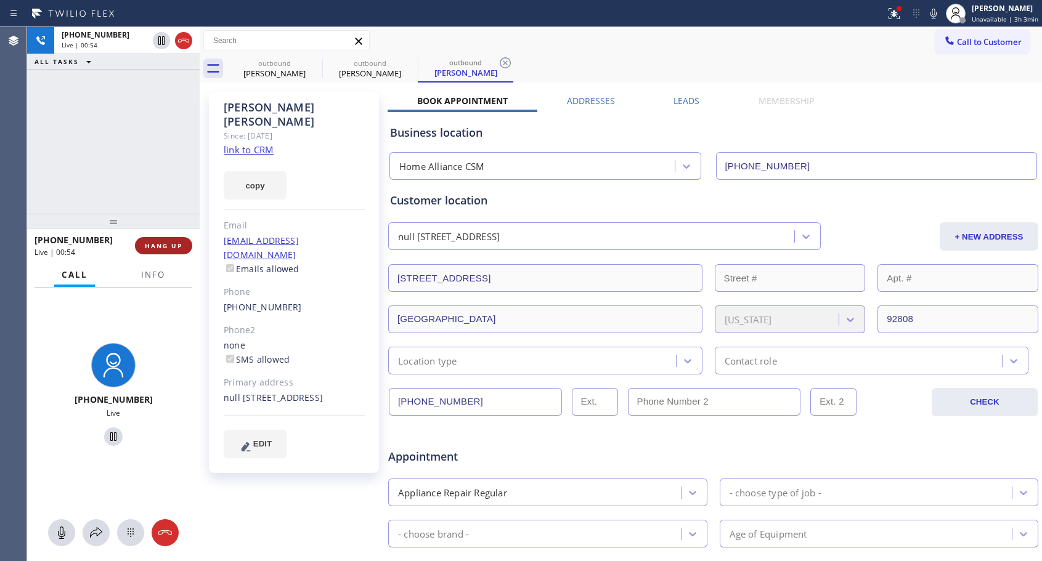
click at [174, 245] on span "HANG UP" at bounding box center [164, 246] width 38 height 9
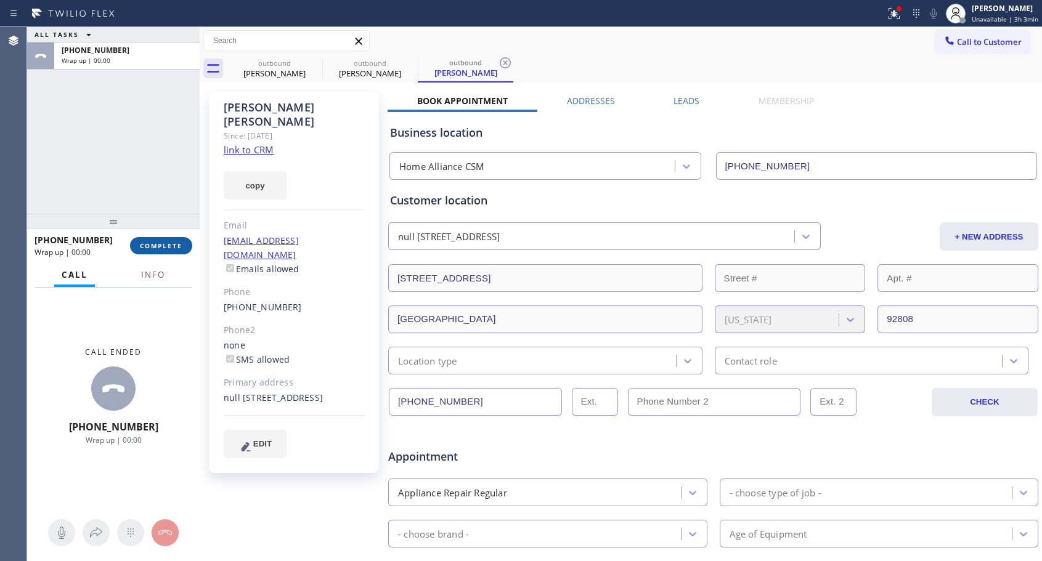
click at [174, 245] on span "COMPLETE" at bounding box center [161, 246] width 43 height 9
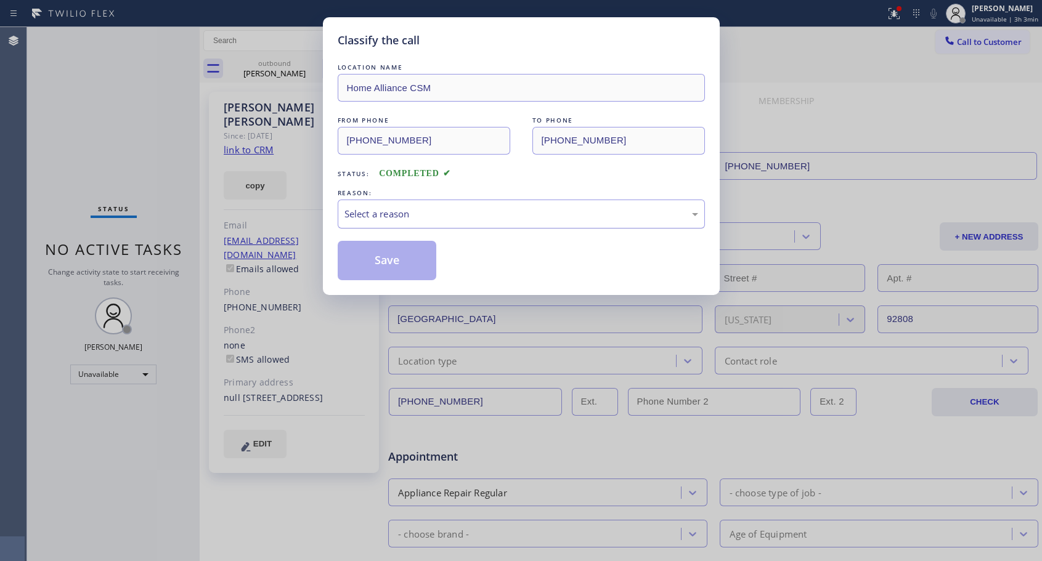
click at [450, 214] on div "Select a reason" at bounding box center [521, 214] width 354 height 14
click at [388, 261] on button "Save" at bounding box center [387, 260] width 99 height 39
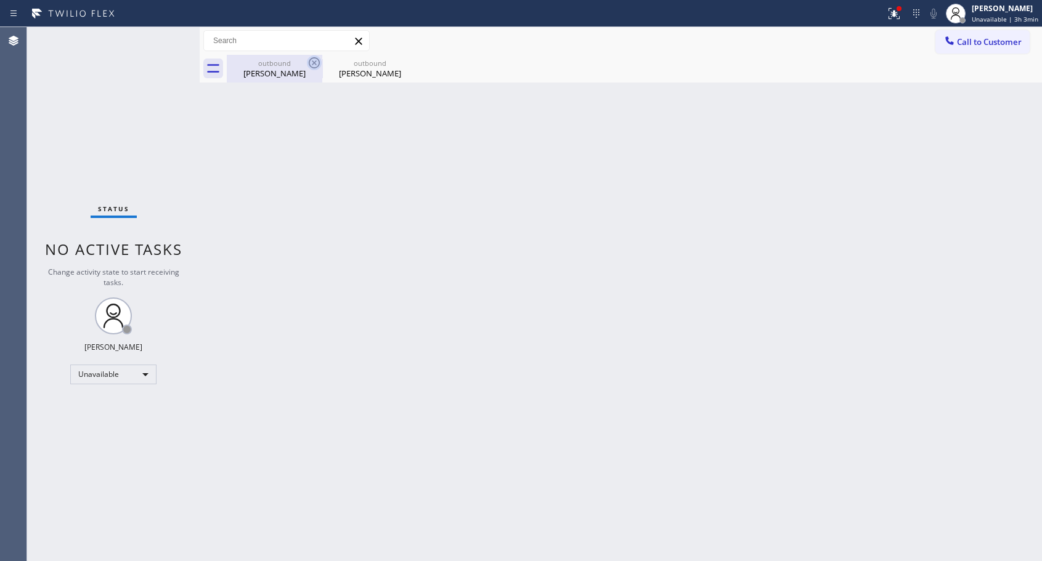
click at [314, 62] on icon at bounding box center [314, 62] width 11 height 11
click at [0, 0] on icon at bounding box center [0, 0] width 0 height 0
click at [314, 62] on div at bounding box center [634, 69] width 815 height 28
click at [955, 44] on icon at bounding box center [949, 41] width 12 height 12
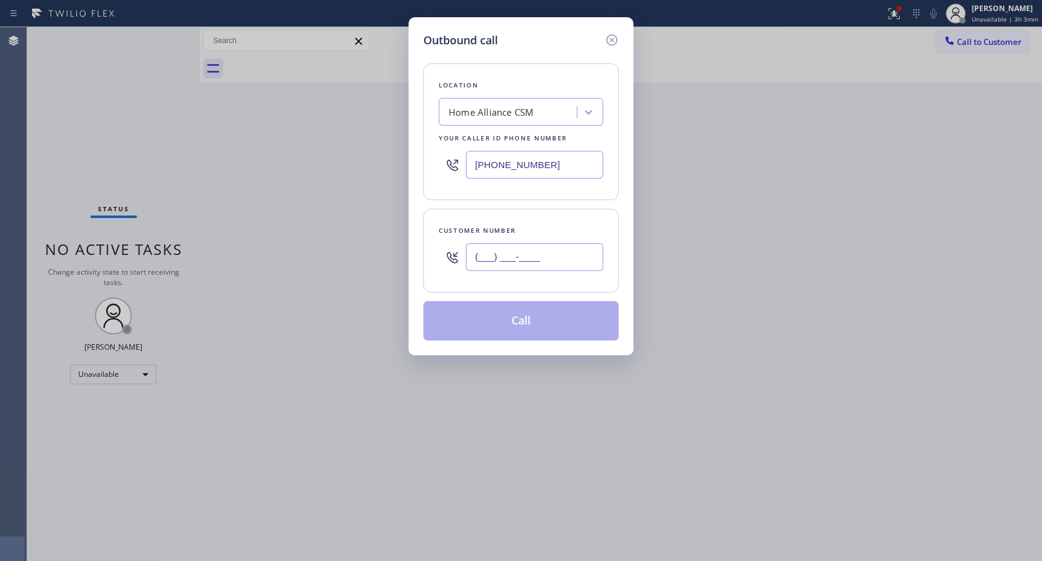
click at [549, 254] on input "(___) ___-____" at bounding box center [534, 257] width 137 height 28
paste input "714) 393-0368"
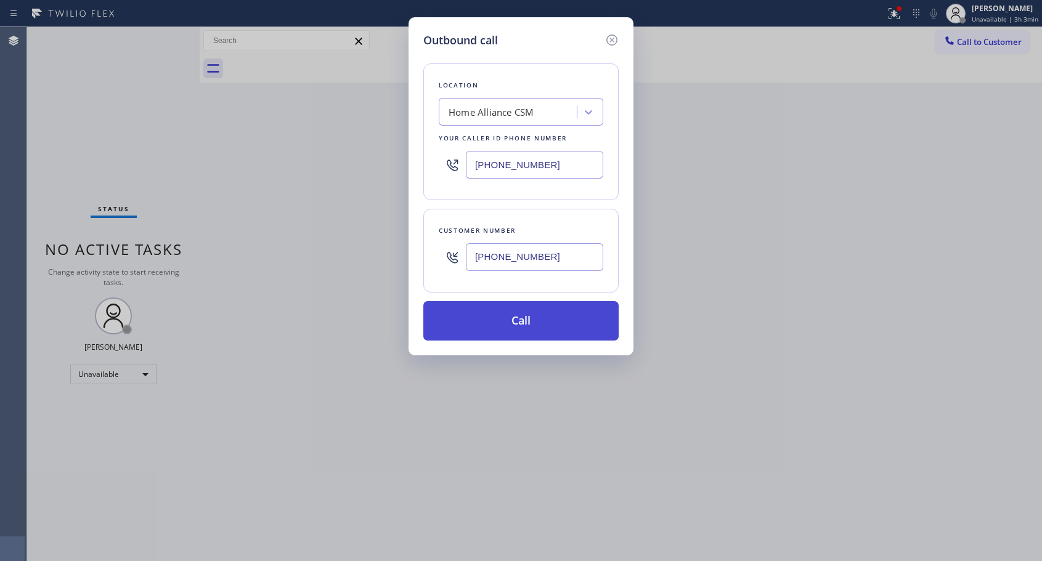
type input "[PHONE_NUMBER]"
click at [524, 322] on button "Call" at bounding box center [520, 320] width 195 height 39
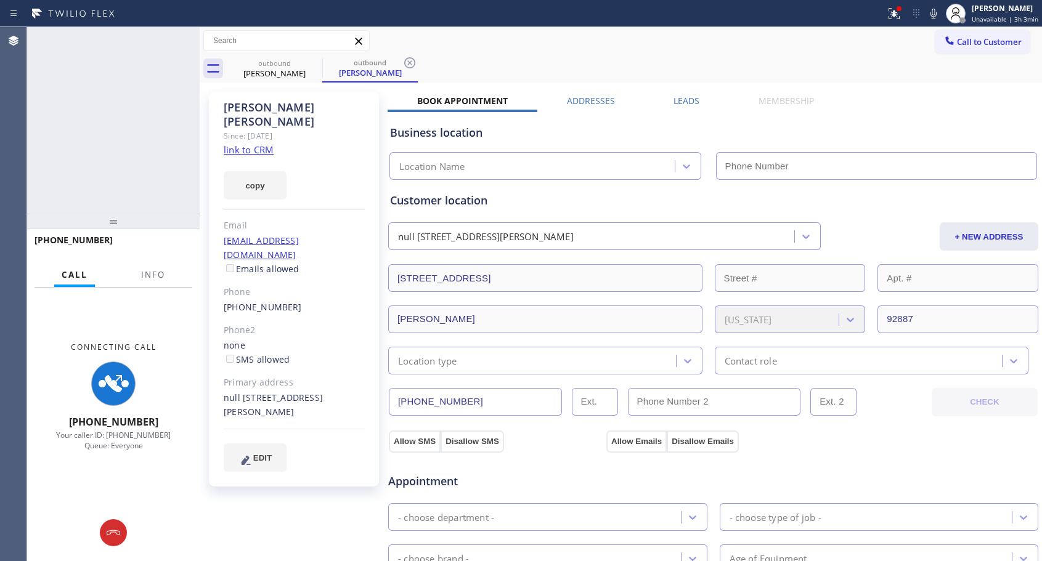
type input "[PHONE_NUMBER]"
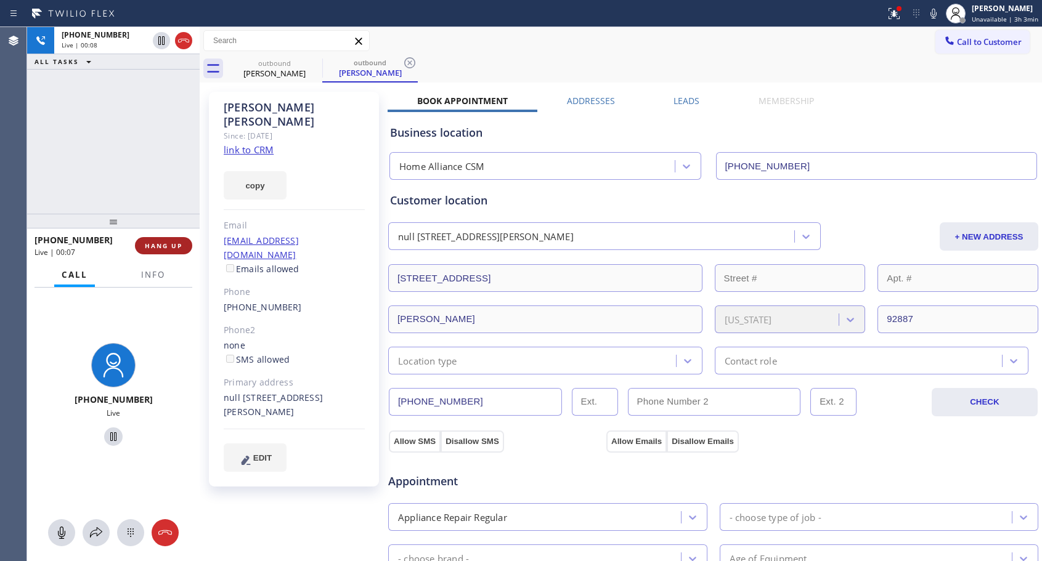
click at [159, 251] on button "HANG UP" at bounding box center [163, 245] width 57 height 17
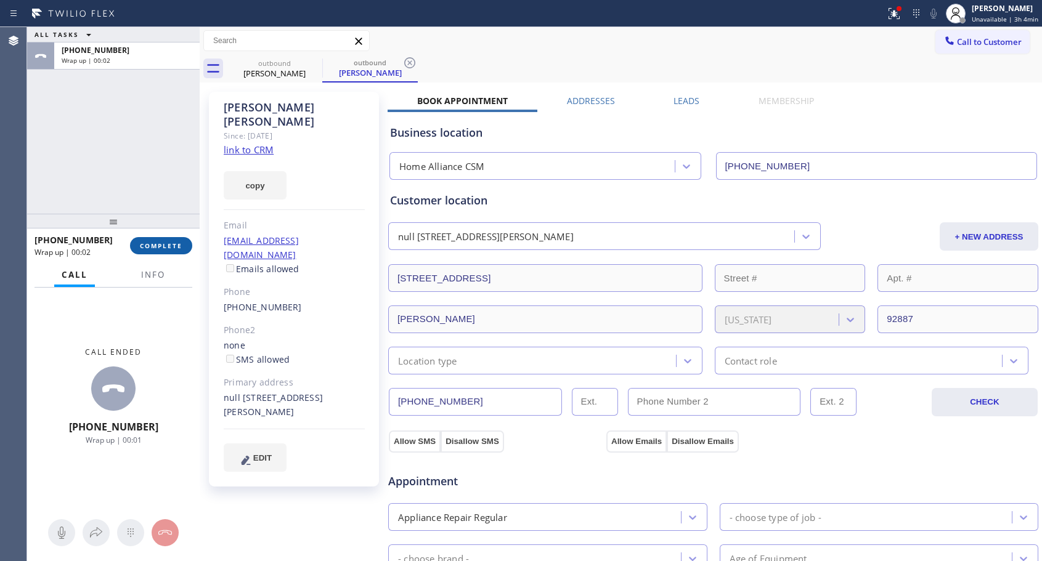
click at [156, 246] on span "COMPLETE" at bounding box center [161, 246] width 43 height 9
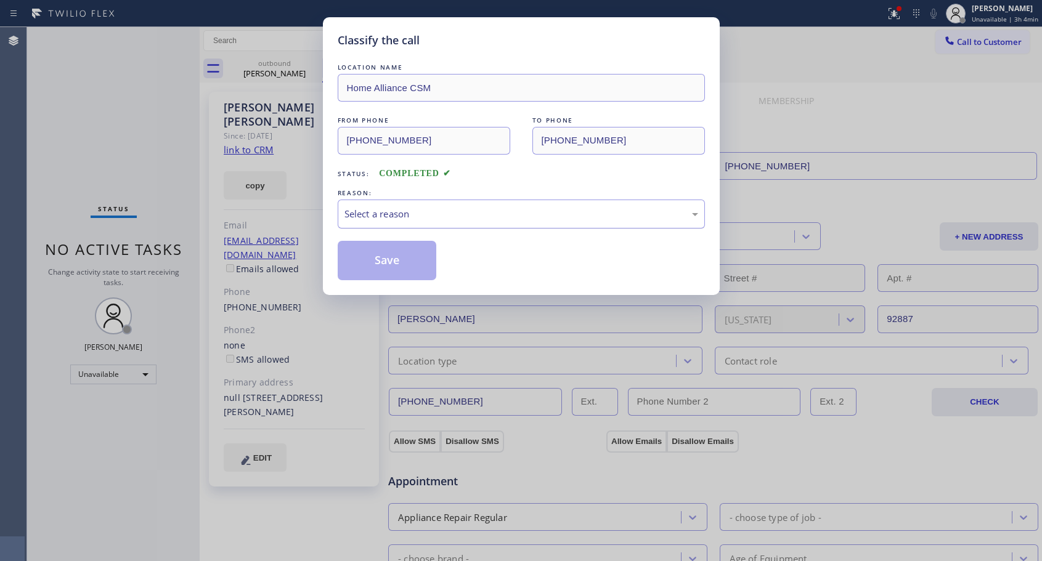
drag, startPoint x: 424, startPoint y: 213, endPoint x: 411, endPoint y: 225, distance: 17.4
click at [424, 213] on div "Select a reason" at bounding box center [521, 214] width 354 height 14
click at [388, 258] on button "Save" at bounding box center [387, 260] width 99 height 39
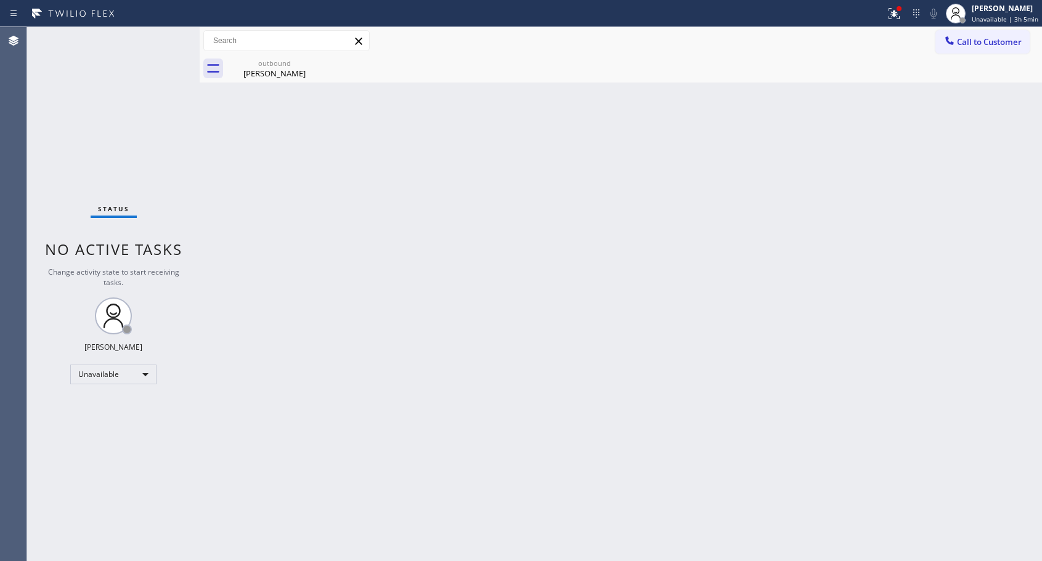
click at [958, 36] on button "Call to Customer" at bounding box center [982, 41] width 94 height 23
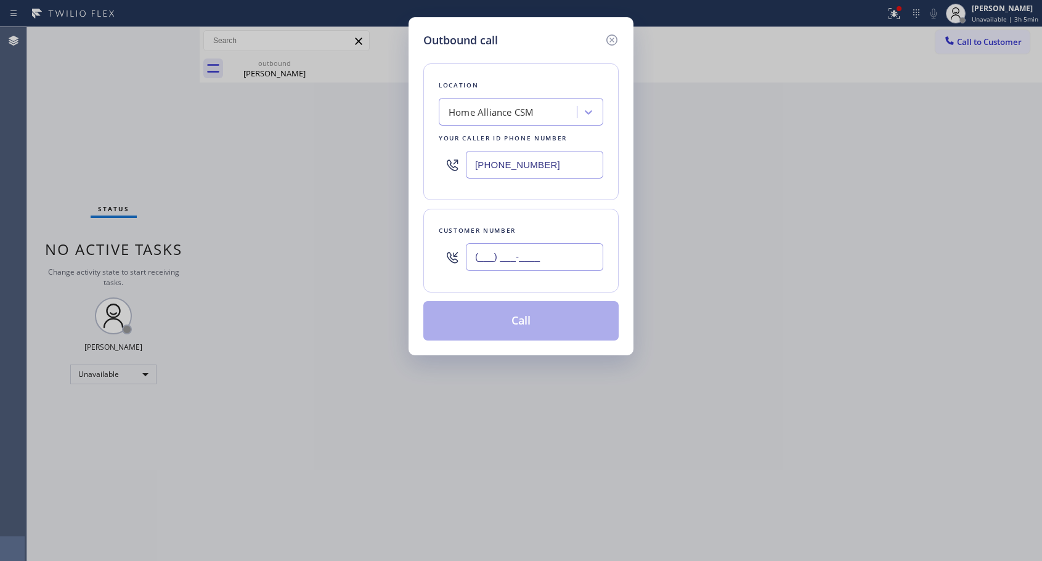
click at [493, 253] on input "(___) ___-____" at bounding box center [534, 257] width 137 height 28
paste input "305) 987-6973"
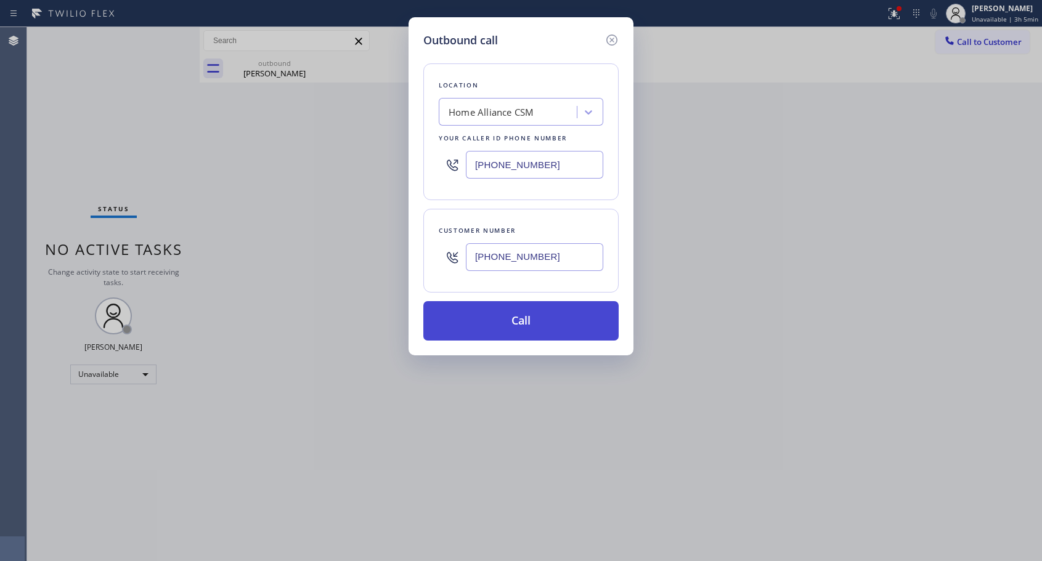
type input "[PHONE_NUMBER]"
click at [518, 322] on button "Call" at bounding box center [520, 320] width 195 height 39
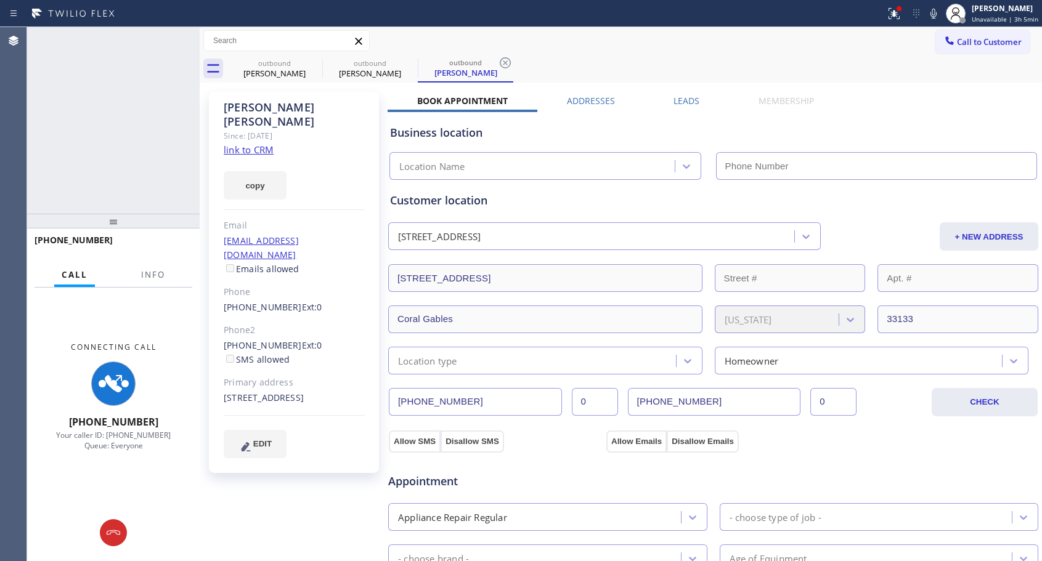
type input "[PHONE_NUMBER]"
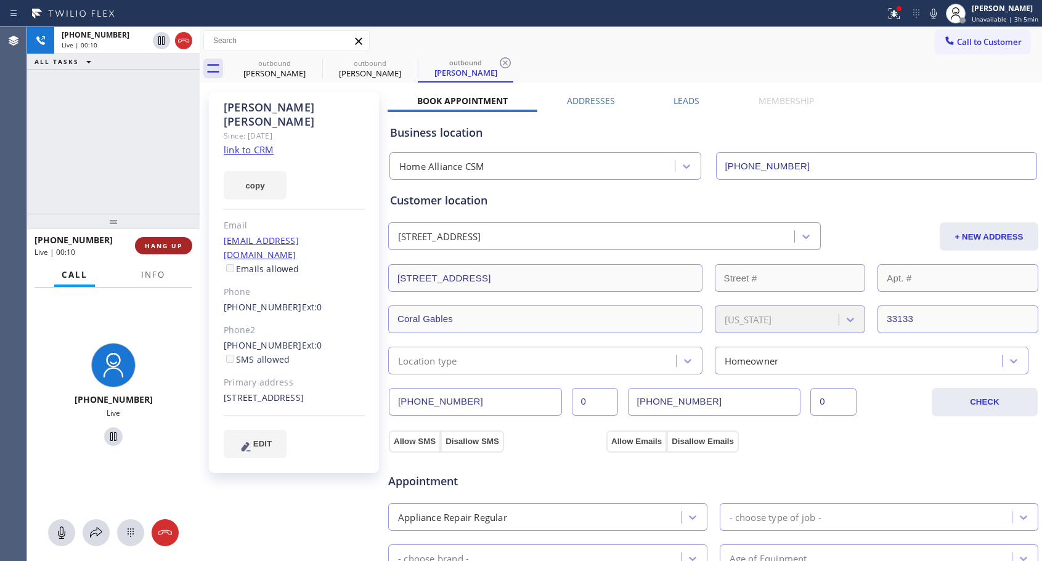
click at [164, 243] on span "HANG UP" at bounding box center [164, 246] width 38 height 9
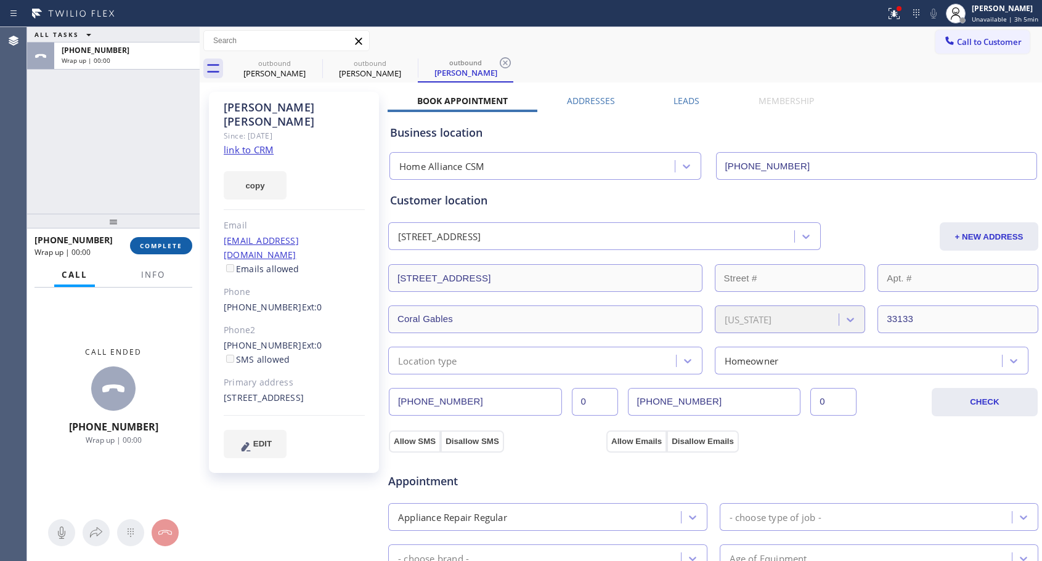
click at [164, 239] on button "COMPLETE" at bounding box center [161, 245] width 62 height 17
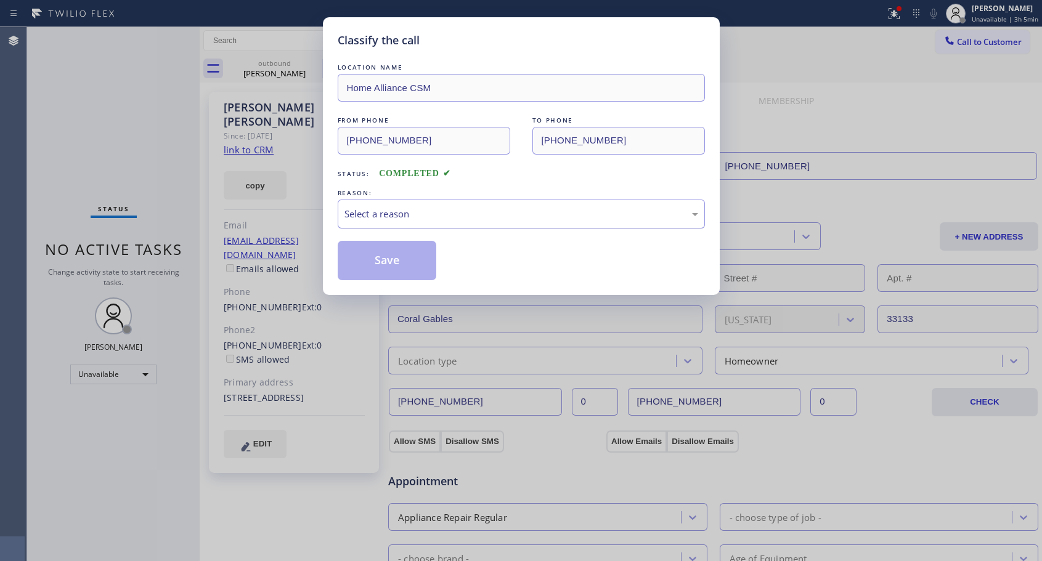
click at [453, 214] on div "Select a reason" at bounding box center [521, 214] width 354 height 14
click at [401, 259] on button "Save" at bounding box center [387, 260] width 99 height 39
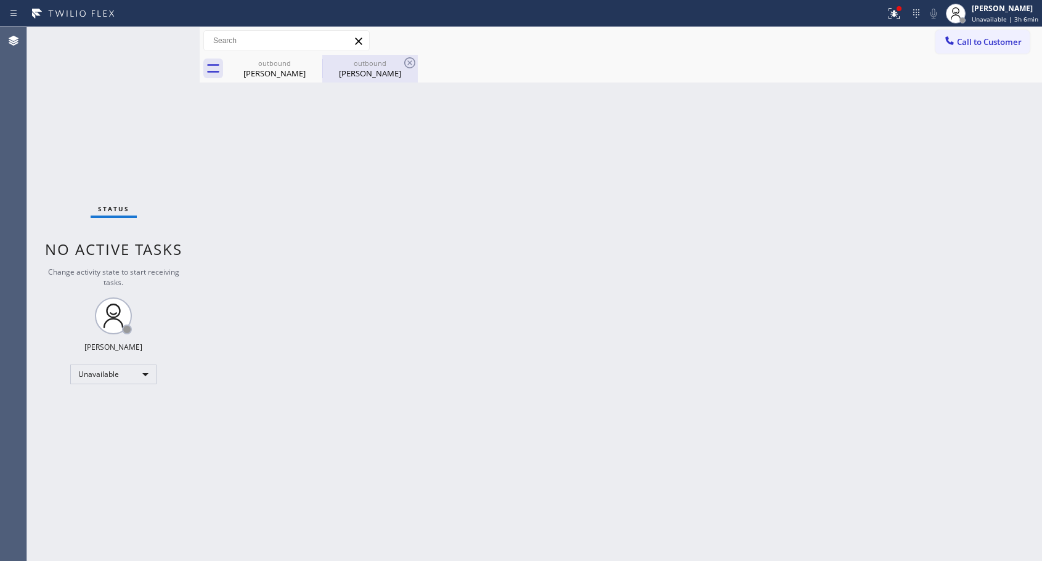
click at [372, 78] on div "[PERSON_NAME]" at bounding box center [369, 73] width 93 height 11
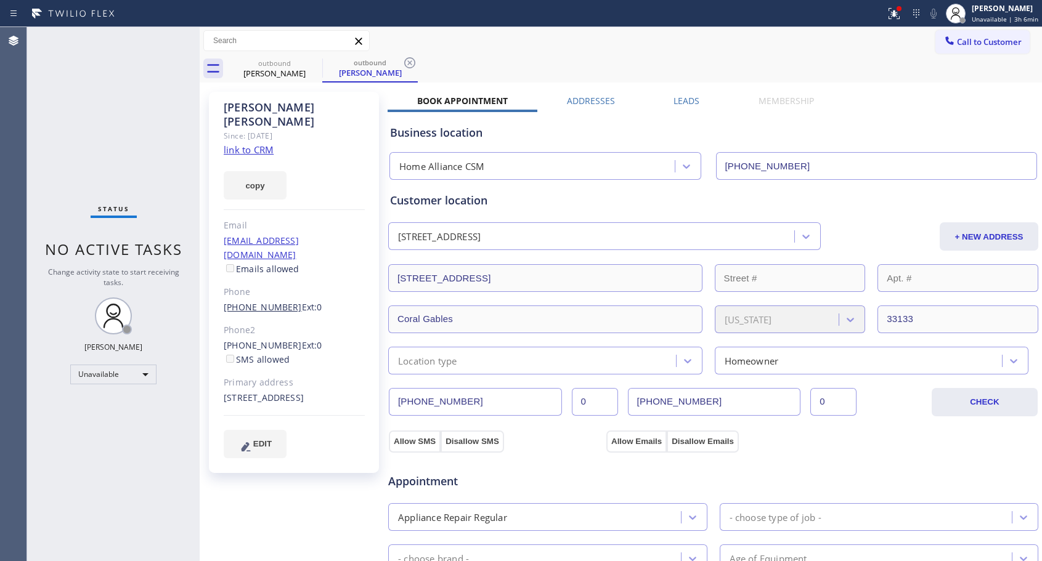
click at [253, 301] on link "[PHONE_NUMBER]" at bounding box center [263, 307] width 78 height 12
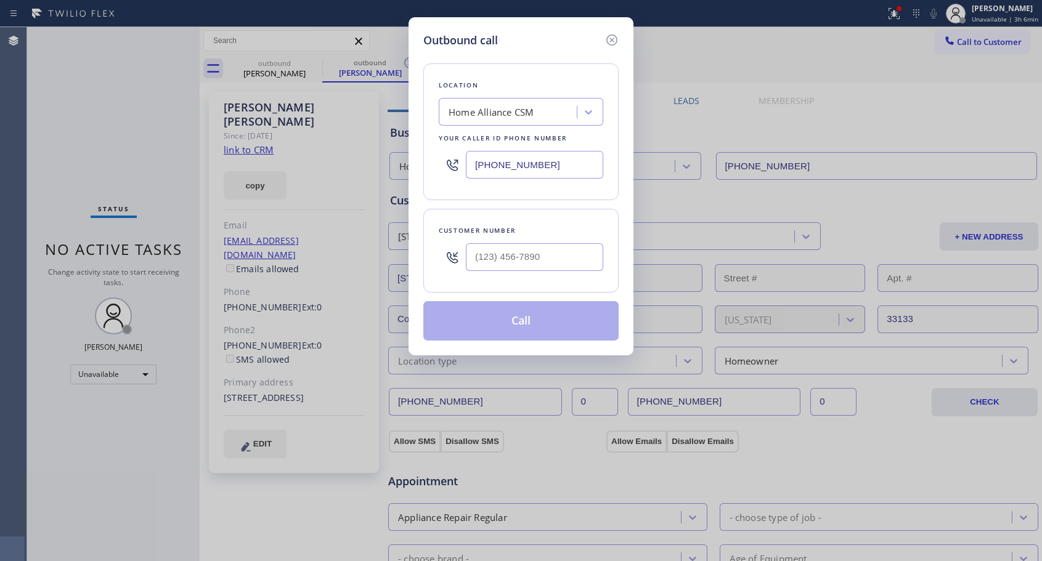
type input "[PHONE_NUMBER]"
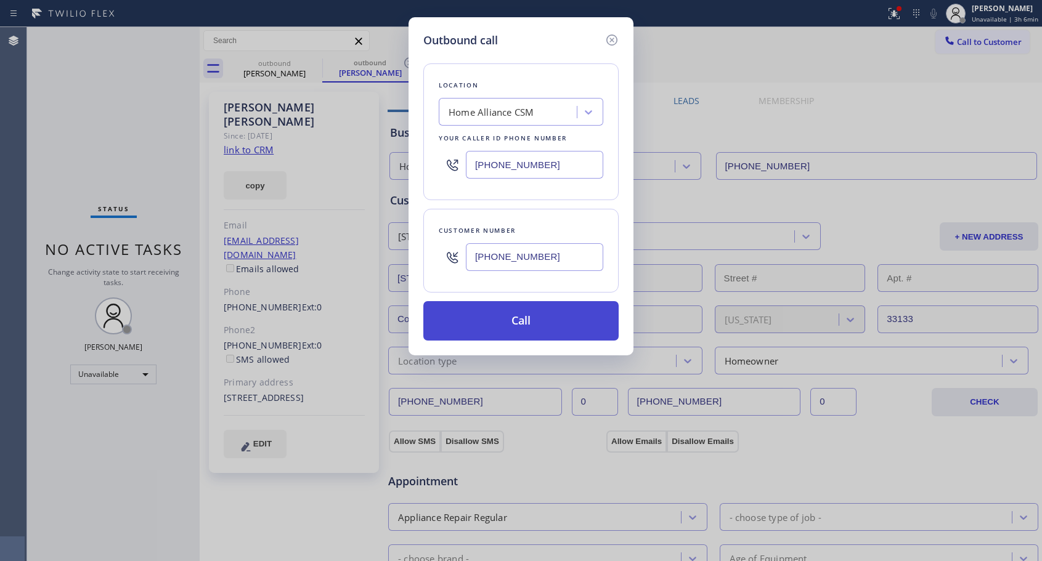
click at [477, 327] on button "Call" at bounding box center [520, 320] width 195 height 39
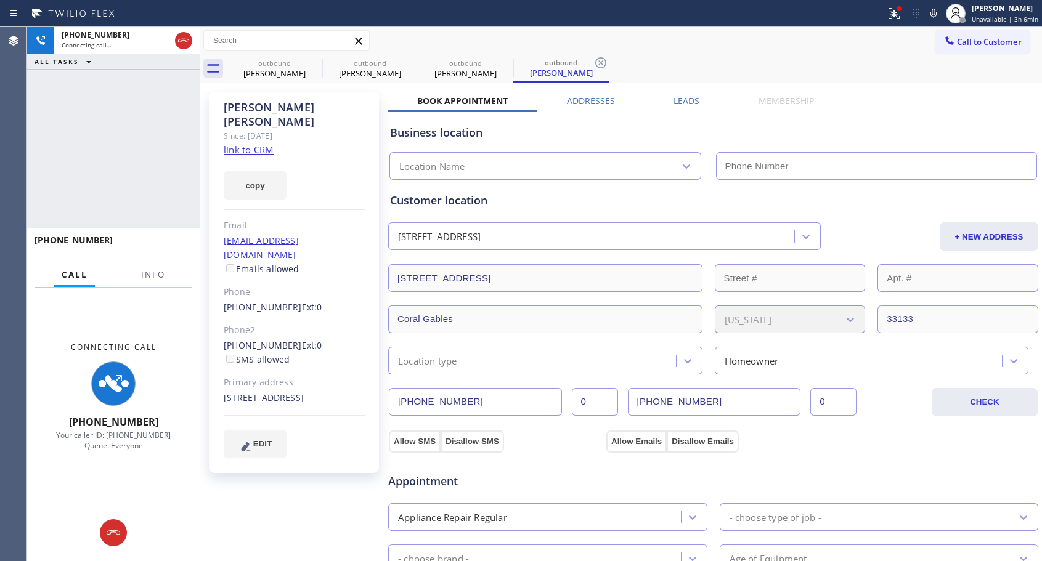
type input "[PHONE_NUMBER]"
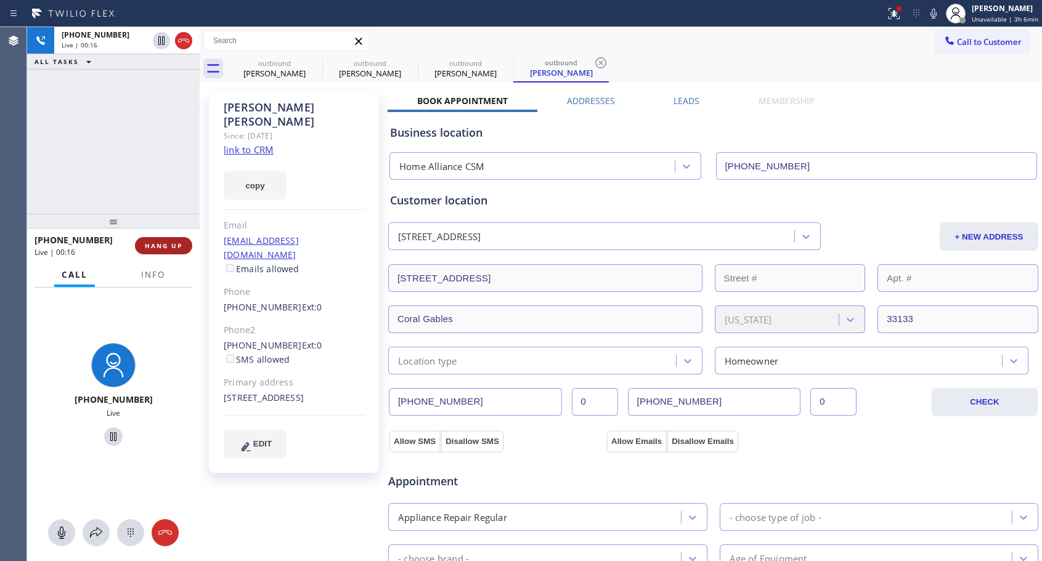
click at [144, 246] on button "HANG UP" at bounding box center [163, 245] width 57 height 17
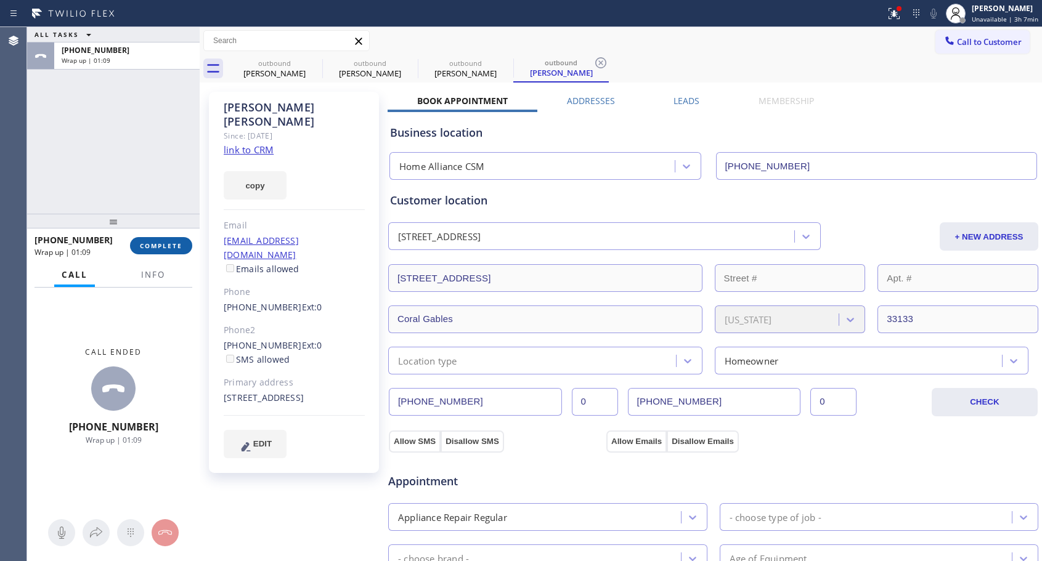
click at [174, 247] on span "COMPLETE" at bounding box center [161, 246] width 43 height 9
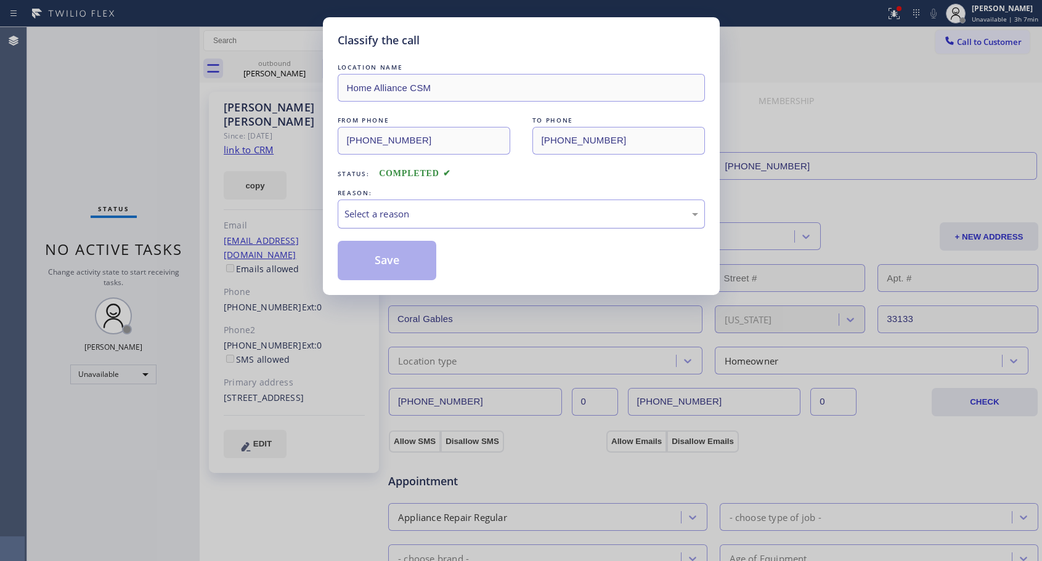
click at [452, 213] on div "Select a reason" at bounding box center [521, 214] width 354 height 14
click at [395, 267] on button "Save" at bounding box center [387, 260] width 99 height 39
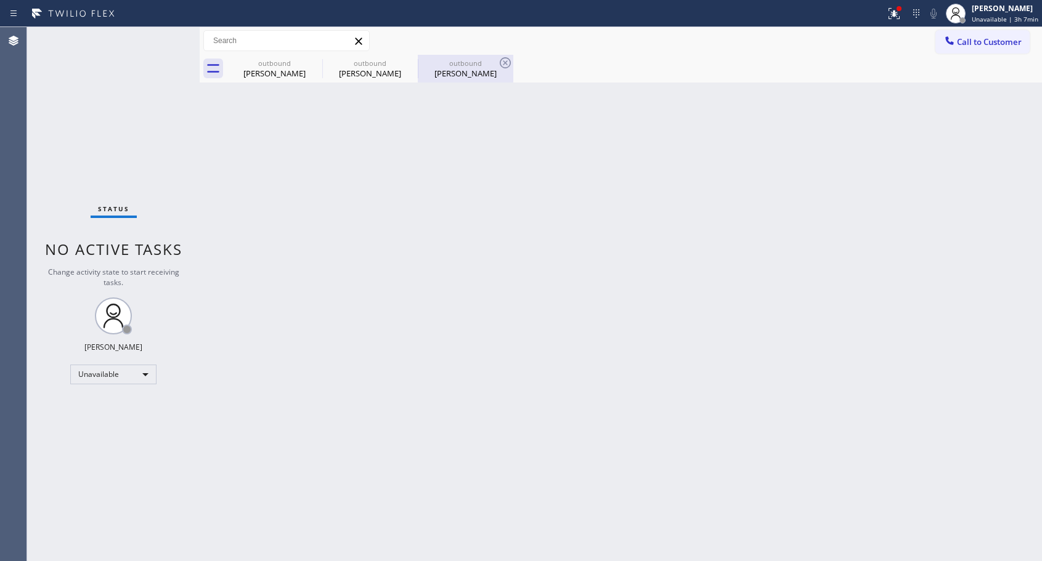
click at [476, 72] on div "[PERSON_NAME]" at bounding box center [465, 73] width 93 height 11
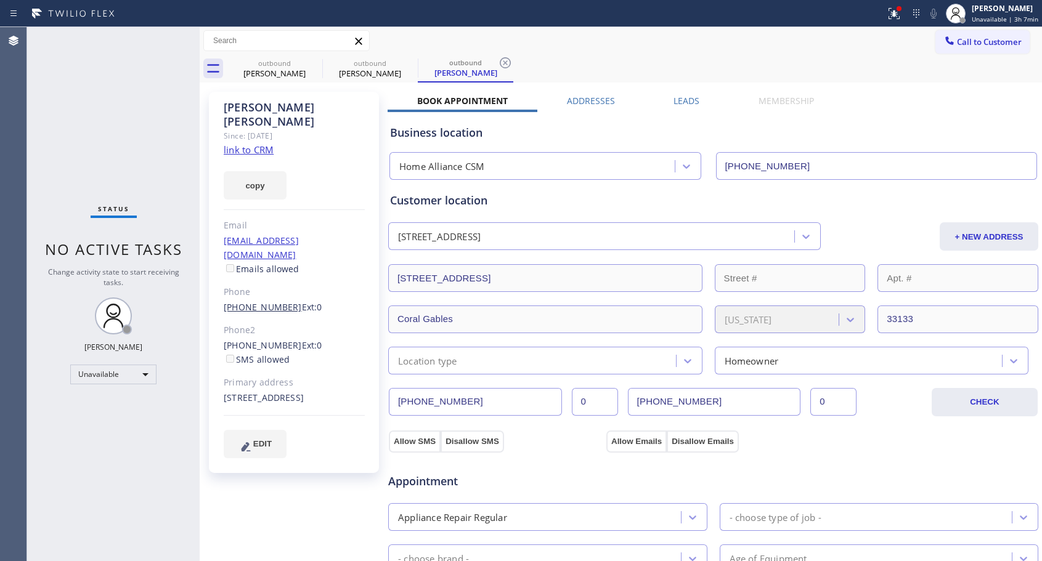
click at [267, 301] on link "[PHONE_NUMBER]" at bounding box center [263, 307] width 78 height 12
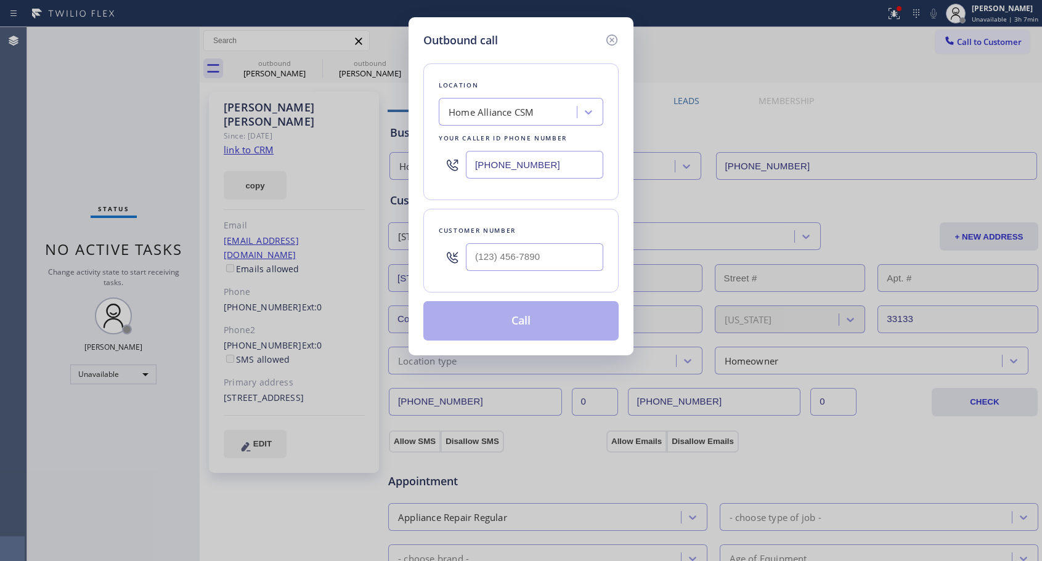
type input "[PHONE_NUMBER]"
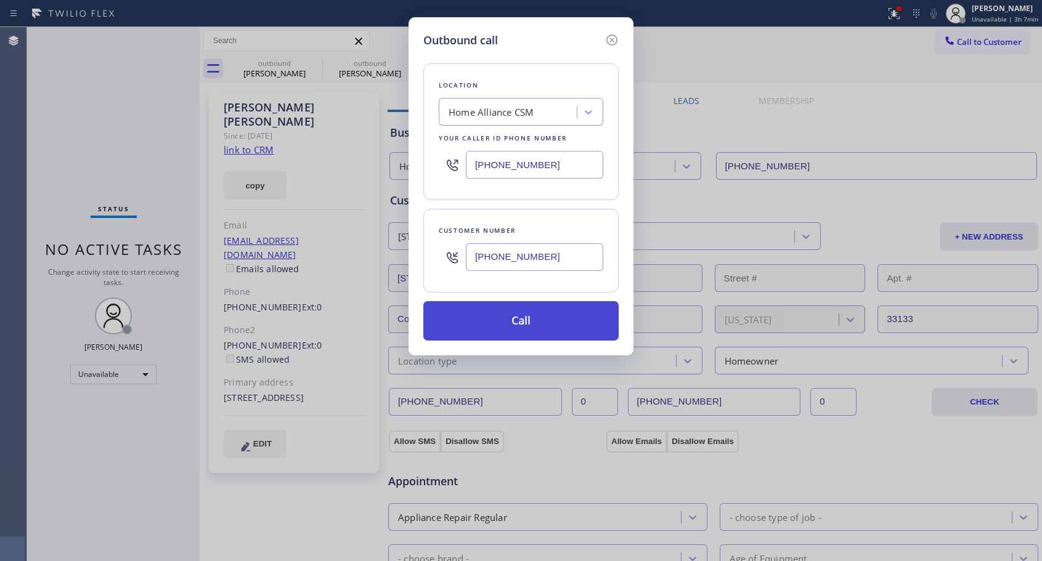
click at [558, 312] on button "Call" at bounding box center [520, 320] width 195 height 39
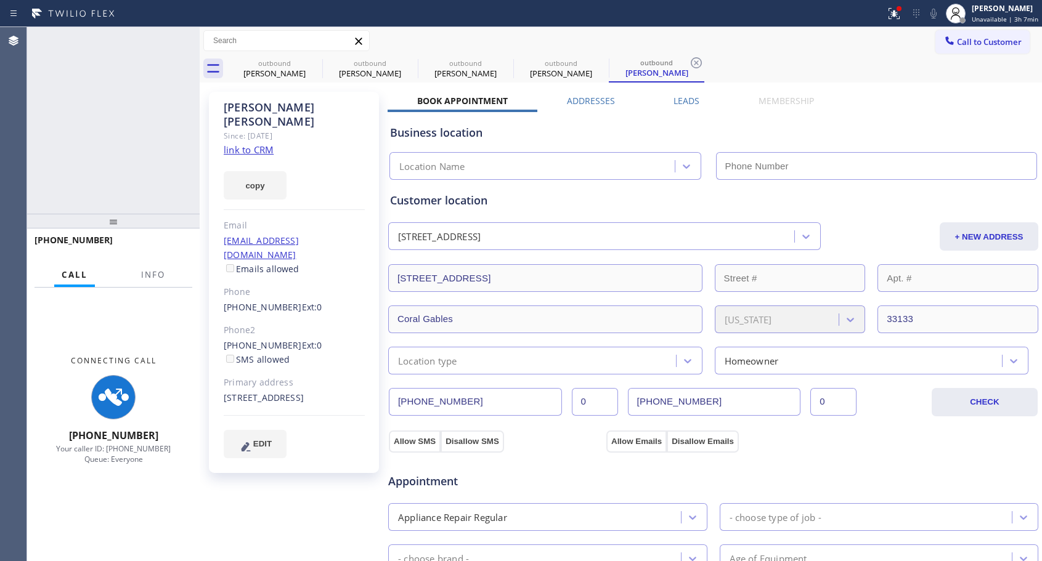
type input "[PHONE_NUMBER]"
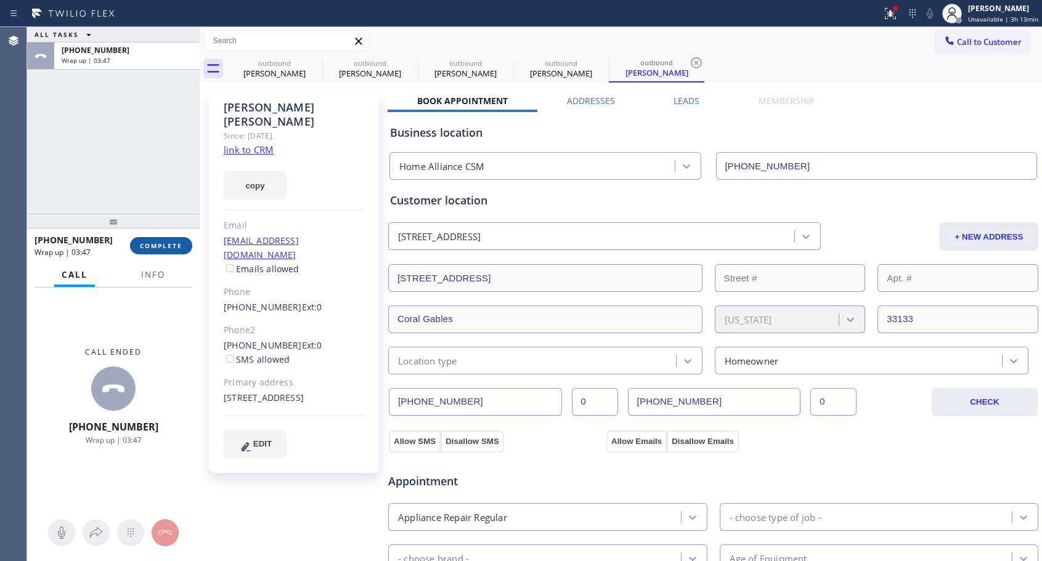
click at [176, 250] on span "COMPLETE" at bounding box center [161, 246] width 43 height 9
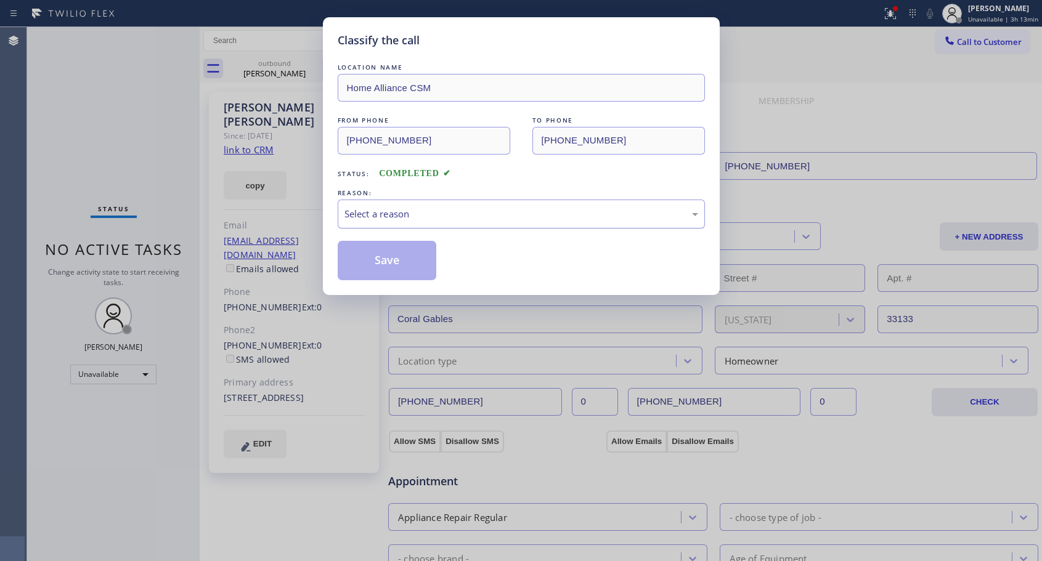
click at [446, 214] on div "Select a reason" at bounding box center [521, 214] width 354 height 14
click at [417, 260] on button "Save" at bounding box center [387, 260] width 99 height 39
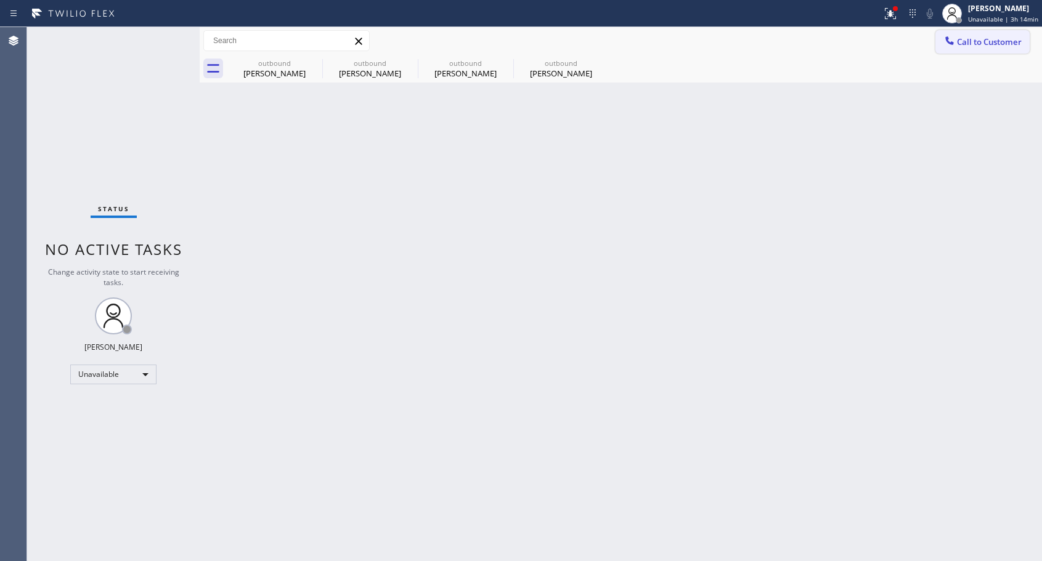
click at [996, 44] on span "Call to Customer" at bounding box center [989, 41] width 65 height 11
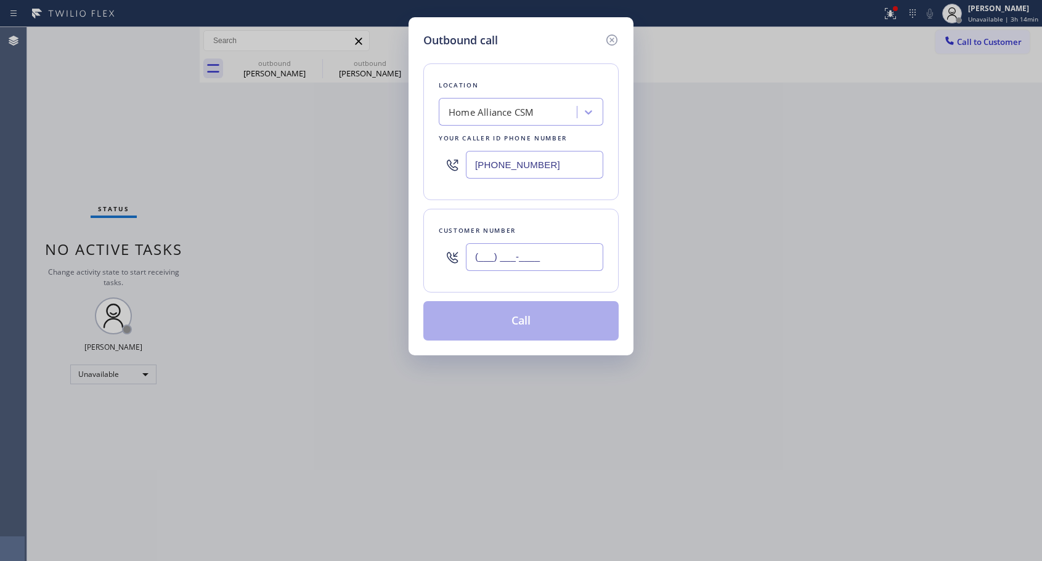
click at [485, 251] on input "(___) ___-____" at bounding box center [534, 257] width 137 height 28
paste input "949) 322-9815"
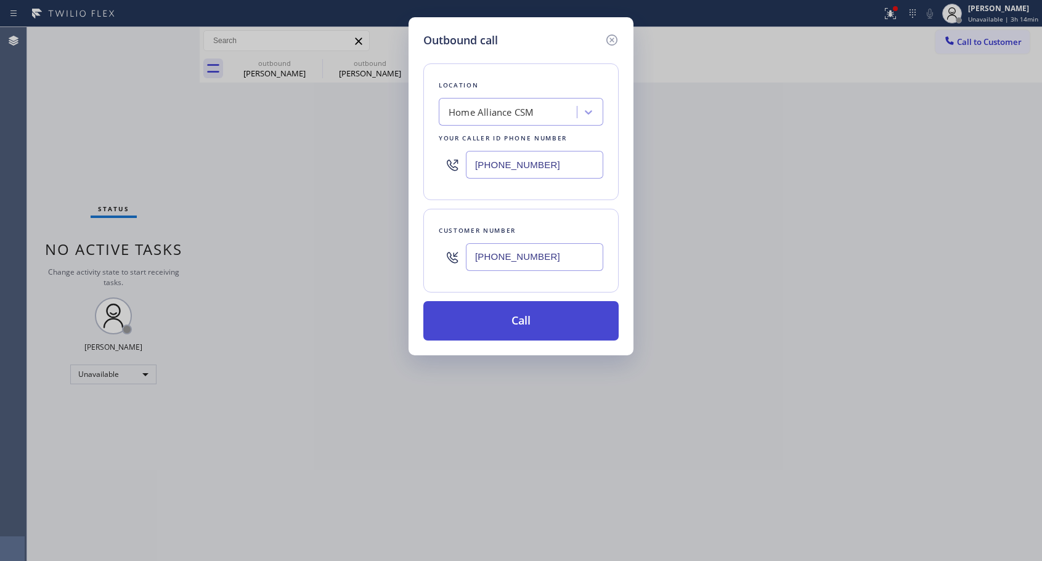
type input "[PHONE_NUMBER]"
click at [524, 326] on button "Call" at bounding box center [520, 320] width 195 height 39
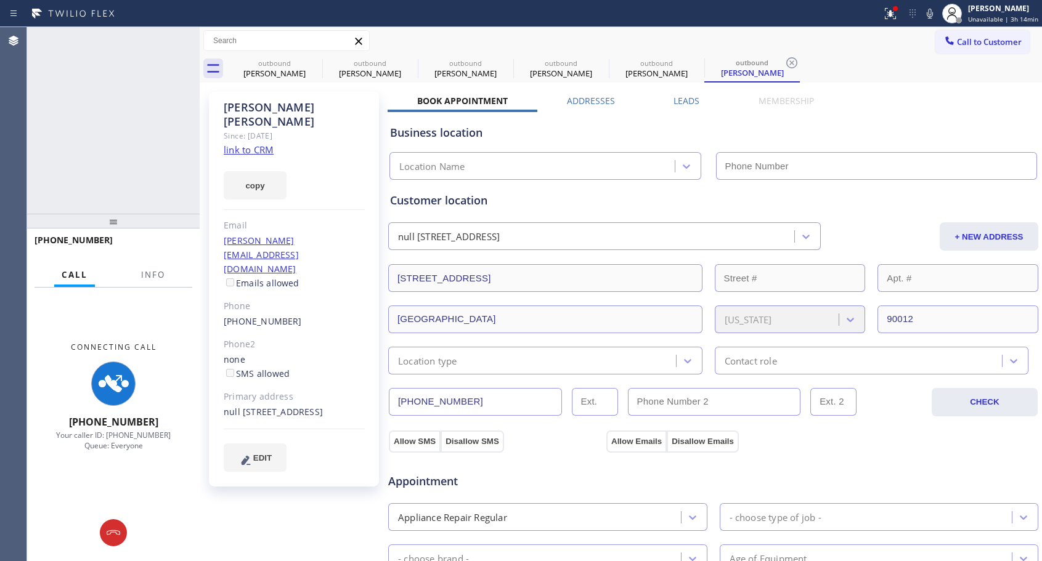
type input "[PHONE_NUMBER]"
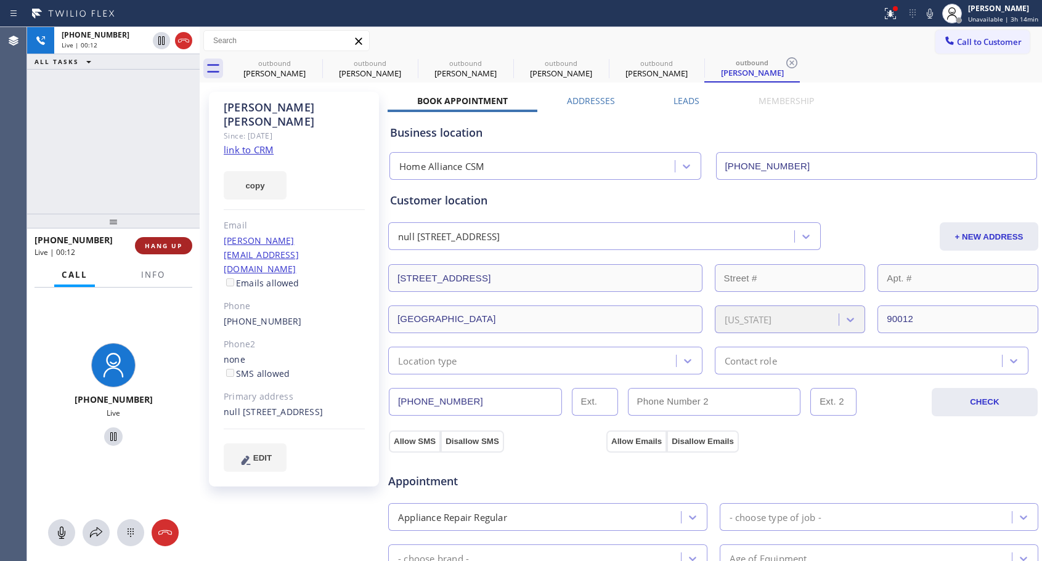
click at [171, 248] on span "HANG UP" at bounding box center [164, 246] width 38 height 9
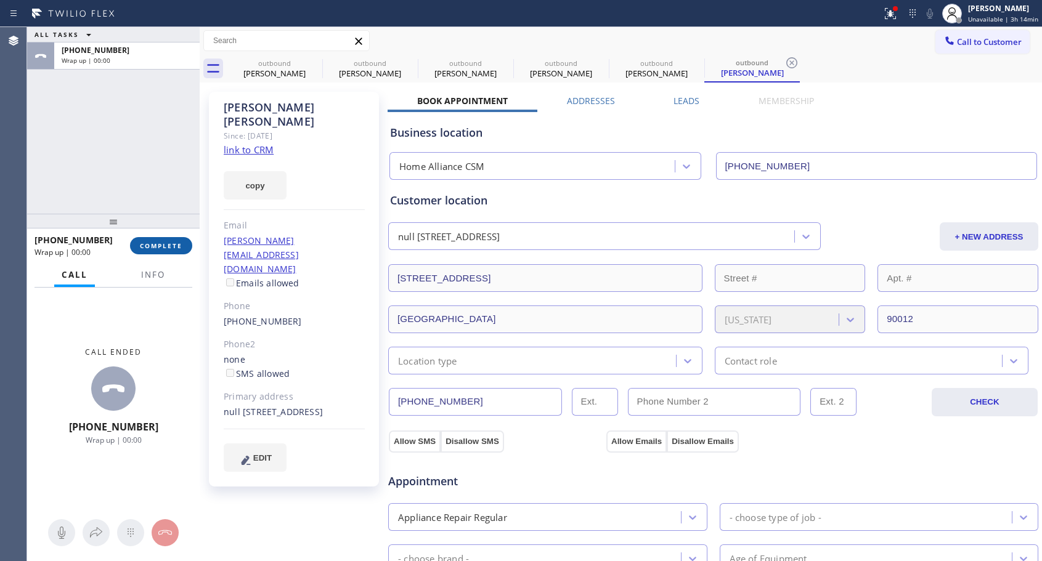
click at [172, 248] on span "COMPLETE" at bounding box center [161, 246] width 43 height 9
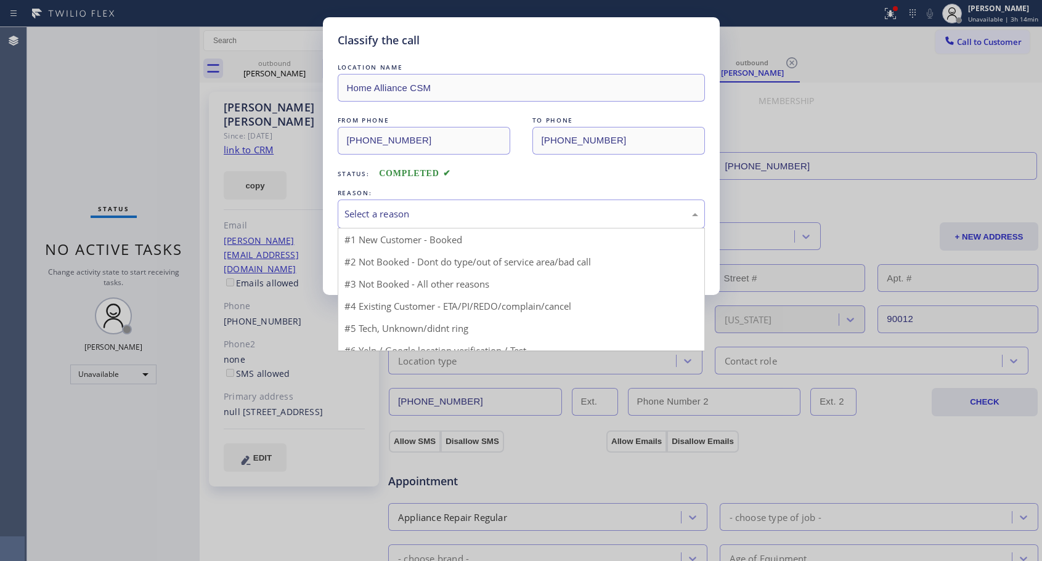
click at [521, 215] on div "Select a reason" at bounding box center [521, 214] width 354 height 14
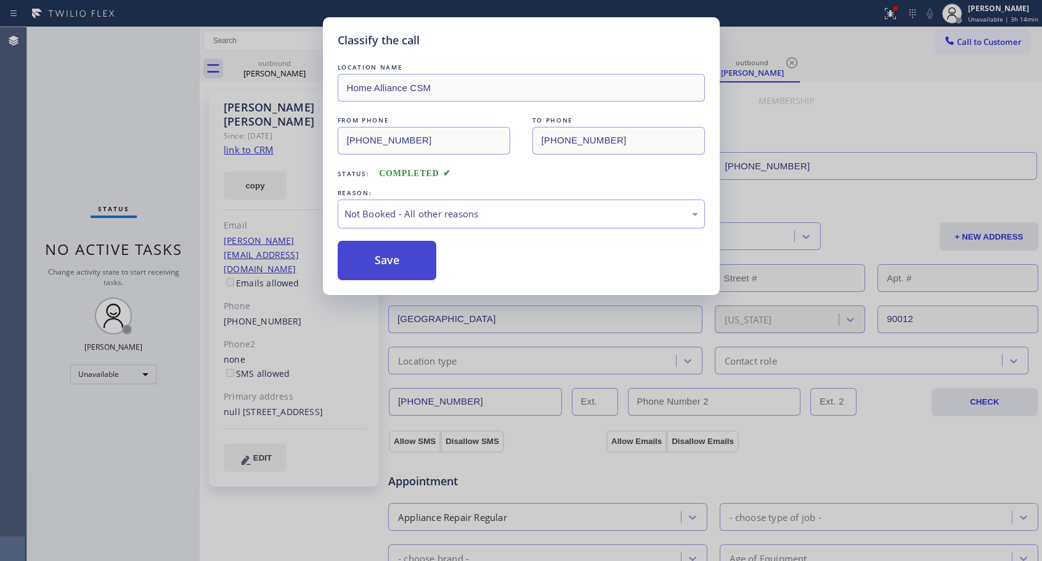
click at [397, 270] on button "Save" at bounding box center [387, 260] width 99 height 39
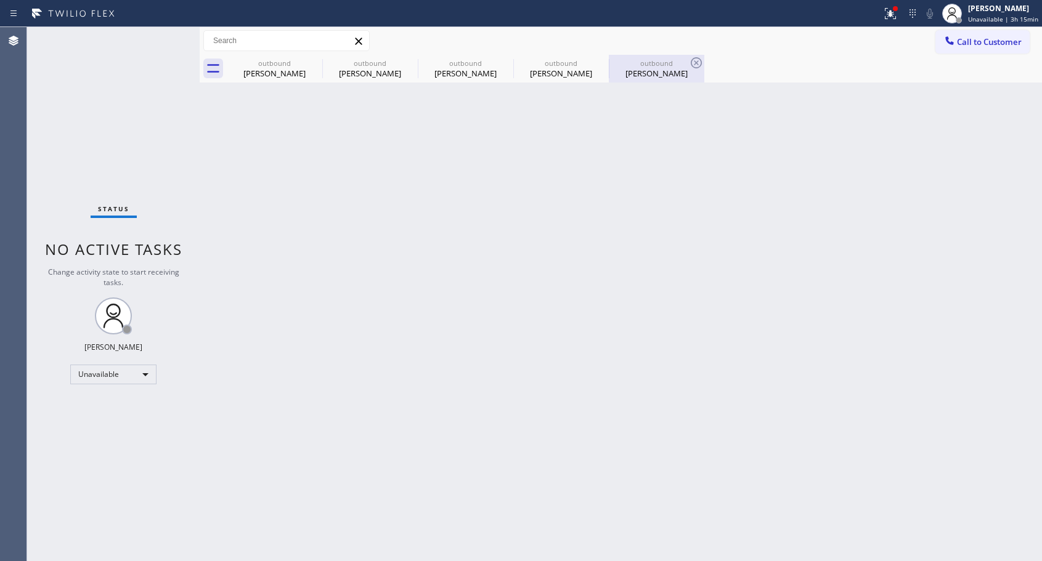
click at [648, 81] on div "outbound [PERSON_NAME]" at bounding box center [656, 69] width 93 height 28
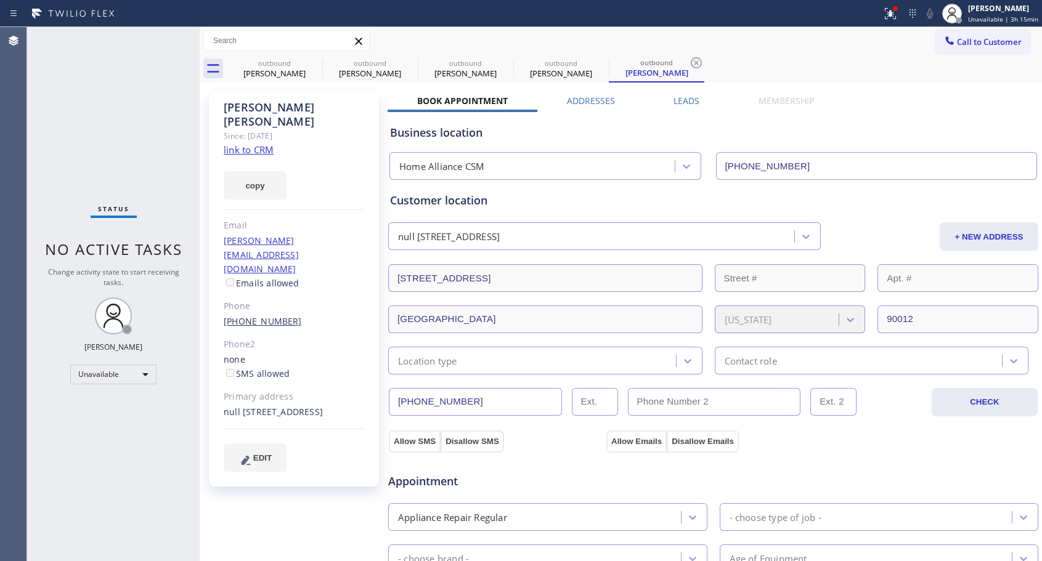
click at [272, 315] on link "[PHONE_NUMBER]" at bounding box center [263, 321] width 78 height 12
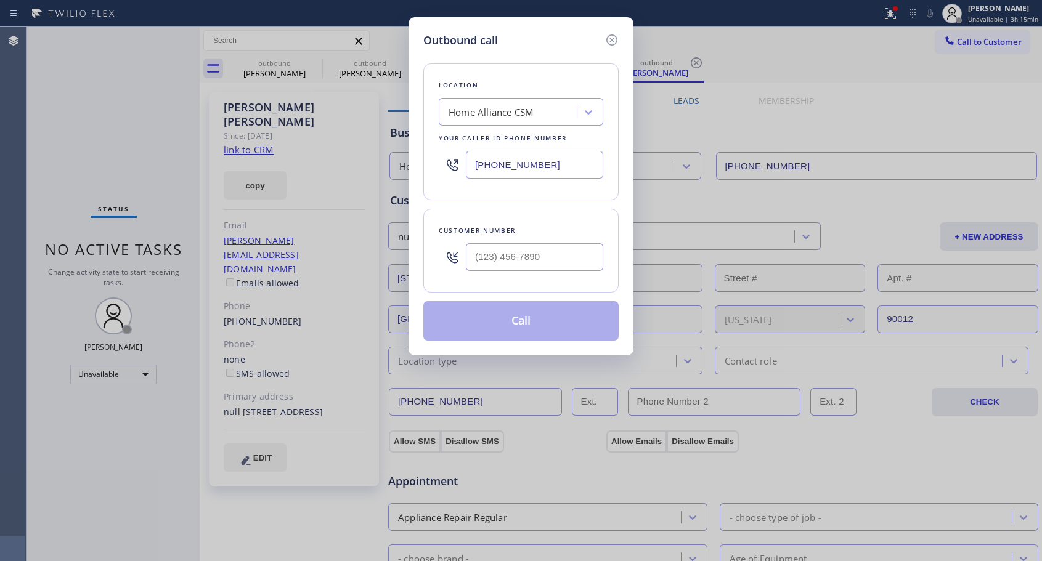
type input "[PHONE_NUMBER]"
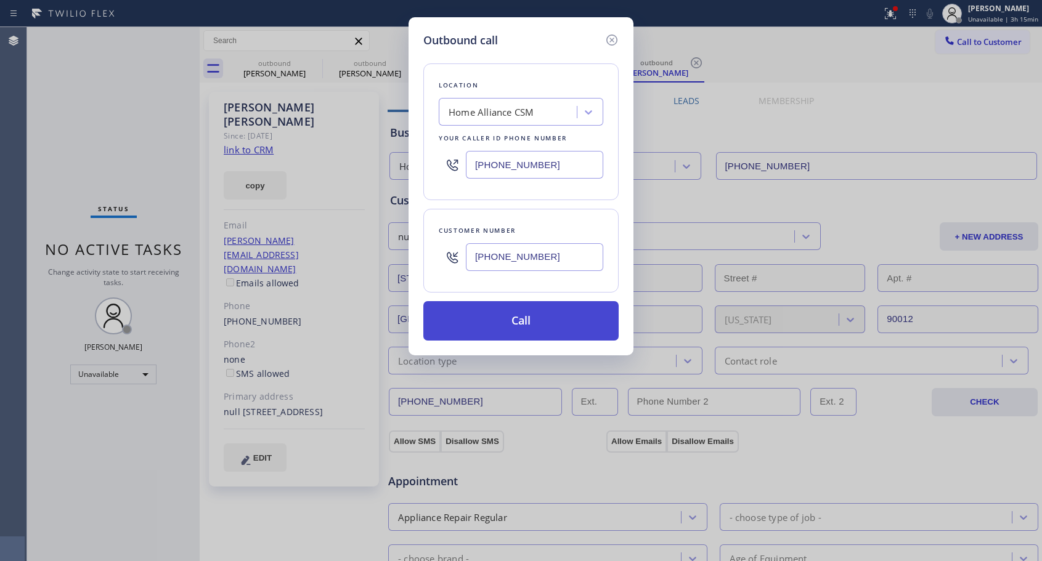
click at [503, 320] on button "Call" at bounding box center [520, 320] width 195 height 39
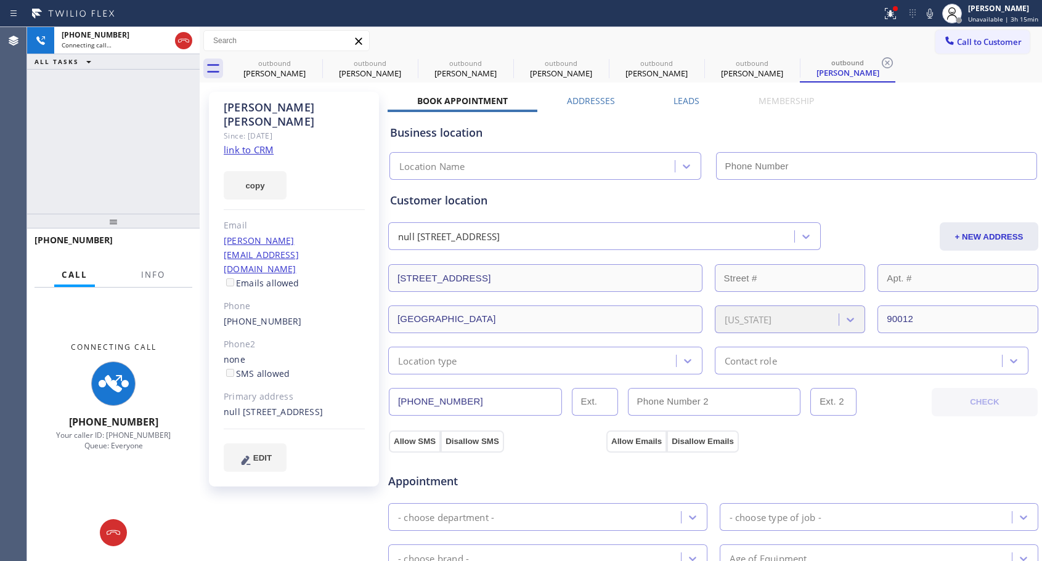
type input "[PHONE_NUMBER]"
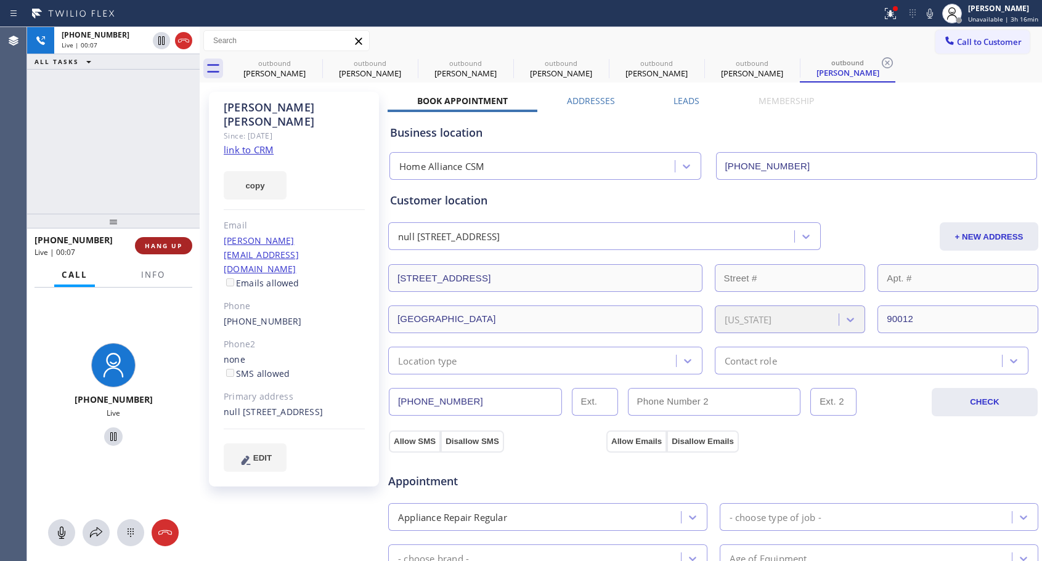
click at [177, 248] on span "HANG UP" at bounding box center [164, 246] width 38 height 9
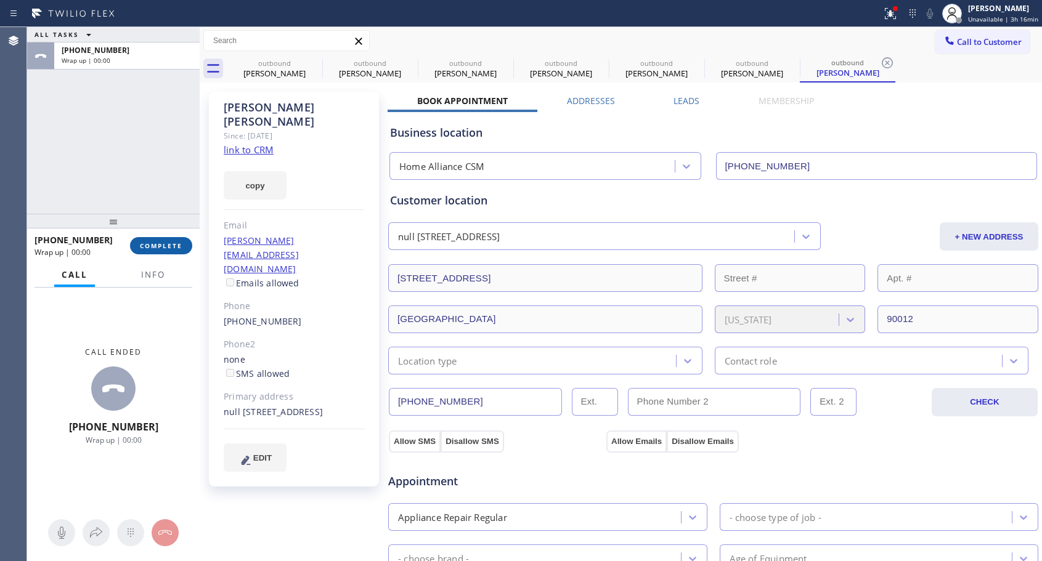
click at [177, 248] on span "COMPLETE" at bounding box center [161, 246] width 43 height 9
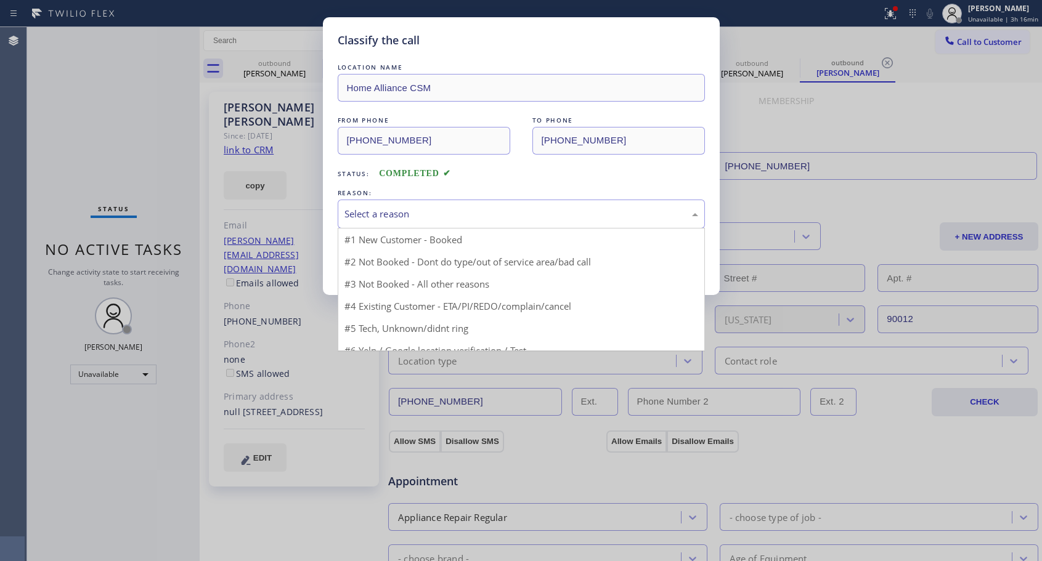
click at [408, 212] on div "Select a reason" at bounding box center [521, 214] width 354 height 14
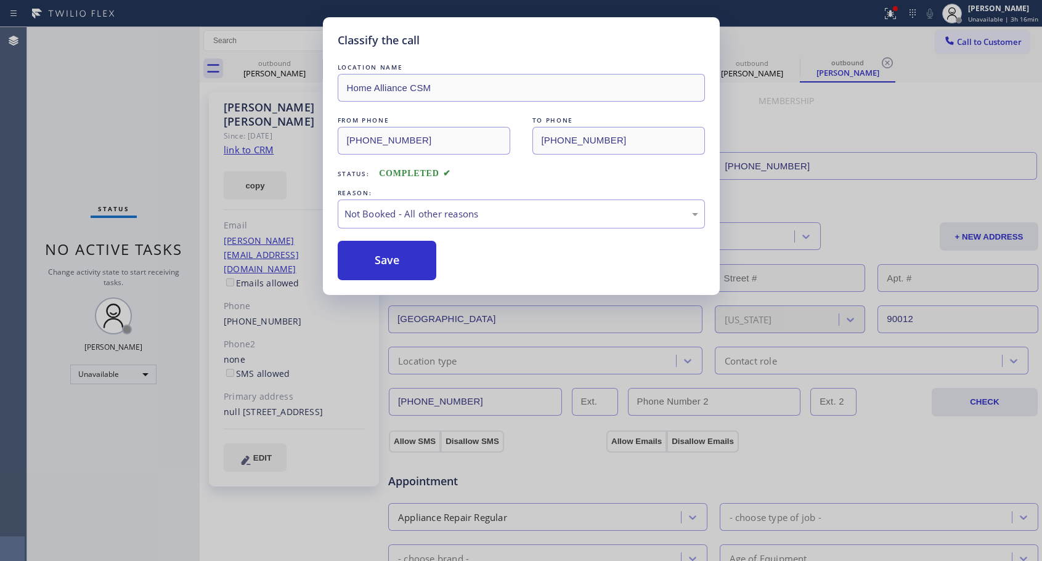
click at [389, 262] on button "Save" at bounding box center [387, 260] width 99 height 39
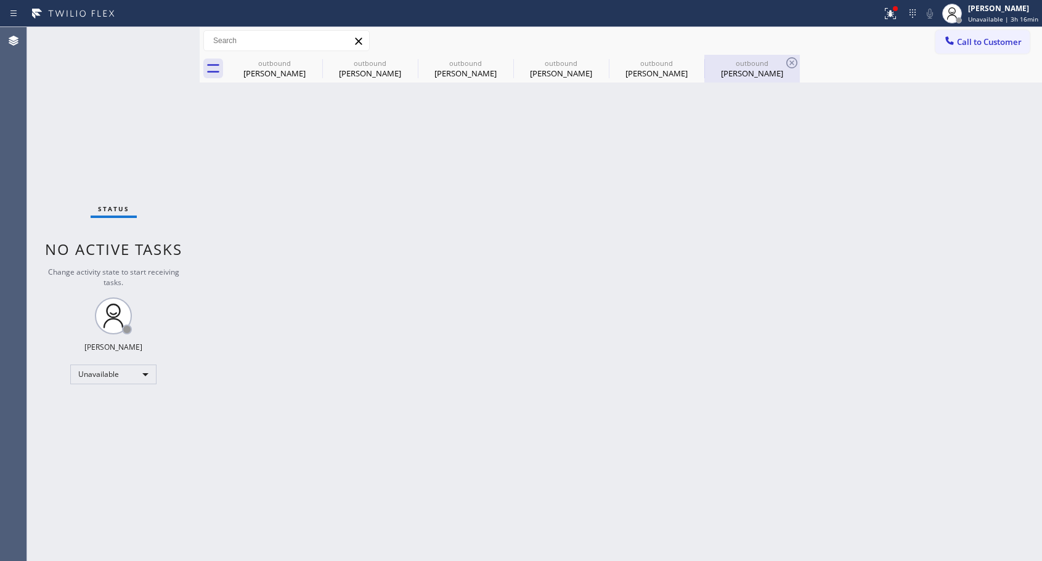
click at [723, 70] on div "[PERSON_NAME]" at bounding box center [751, 73] width 93 height 11
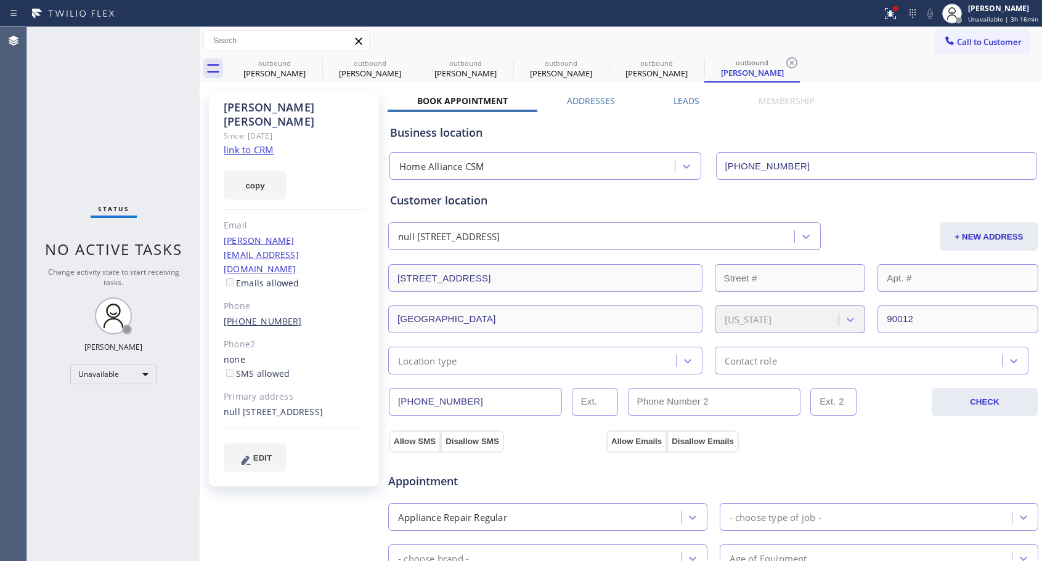
click at [261, 315] on link "[PHONE_NUMBER]" at bounding box center [263, 321] width 78 height 12
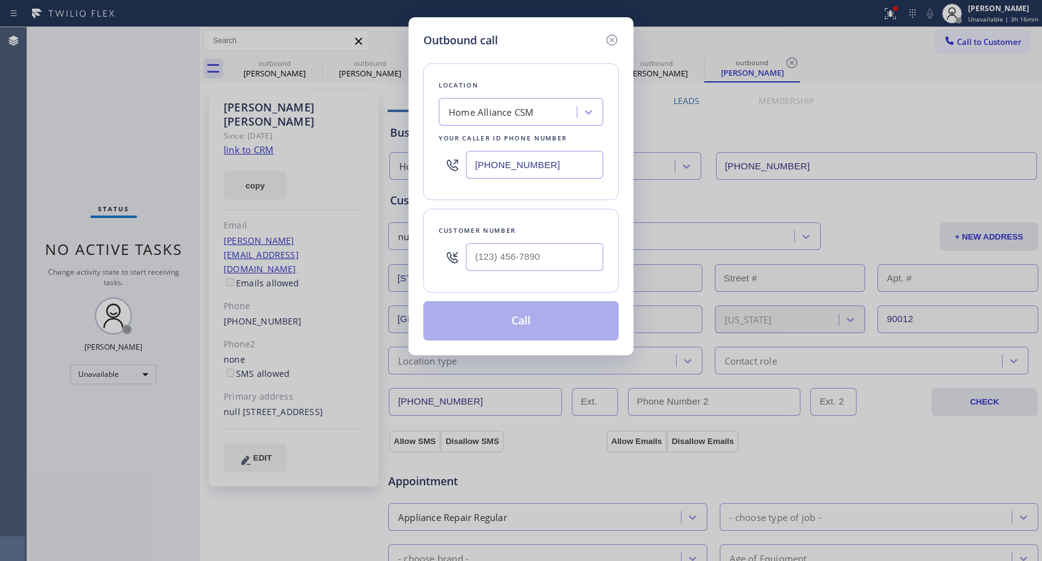
type input "[PHONE_NUMBER]"
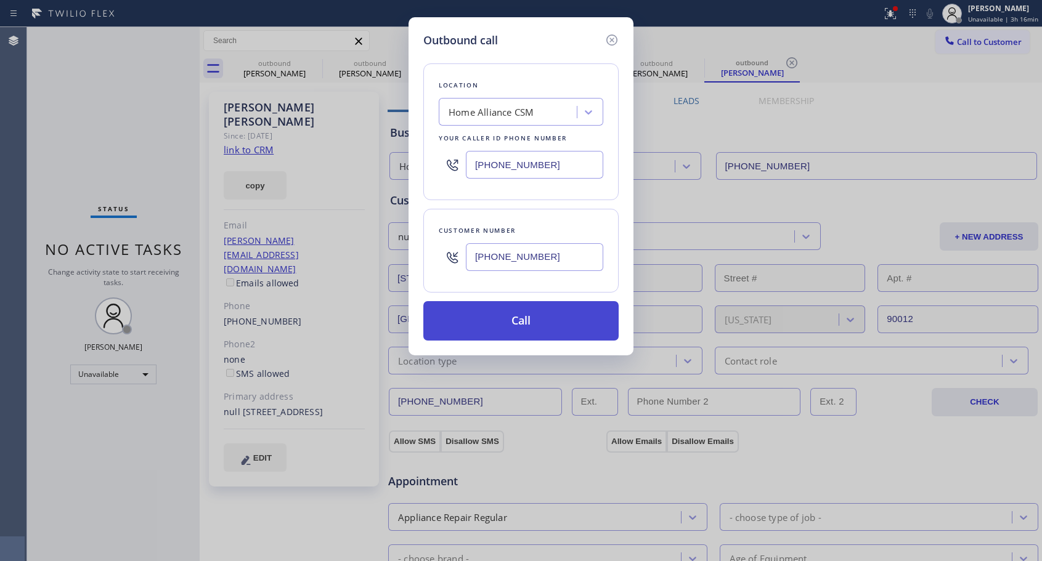
click at [483, 315] on button "Call" at bounding box center [520, 320] width 195 height 39
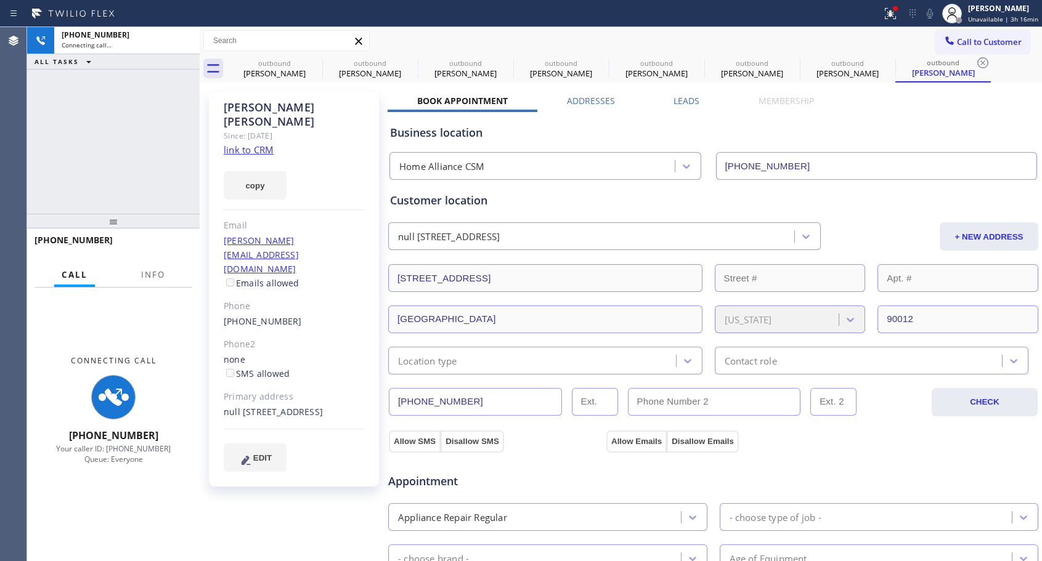
type input "[PHONE_NUMBER]"
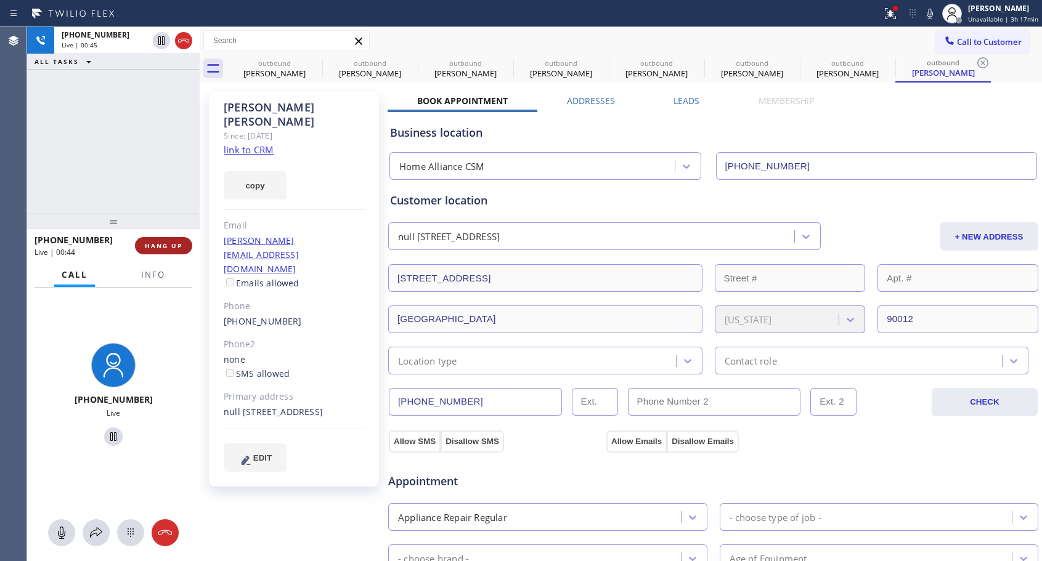
click at [170, 245] on span "HANG UP" at bounding box center [164, 246] width 38 height 9
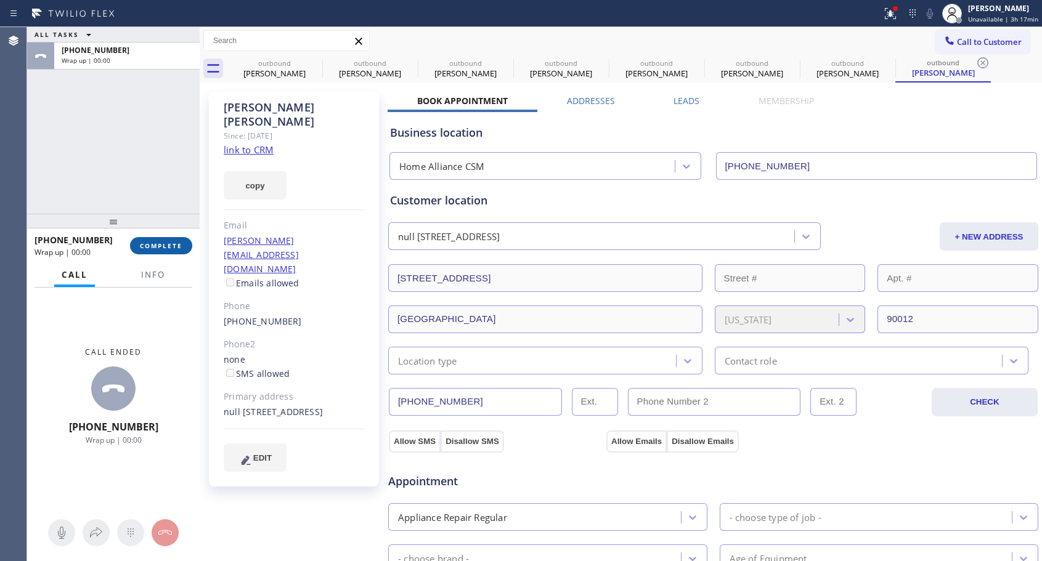
click at [170, 246] on span "COMPLETE" at bounding box center [161, 246] width 43 height 9
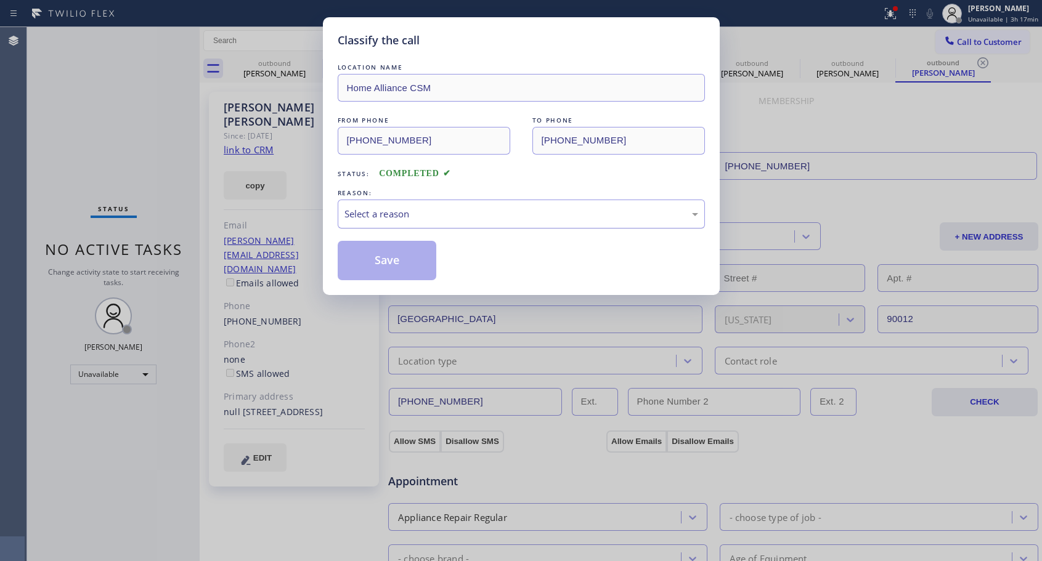
click at [413, 203] on div "Select a reason" at bounding box center [521, 214] width 367 height 29
click at [386, 255] on button "Save" at bounding box center [387, 260] width 99 height 39
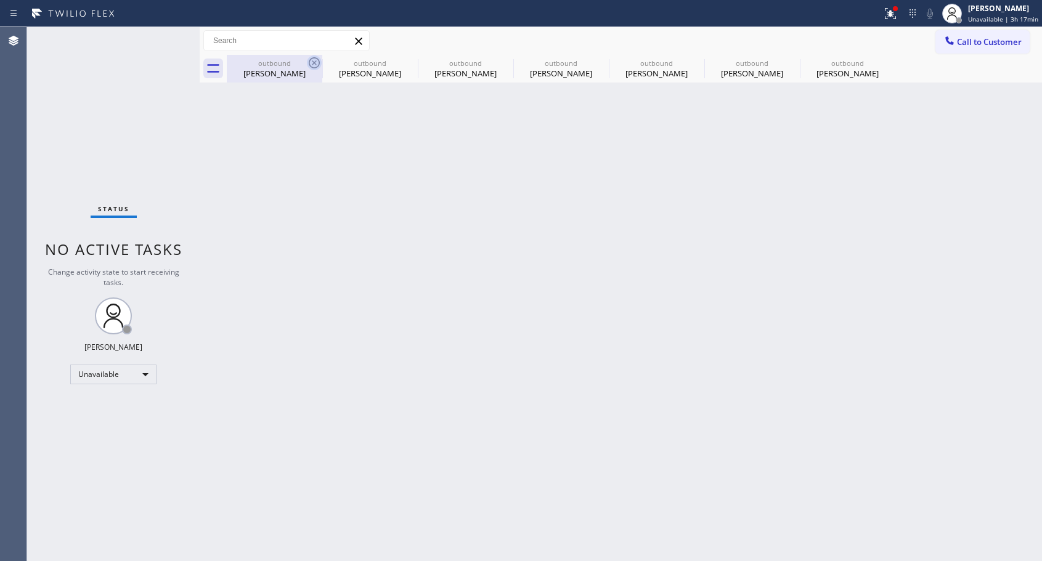
click at [311, 63] on icon at bounding box center [314, 62] width 15 height 15
click at [0, 0] on icon at bounding box center [0, 0] width 0 height 0
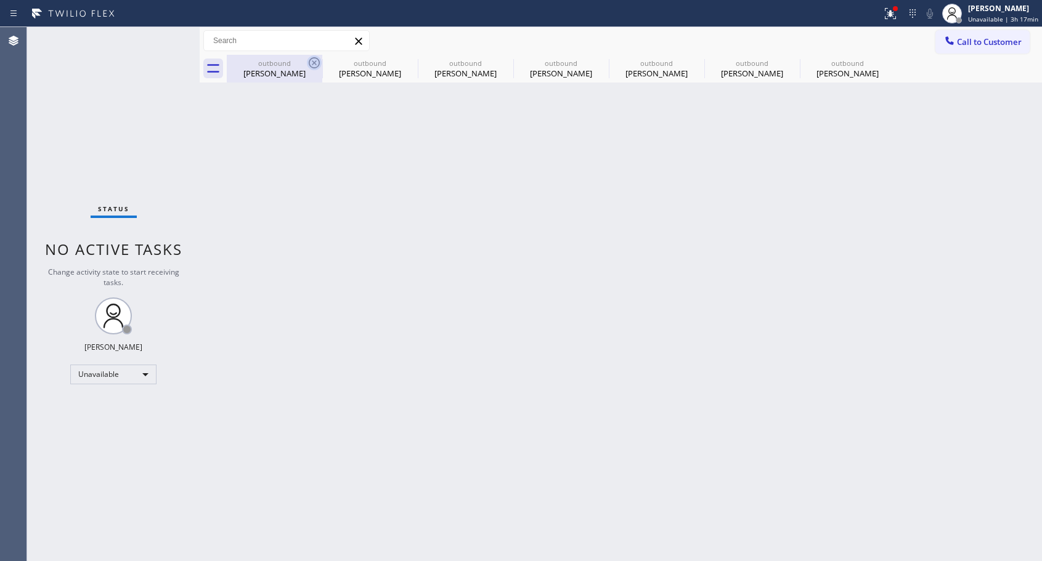
click at [0, 0] on icon at bounding box center [0, 0] width 0 height 0
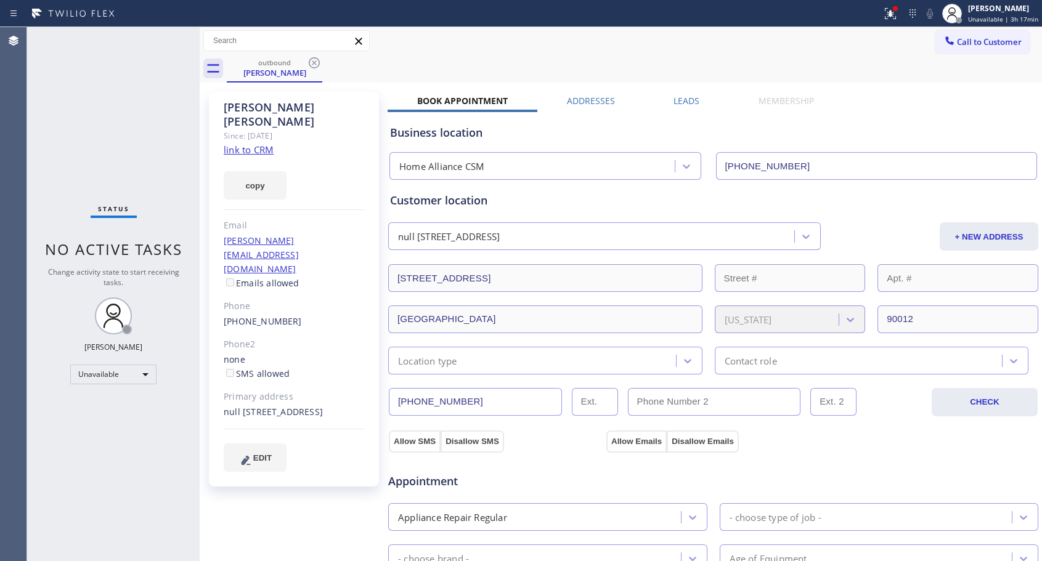
click at [311, 63] on icon at bounding box center [314, 62] width 15 height 15
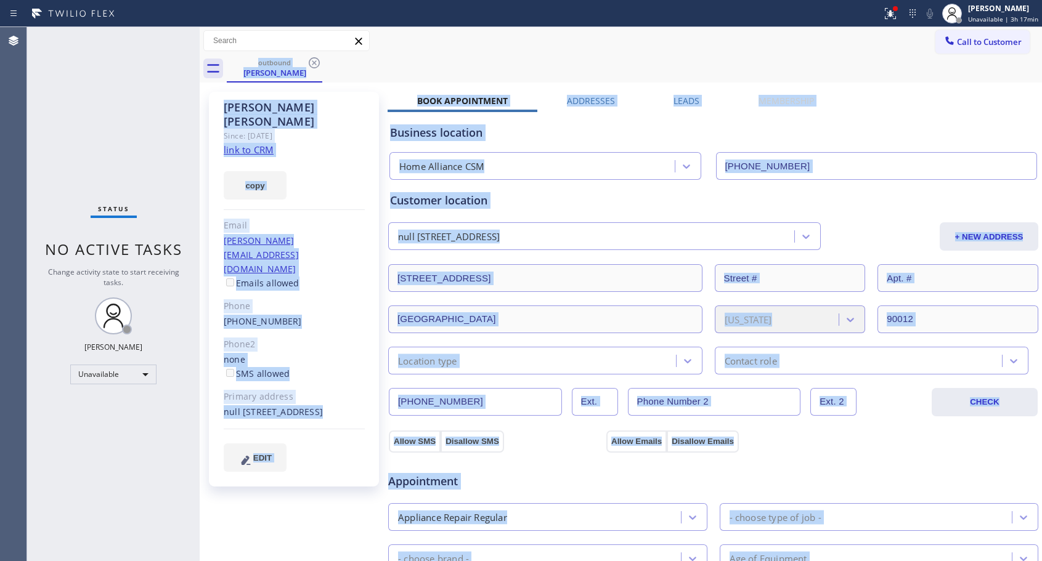
click at [311, 63] on div "outbound [PERSON_NAME]" at bounding box center [634, 69] width 815 height 28
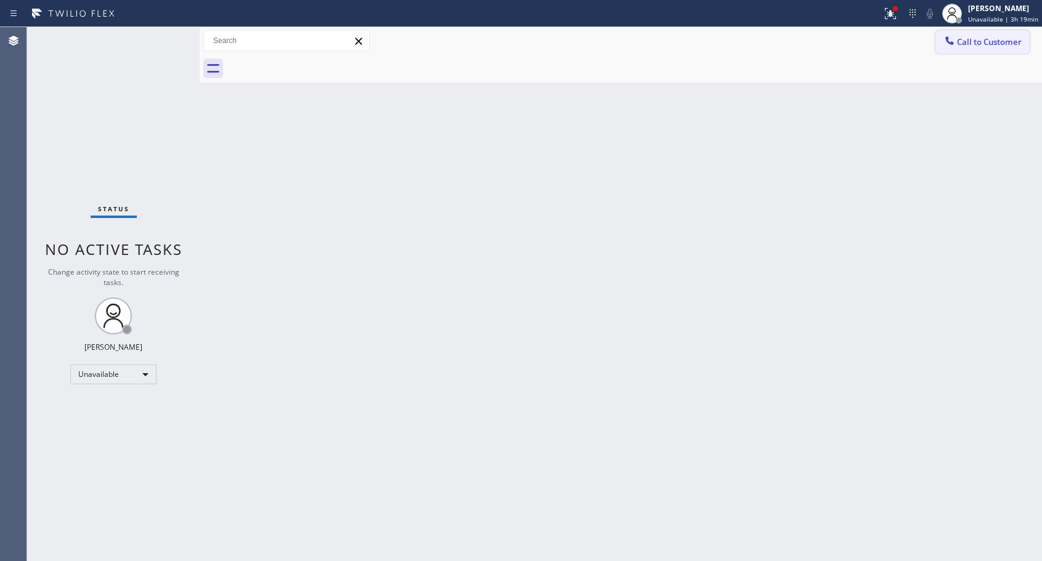
click at [959, 43] on span "Call to Customer" at bounding box center [989, 41] width 65 height 11
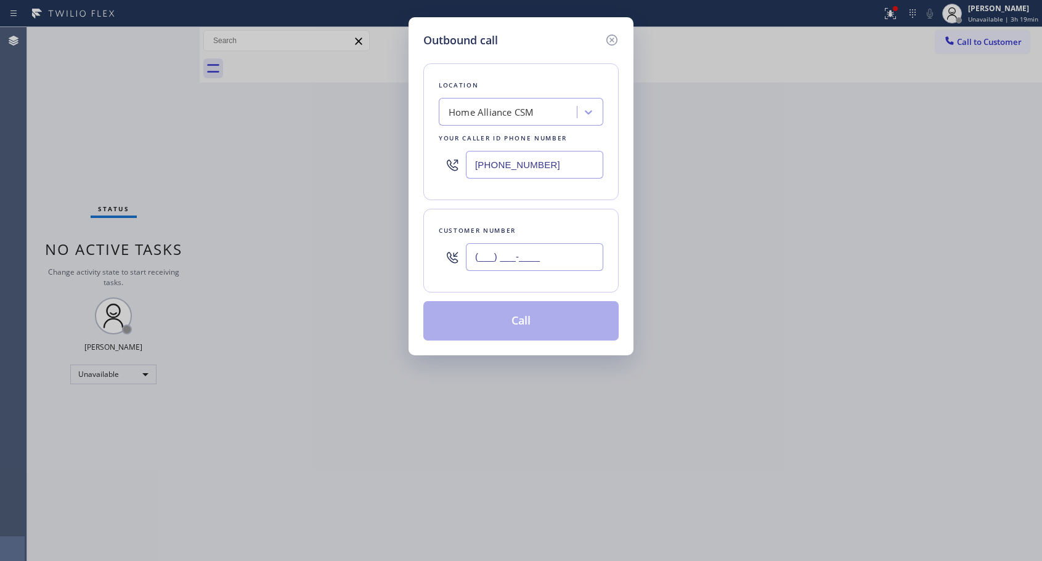
click at [541, 250] on input "(___) ___-____" at bounding box center [534, 257] width 137 height 28
paste input "619) 920-5127"
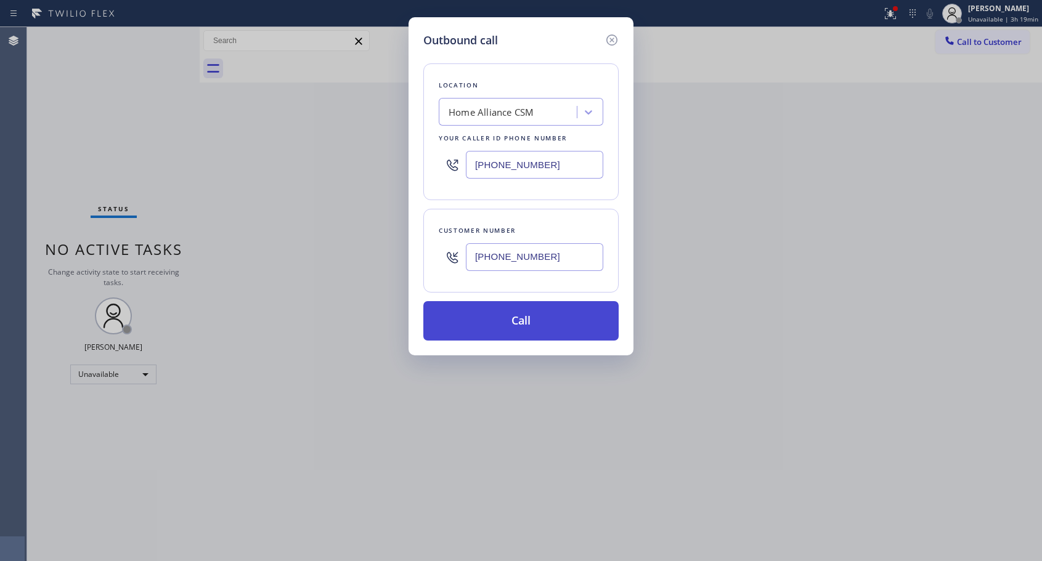
type input "[PHONE_NUMBER]"
click at [520, 323] on button "Call" at bounding box center [520, 320] width 195 height 39
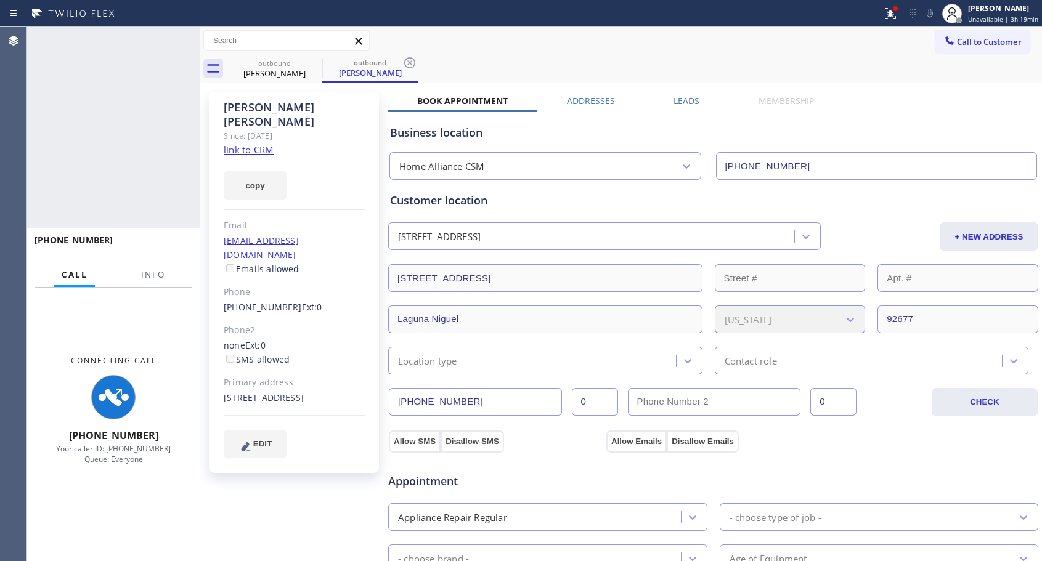
type input "[PHONE_NUMBER]"
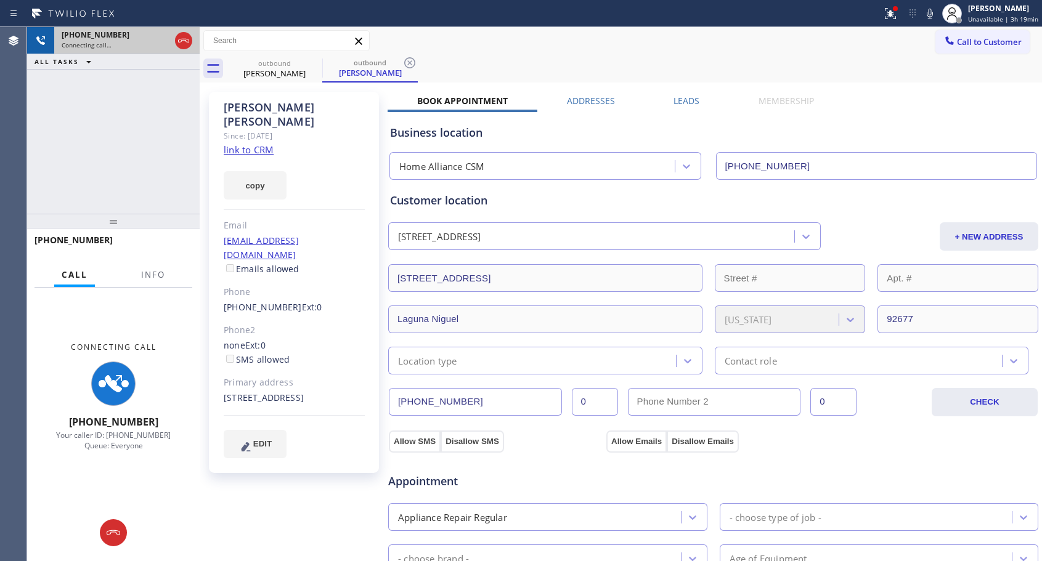
click at [187, 49] on div at bounding box center [184, 40] width 22 height 27
click at [184, 50] on div at bounding box center [184, 40] width 22 height 27
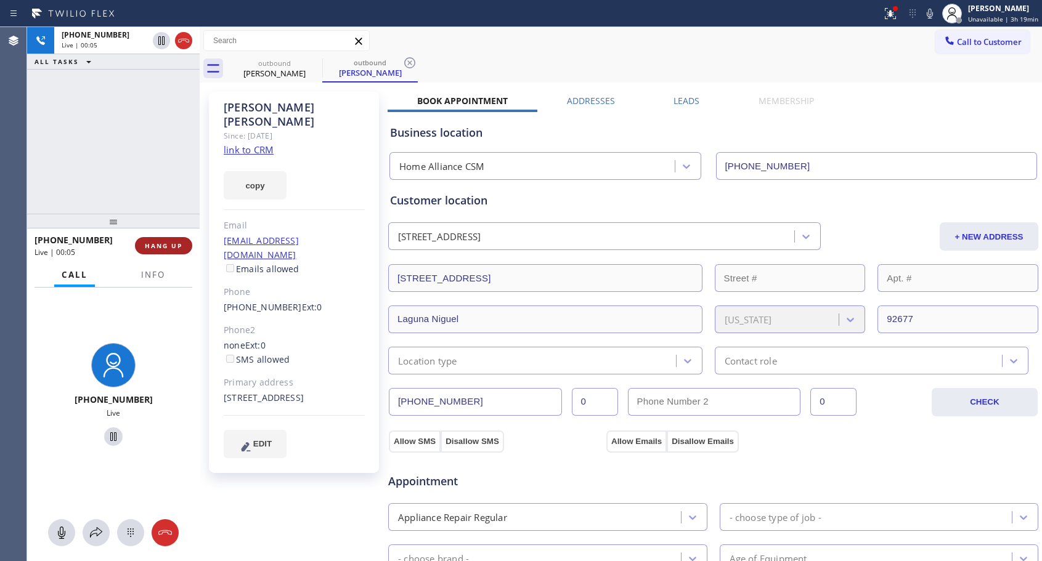
click at [181, 245] on span "HANG UP" at bounding box center [164, 246] width 38 height 9
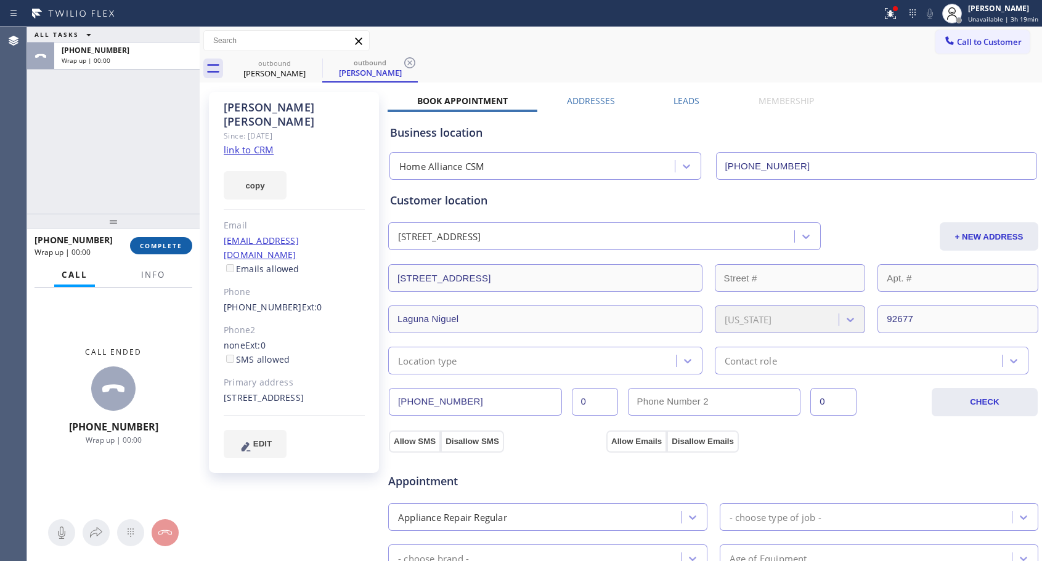
click at [181, 245] on span "COMPLETE" at bounding box center [161, 246] width 43 height 9
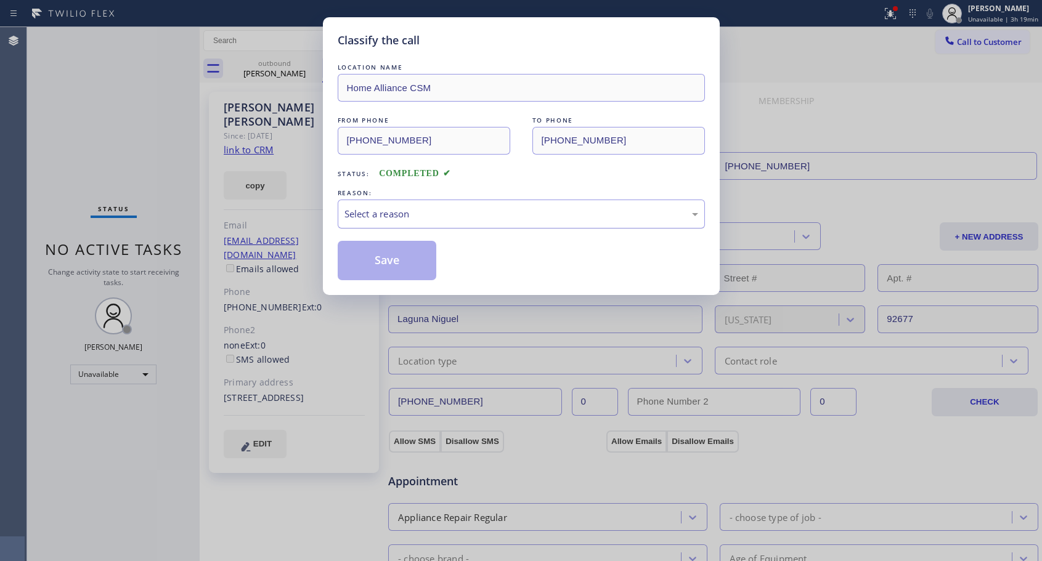
click at [455, 203] on div "Select a reason" at bounding box center [521, 214] width 367 height 29
click at [421, 266] on button "Save" at bounding box center [387, 260] width 99 height 39
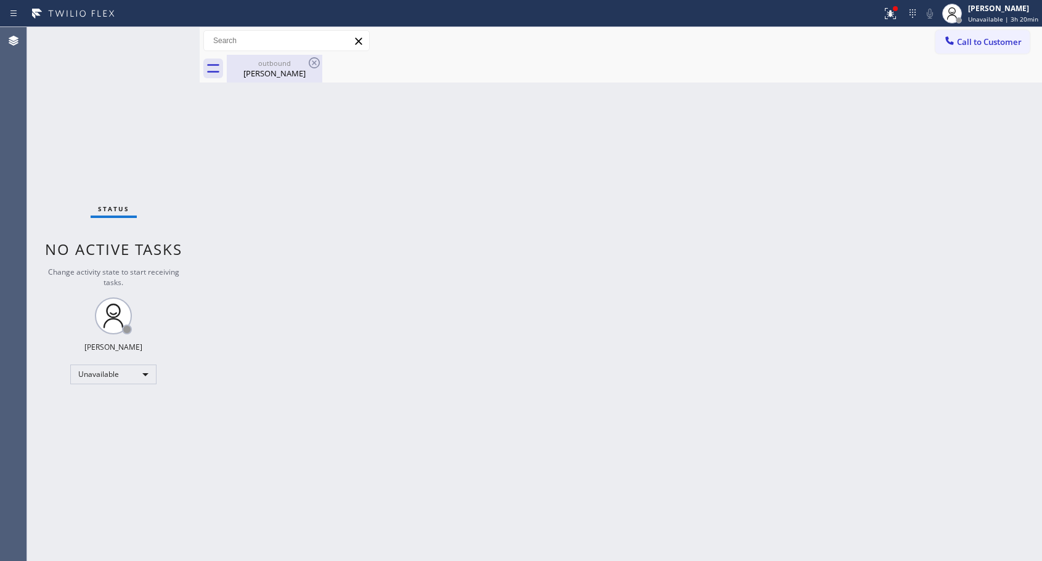
click at [275, 72] on div "[PERSON_NAME]" at bounding box center [274, 73] width 93 height 11
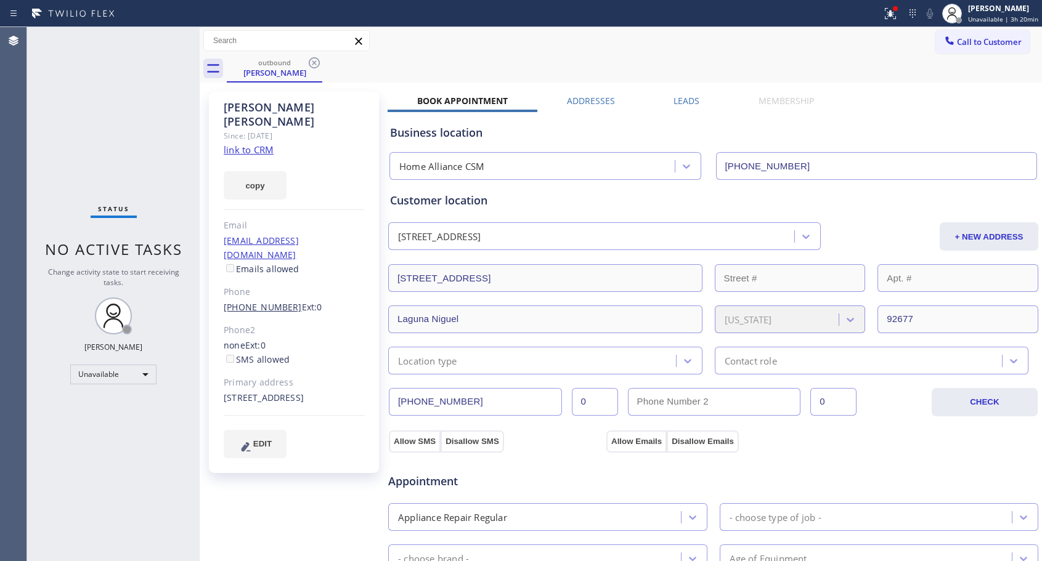
click at [270, 301] on link "[PHONE_NUMBER]" at bounding box center [263, 307] width 78 height 12
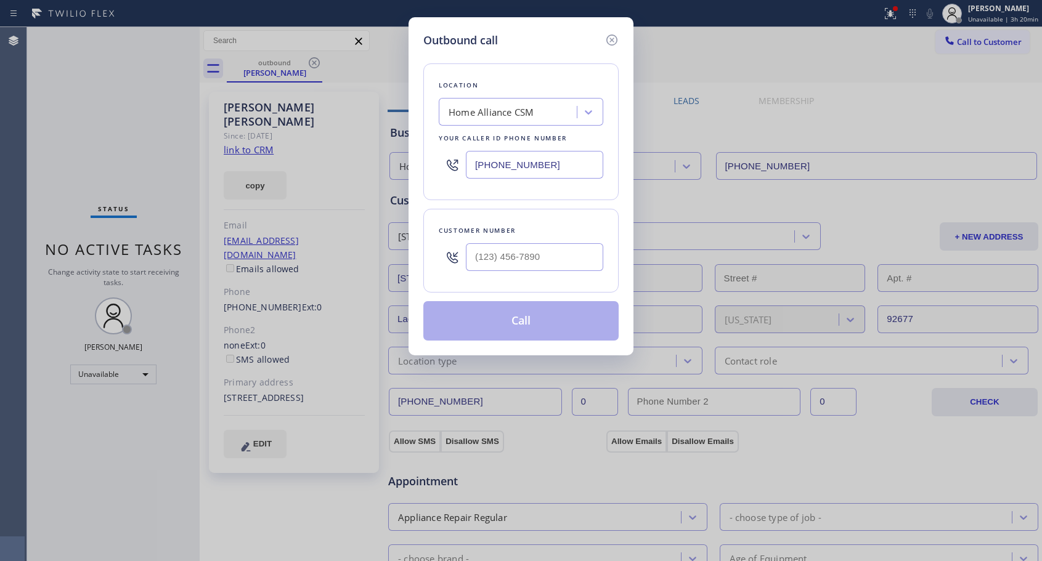
type input "[PHONE_NUMBER]"
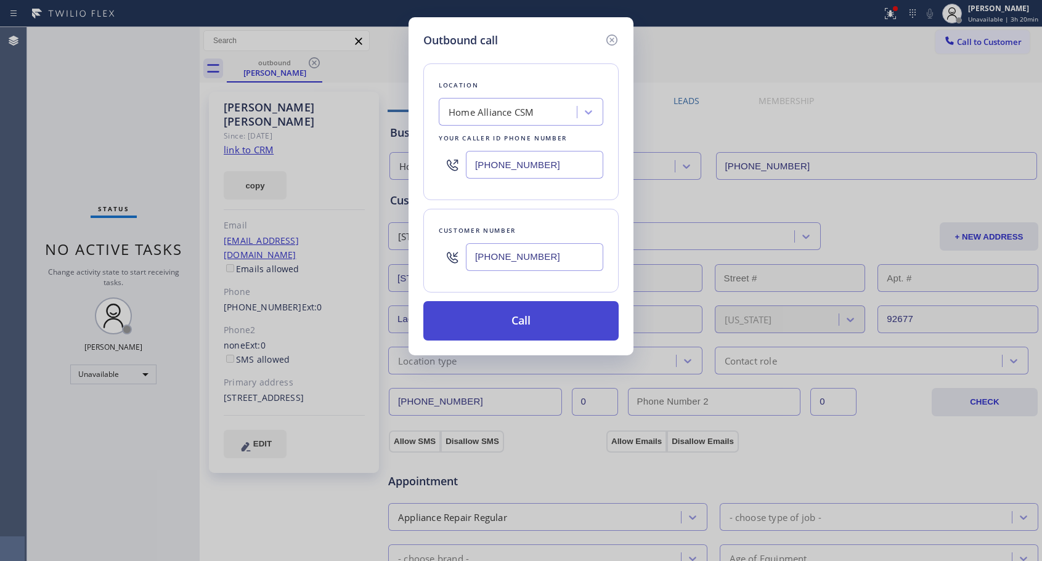
click at [525, 320] on button "Call" at bounding box center [520, 320] width 195 height 39
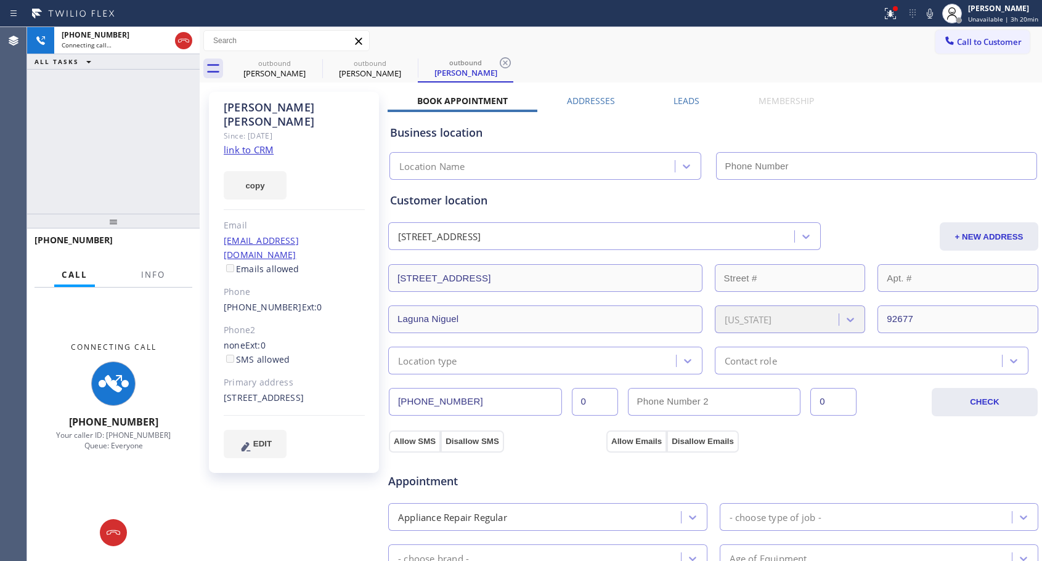
type input "[PHONE_NUMBER]"
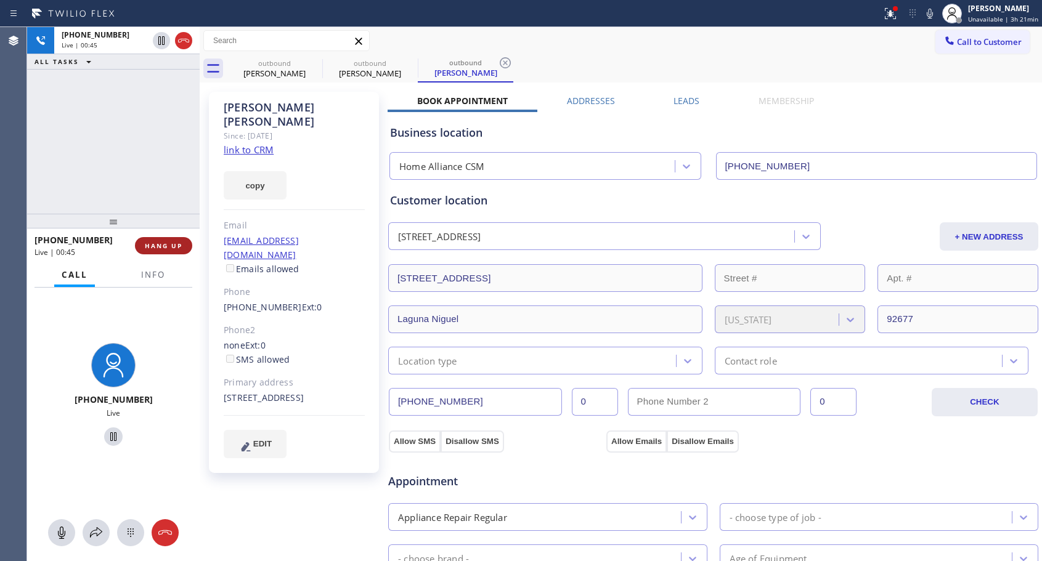
click at [182, 245] on span "HANG UP" at bounding box center [164, 246] width 38 height 9
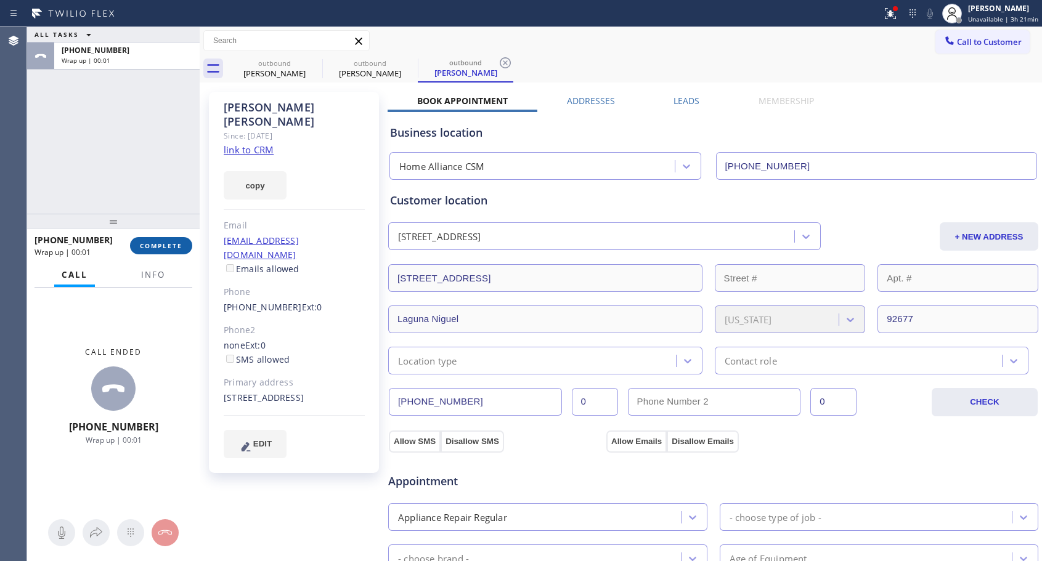
click at [182, 245] on span "COMPLETE" at bounding box center [161, 246] width 43 height 9
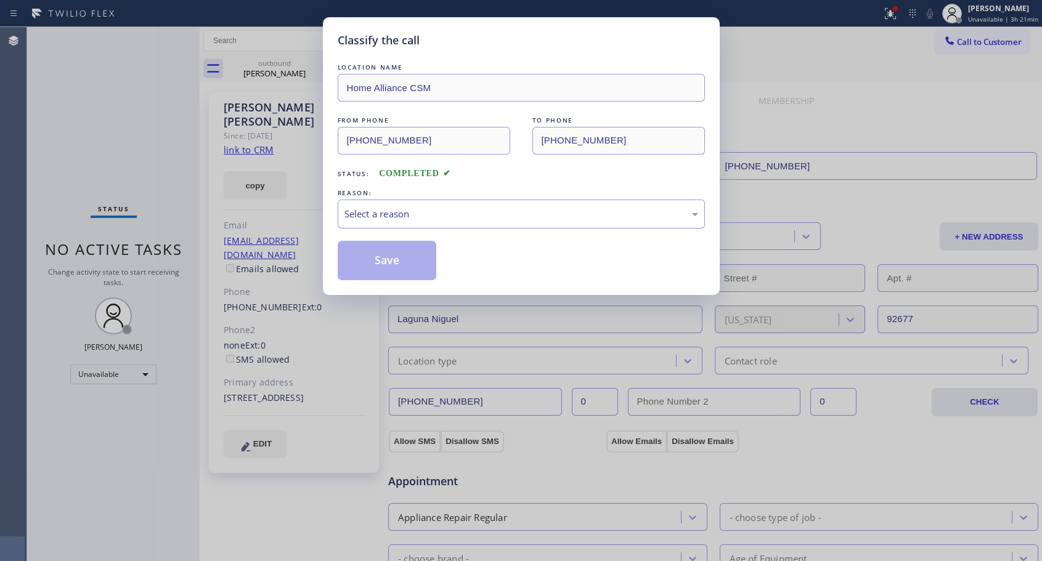
click at [502, 216] on div "Select a reason" at bounding box center [521, 214] width 354 height 14
click at [418, 258] on button "Save" at bounding box center [387, 260] width 99 height 39
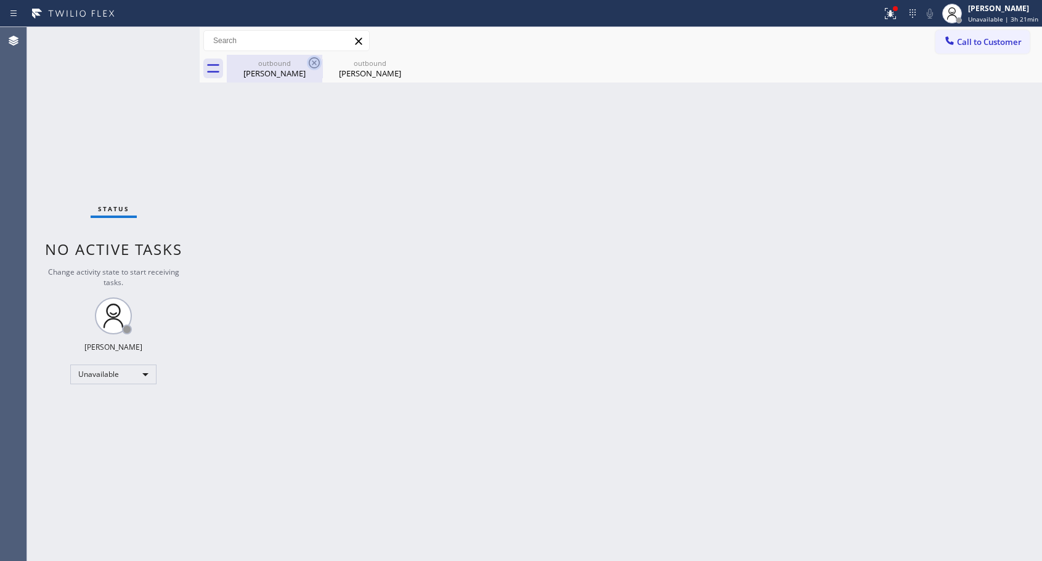
click at [309, 61] on icon at bounding box center [314, 62] width 11 height 11
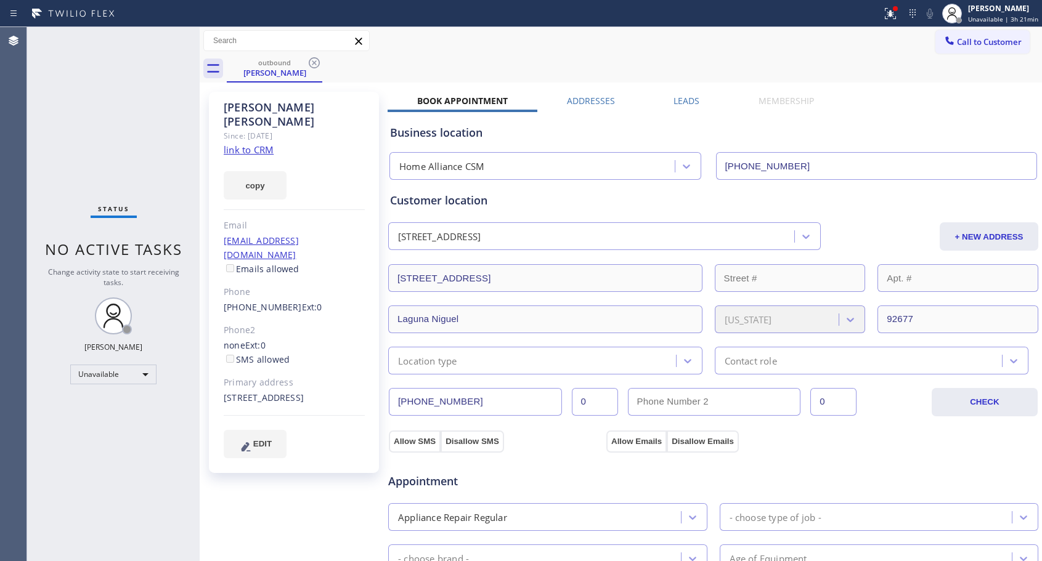
click at [309, 61] on icon at bounding box center [314, 62] width 11 height 11
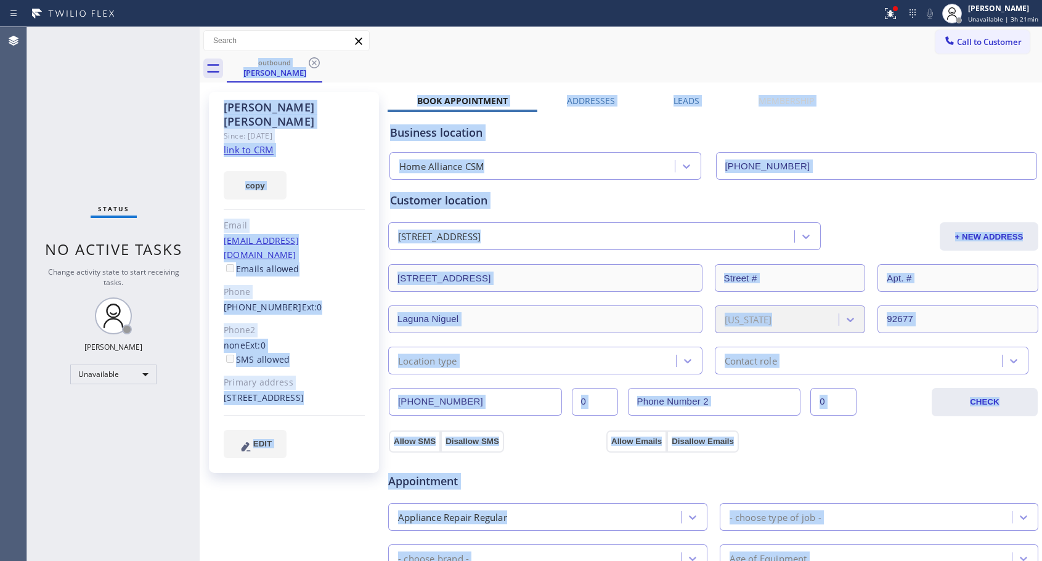
click at [309, 61] on div "outbound [PERSON_NAME]" at bounding box center [634, 69] width 815 height 28
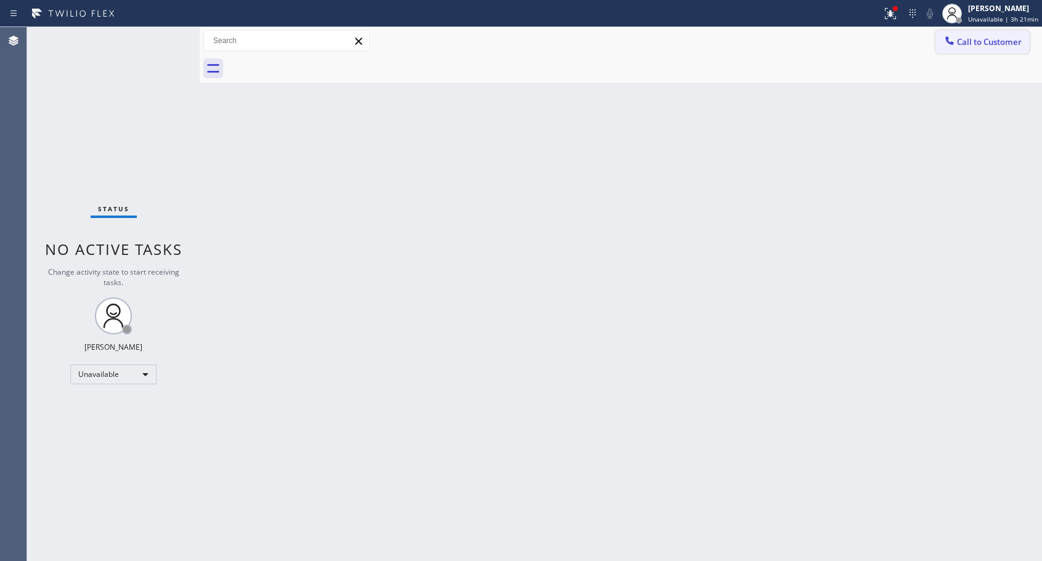
click at [968, 43] on span "Call to Customer" at bounding box center [989, 41] width 65 height 11
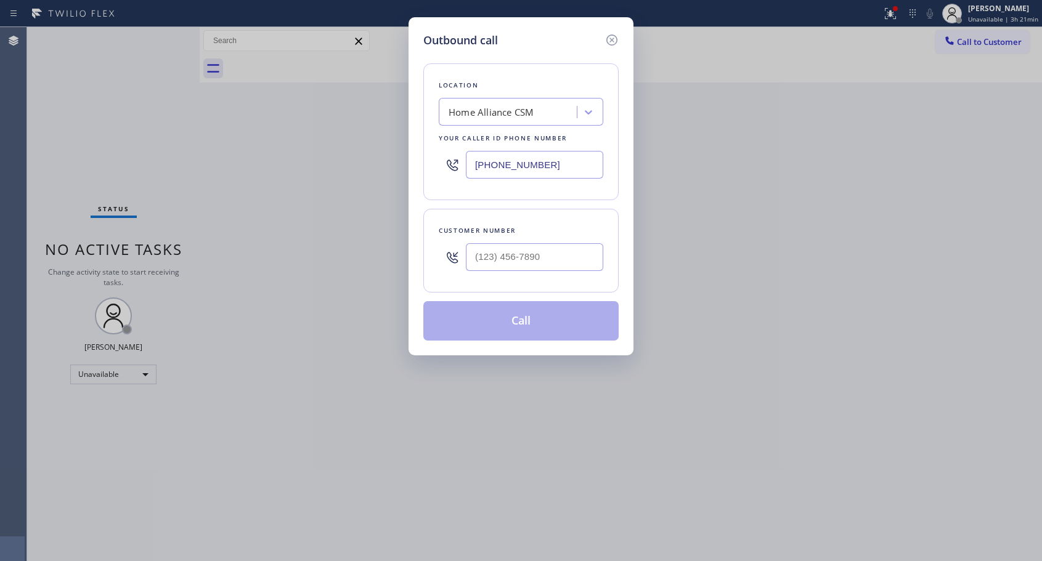
click at [506, 240] on div at bounding box center [534, 257] width 137 height 40
click at [500, 251] on input "(___) ___-____" at bounding box center [534, 257] width 137 height 28
paste input "714) 293-0836"
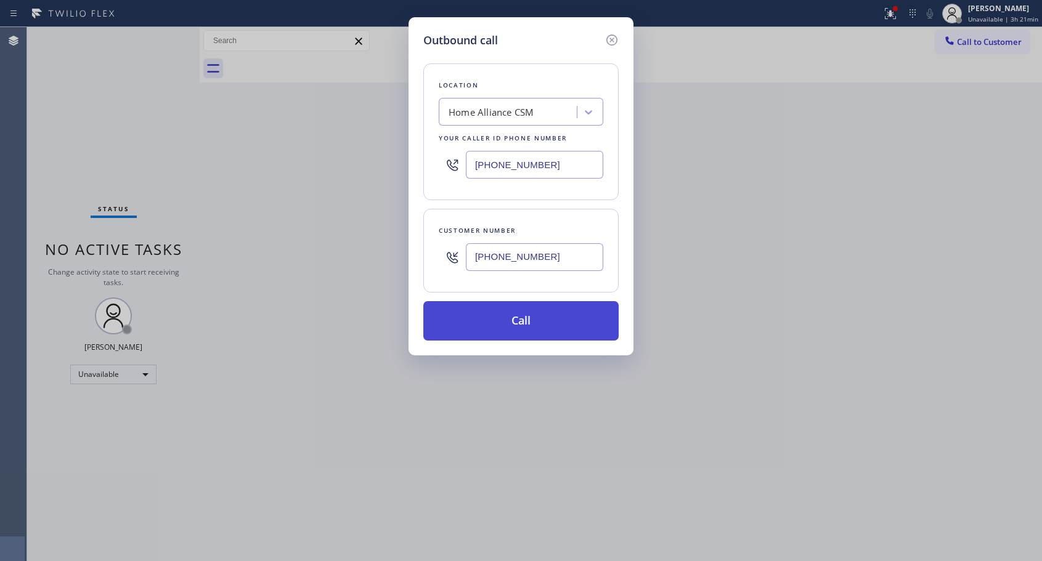
type input "[PHONE_NUMBER]"
click at [510, 320] on button "Call" at bounding box center [520, 320] width 195 height 39
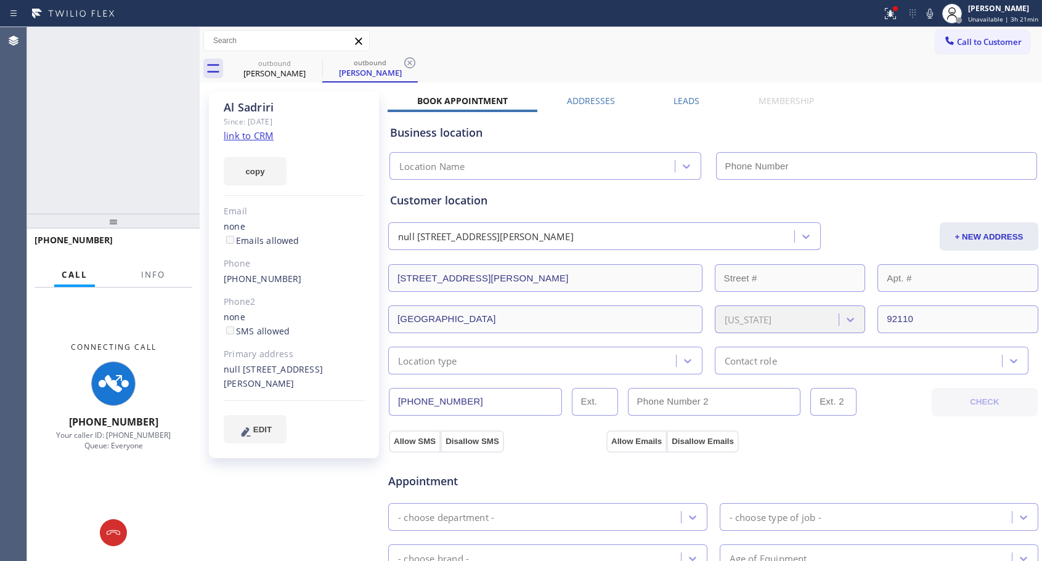
type input "[PHONE_NUMBER]"
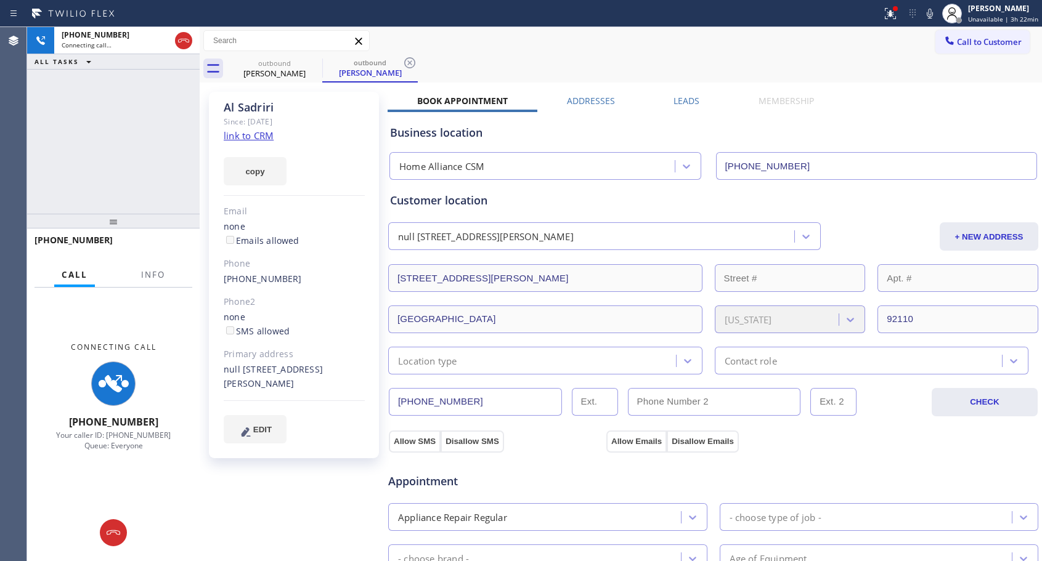
click at [184, 42] on icon at bounding box center [183, 40] width 15 height 15
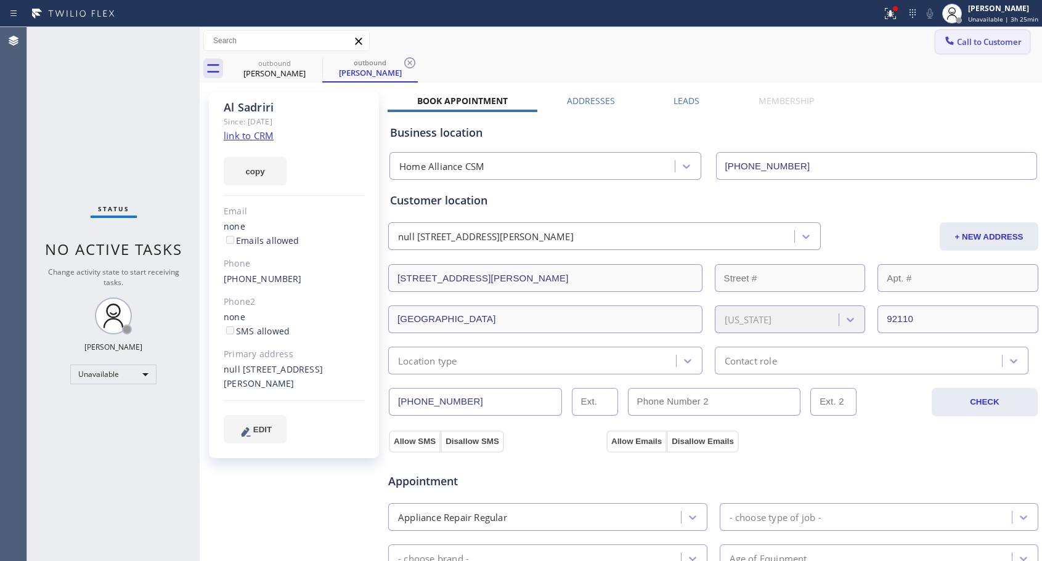
click at [954, 51] on button "Call to Customer" at bounding box center [982, 41] width 94 height 23
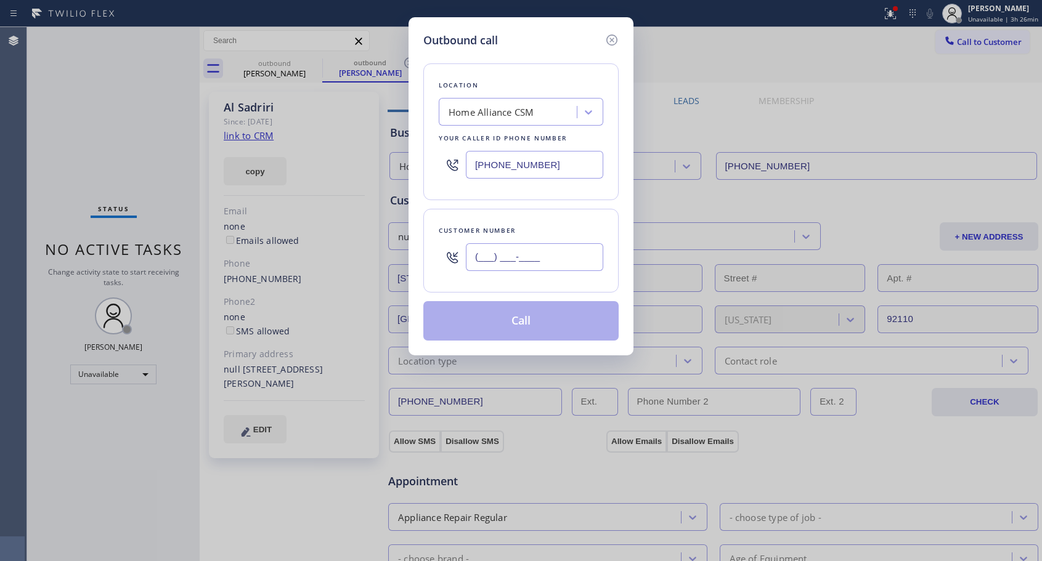
click at [519, 249] on input "(___) ___-____" at bounding box center [534, 257] width 137 height 28
paste input "404) 971-4136"
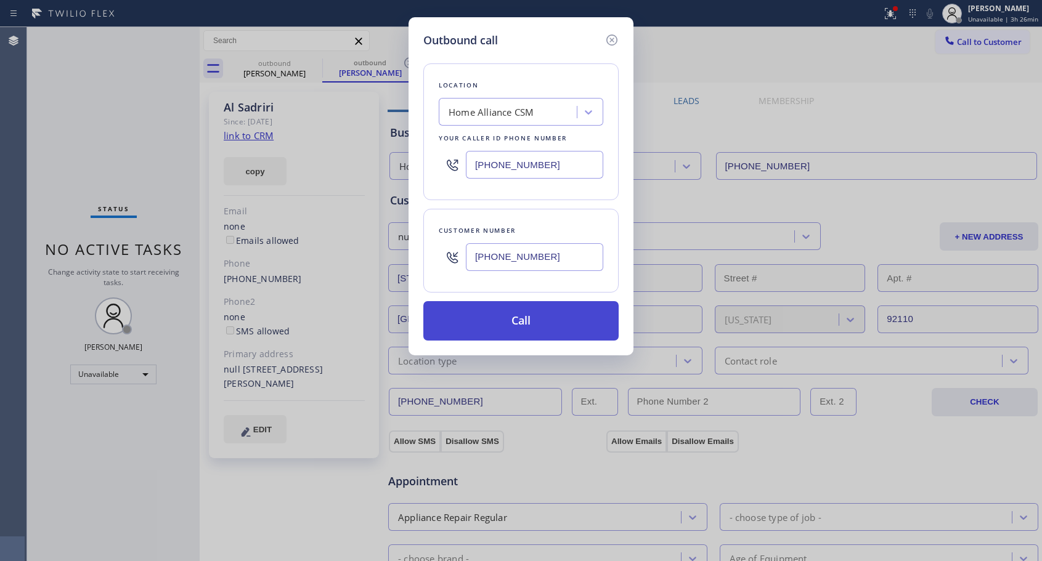
type input "[PHONE_NUMBER]"
click at [546, 320] on button "Call" at bounding box center [520, 320] width 195 height 39
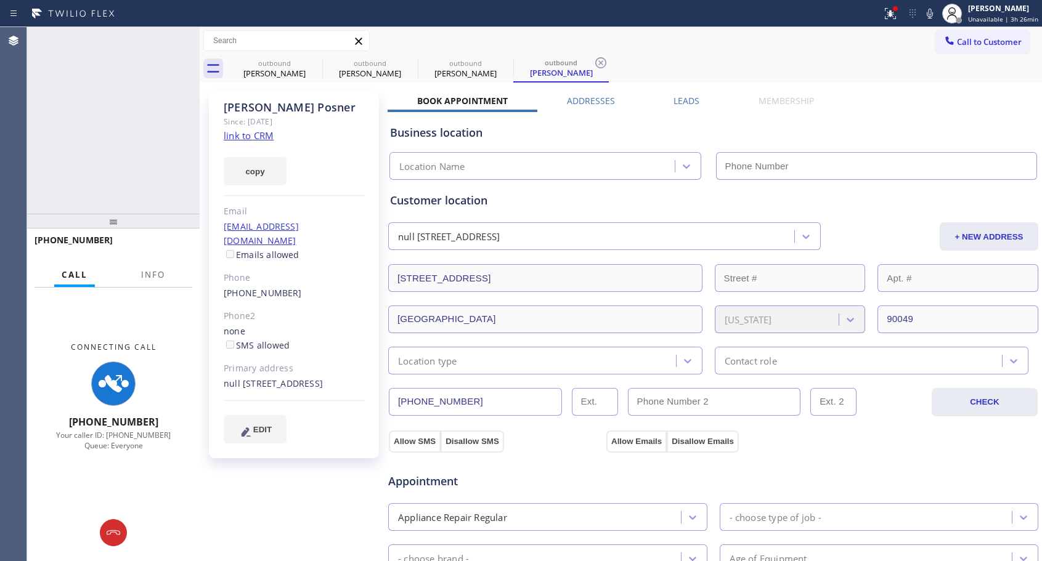
type input "[PHONE_NUMBER]"
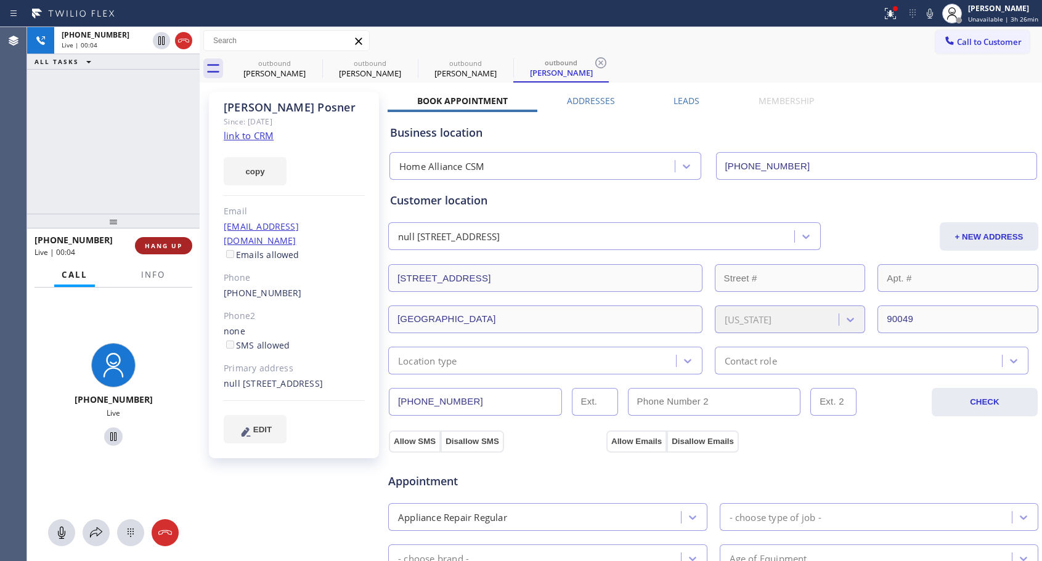
click at [176, 246] on span "HANG UP" at bounding box center [164, 246] width 38 height 9
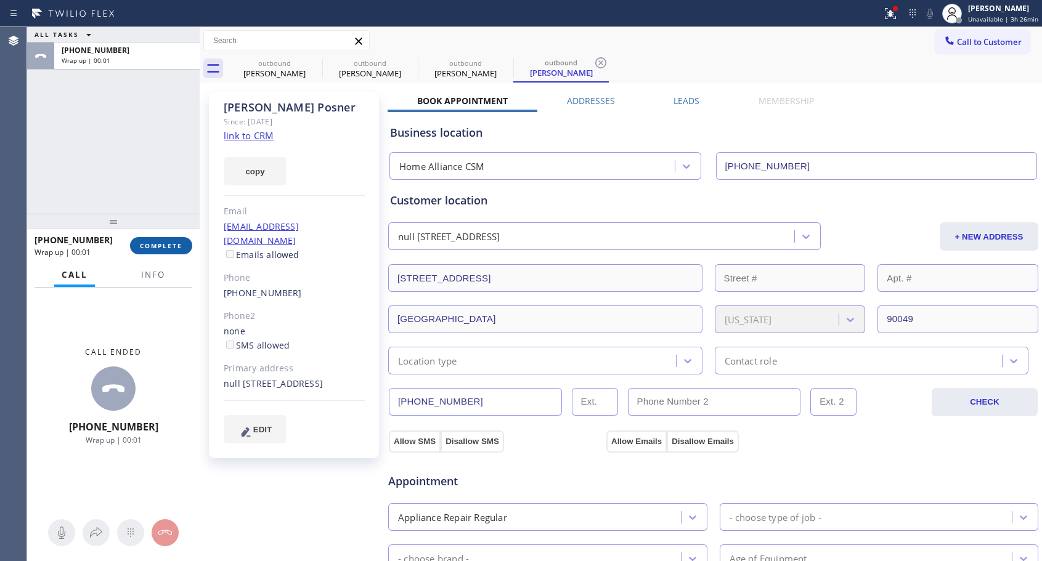
click at [174, 244] on span "COMPLETE" at bounding box center [161, 246] width 43 height 9
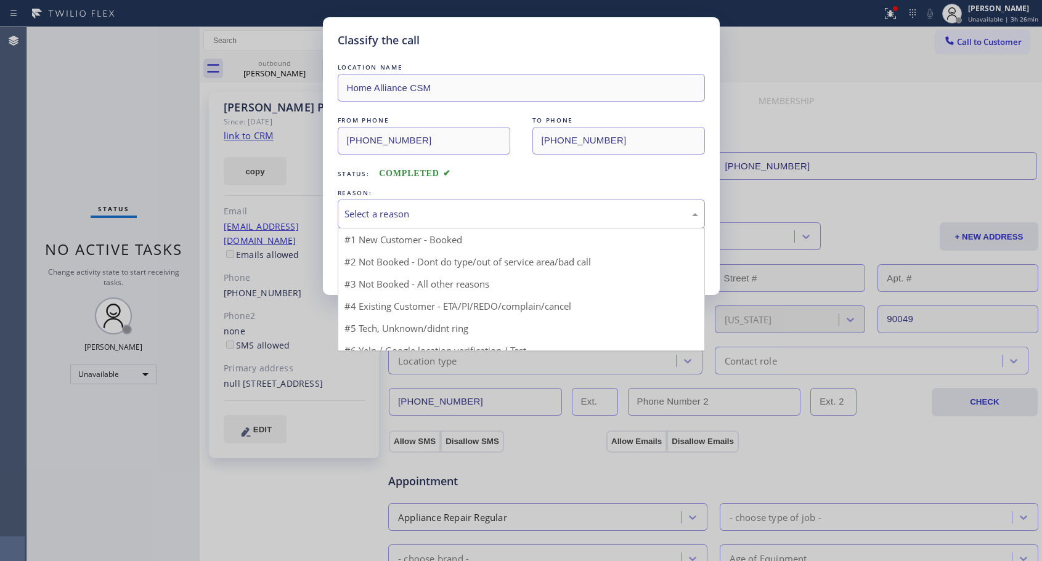
click at [425, 214] on div "Select a reason" at bounding box center [521, 214] width 354 height 14
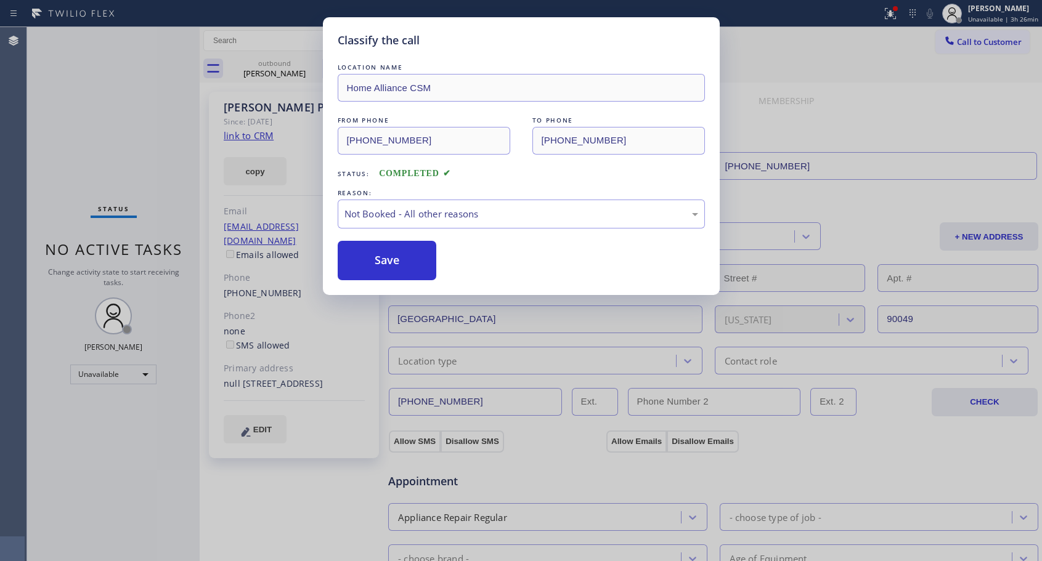
click at [389, 266] on button "Save" at bounding box center [387, 260] width 99 height 39
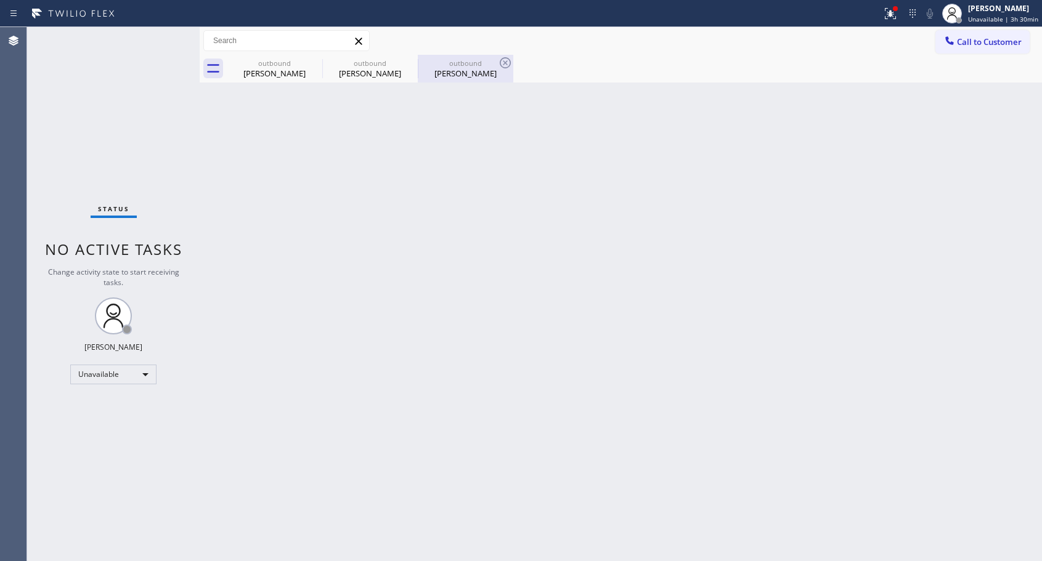
click at [469, 77] on div "[PERSON_NAME]" at bounding box center [465, 73] width 93 height 11
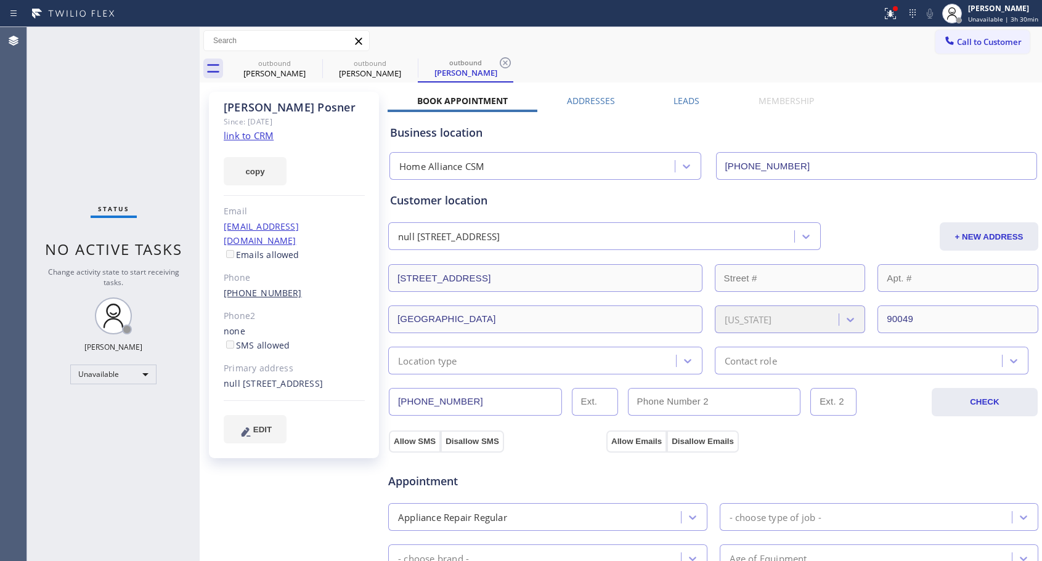
click at [277, 287] on link "[PHONE_NUMBER]" at bounding box center [263, 293] width 78 height 12
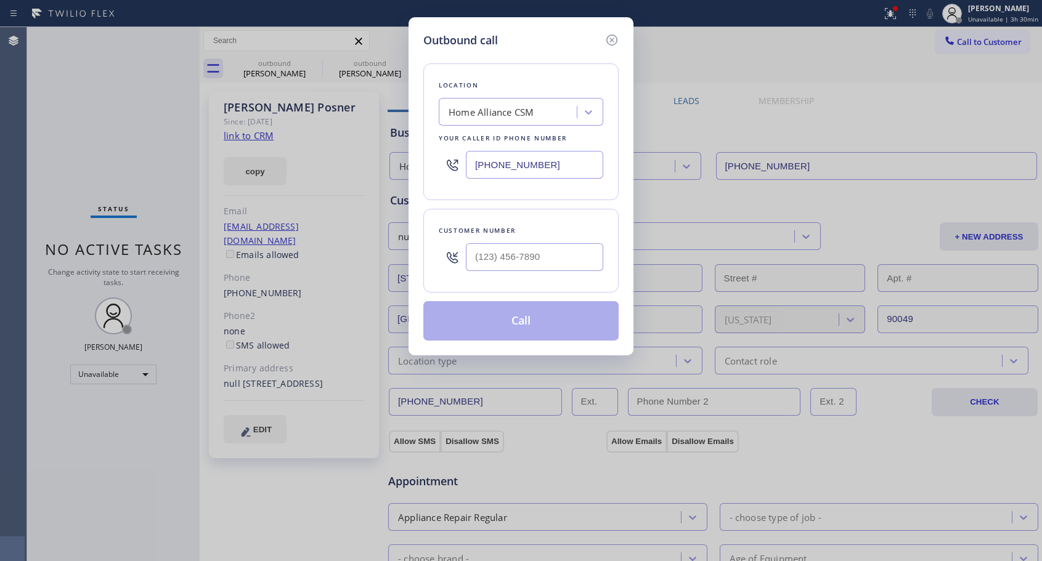
type input "[PHONE_NUMBER]"
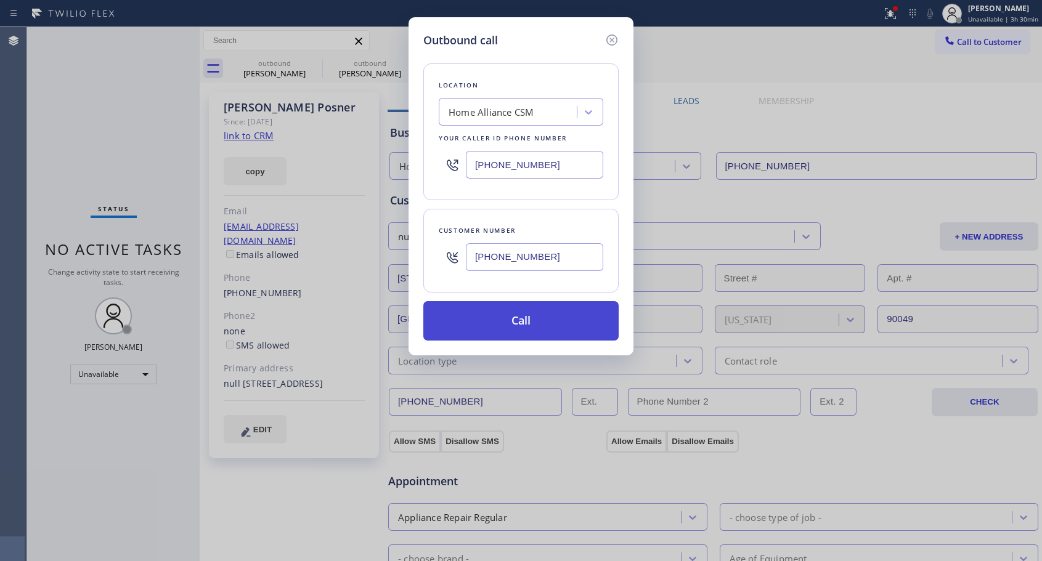
click at [528, 320] on button "Call" at bounding box center [520, 320] width 195 height 39
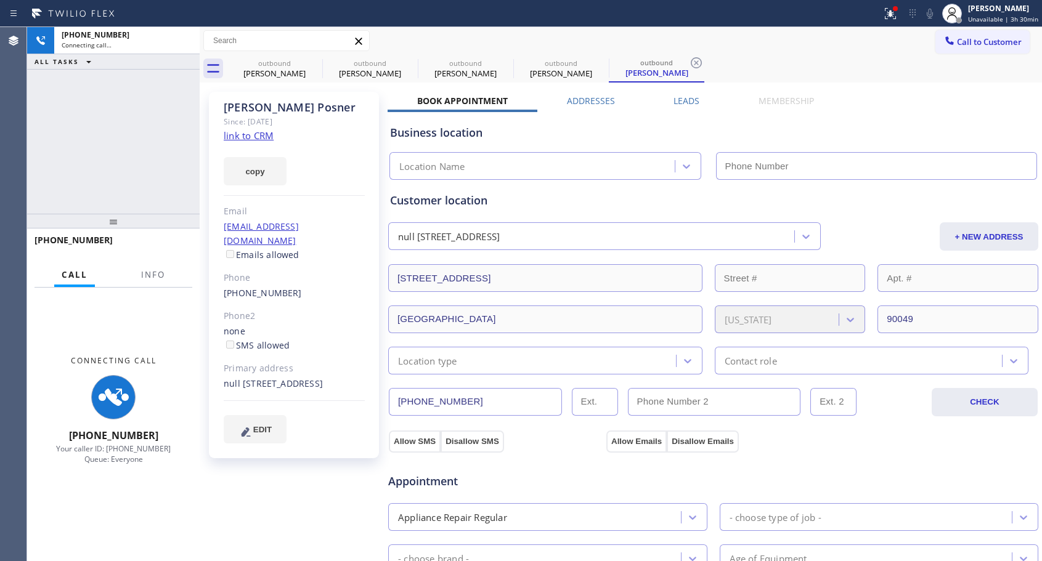
type input "[PHONE_NUMBER]"
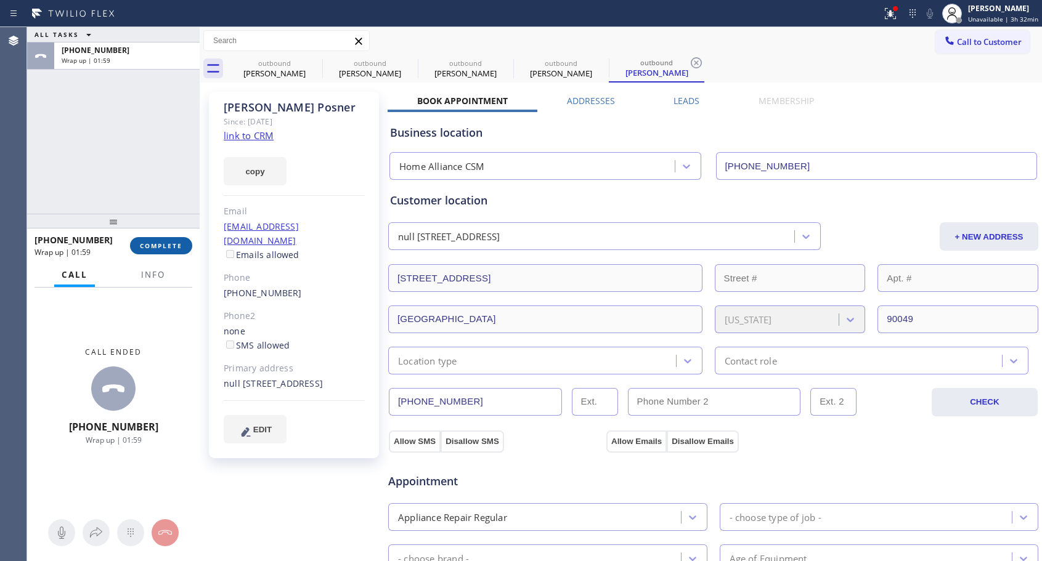
click at [165, 253] on button "COMPLETE" at bounding box center [161, 245] width 62 height 17
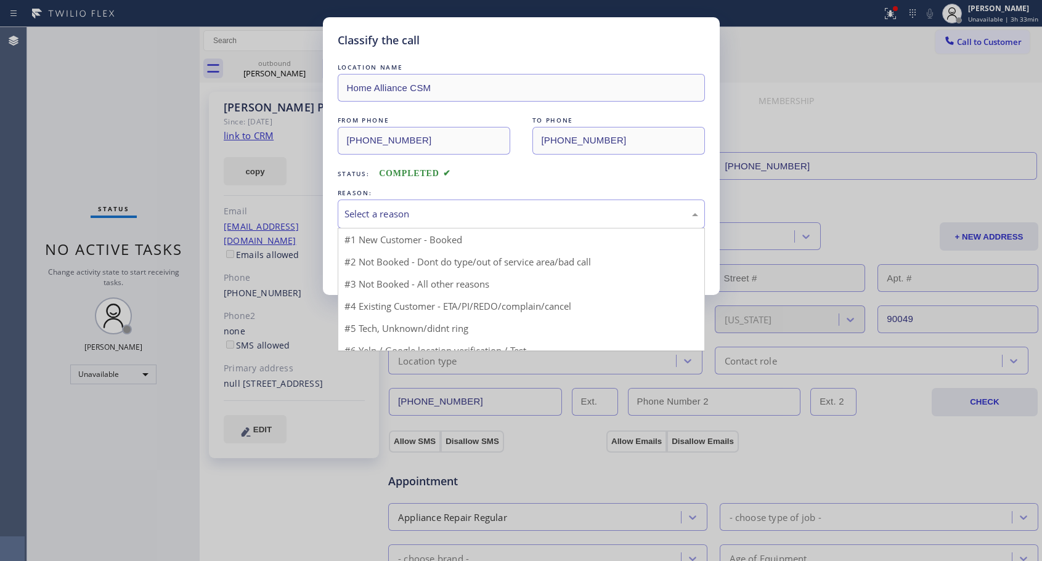
click at [418, 208] on div "Select a reason" at bounding box center [521, 214] width 354 height 14
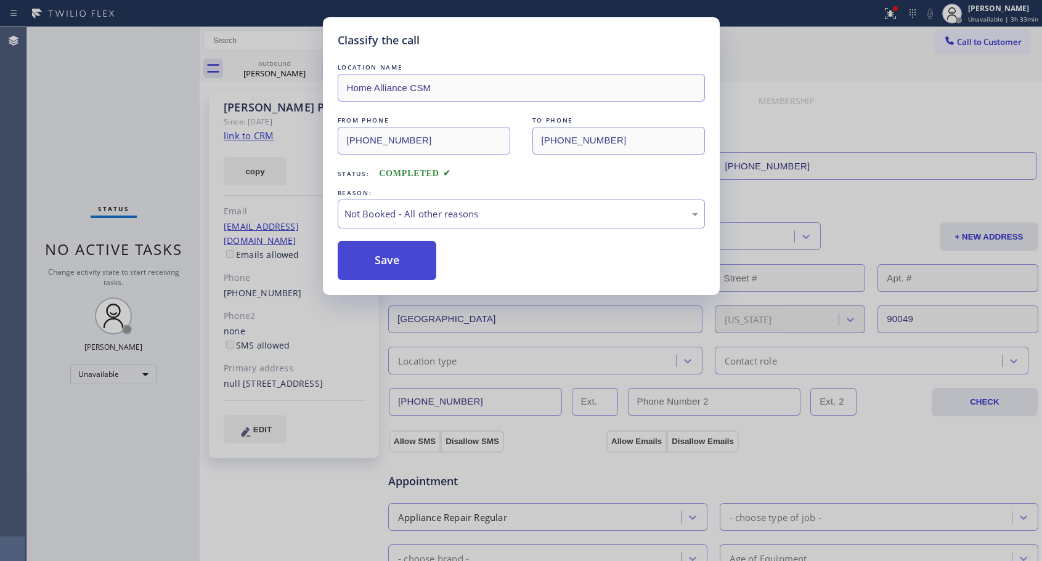
click at [386, 263] on button "Save" at bounding box center [387, 260] width 99 height 39
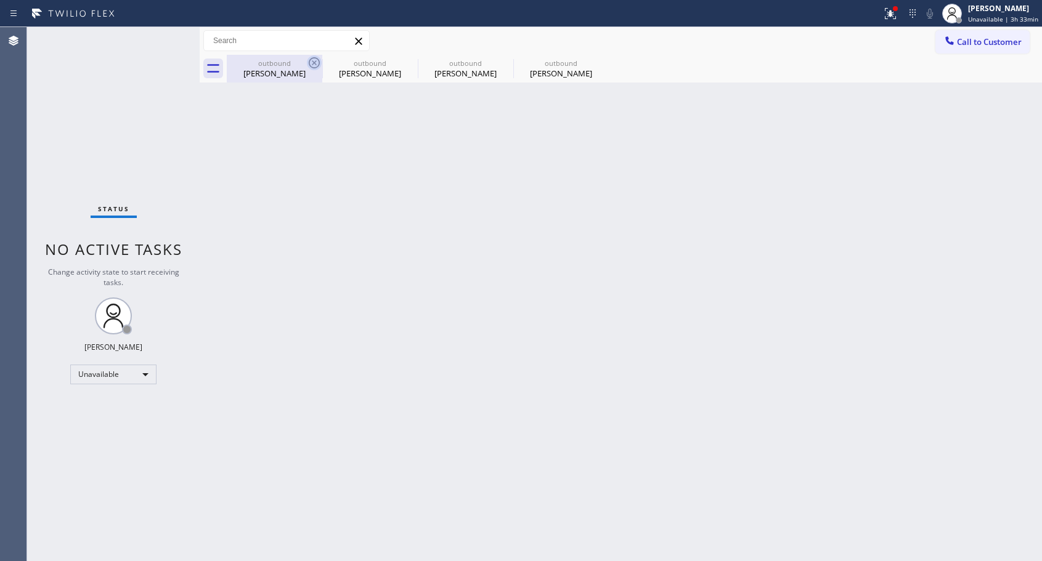
click at [309, 59] on icon at bounding box center [314, 62] width 15 height 15
click at [0, 0] on icon at bounding box center [0, 0] width 0 height 0
click at [498, 59] on icon at bounding box center [505, 62] width 15 height 15
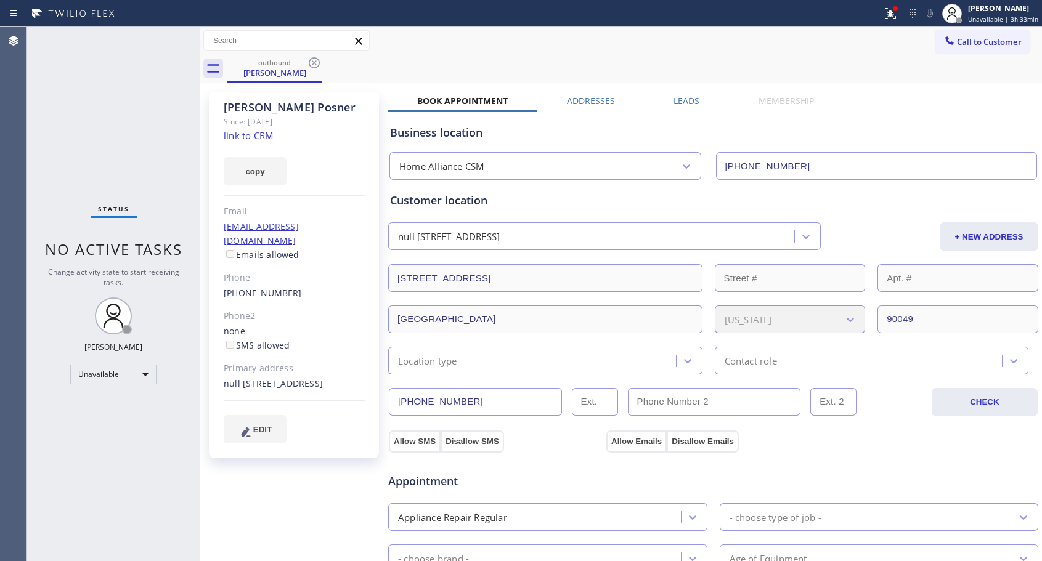
click at [310, 59] on icon at bounding box center [314, 62] width 15 height 15
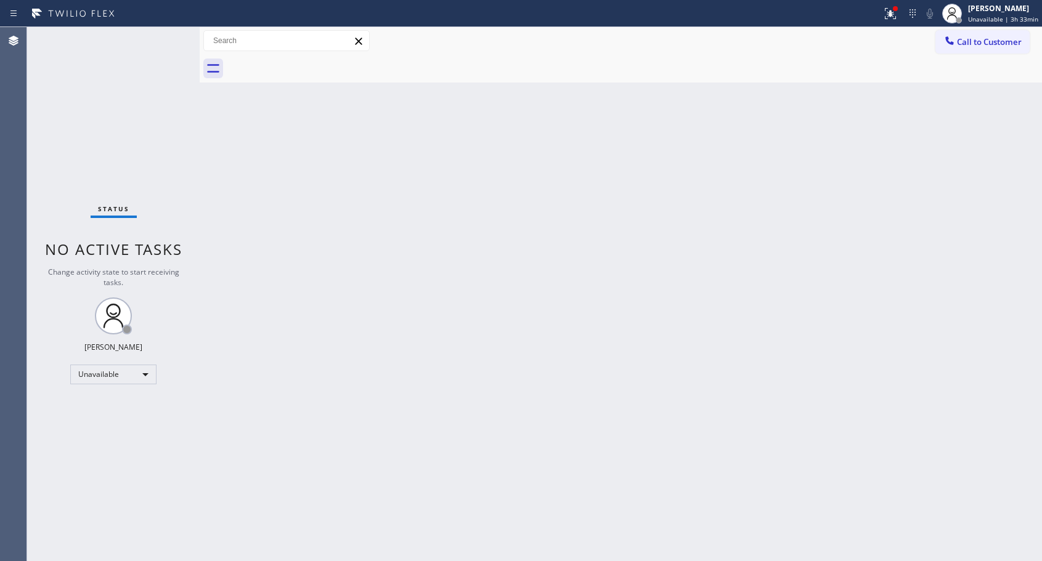
click at [310, 59] on div at bounding box center [634, 69] width 815 height 28
click at [964, 41] on span "Call to Customer" at bounding box center [989, 41] width 65 height 11
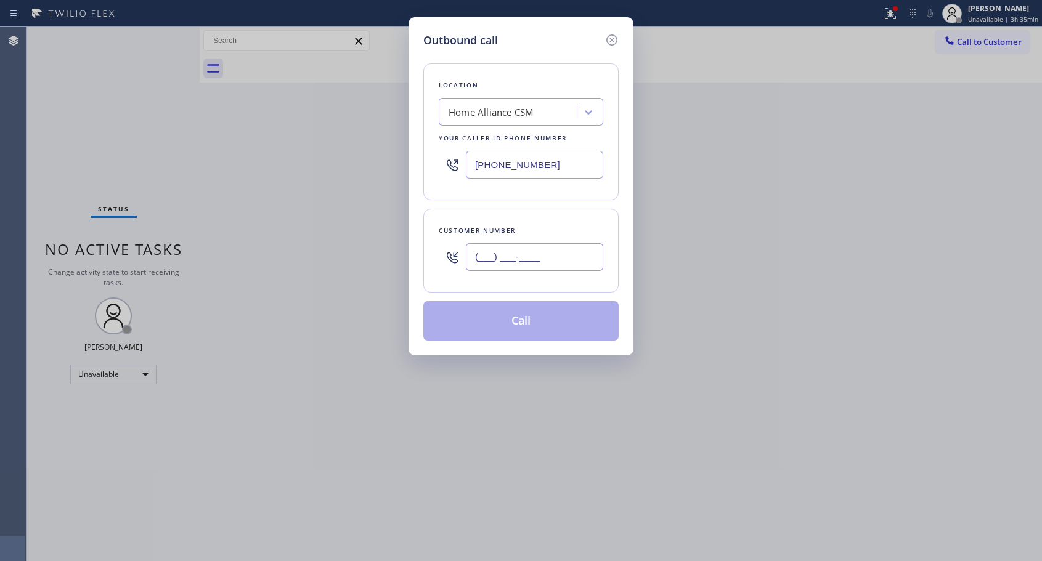
click at [532, 257] on input "(___) ___-____" at bounding box center [534, 257] width 137 height 28
paste input "562) 355-8688"
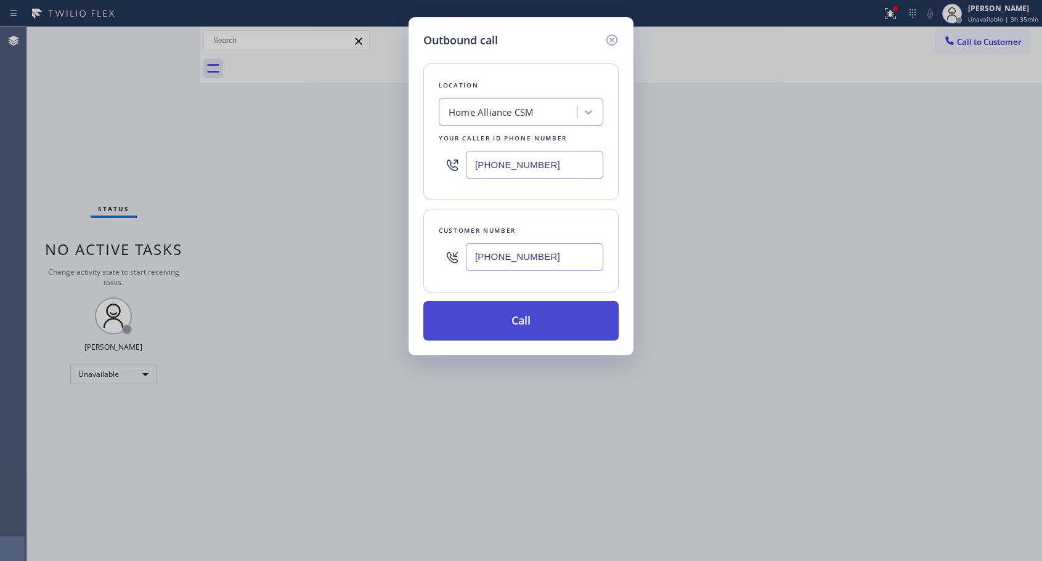
type input "[PHONE_NUMBER]"
click at [519, 327] on button "Call" at bounding box center [520, 320] width 195 height 39
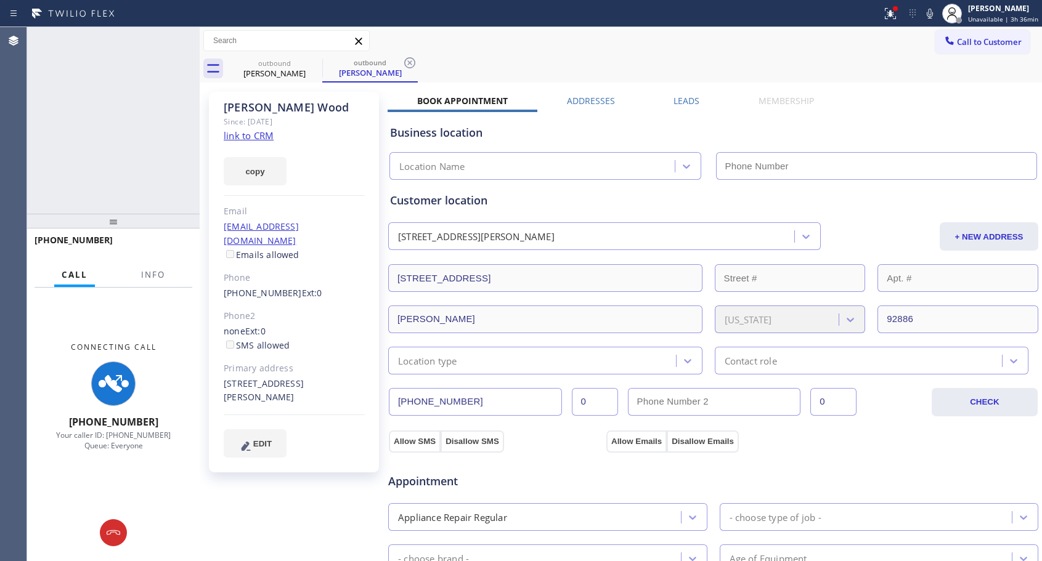
type input "[PHONE_NUMBER]"
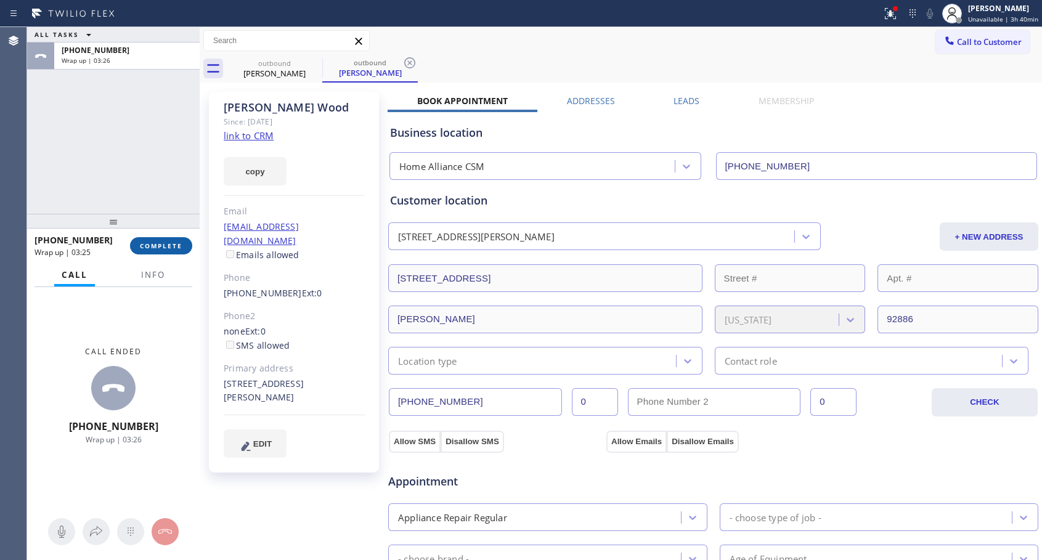
click at [154, 248] on span "COMPLETE" at bounding box center [161, 246] width 43 height 9
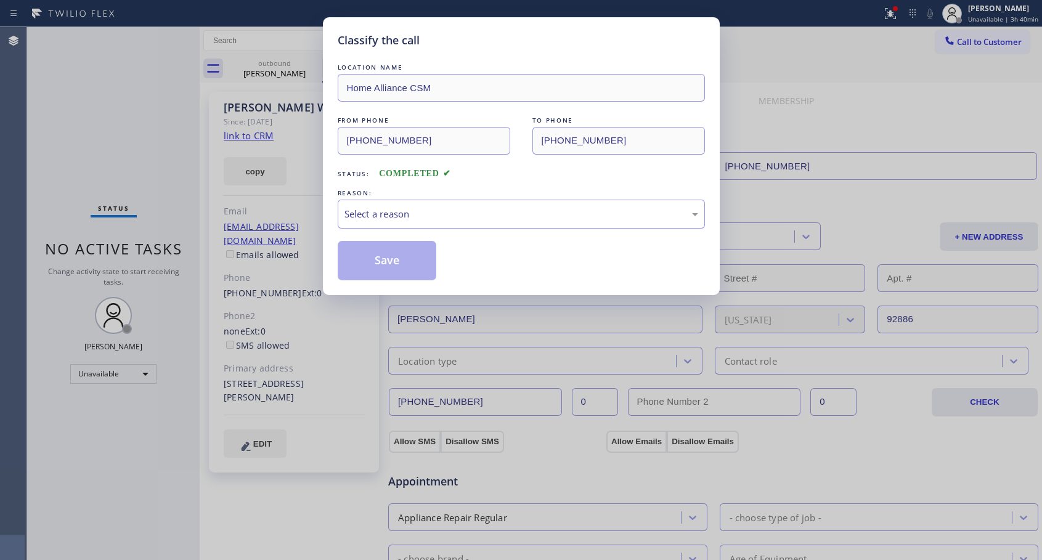
click at [423, 218] on div "Select a reason" at bounding box center [521, 214] width 354 height 14
click at [392, 263] on button "Save" at bounding box center [387, 260] width 99 height 39
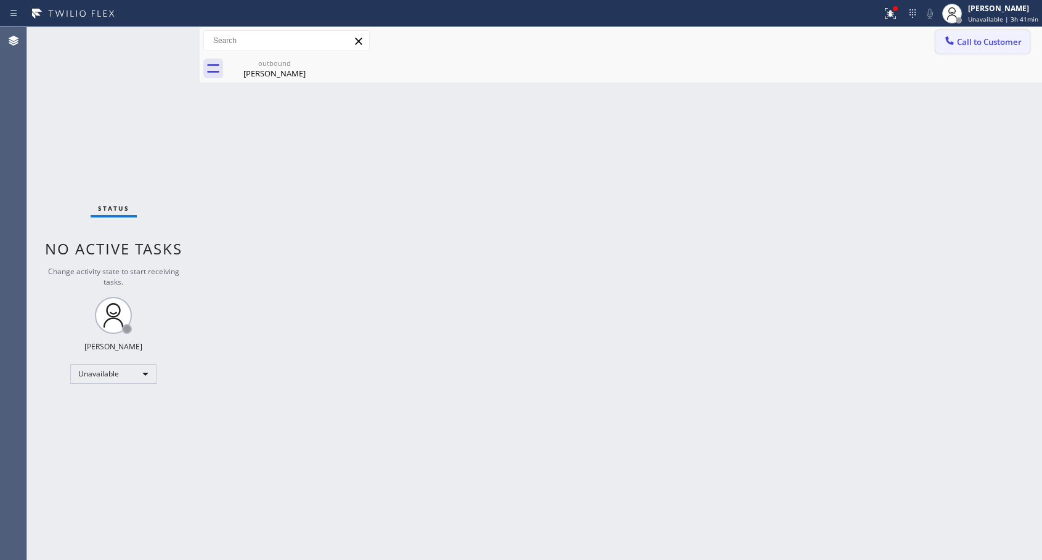
click at [960, 41] on span "Call to Customer" at bounding box center [989, 41] width 65 height 11
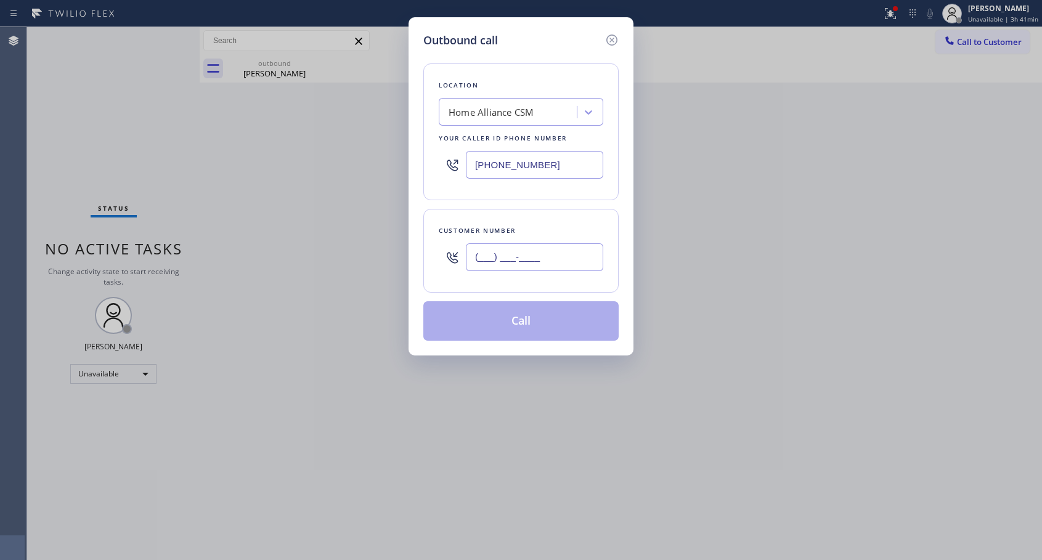
click at [511, 253] on input "(___) ___-____" at bounding box center [534, 257] width 137 height 28
paste input "305) 331-5407"
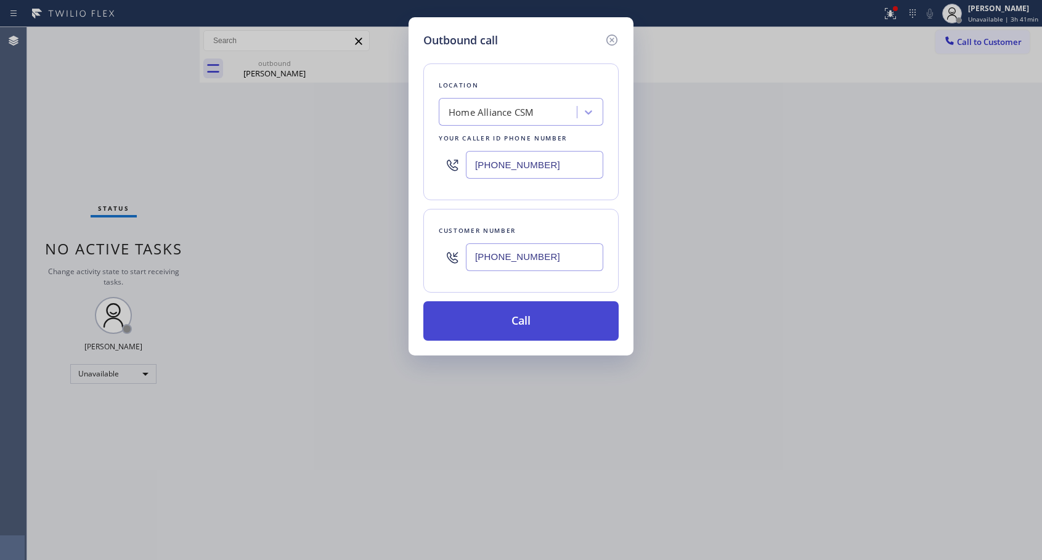
type input "[PHONE_NUMBER]"
click at [529, 317] on button "Call" at bounding box center [520, 320] width 195 height 39
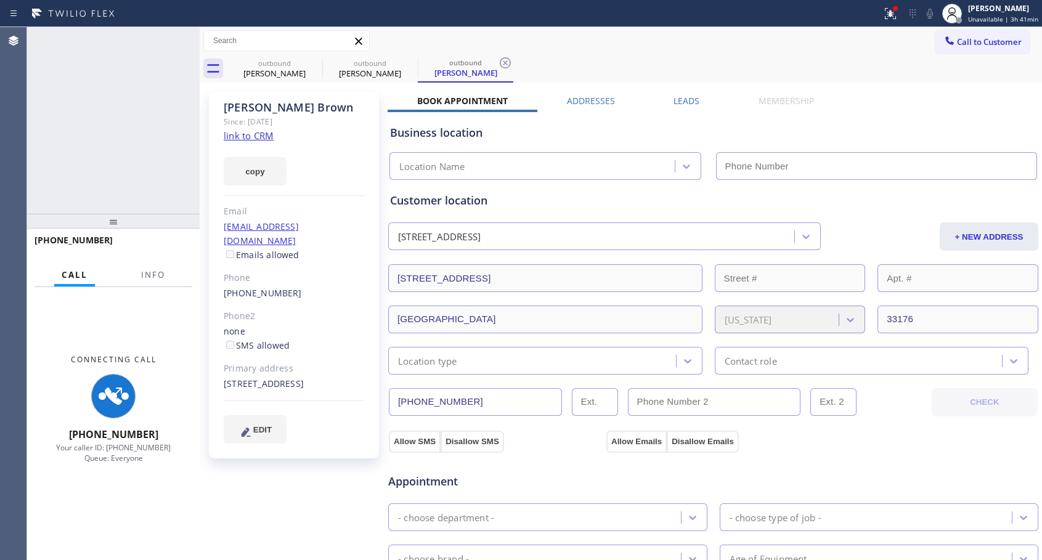
type input "[PHONE_NUMBER]"
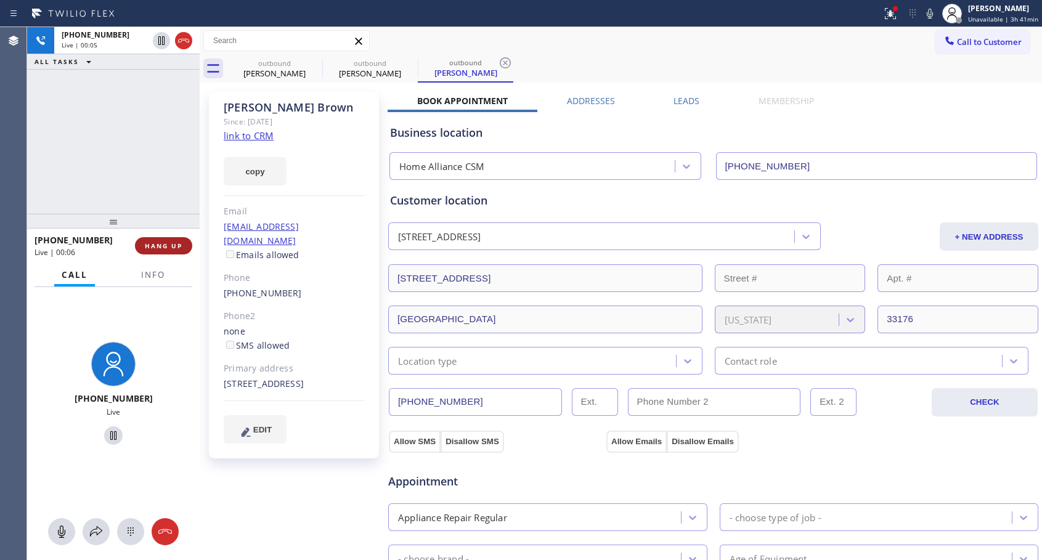
click at [157, 246] on span "HANG UP" at bounding box center [164, 246] width 38 height 9
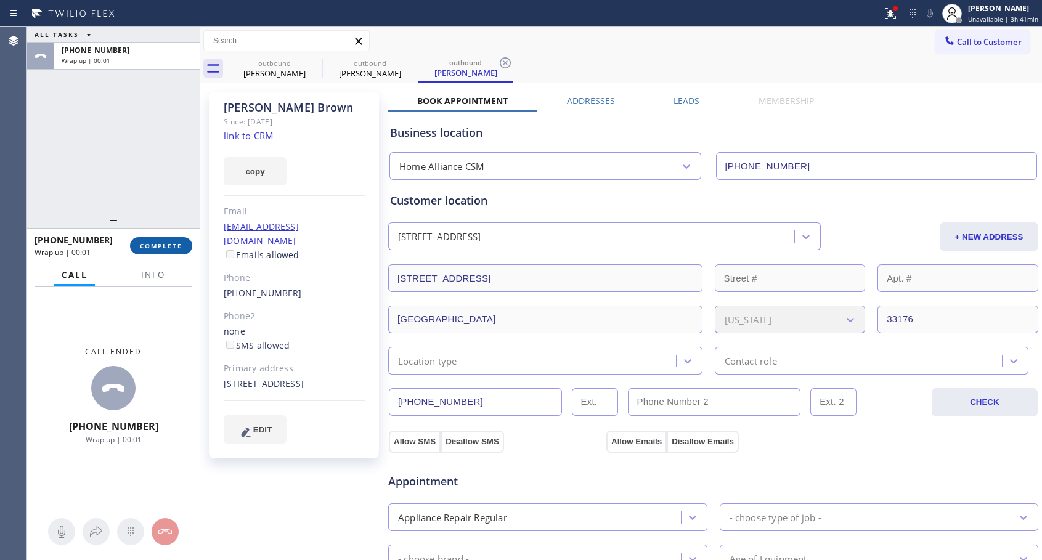
click at [157, 246] on span "COMPLETE" at bounding box center [161, 246] width 43 height 9
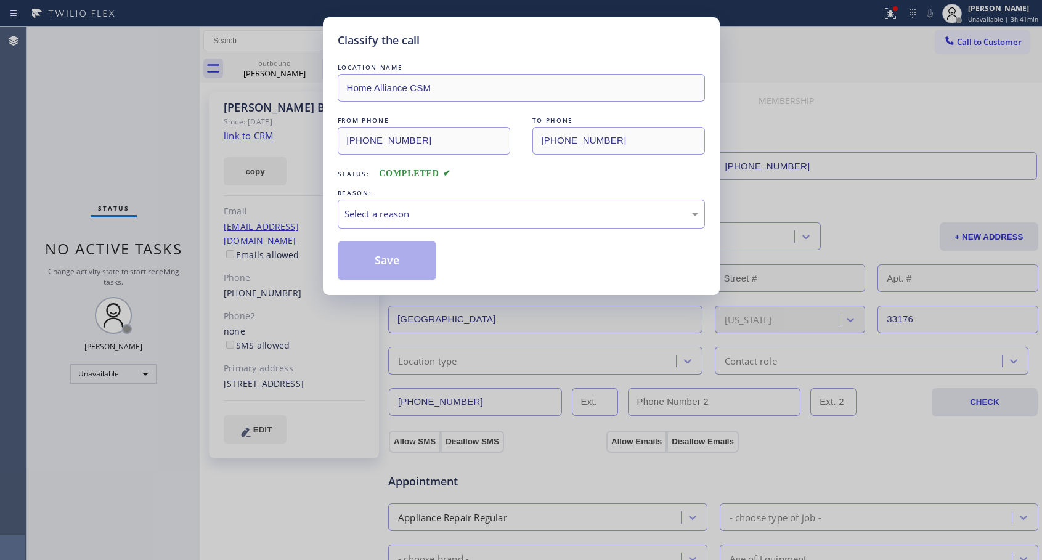
click at [157, 246] on div "Classify the call LOCATION NAME Home Alliance CSM FROM PHONE [PHONE_NUMBER] TO …" at bounding box center [521, 280] width 1042 height 560
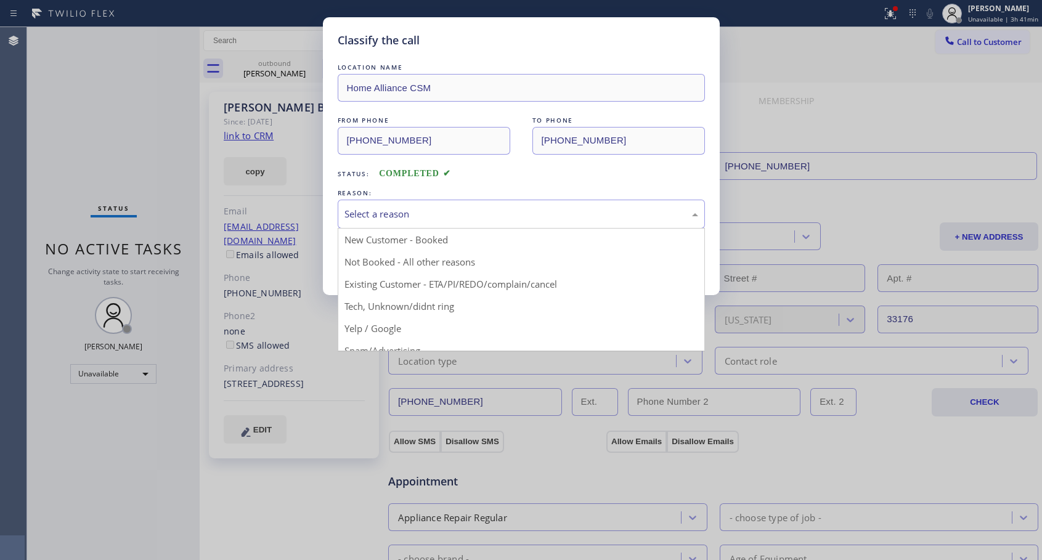
click at [442, 208] on div "Select a reason" at bounding box center [521, 214] width 354 height 14
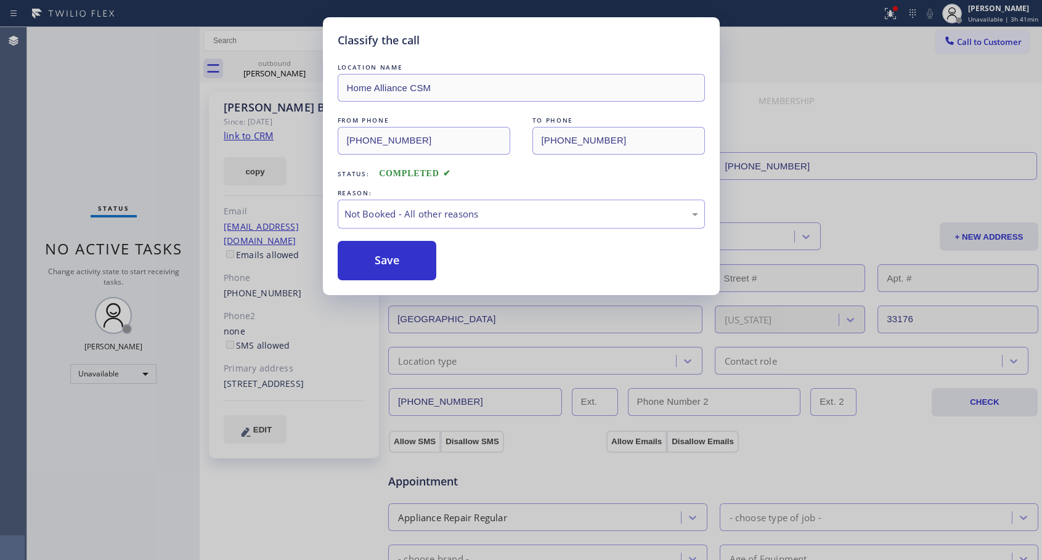
click at [391, 261] on button "Save" at bounding box center [387, 260] width 99 height 39
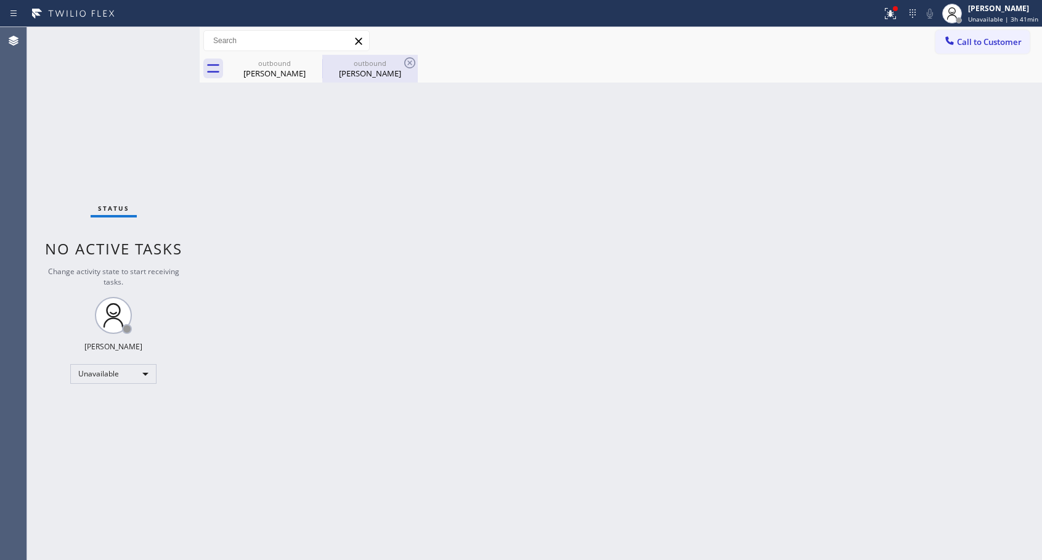
click at [370, 73] on div "[PERSON_NAME]" at bounding box center [369, 73] width 93 height 11
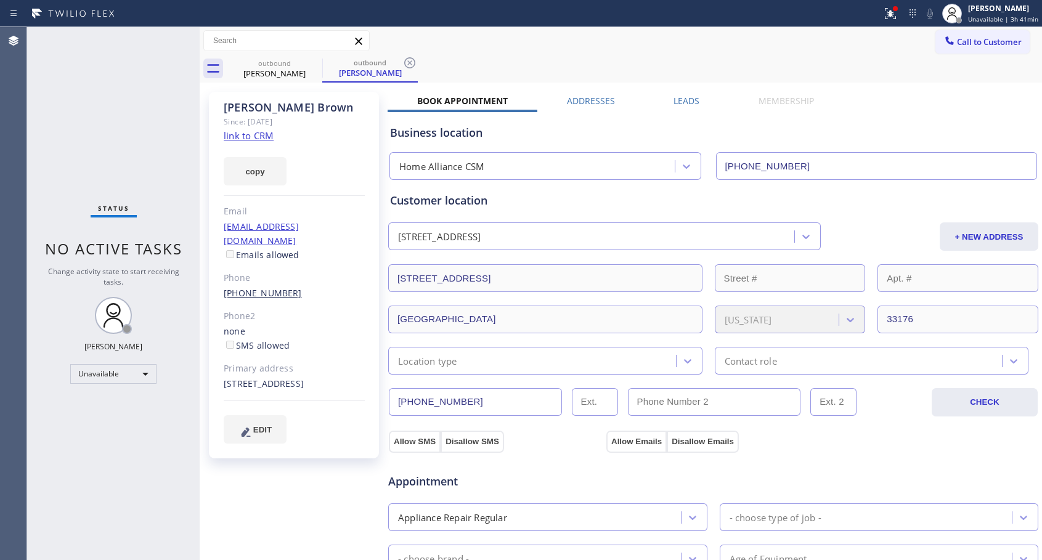
click at [274, 287] on link "[PHONE_NUMBER]" at bounding box center [263, 293] width 78 height 12
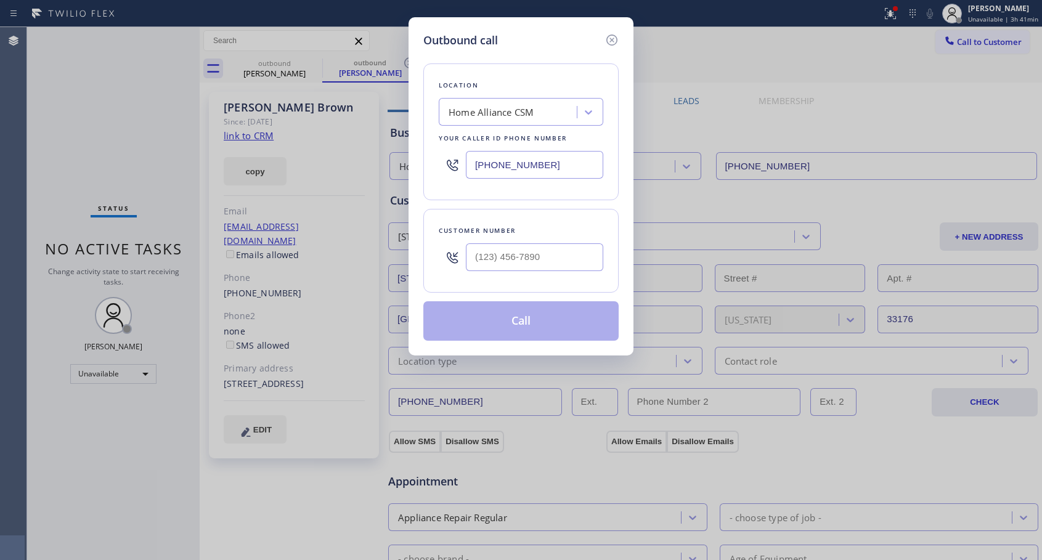
type input "[PHONE_NUMBER]"
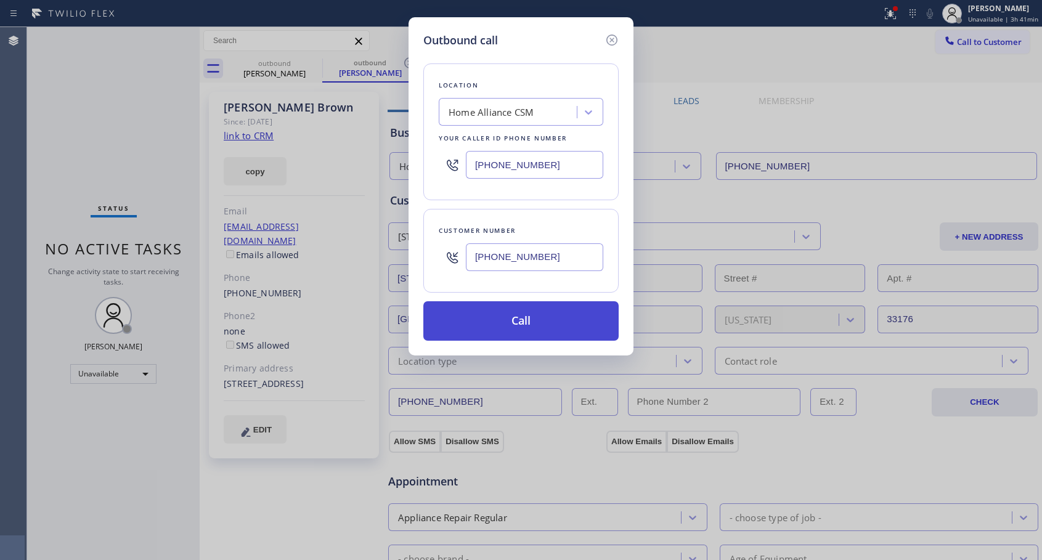
click at [526, 324] on button "Call" at bounding box center [520, 320] width 195 height 39
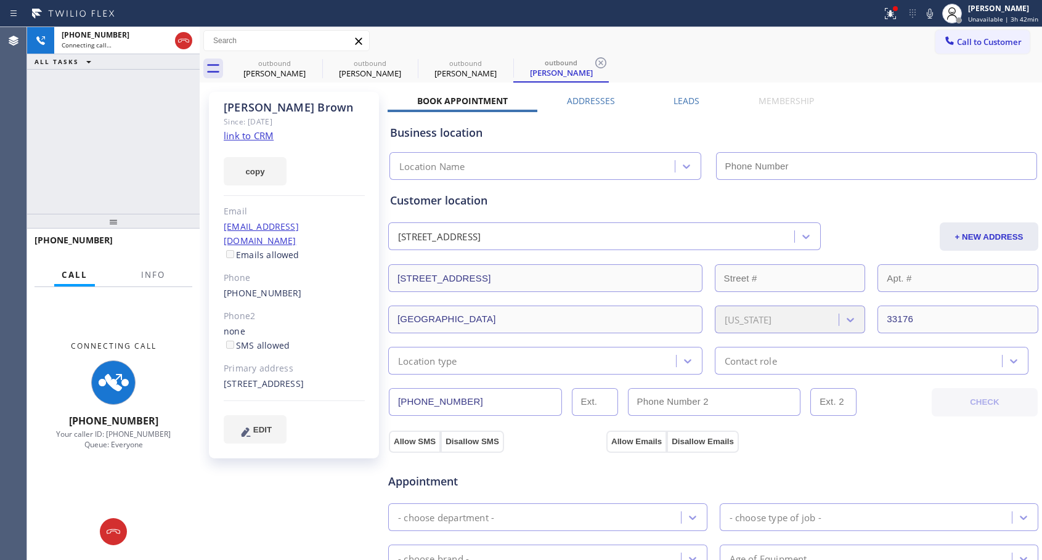
type input "[PHONE_NUMBER]"
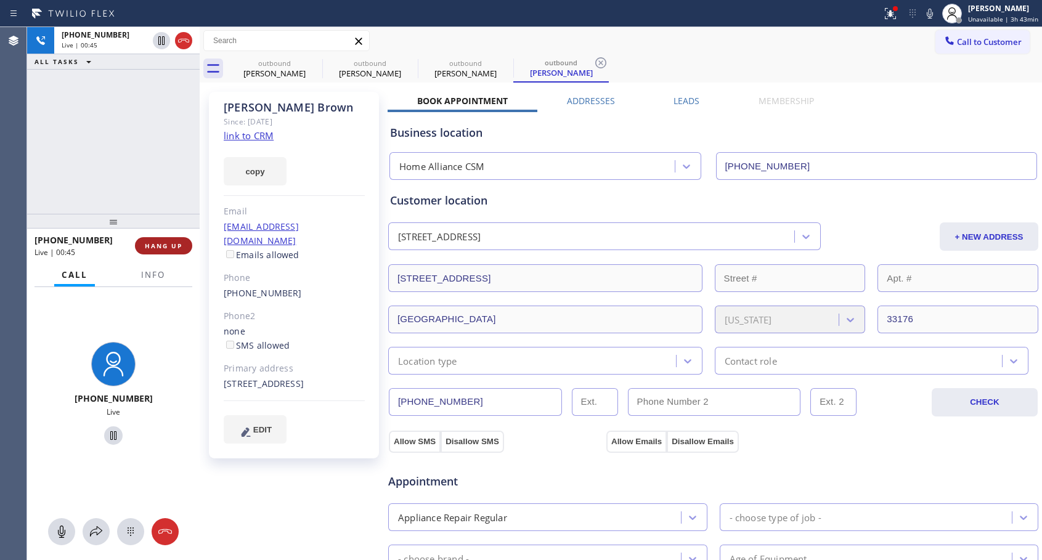
click at [163, 244] on span "HANG UP" at bounding box center [164, 246] width 38 height 9
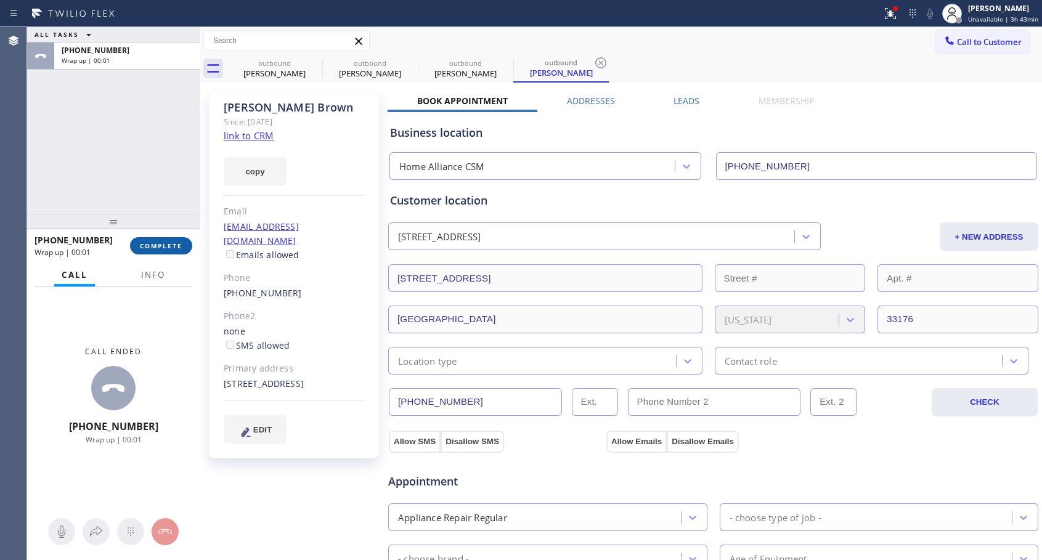
click at [163, 244] on span "COMPLETE" at bounding box center [161, 246] width 43 height 9
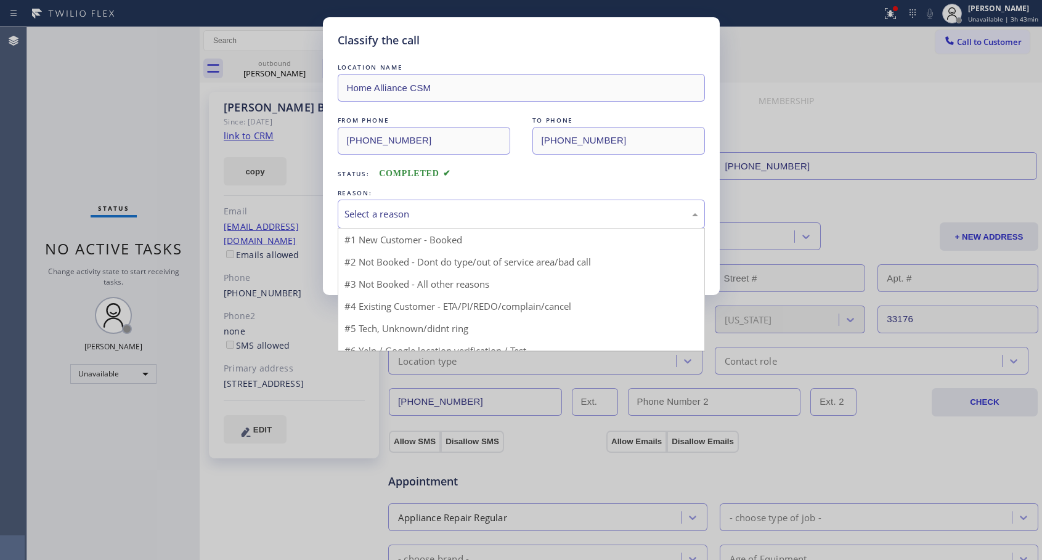
click at [382, 219] on div "Select a reason" at bounding box center [521, 214] width 354 height 14
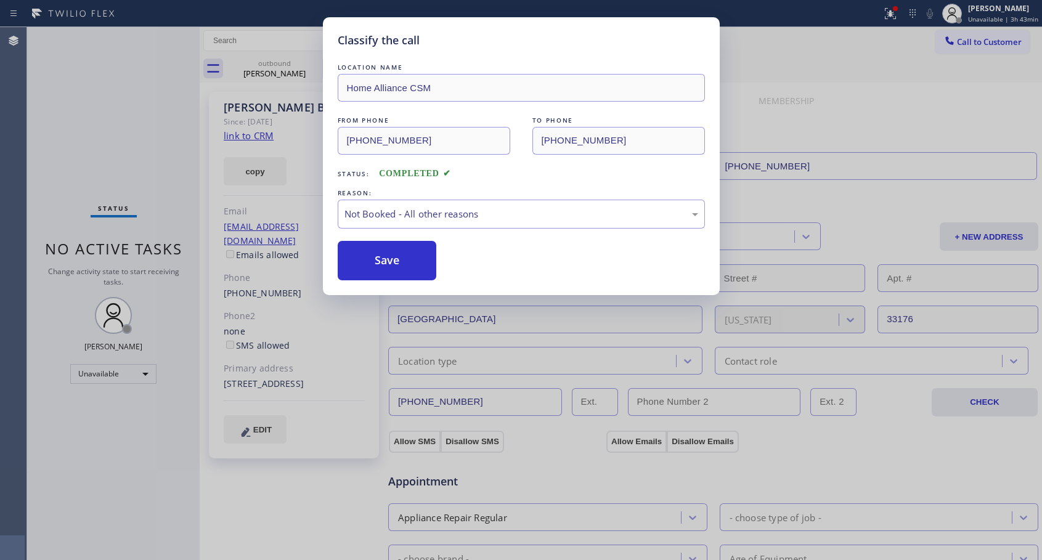
click at [369, 261] on button "Save" at bounding box center [387, 260] width 99 height 39
